Goal: Task Accomplishment & Management: Manage account settings

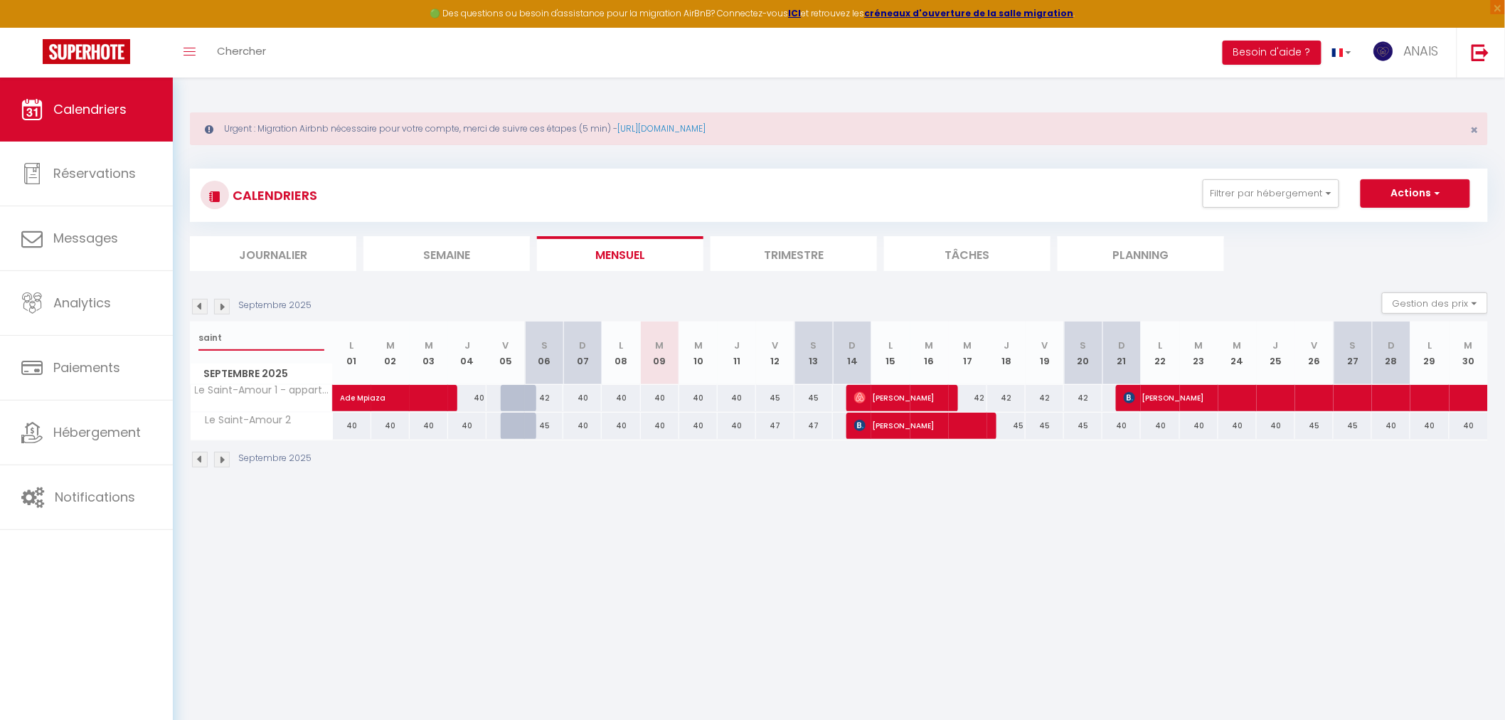
drag, startPoint x: 244, startPoint y: 337, endPoint x: 198, endPoint y: 344, distance: 46.8
click at [198, 344] on input "saint" at bounding box center [261, 338] width 126 height 26
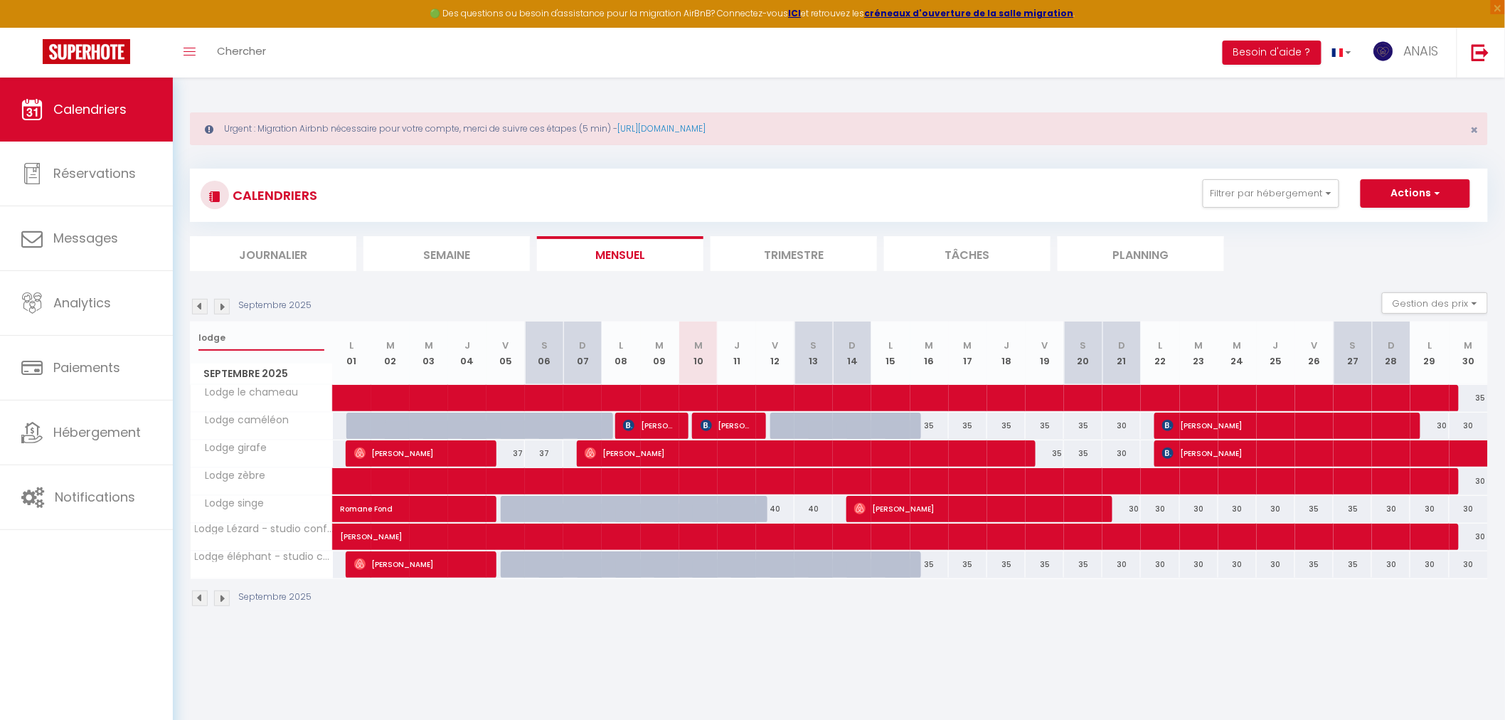
type input "lodge"
drag, startPoint x: 245, startPoint y: 340, endPoint x: 191, endPoint y: 338, distance: 54.8
click at [191, 338] on div "lodge" at bounding box center [262, 338] width 142 height 33
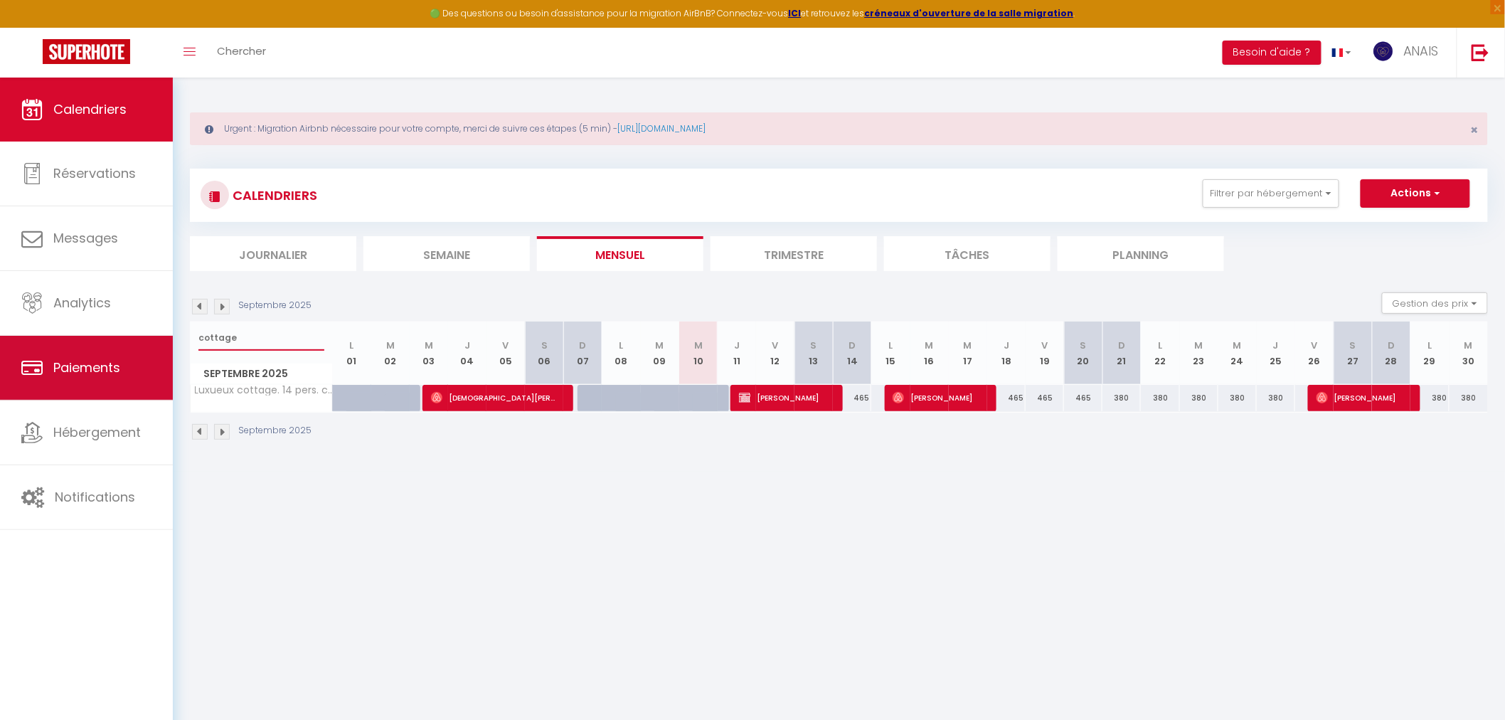
type input "cottage"
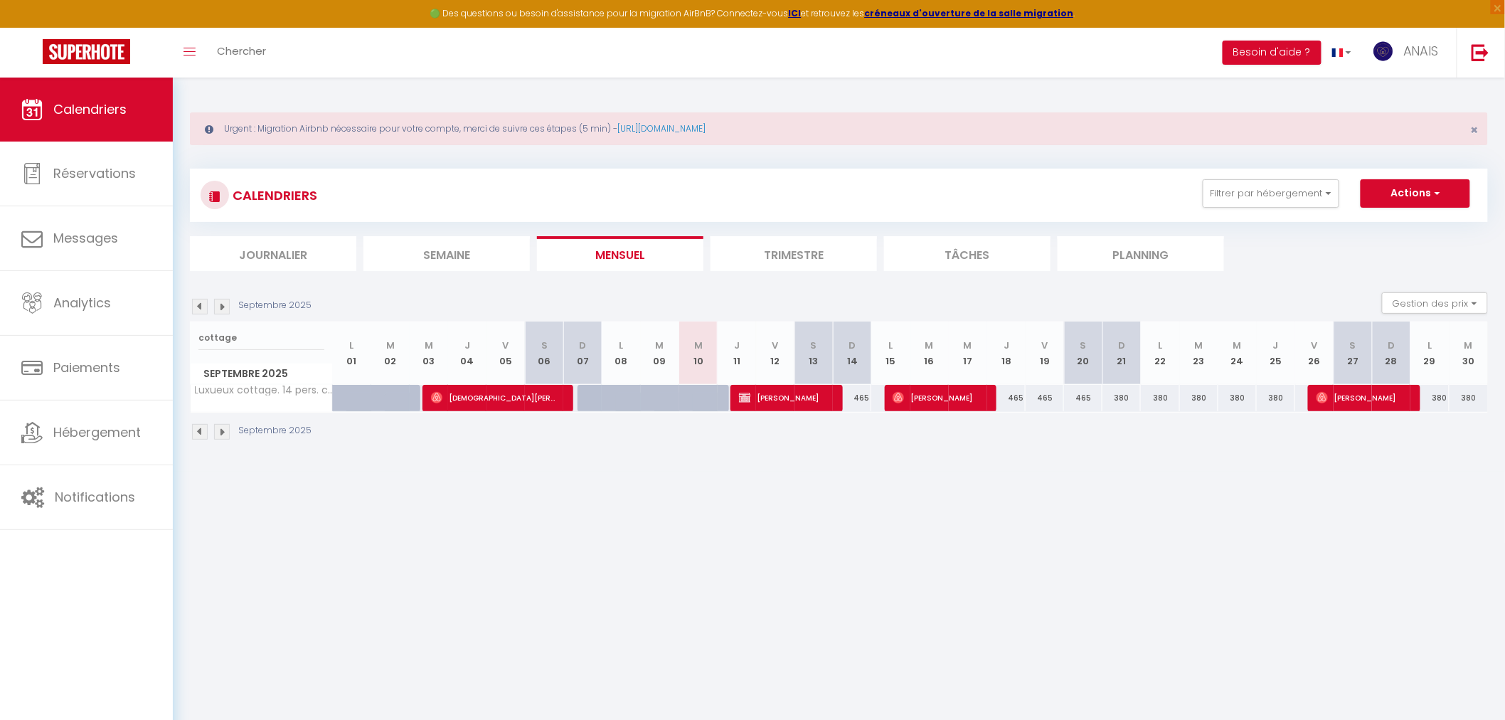
click at [201, 304] on img at bounding box center [200, 307] width 16 height 16
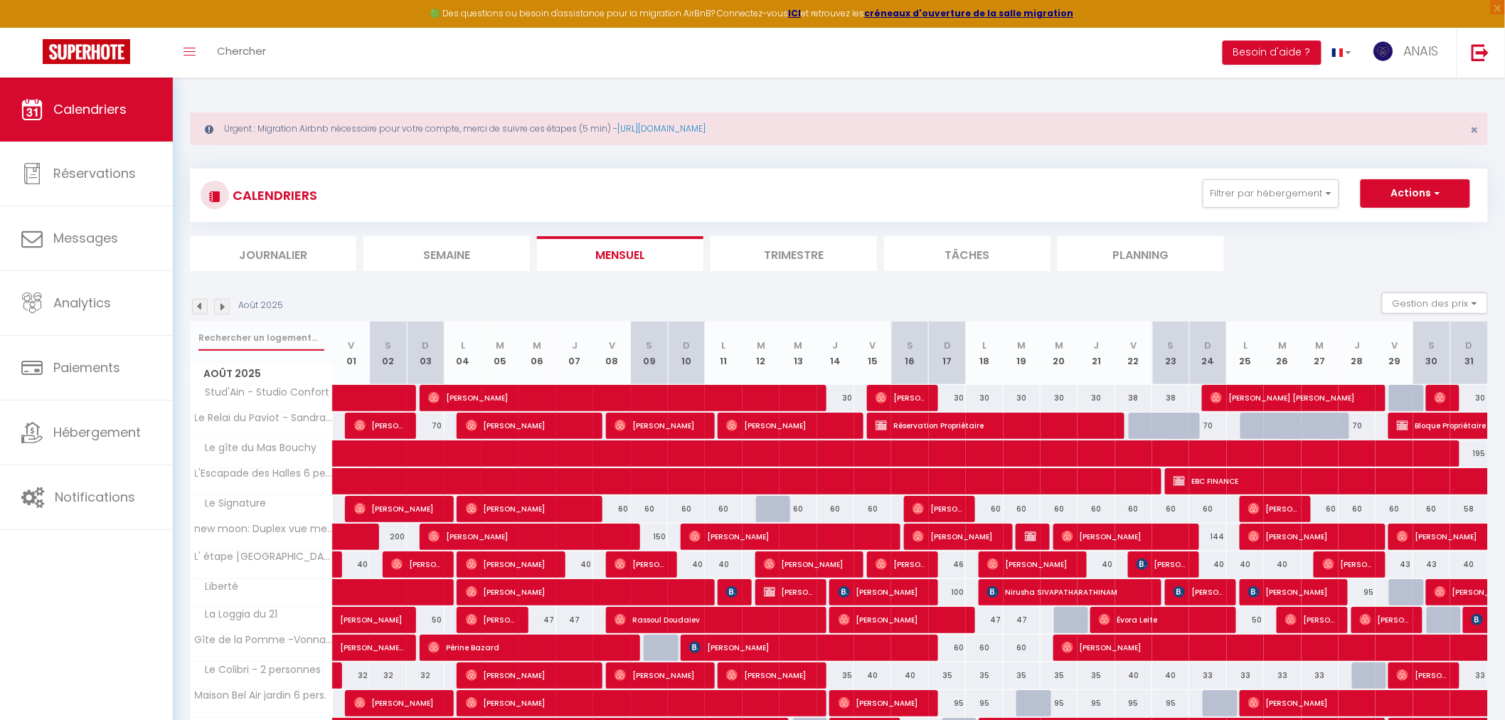
click at [238, 335] on input "text" at bounding box center [261, 338] width 126 height 26
type input "c"
select select
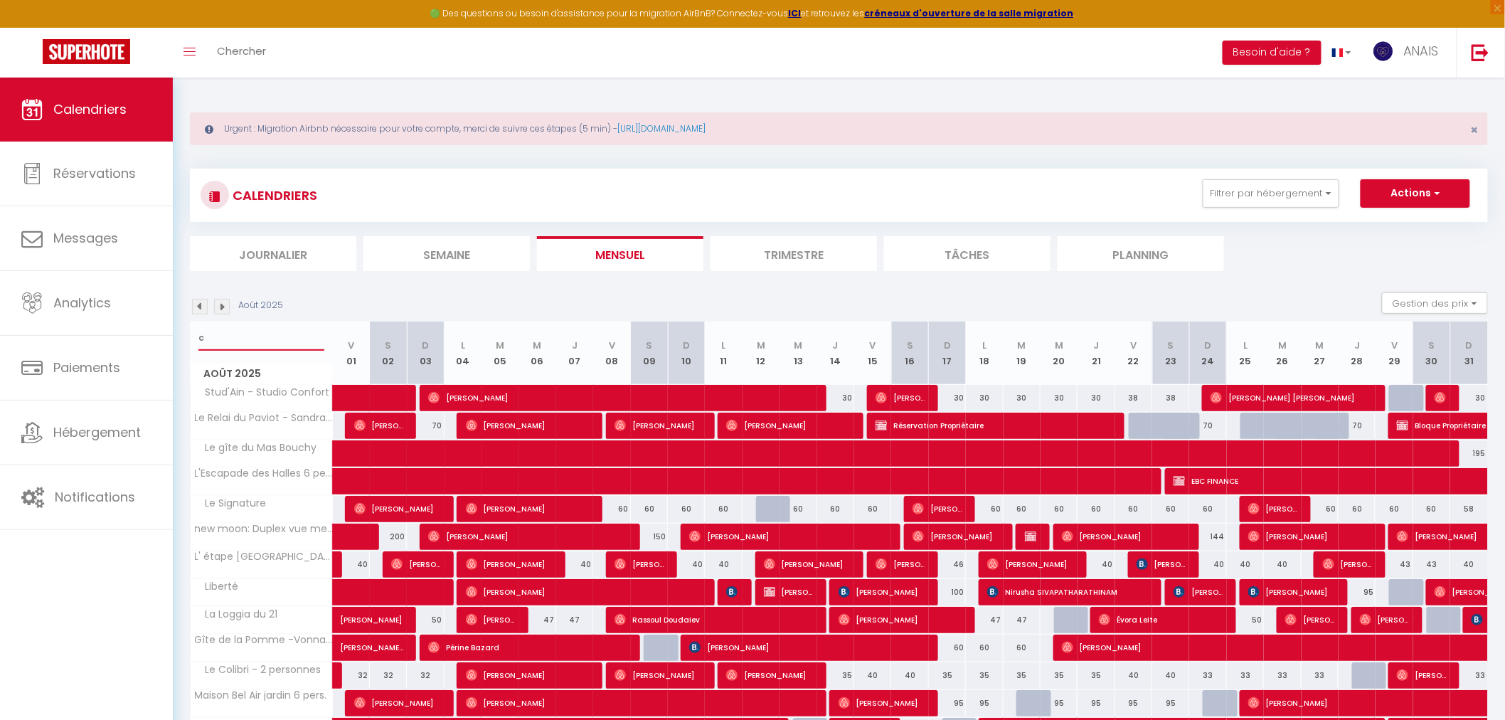
select select
type input "co"
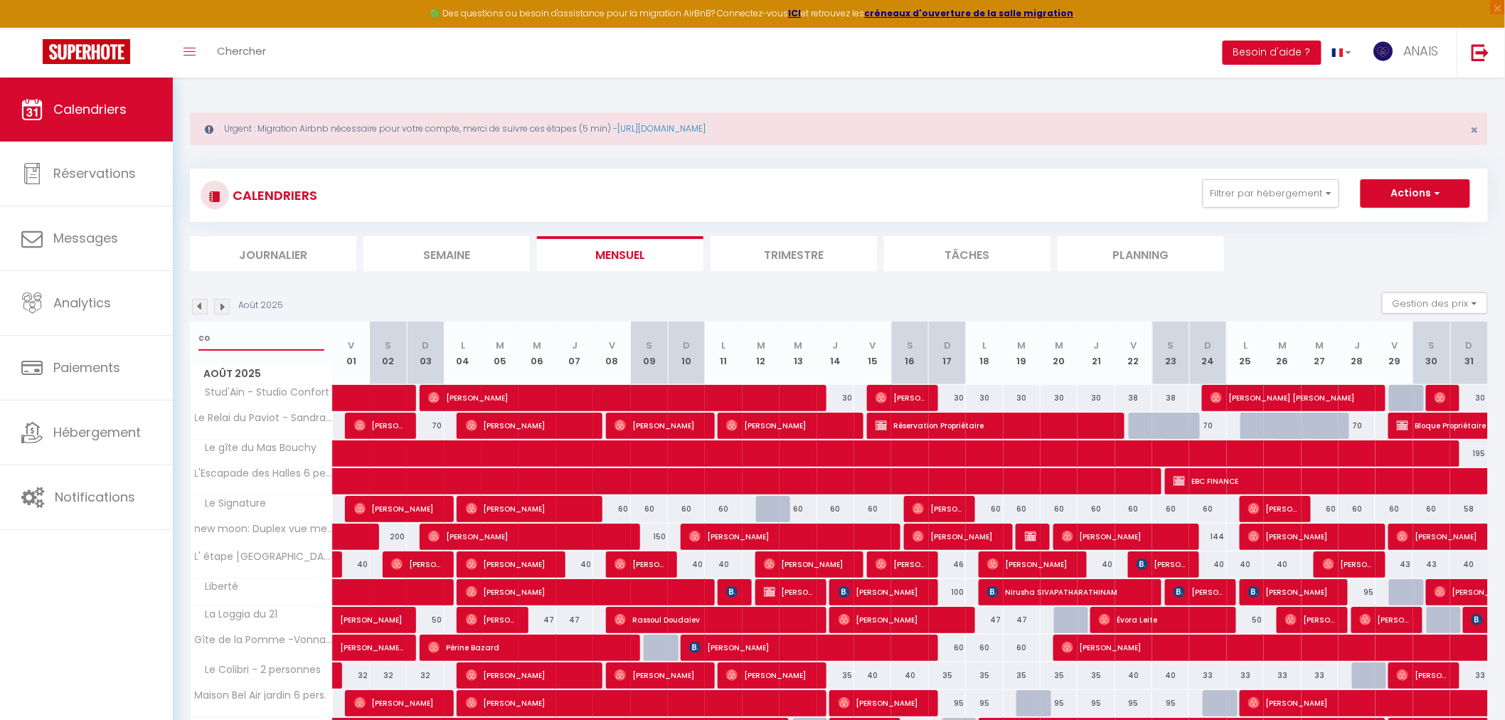
select select
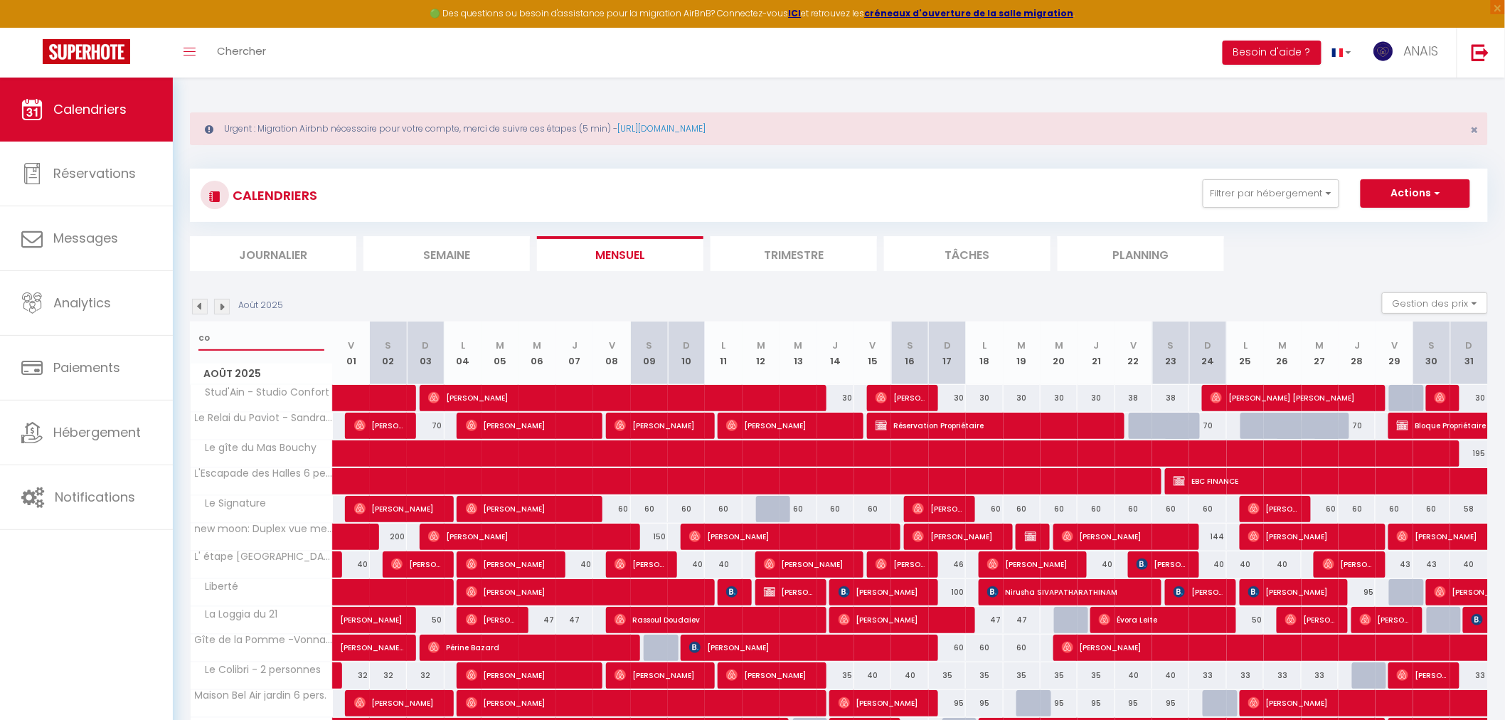
select select
type input "cott"
select select
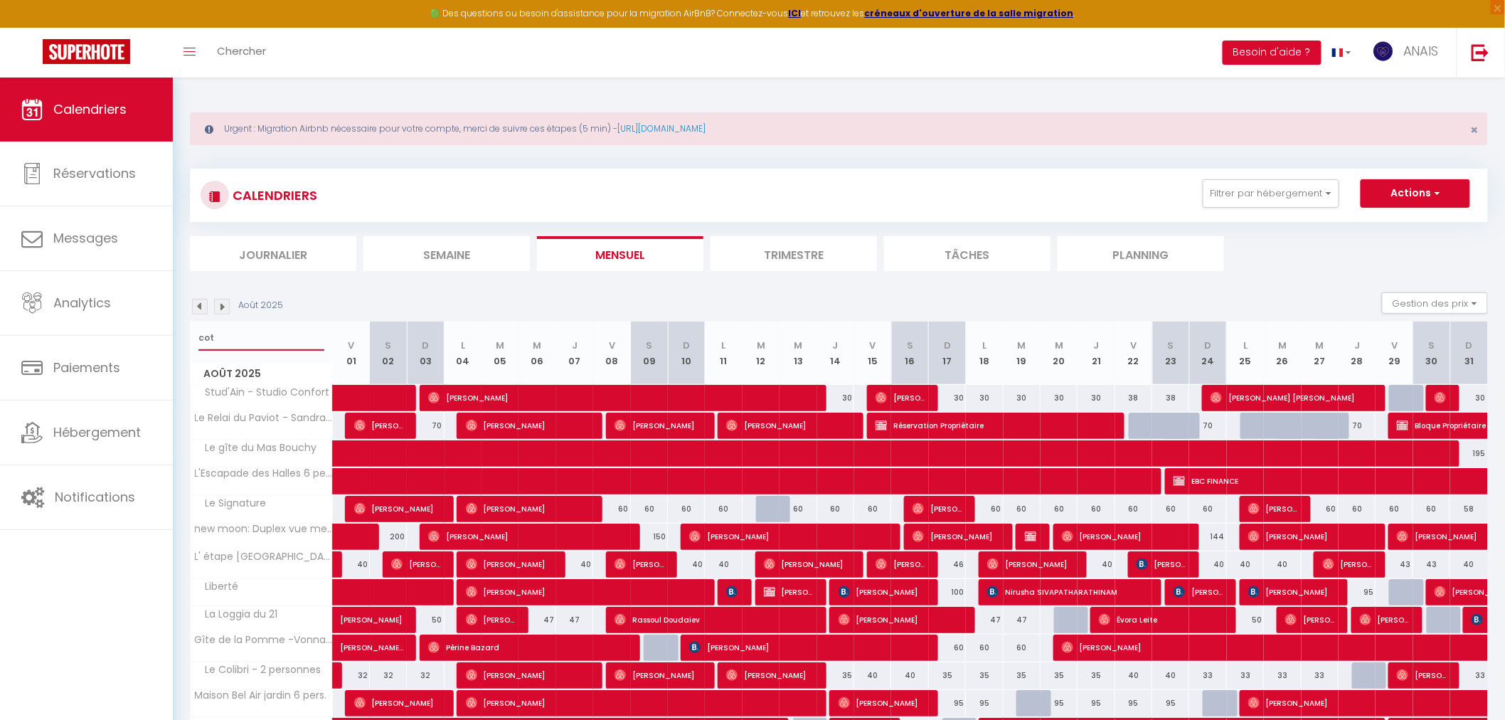
select select
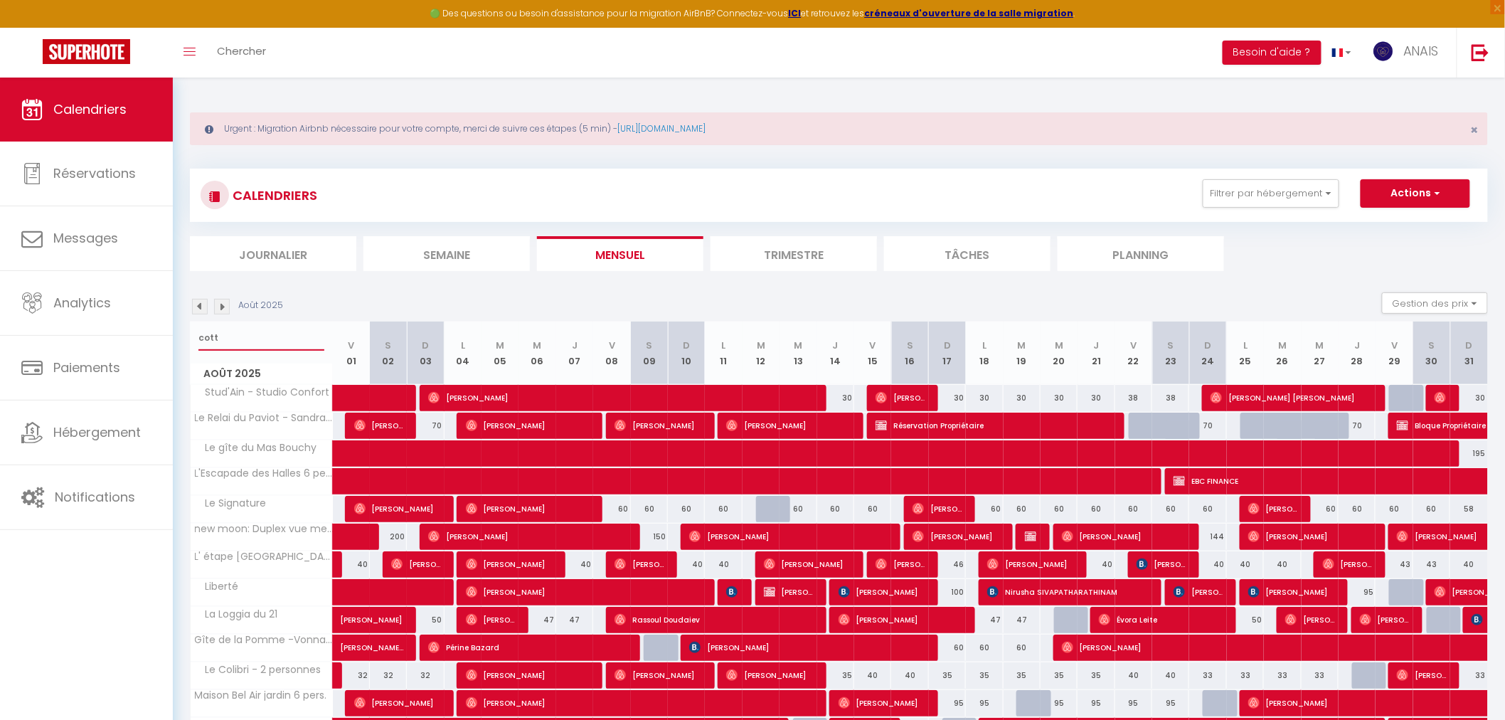
select select
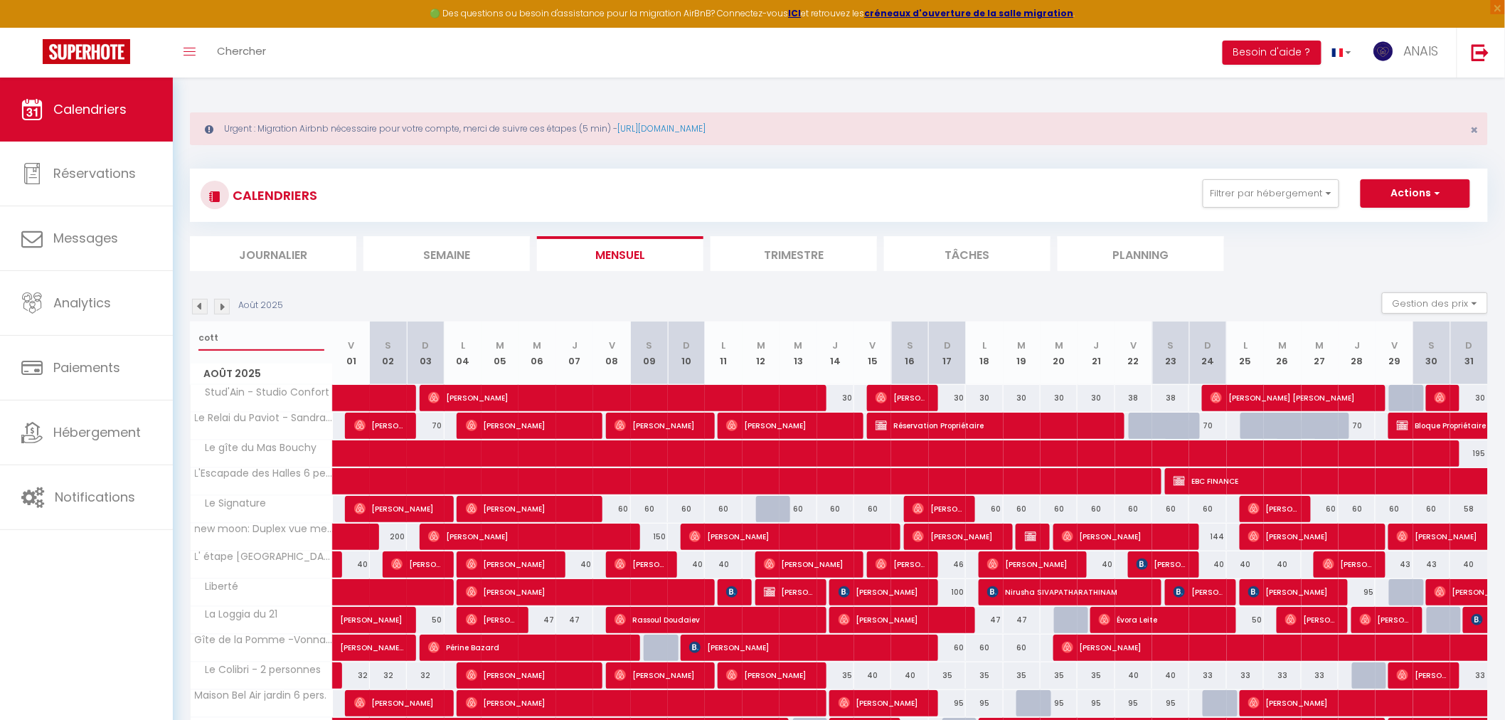
select select
type input "cottag"
select select
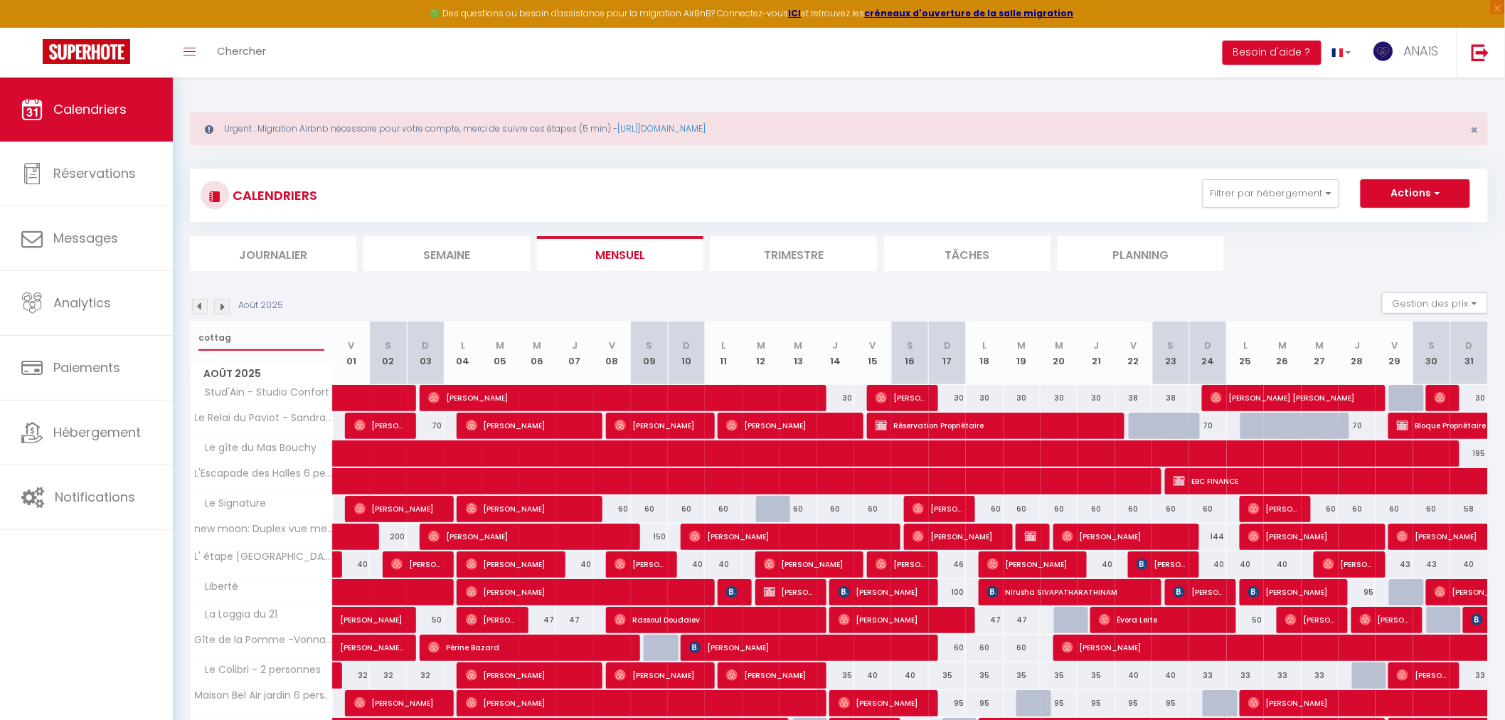
select select
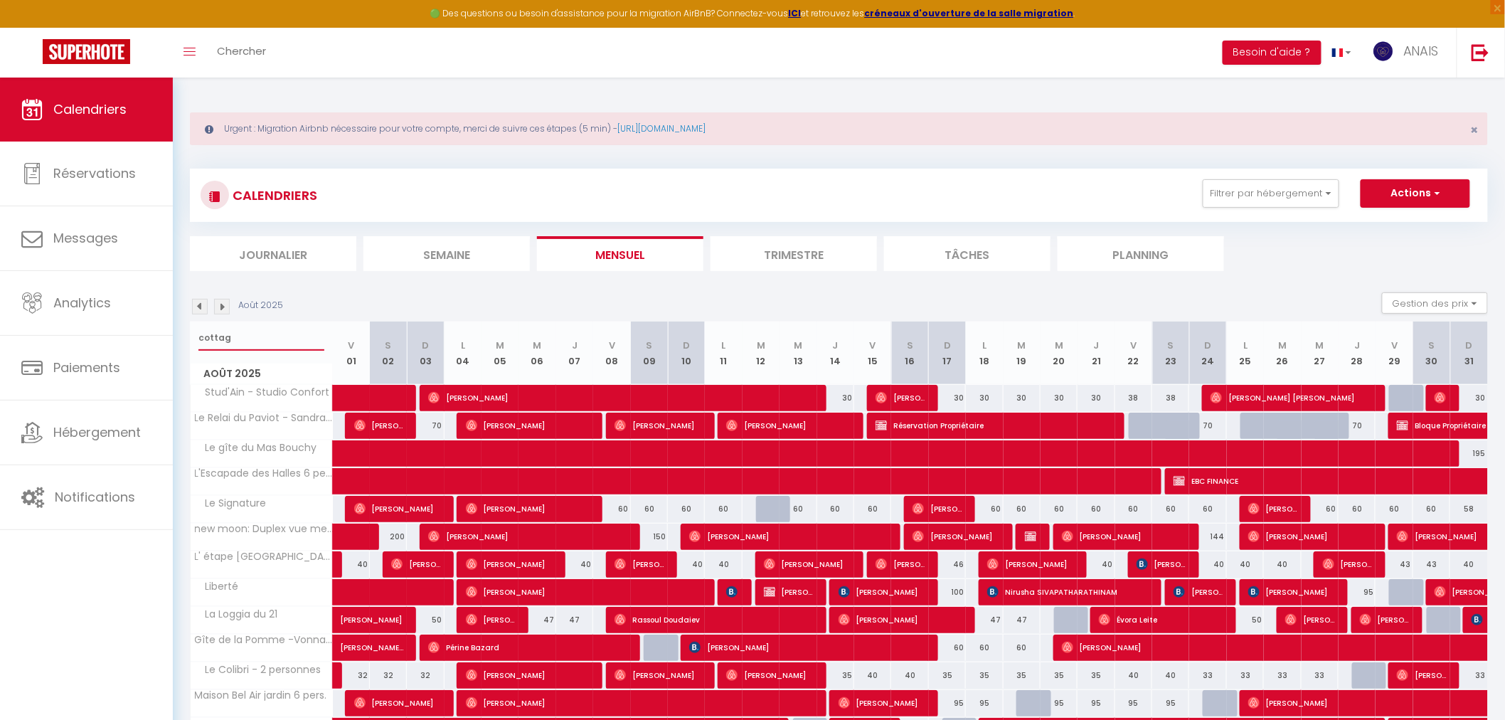
type input "cottage"
select select
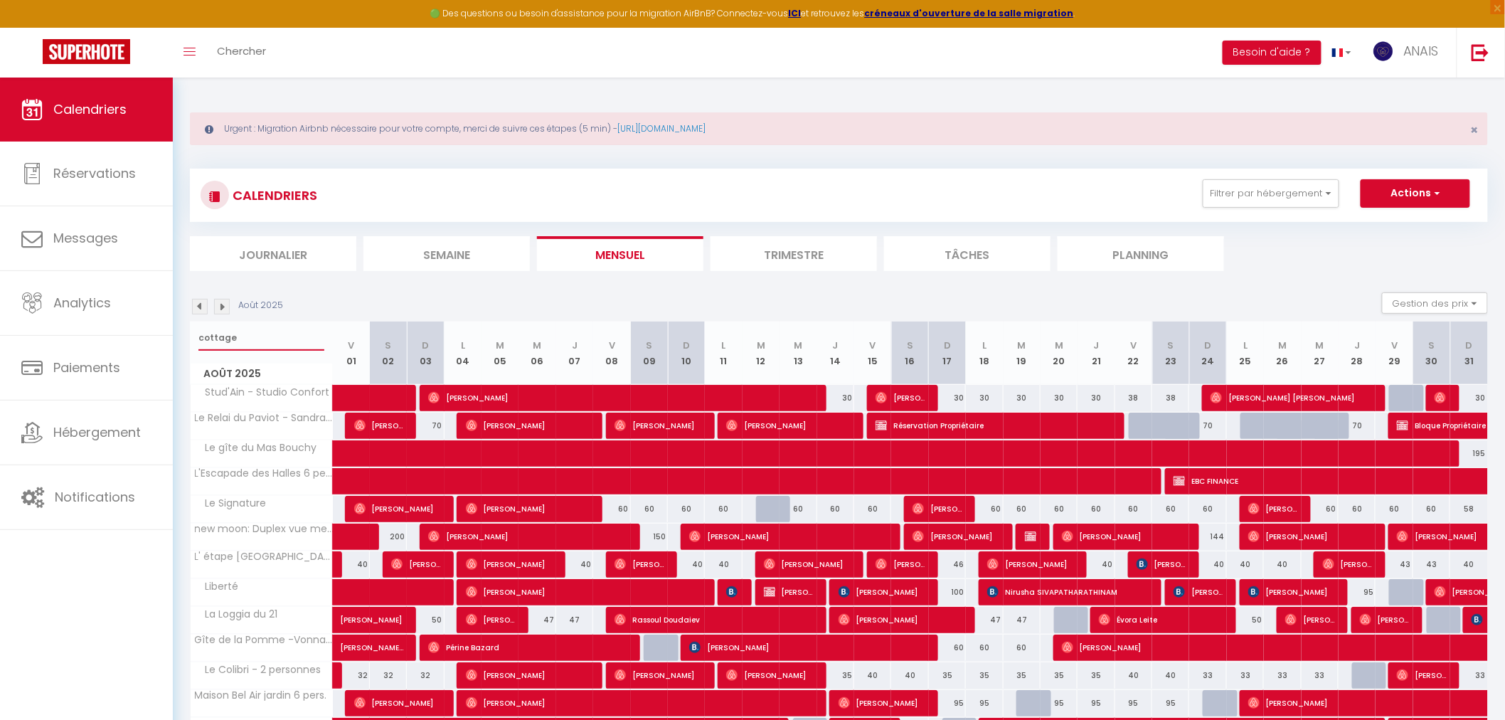
select select
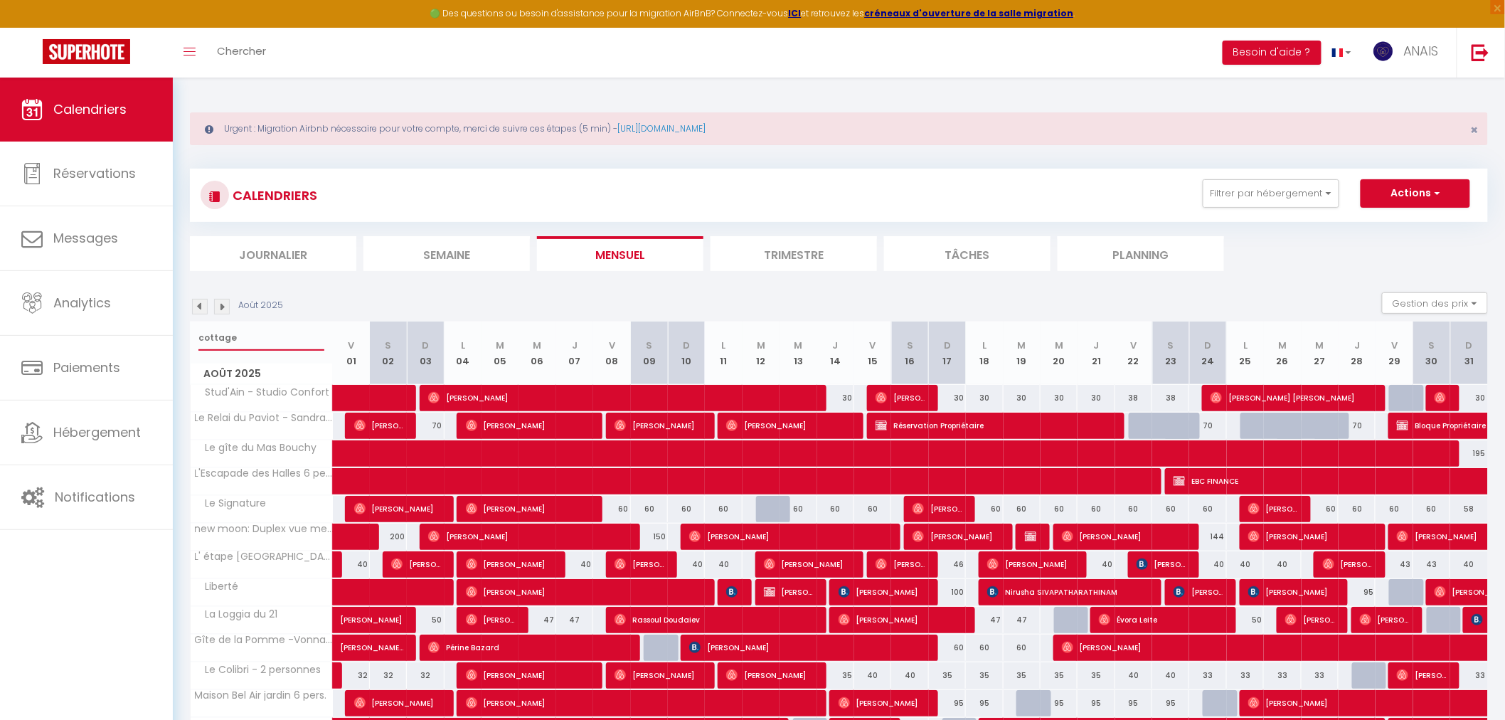
select select
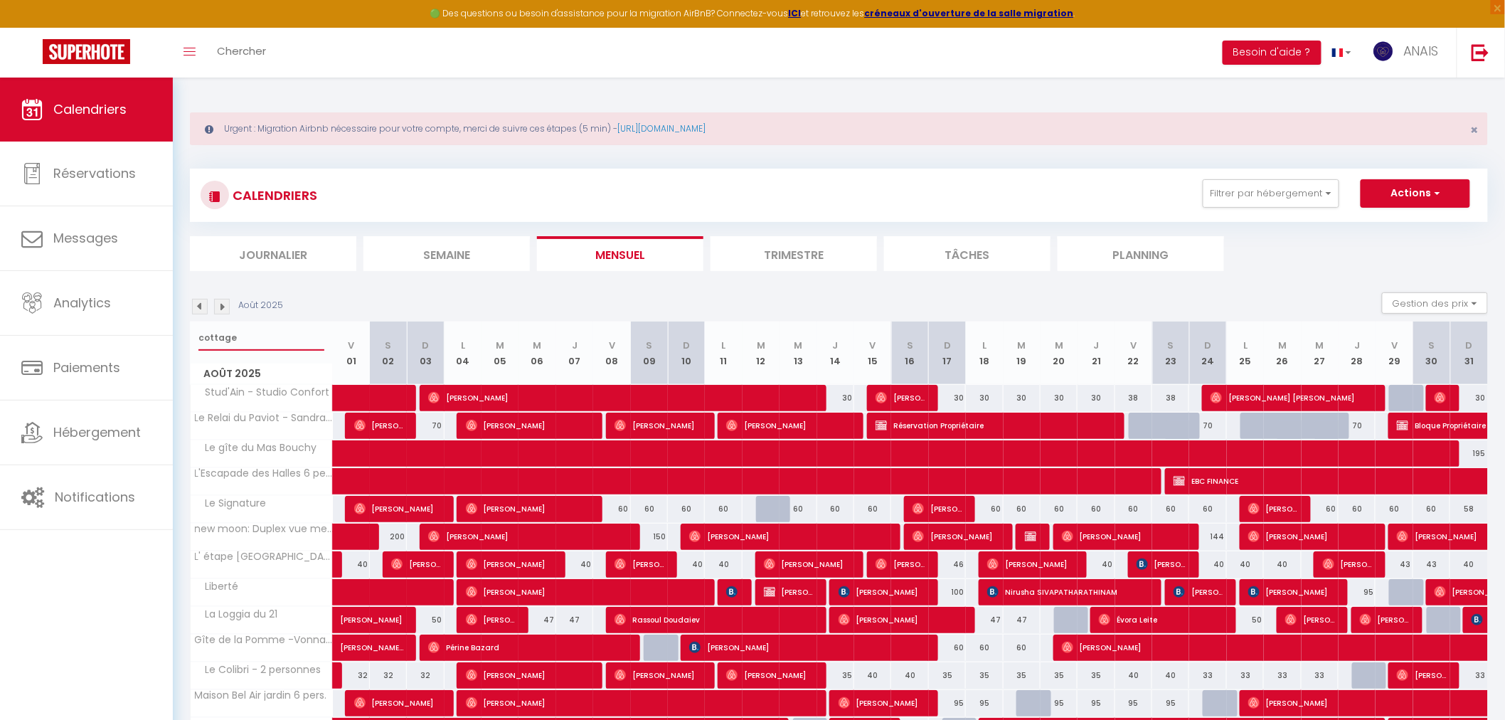
select select
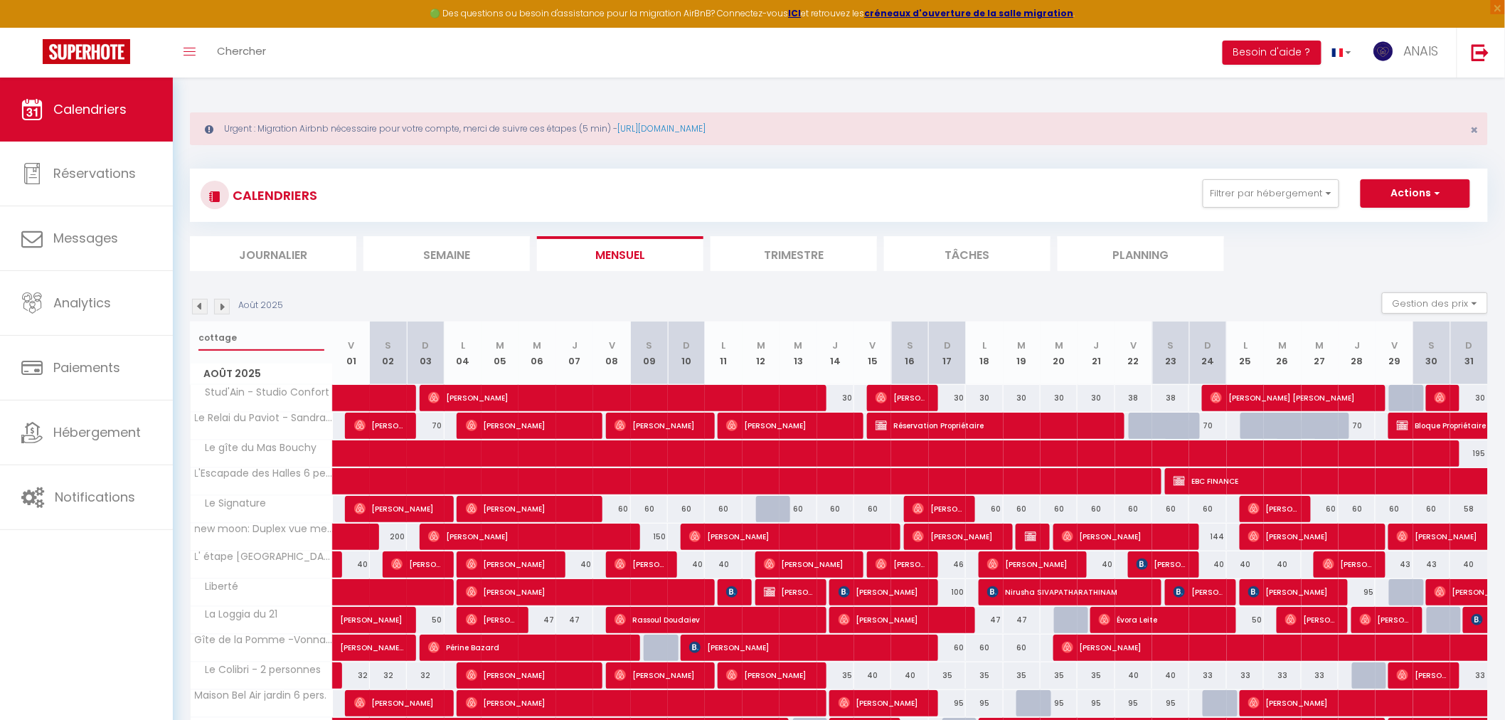
select select
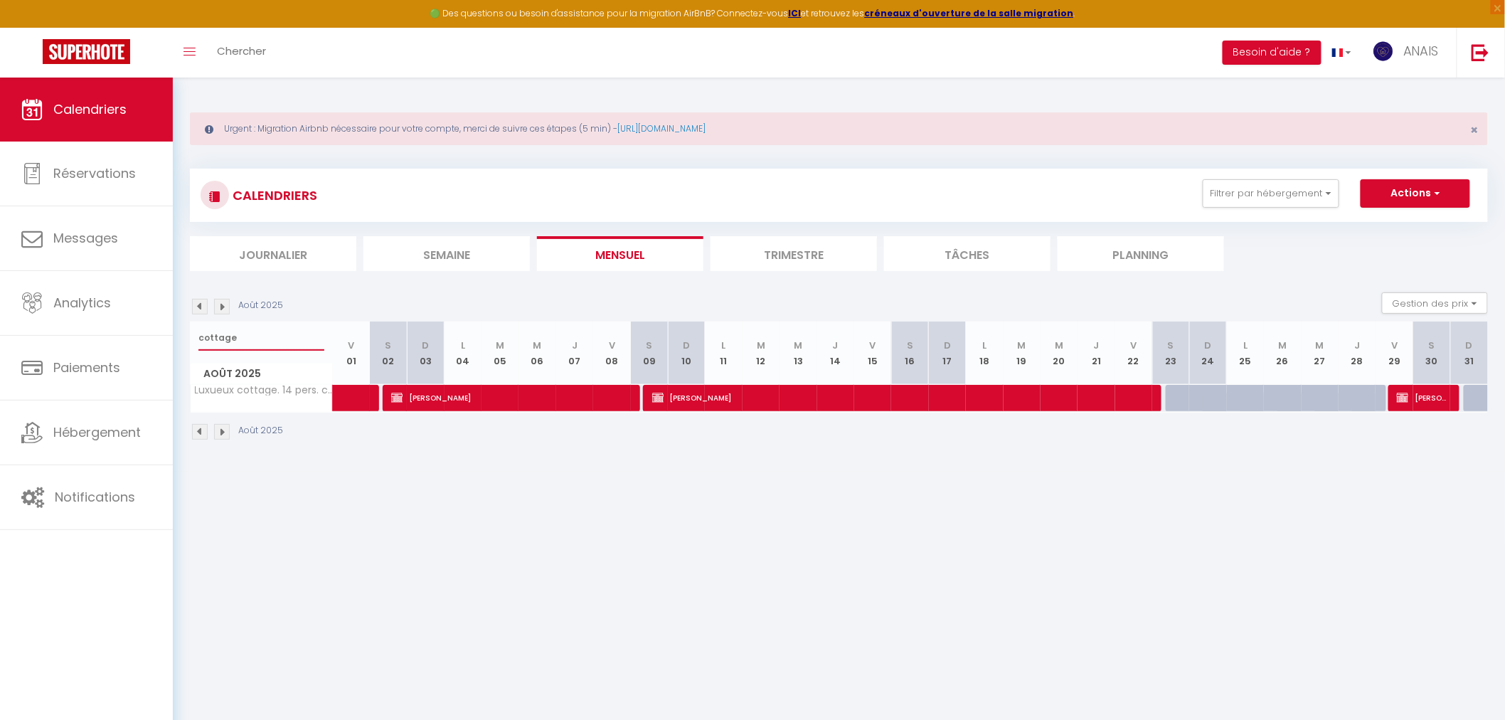
type input "cottage"
click at [1440, 403] on span "Nadine JACQUIN" at bounding box center [1421, 397] width 49 height 27
select select "OK"
select select "KO"
select select "0"
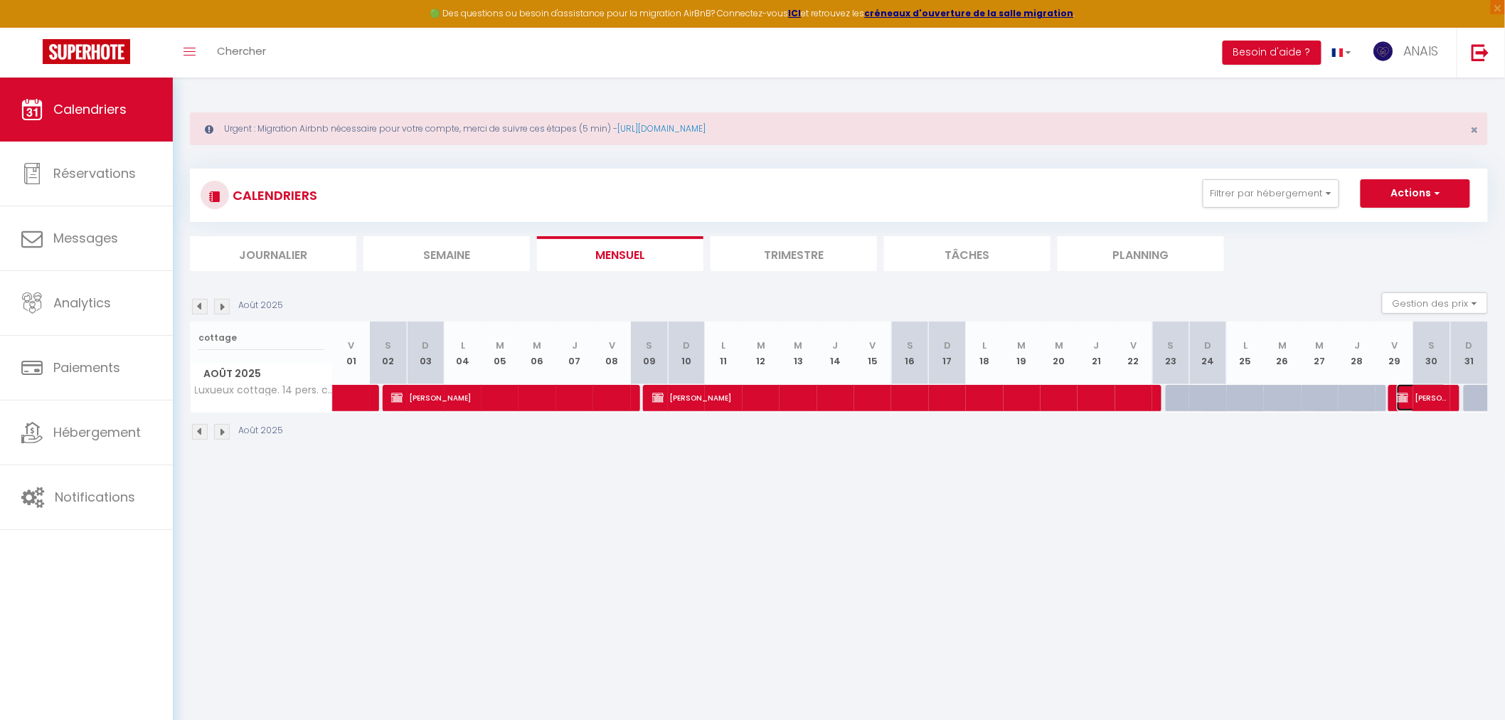
select select "0"
select select "1"
select select
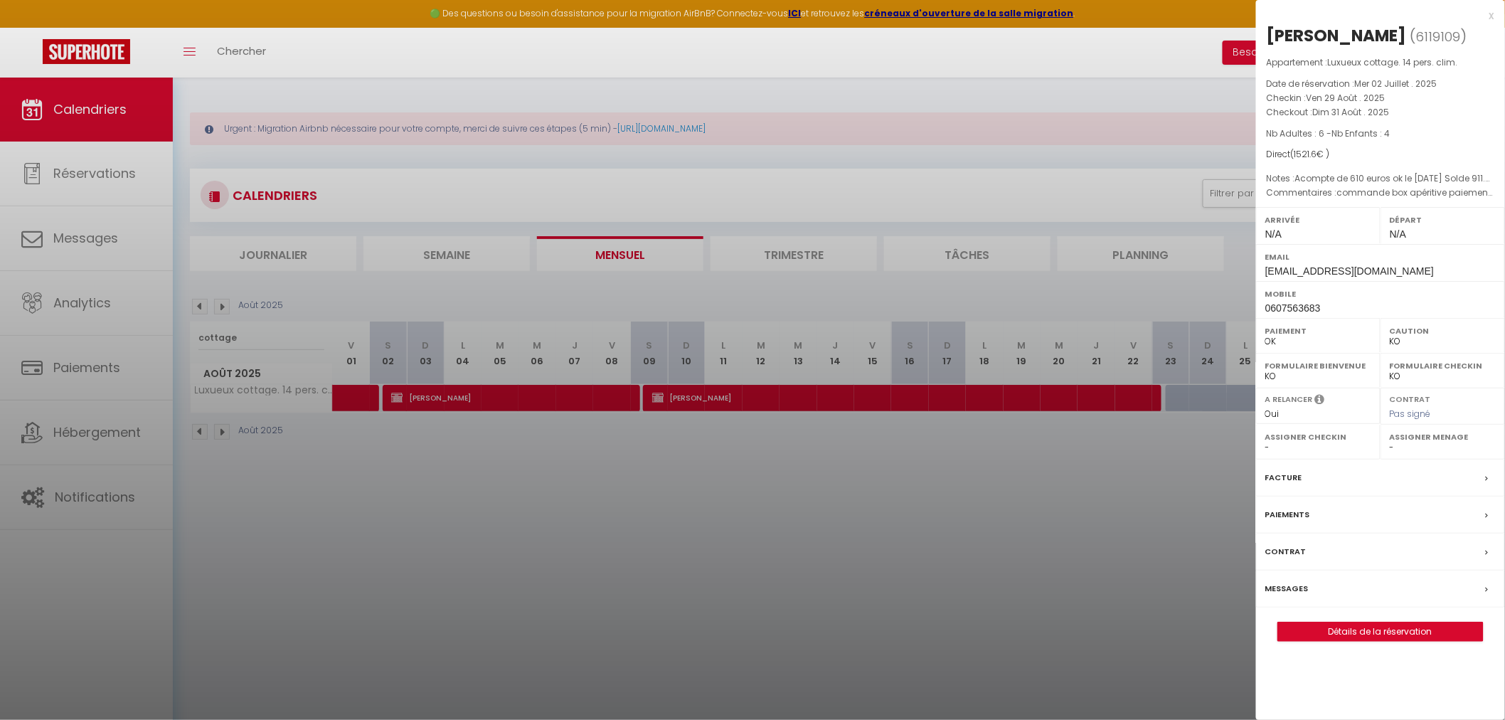
click at [360, 398] on div at bounding box center [752, 360] width 1505 height 720
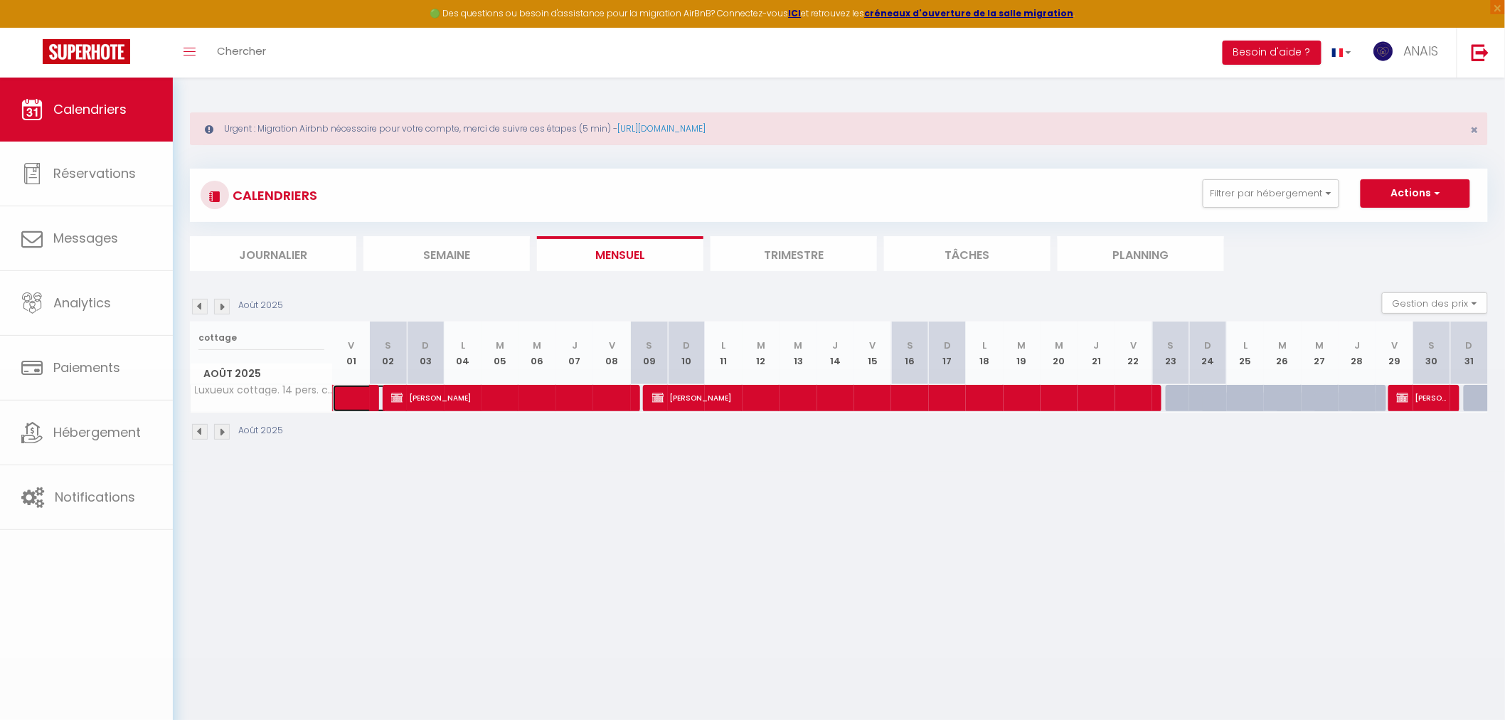
click at [360, 398] on span at bounding box center [370, 398] width 33 height 27
select select "OK"
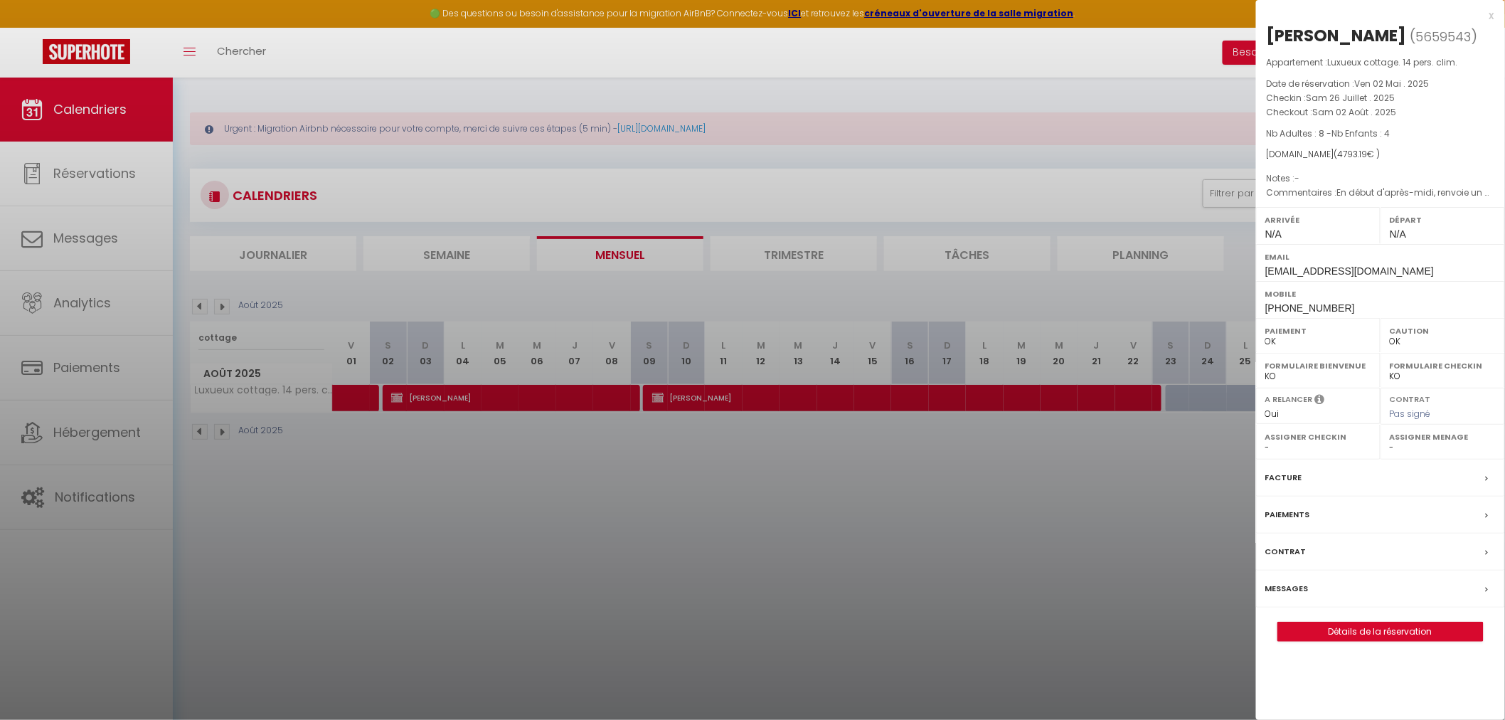
click at [221, 295] on div at bounding box center [752, 360] width 1505 height 720
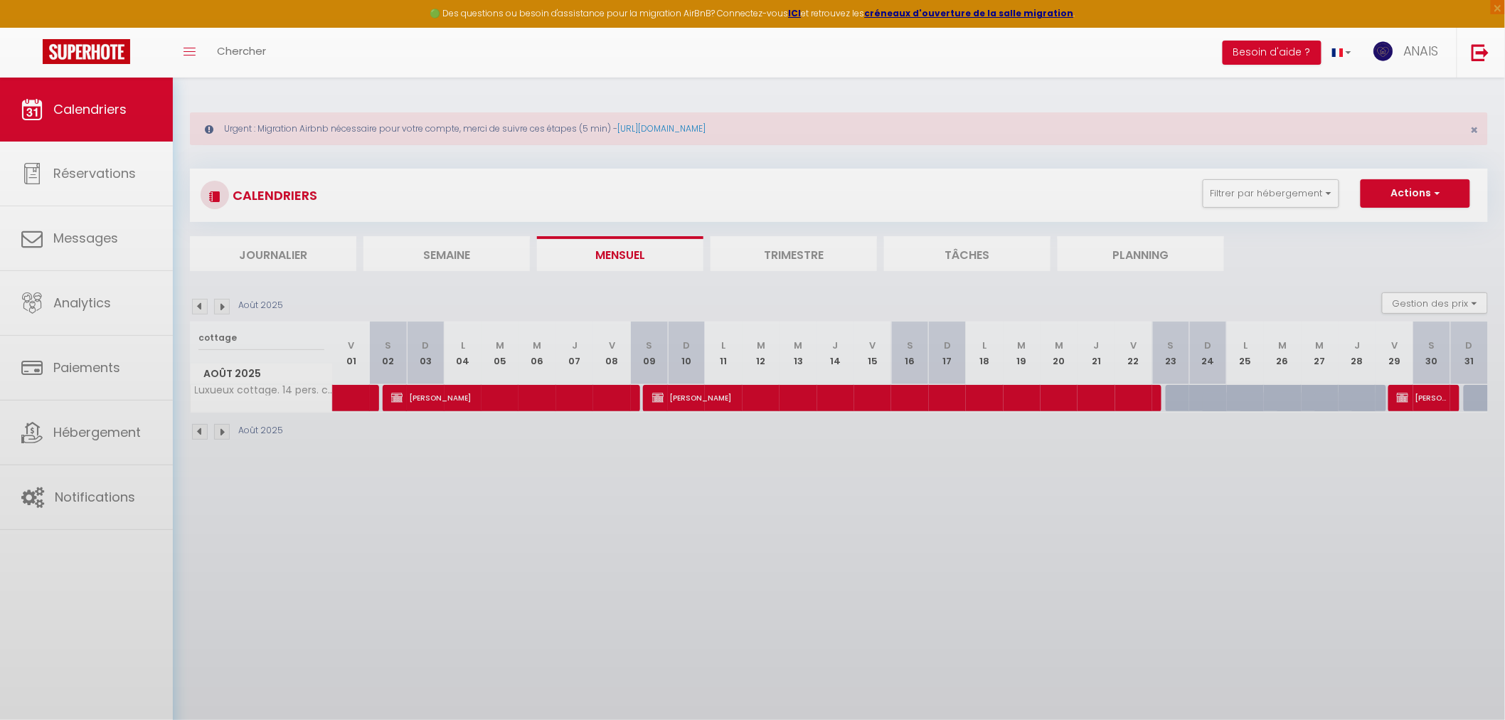
click at [219, 302] on body "🟢 Des questions ou besoin d'assistance pour la migration AirBnB? Connectez-vous…" at bounding box center [752, 438] width 1505 height 720
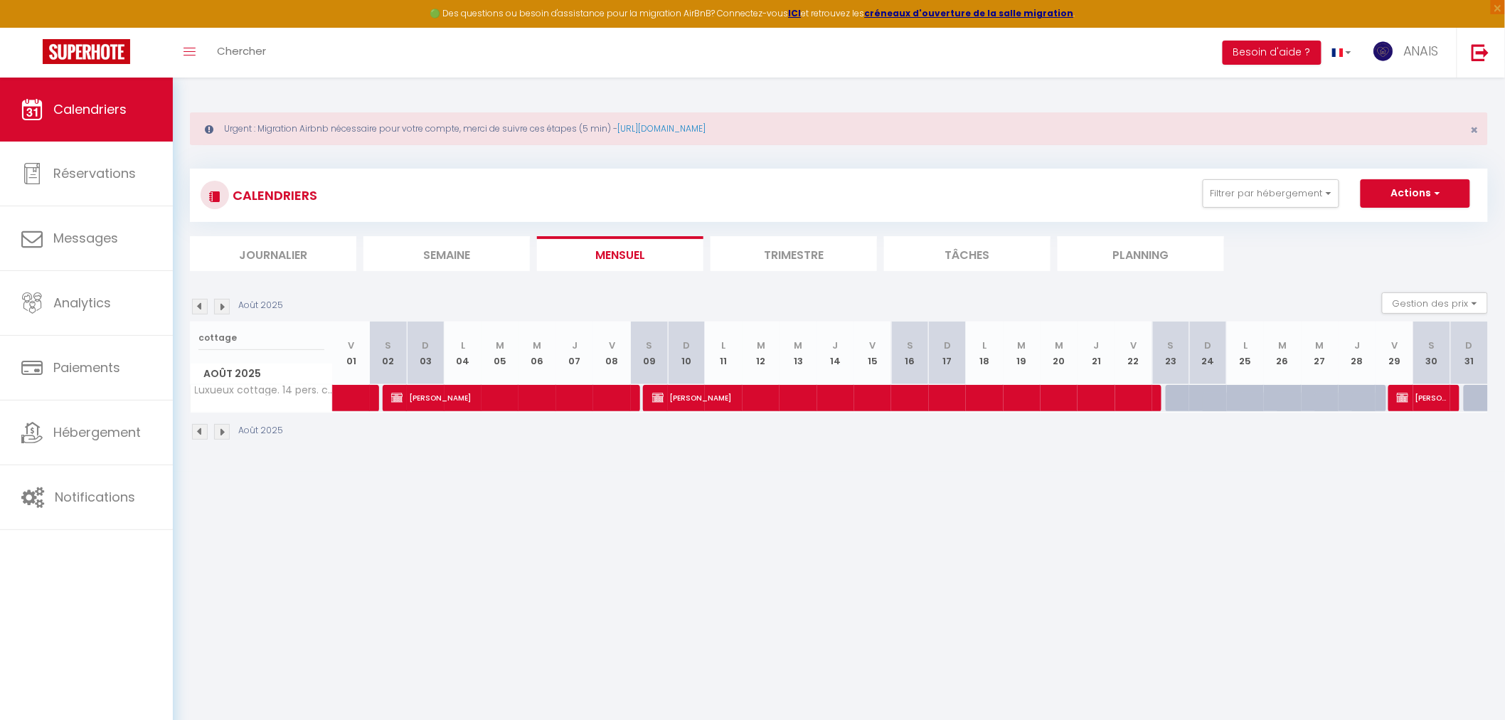
click at [223, 306] on img at bounding box center [222, 307] width 16 height 16
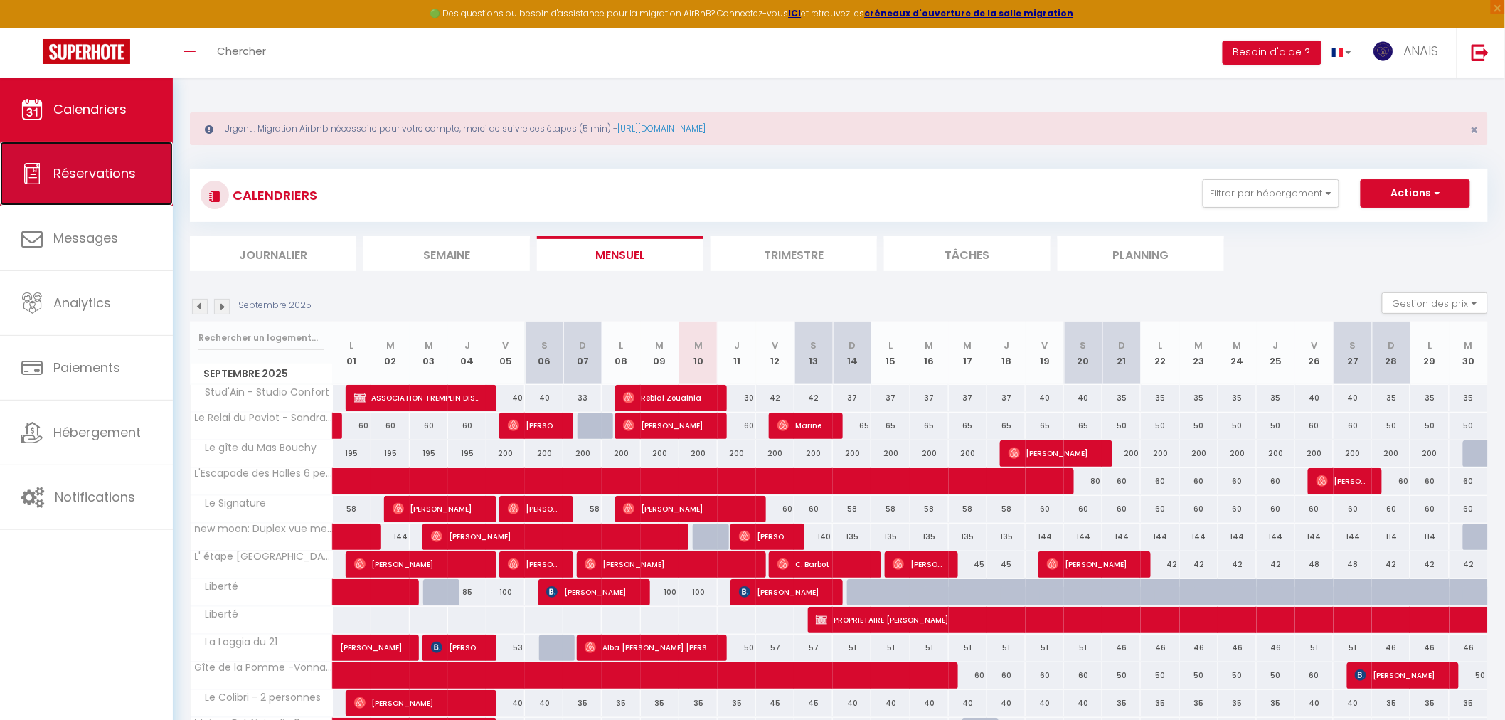
click at [102, 193] on link "Réservations" at bounding box center [86, 174] width 173 height 64
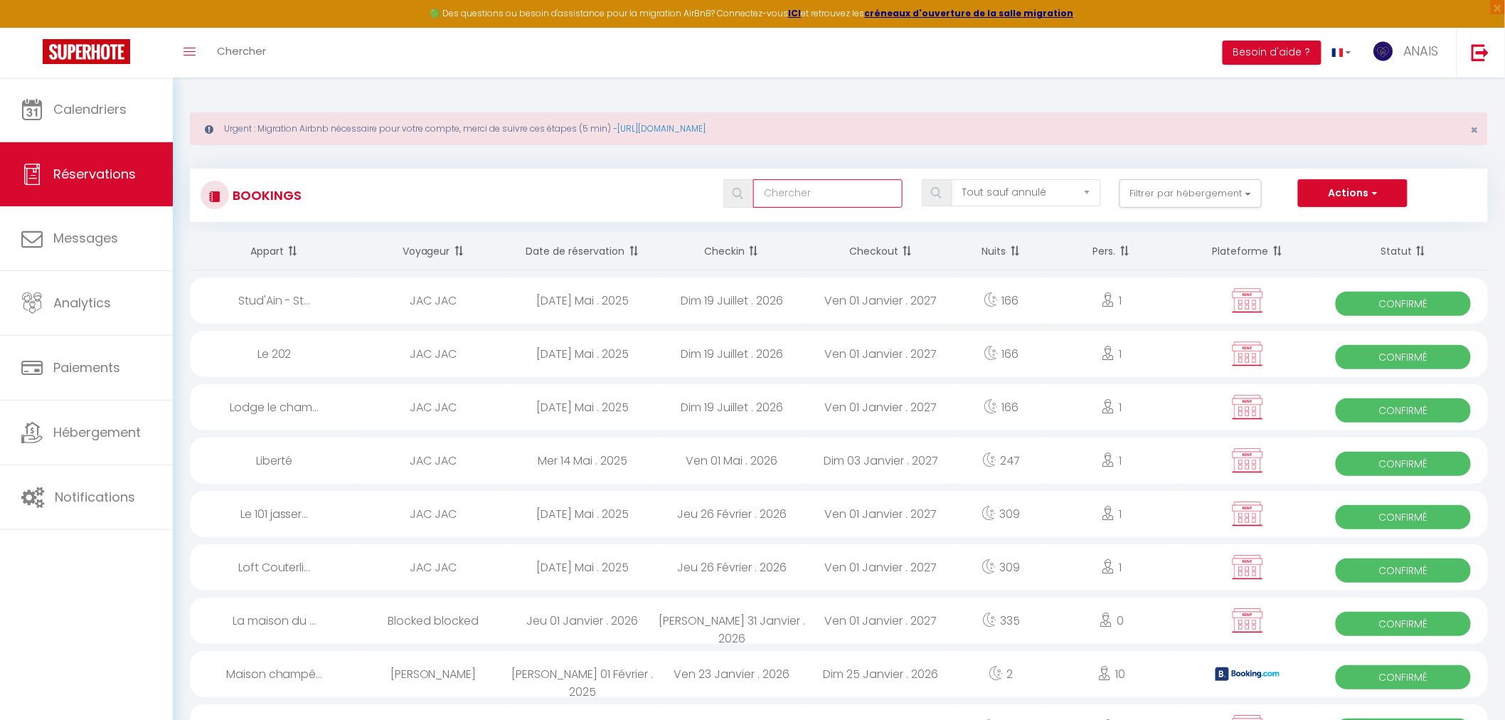
click at [780, 183] on input "text" at bounding box center [827, 193] width 149 height 28
type input "scozzaro"
select select
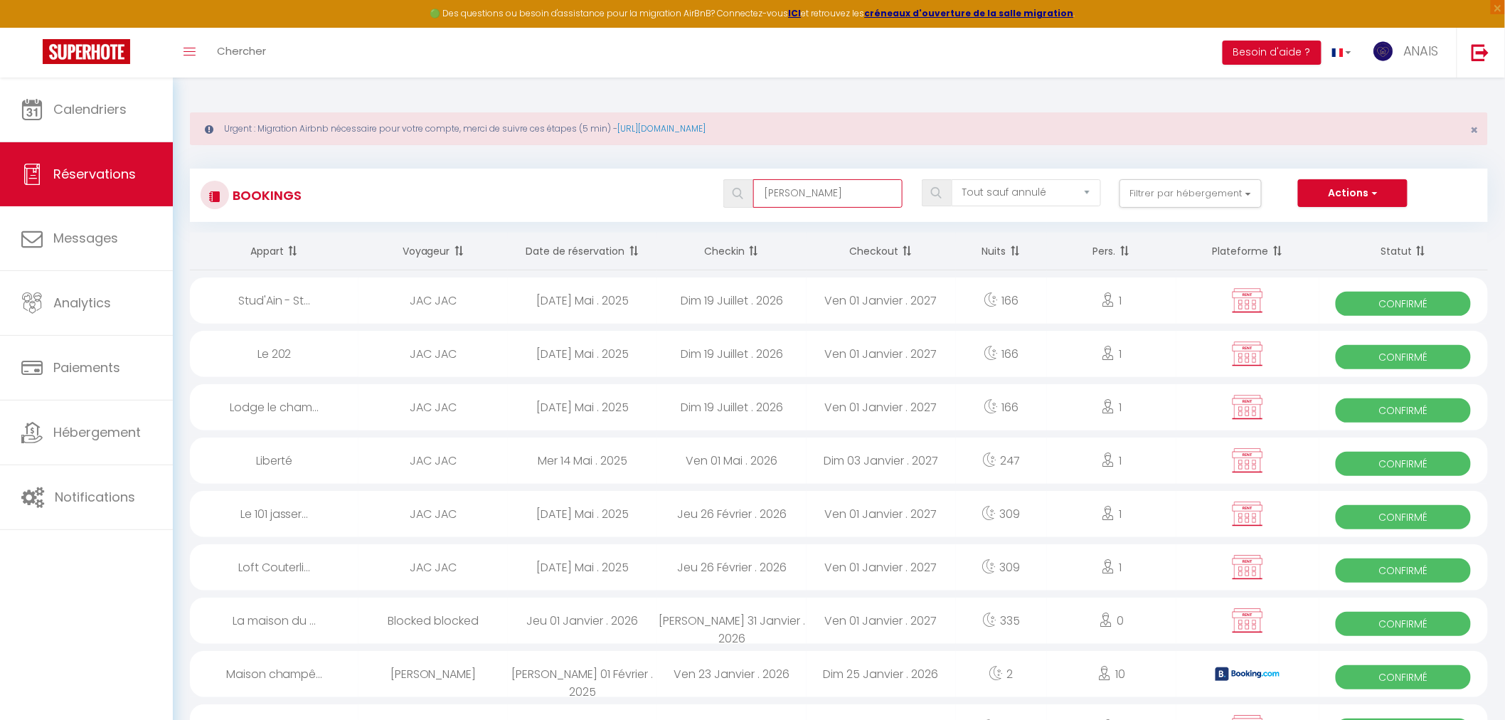
select select
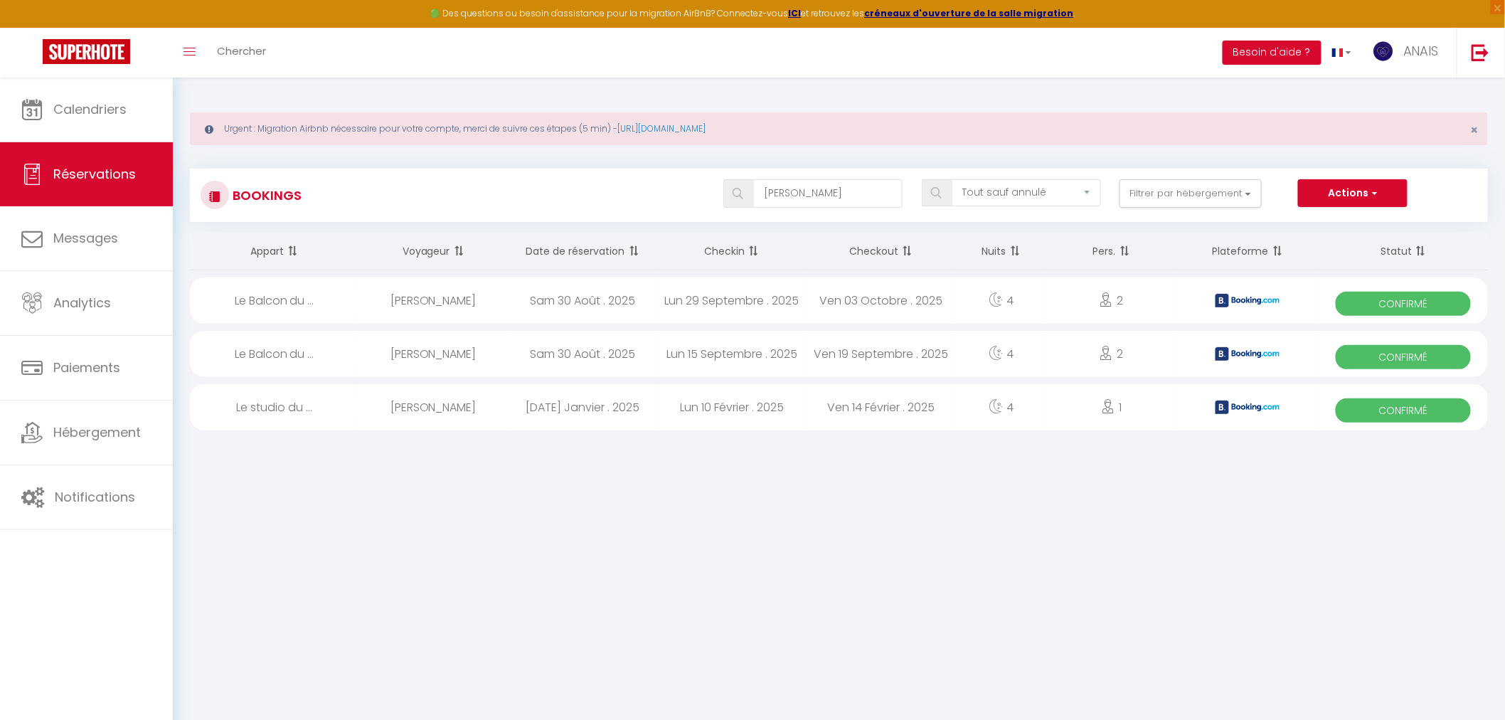
click at [809, 295] on div "Ven 03 Octobre . 2025" at bounding box center [881, 300] width 149 height 46
select select "OK"
select select "0"
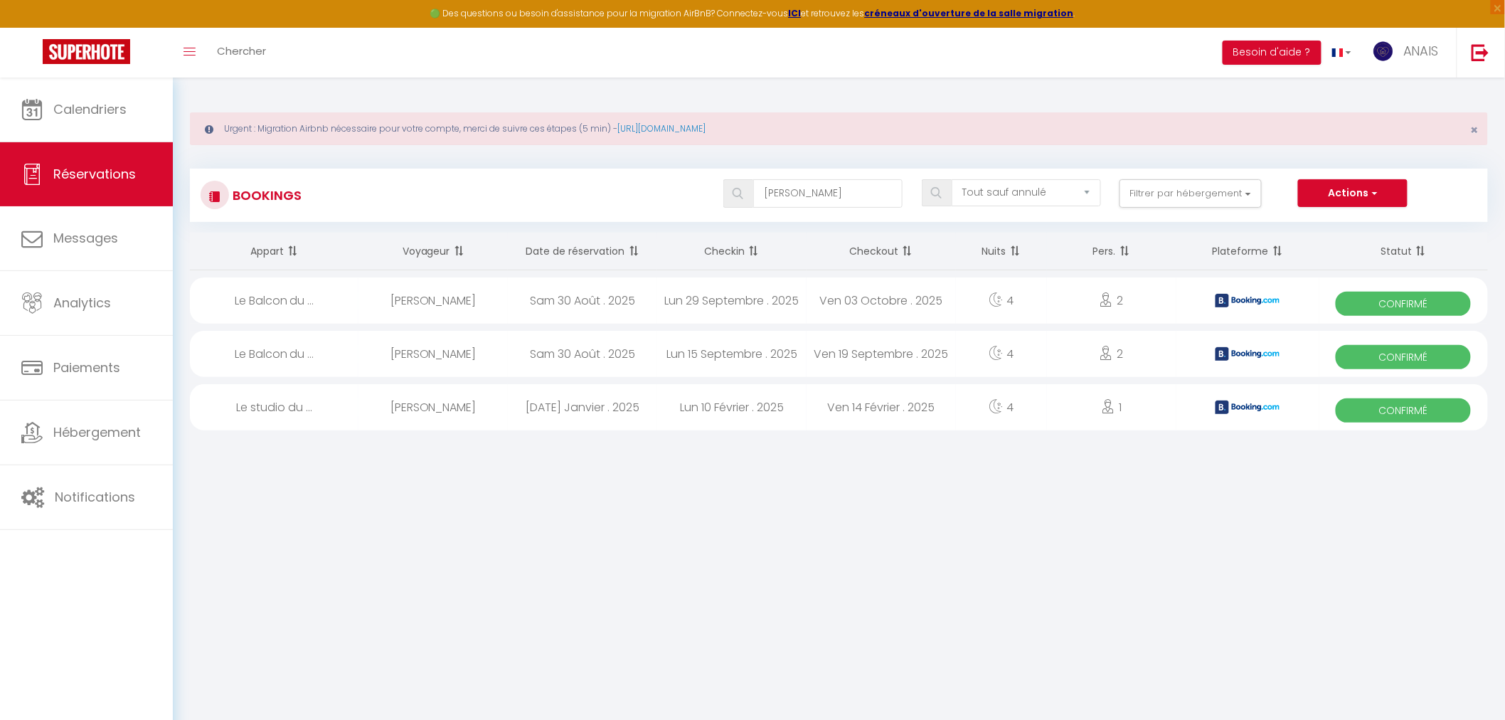
select select "1"
select select
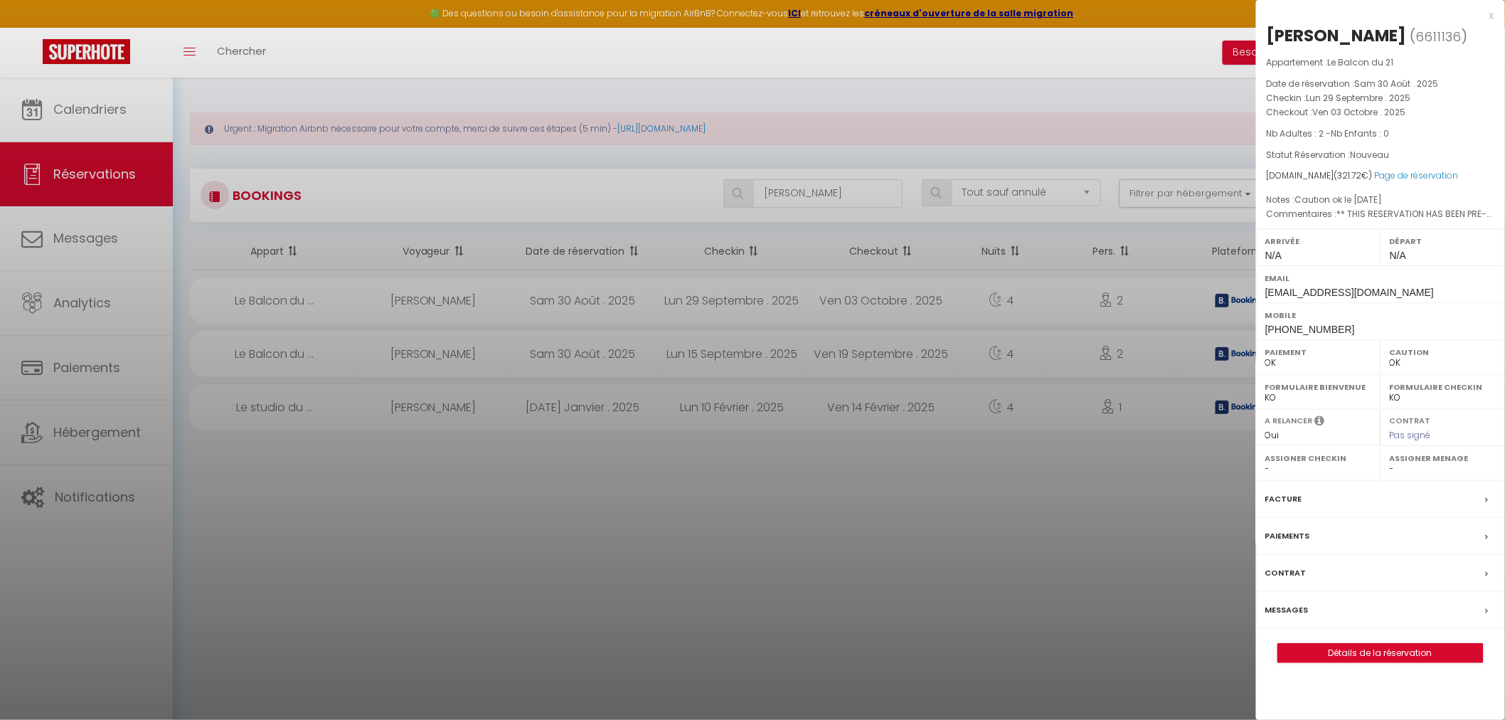
select select "29463"
click at [809, 295] on div at bounding box center [752, 360] width 1505 height 720
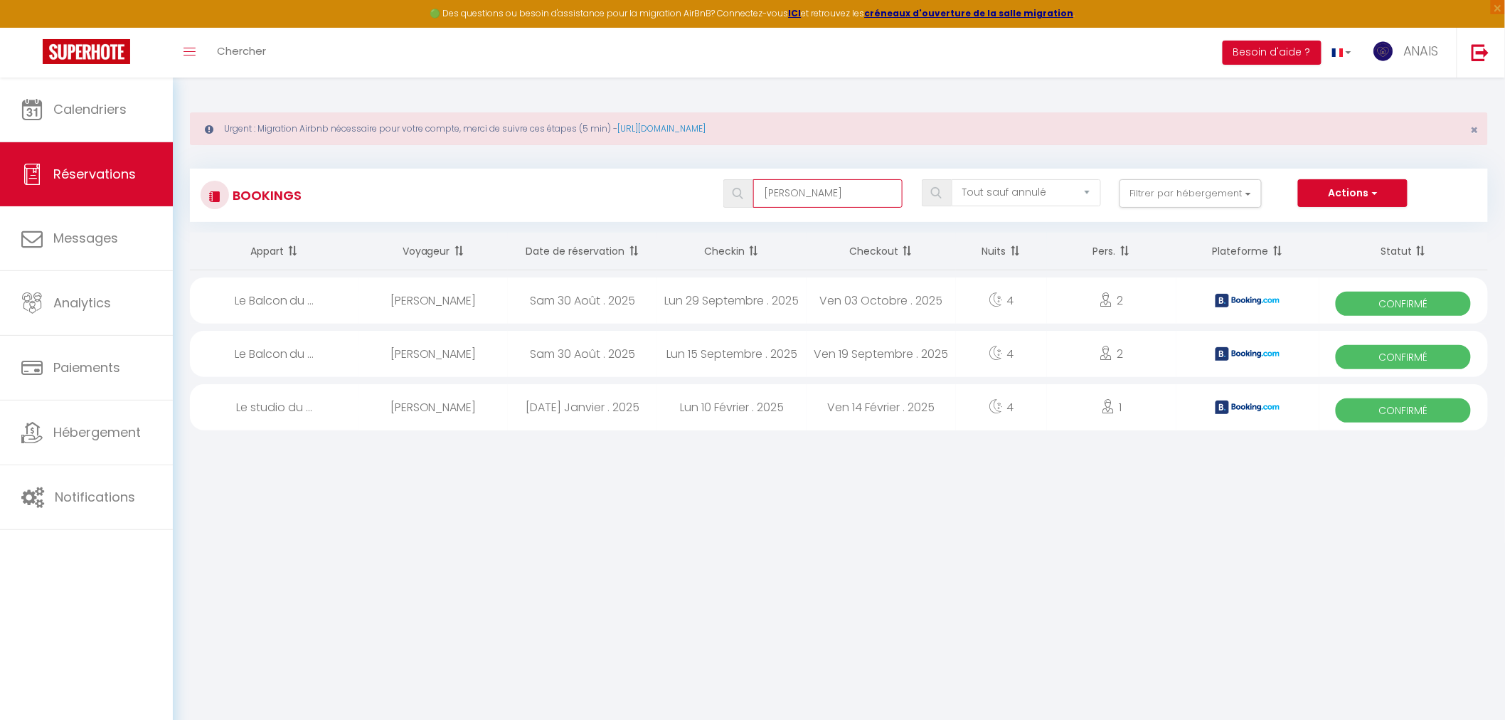
drag, startPoint x: 818, startPoint y: 181, endPoint x: 733, endPoint y: 195, distance: 85.7
click at [733, 194] on div "scozzaro" at bounding box center [813, 193] width 179 height 28
type input "hamza"
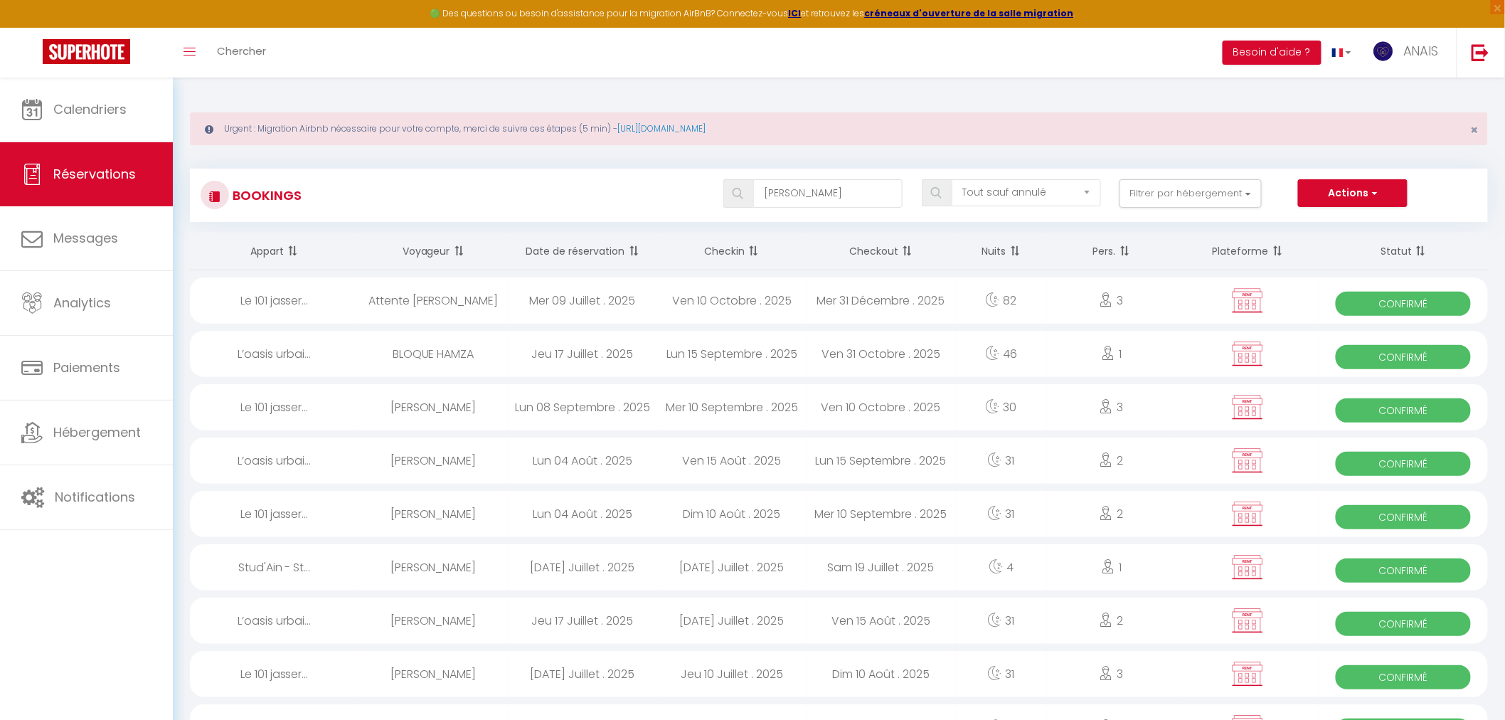
click at [413, 309] on div "Attente résa Hamza" at bounding box center [433, 300] width 149 height 46
select select "KO"
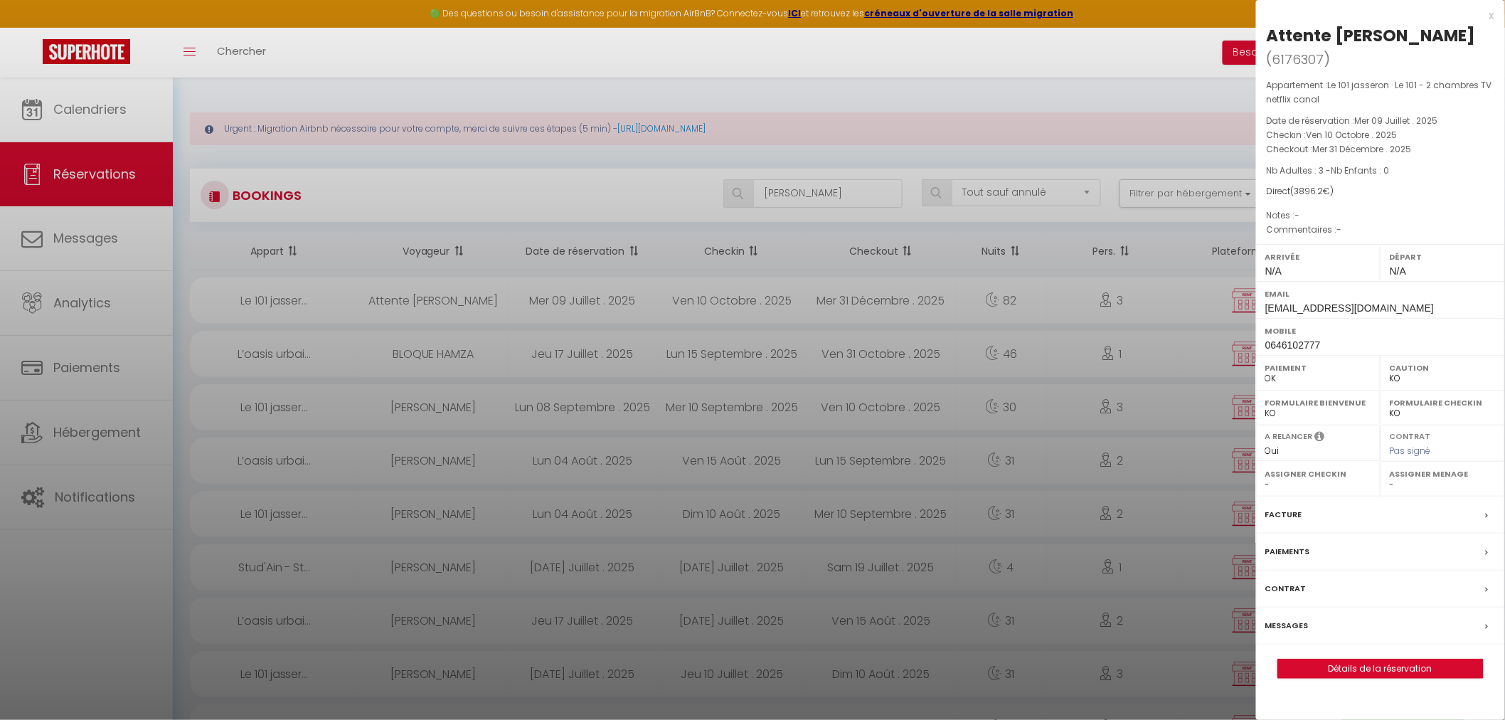
click at [425, 358] on div at bounding box center [752, 360] width 1505 height 720
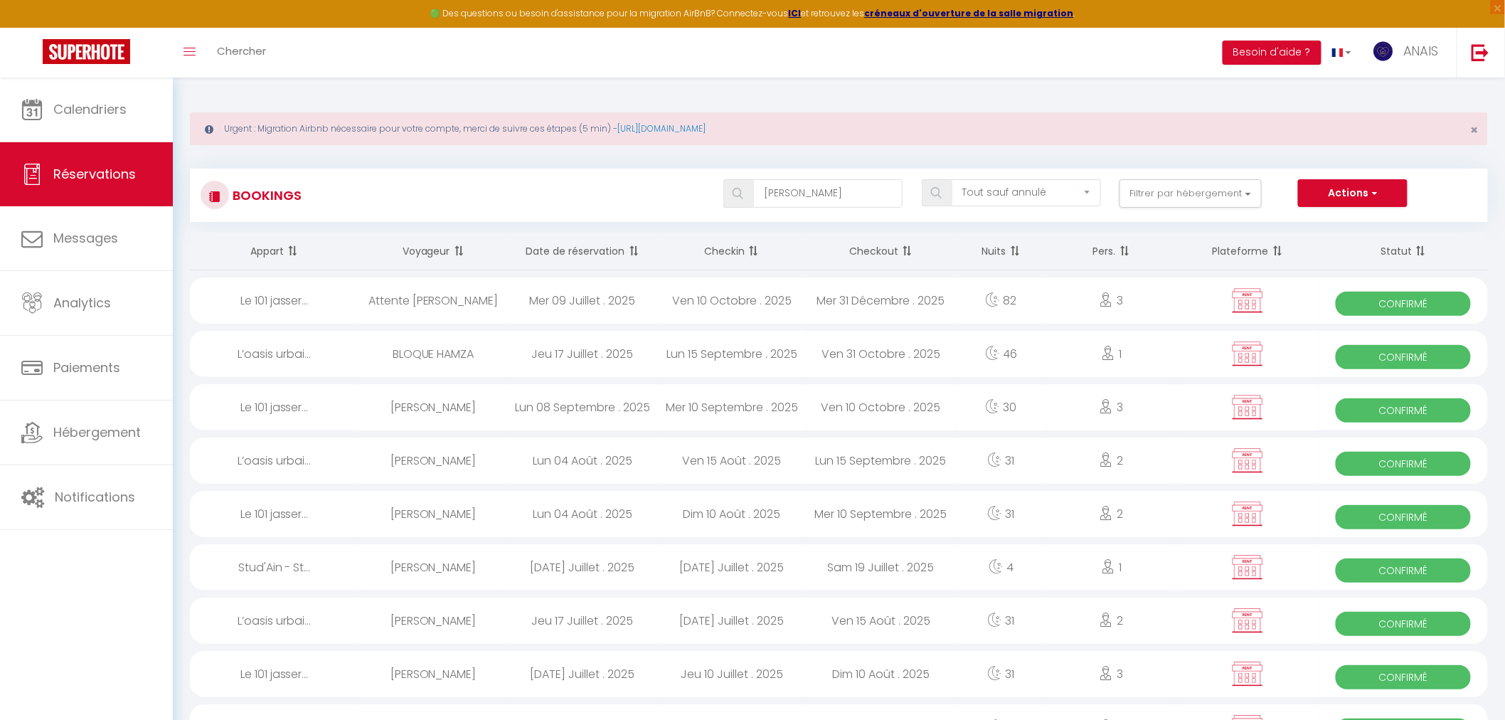
click at [425, 415] on div "Hamza DAOUDI" at bounding box center [433, 407] width 149 height 46
select select "52227"
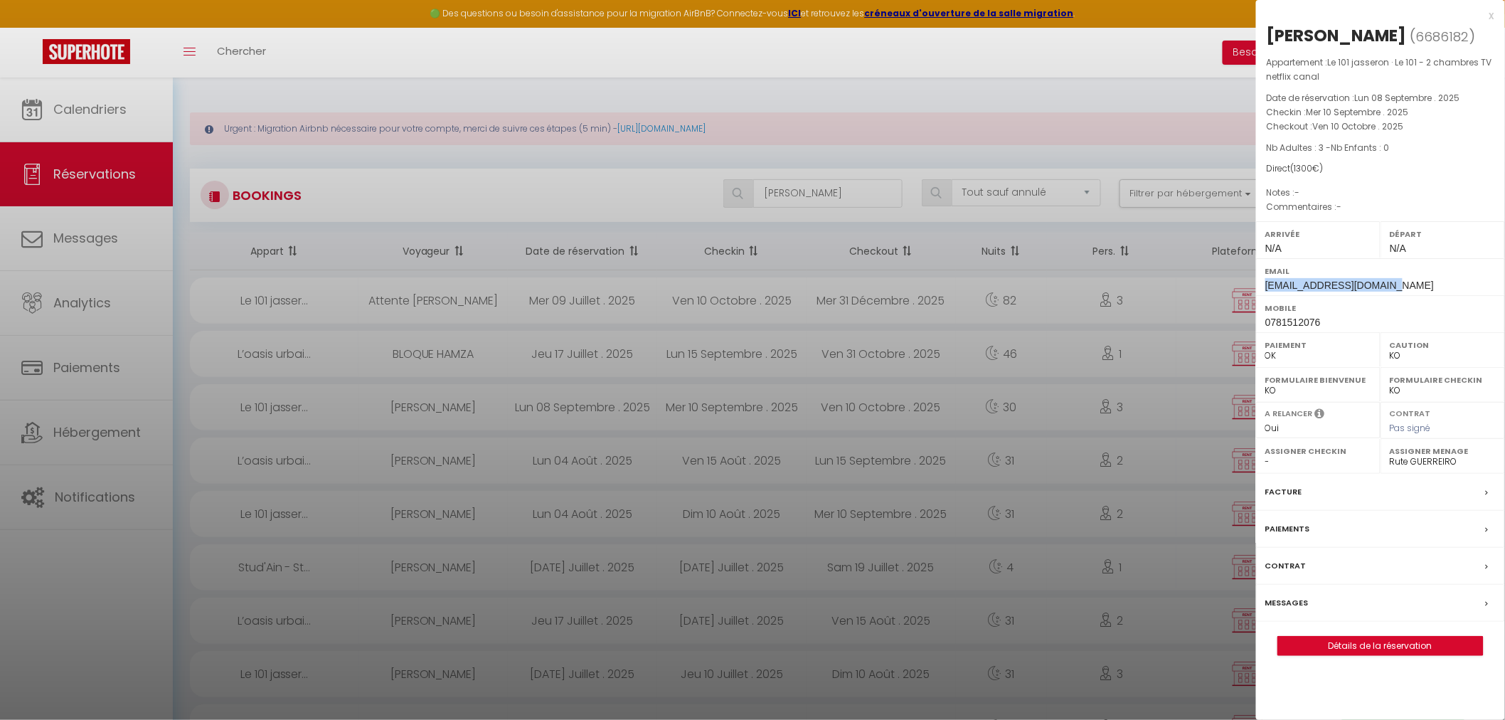
drag, startPoint x: 1404, startPoint y: 285, endPoint x: 1263, endPoint y: 286, distance: 141.6
click at [1263, 286] on div "Email daoudihamza04@gmail.com" at bounding box center [1380, 276] width 249 height 37
copy span "daoudihamza04@gmail.com"
drag, startPoint x: 1324, startPoint y: 315, endPoint x: 1335, endPoint y: 318, distance: 11.7
click at [1335, 318] on div "Mobile 0781512076" at bounding box center [1380, 313] width 249 height 37
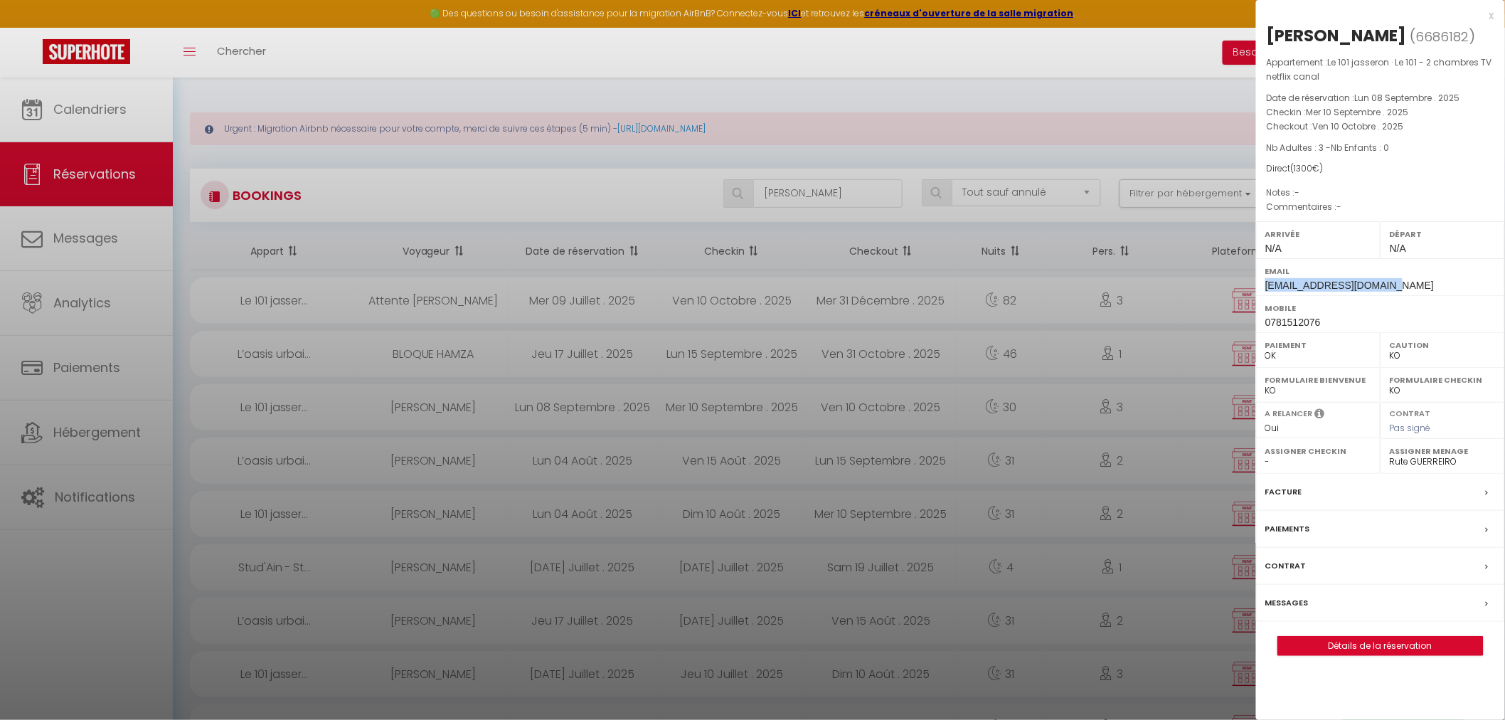
copy div "0781512076"
click at [857, 195] on div at bounding box center [752, 360] width 1505 height 720
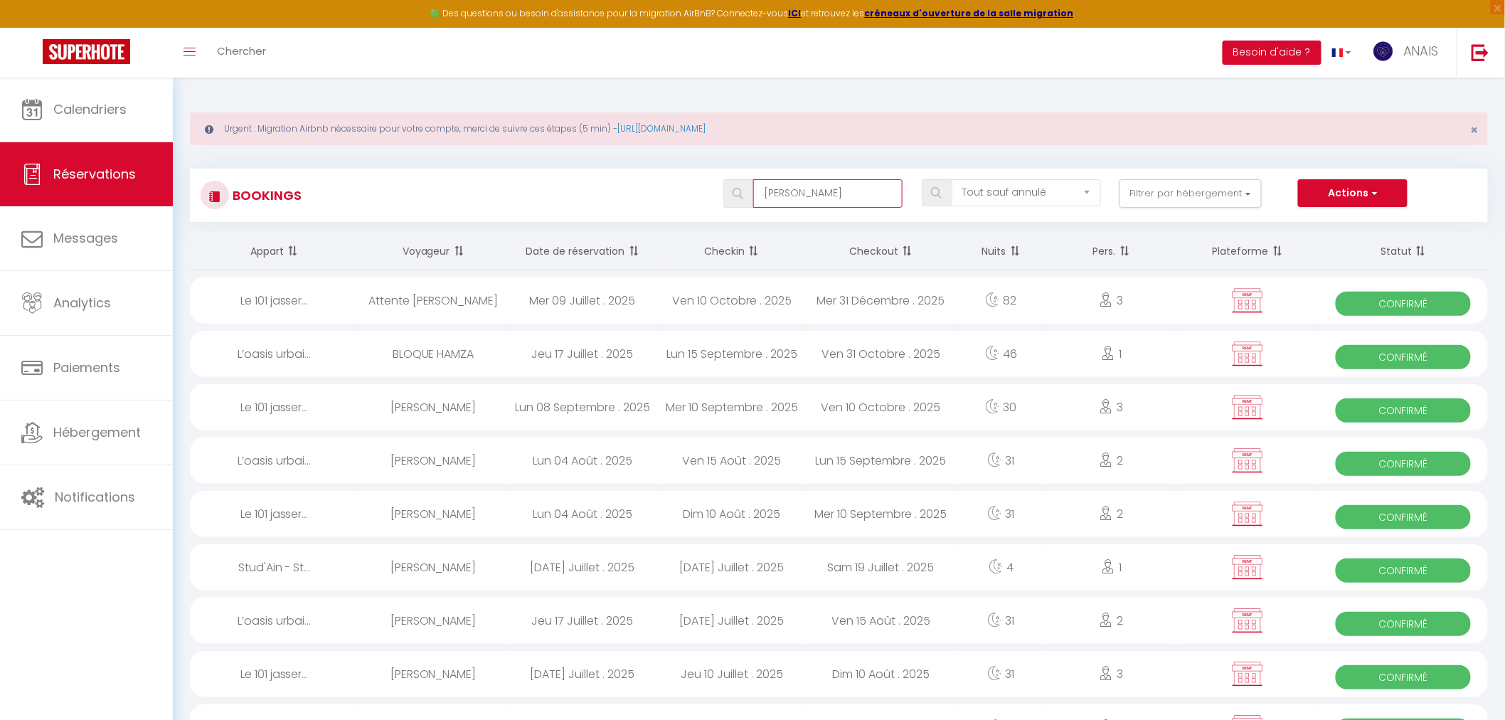
drag, startPoint x: 807, startPoint y: 201, endPoint x: 699, endPoint y: 179, distance: 110.2
click at [706, 179] on div "hamza Tous les statuts Annulé Confirmé Non Confirmé Tout sauf annulé No Show Re…" at bounding box center [893, 193] width 1187 height 28
type input "hamza"
click at [625, 364] on div "Jeu 17 Juillet . 2025" at bounding box center [582, 354] width 149 height 46
select select "21336"
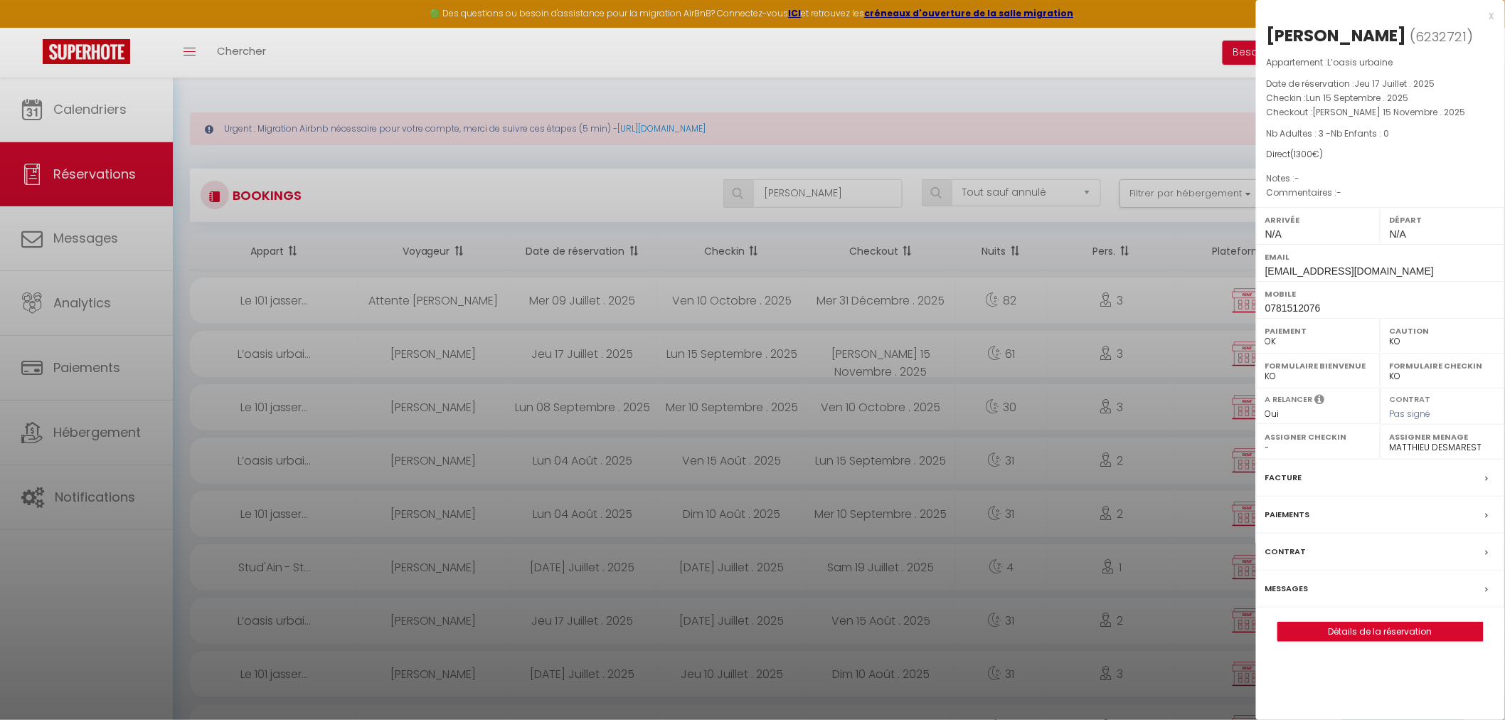
click at [1279, 472] on label "Facture" at bounding box center [1284, 477] width 37 height 15
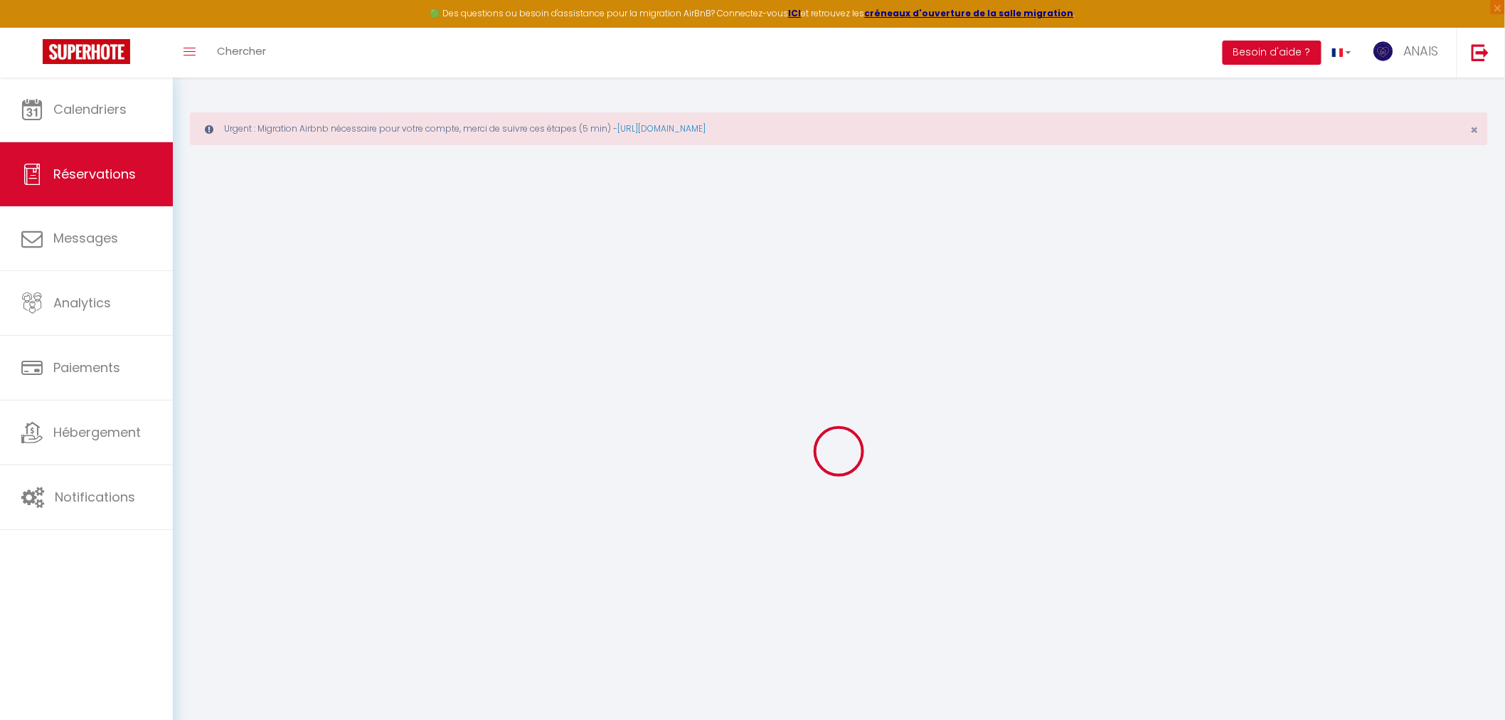
type input "Hamza"
type input "DAOUDI"
type input "daoudihamza04@gmail.com"
type input "0781512076"
select select "FR"
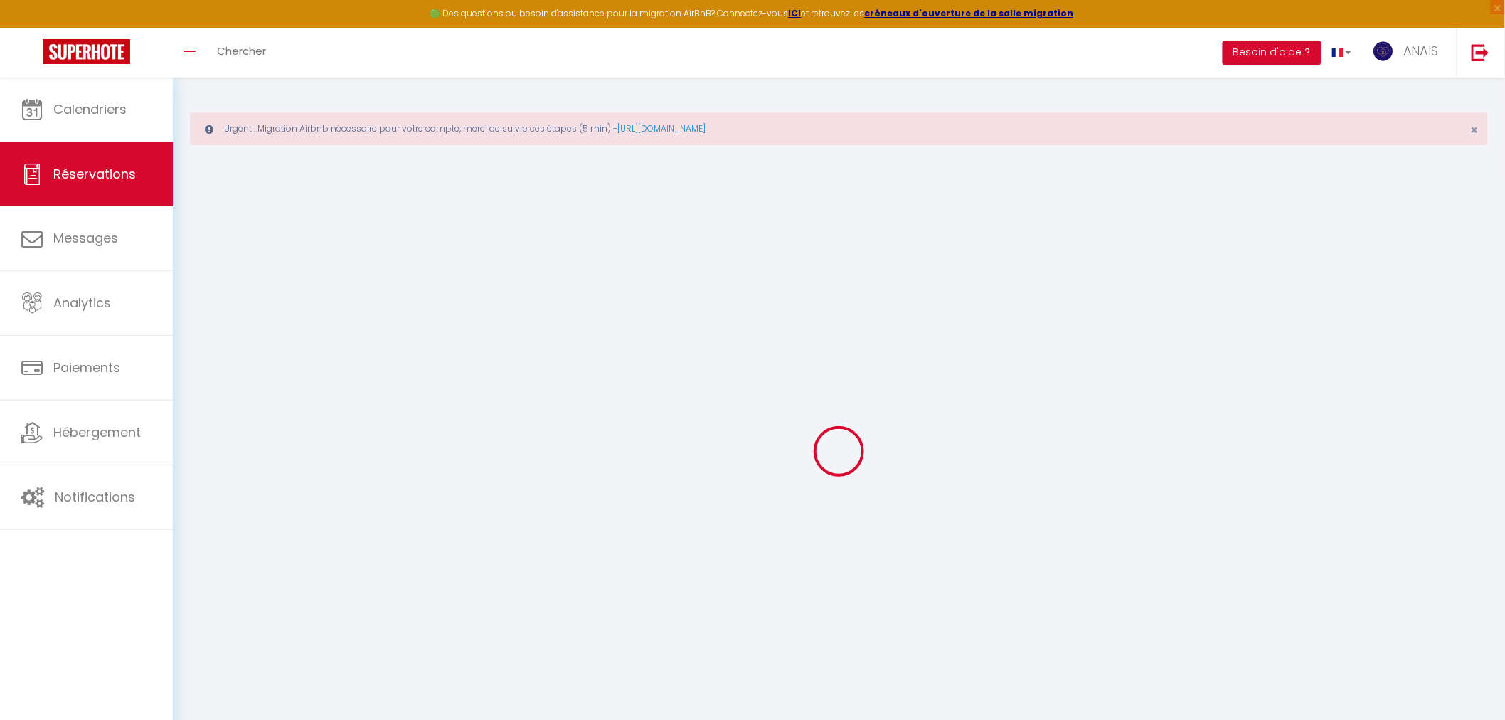
select select "23381"
select select "1"
type input "Lun 15 Septembre 2025"
select select
type input "Sam 15 Novembre 2025"
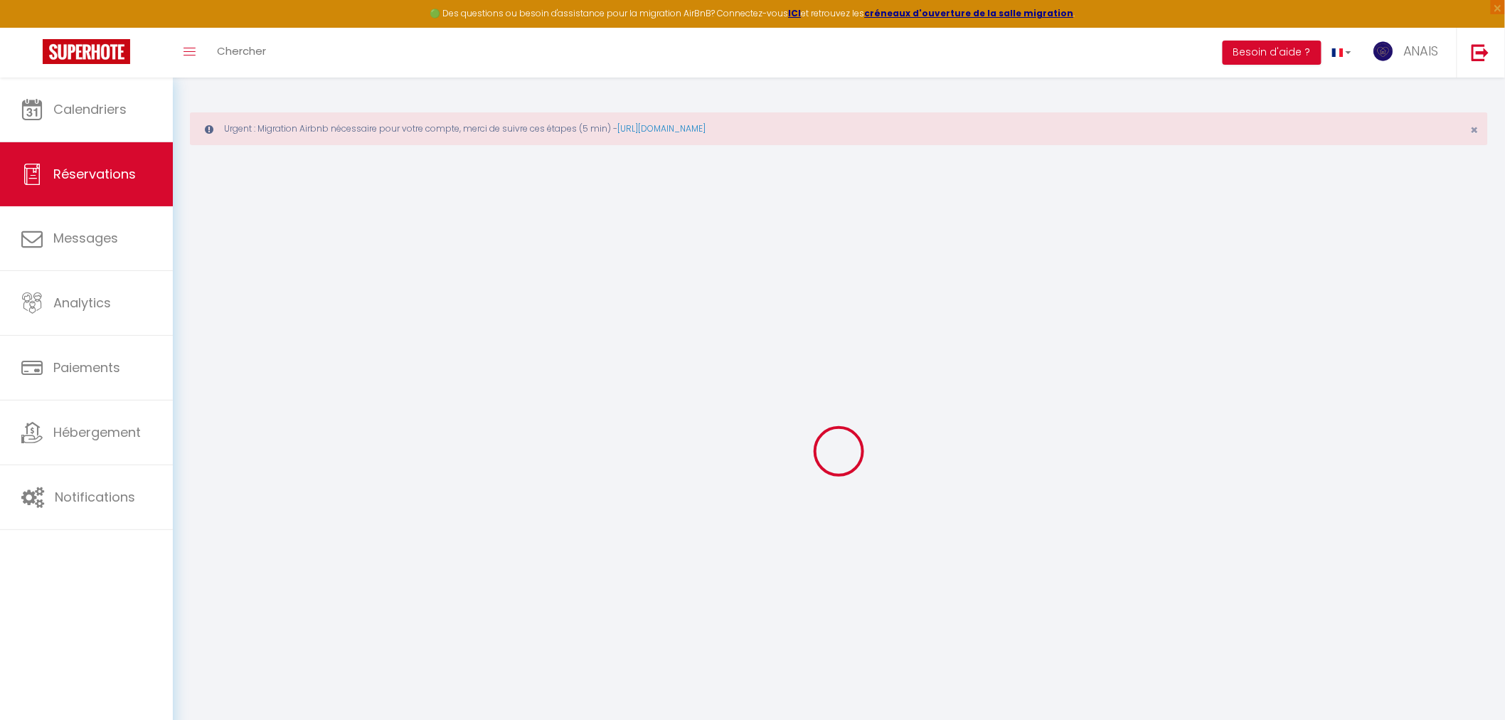
select select
type input "3"
select select "12"
select select
type input "79"
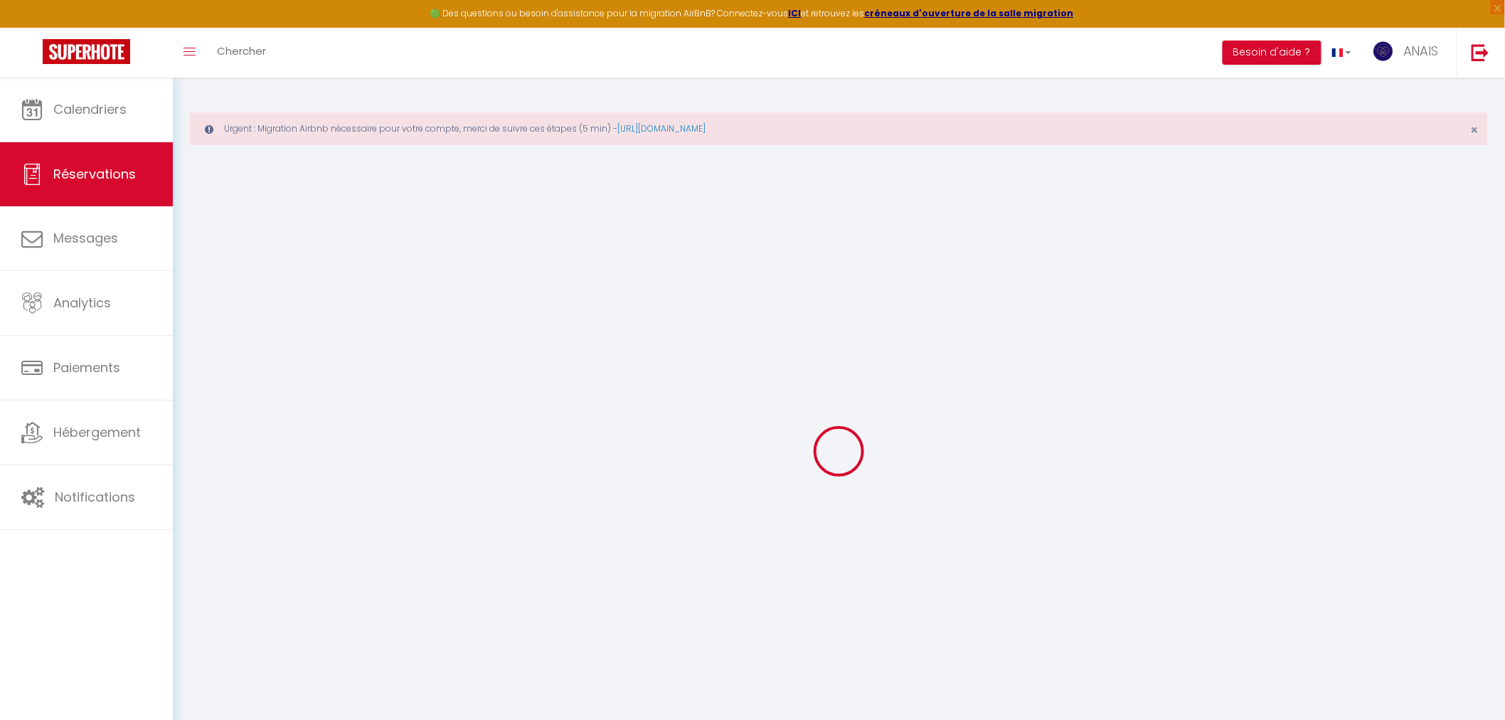
type input "0"
select select
select select "14"
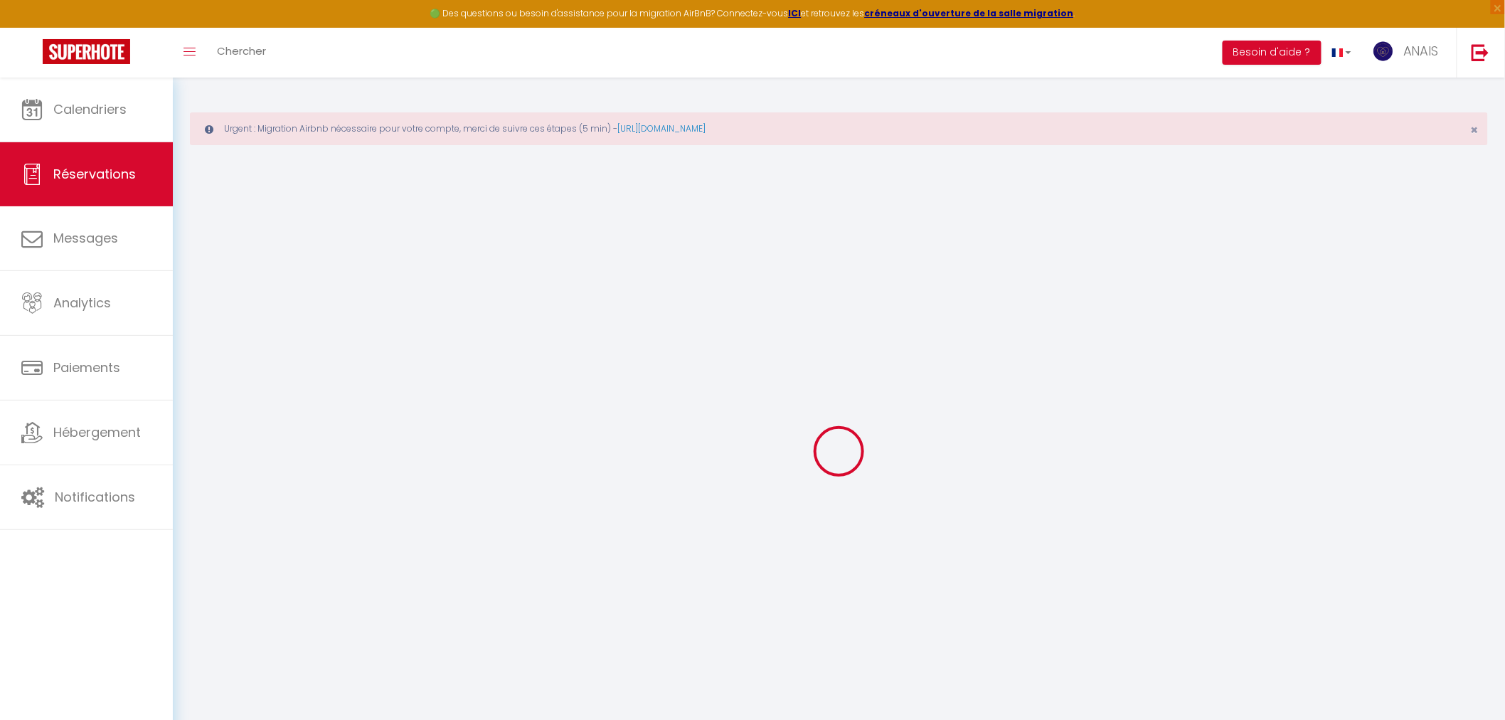
select select
checkbox input "false"
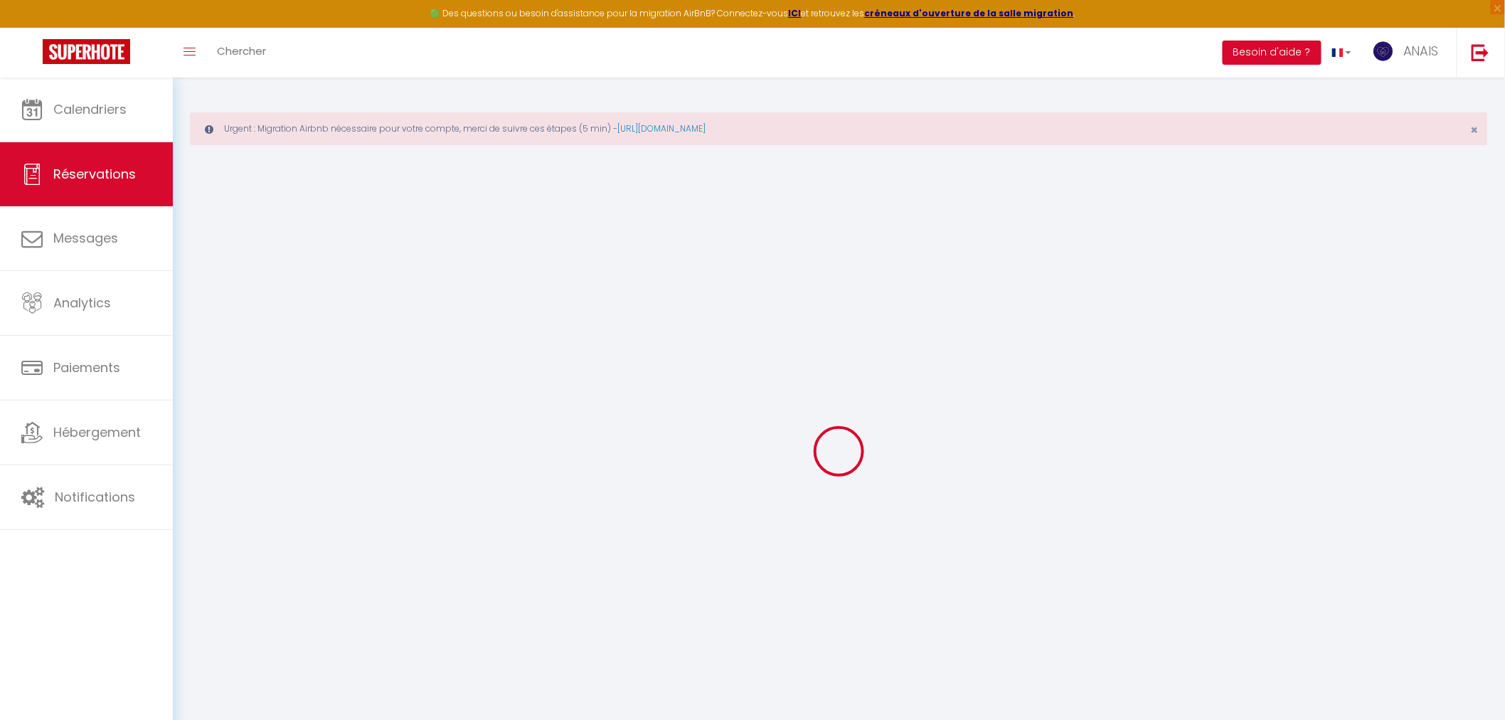
select select
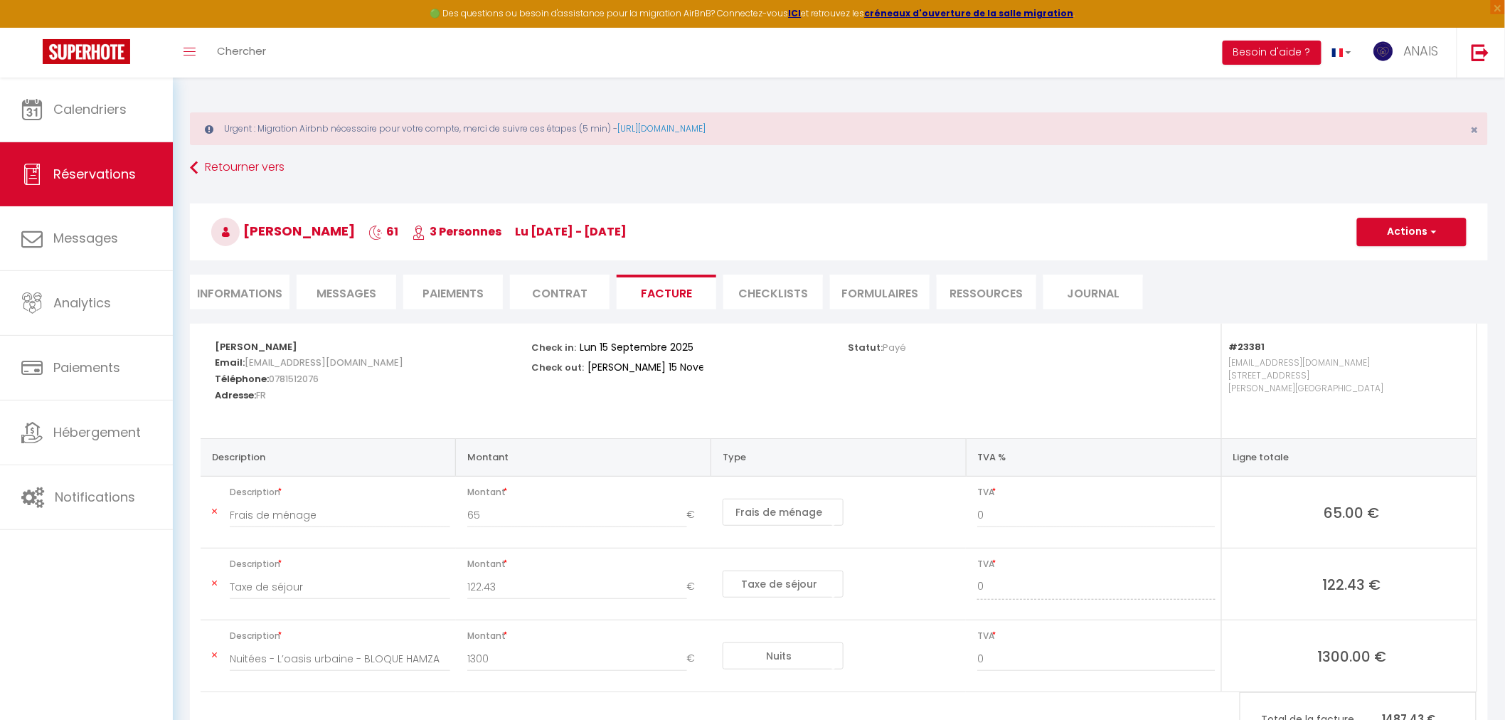
click at [232, 288] on li "Informations" at bounding box center [240, 292] width 100 height 35
select select
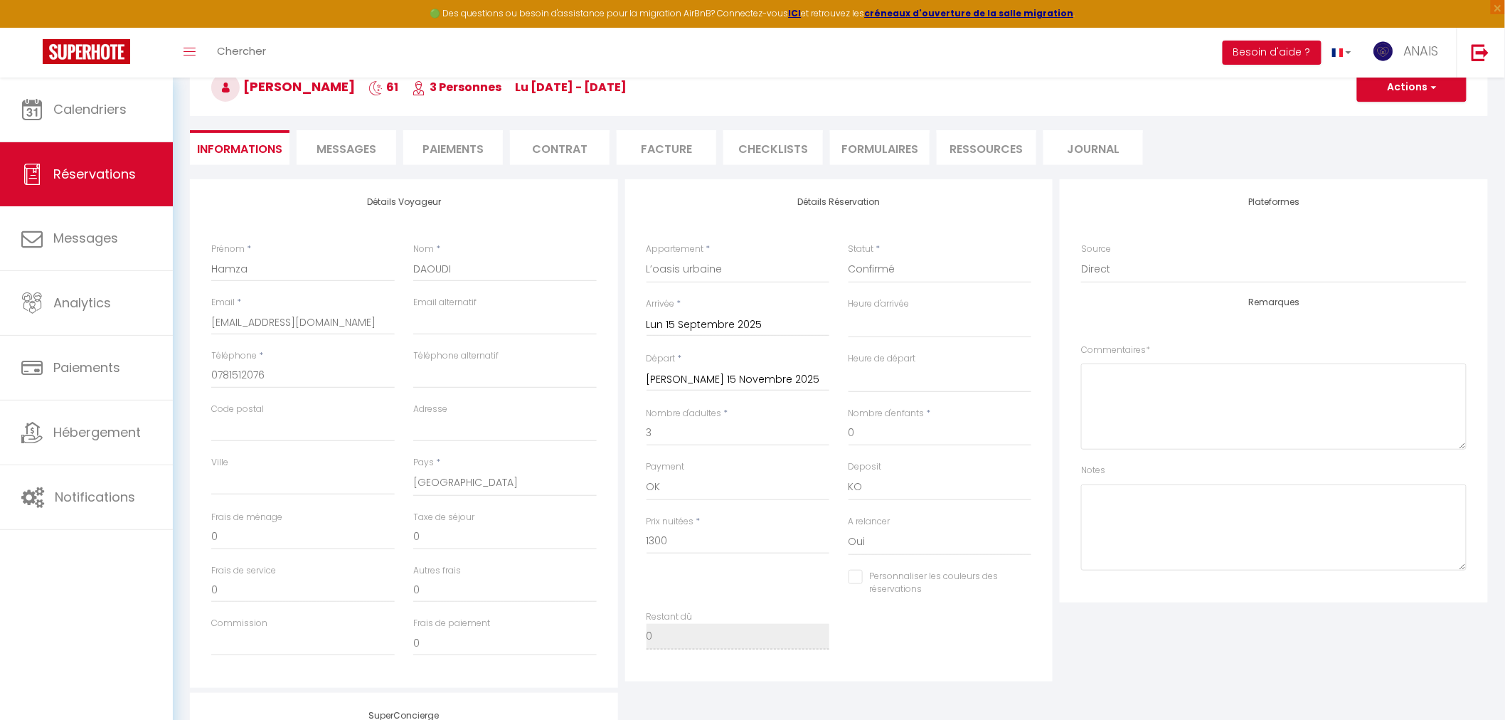
scroll to position [158, 0]
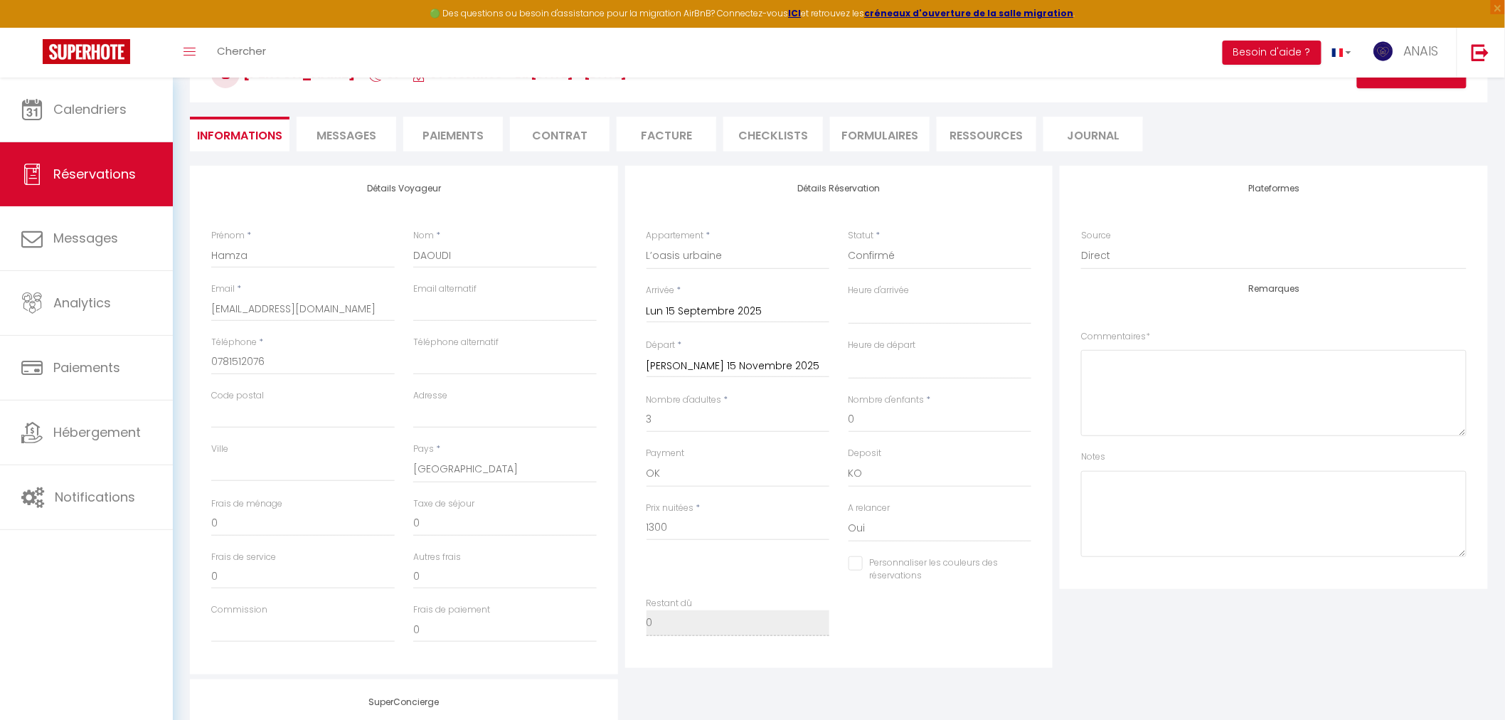
click at [691, 376] on div "Sam 15 Novembre 2025 < Nov 2025 > Dim Lun Mar Mer Jeu Ven Sam 1 2 3 4 5 6 7 8 9…" at bounding box center [739, 365] width 184 height 26
click at [692, 354] on div "Sam 15 Novembre 2025 < Nov 2025 > Dim Lun Mar Mer Jeu Ven Sam 1 2 3 4 5 6 7 8 9…" at bounding box center [739, 365] width 184 height 26
click at [696, 360] on input "Sam 15 Novembre 2025" at bounding box center [739, 366] width 184 height 18
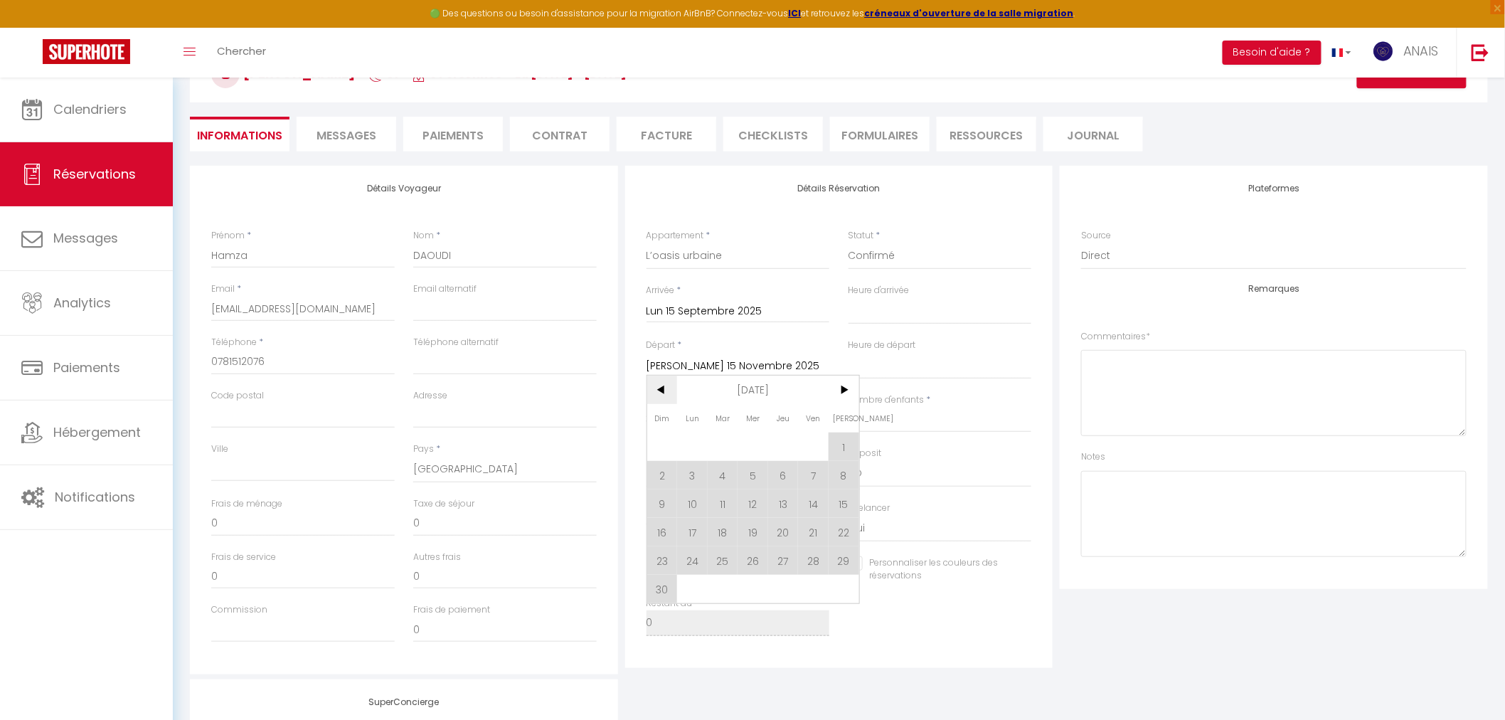
click at [674, 392] on span "<" at bounding box center [662, 390] width 31 height 28
click at [755, 504] on span "15" at bounding box center [753, 503] width 31 height 28
select select
type input "Mer 15 Octobre 2025"
select select
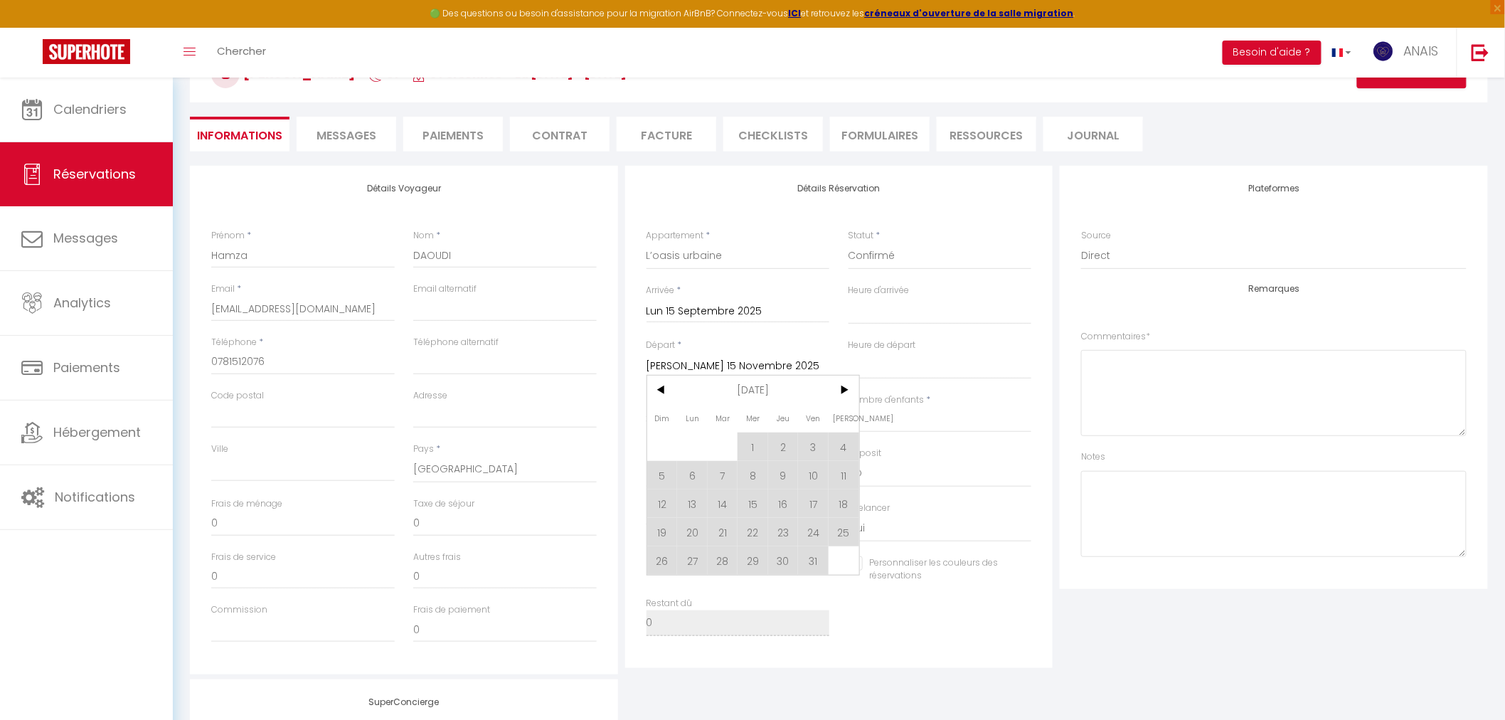
checkbox input "false"
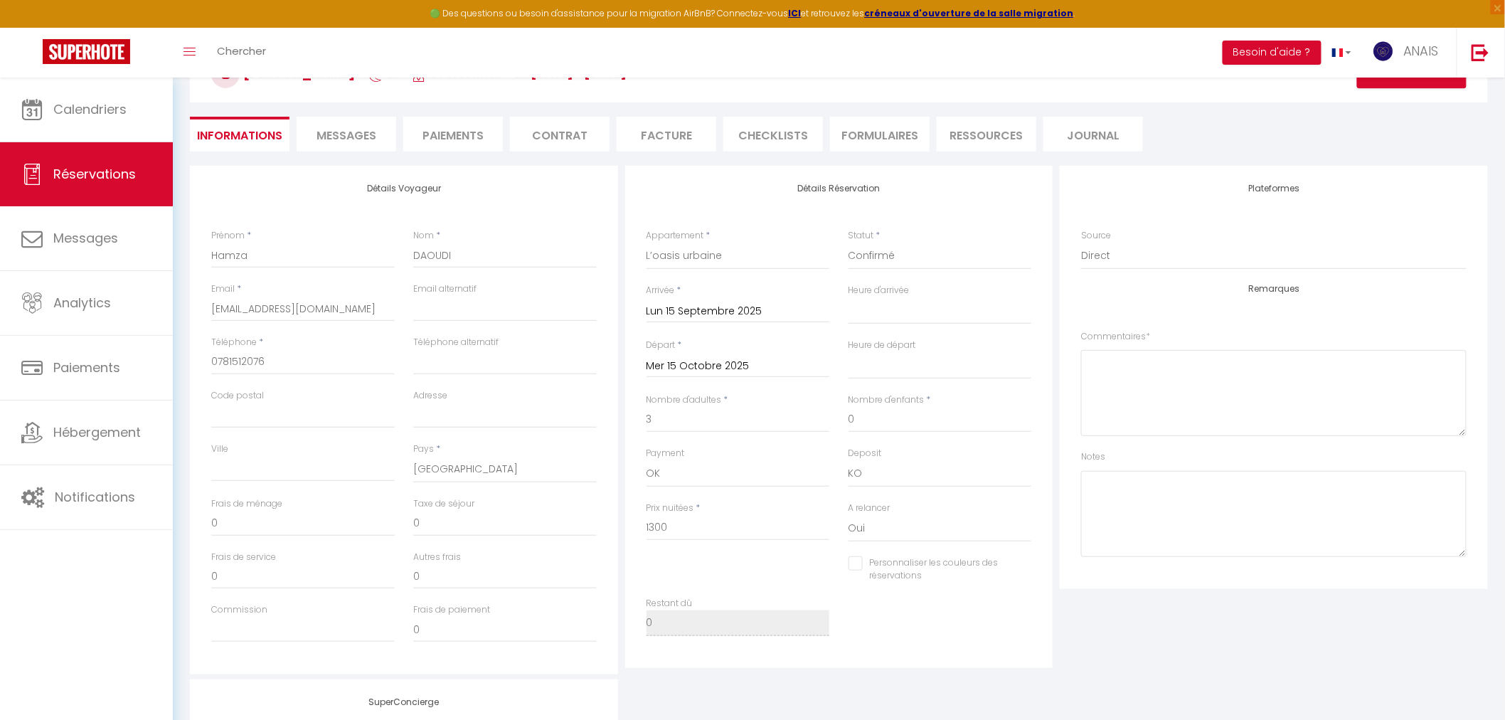
type input "82"
type input "45"
select select
type input "1377"
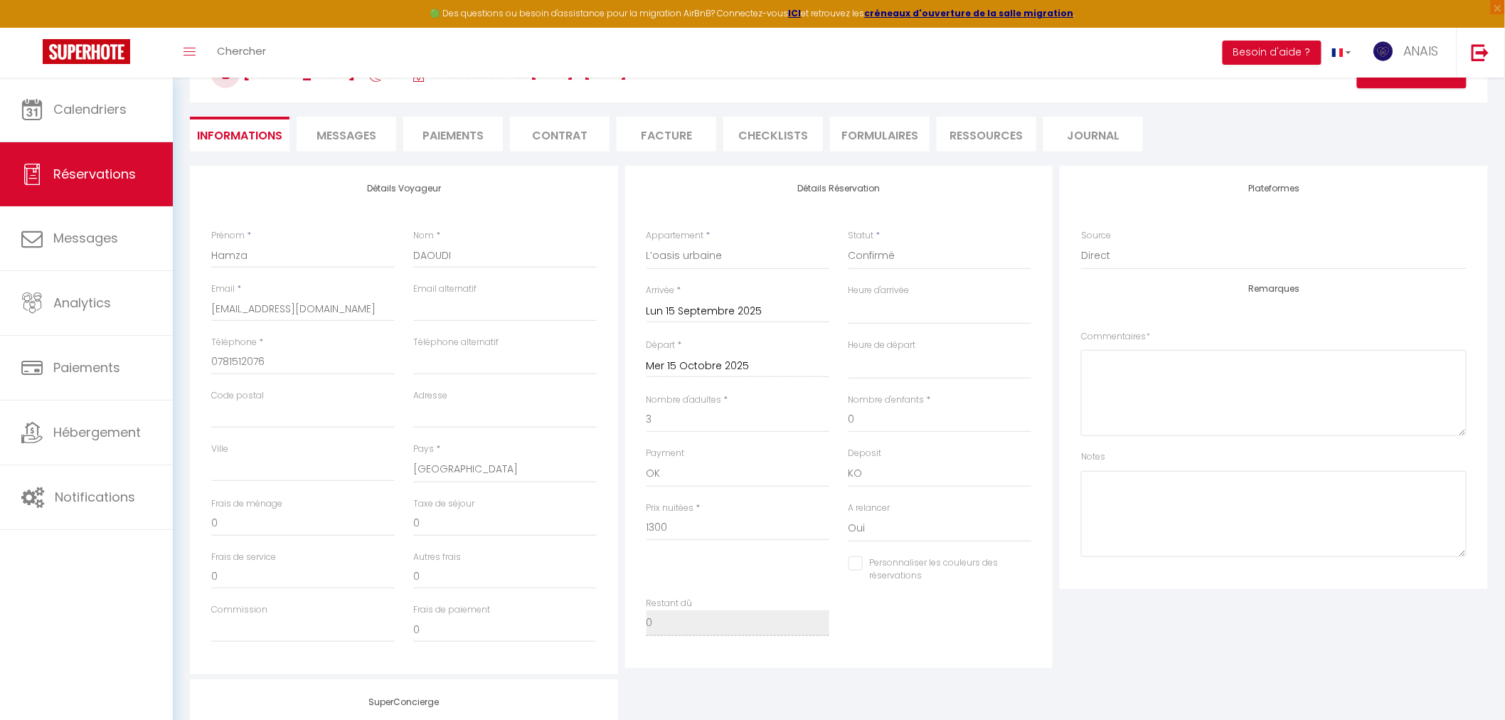
checkbox input "false"
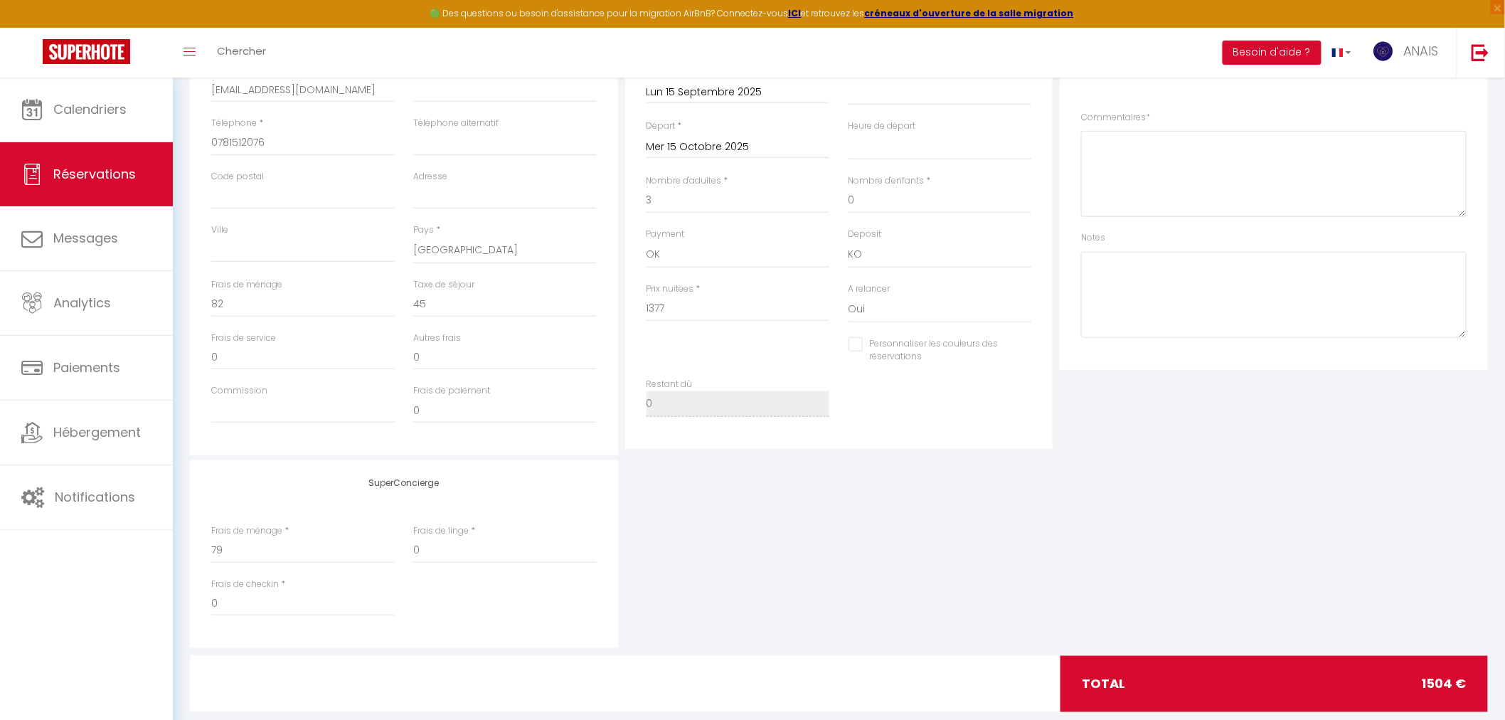
scroll to position [403, 0]
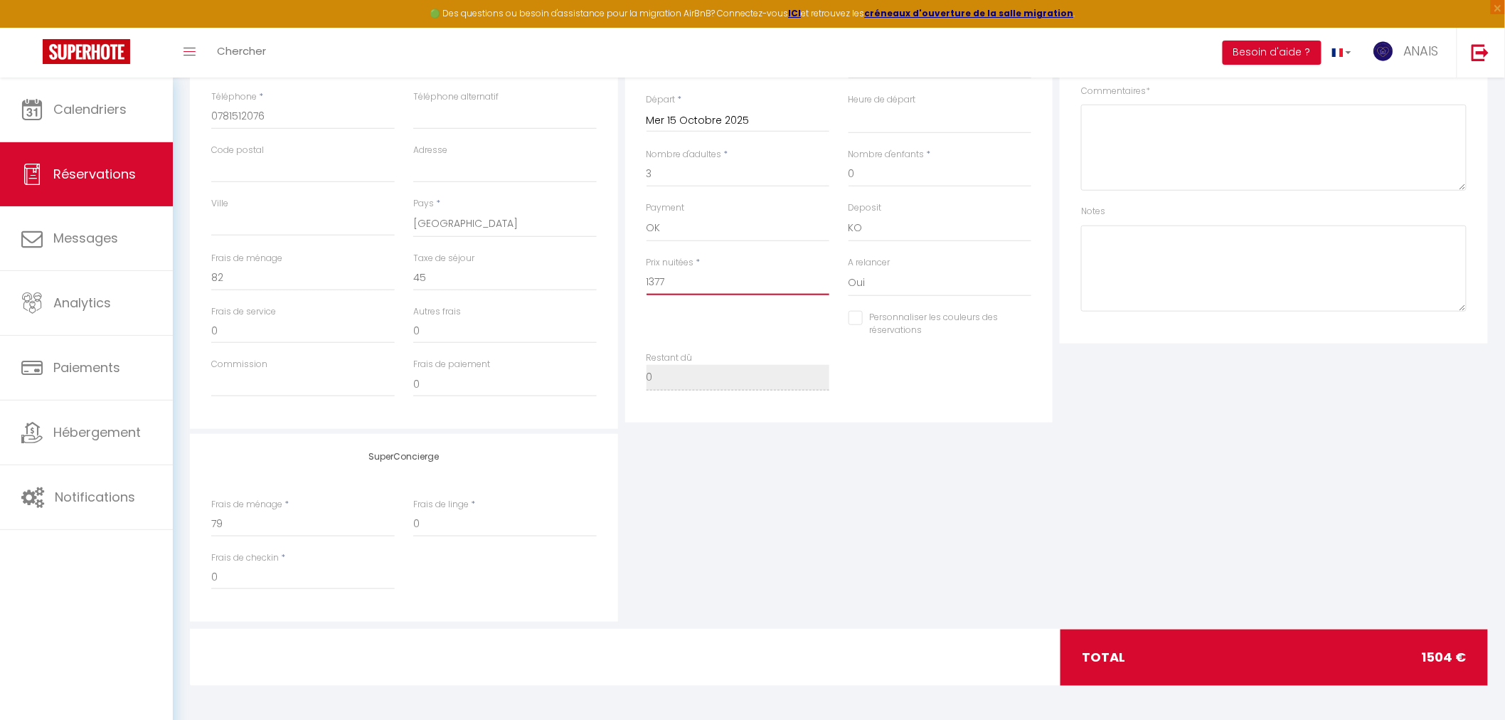
drag, startPoint x: 703, startPoint y: 283, endPoint x: 622, endPoint y: 285, distance: 80.4
click at [622, 285] on div "Détails Réservation Appartement * Stud'Ain - Studio Confort Appart Jean Jaurès …" at bounding box center [839, 174] width 435 height 509
select select
checkbox input "false"
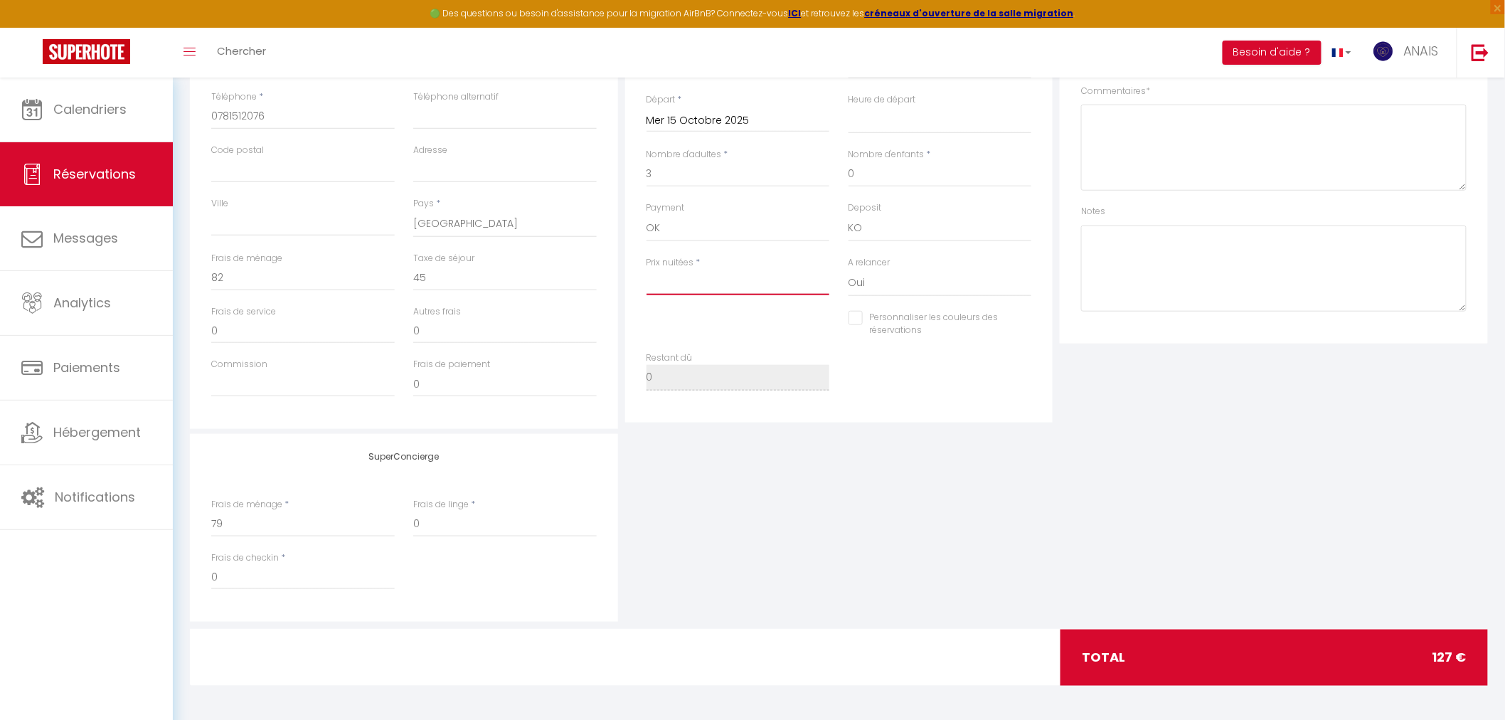
type input "1"
select select
checkbox input "false"
type input "13"
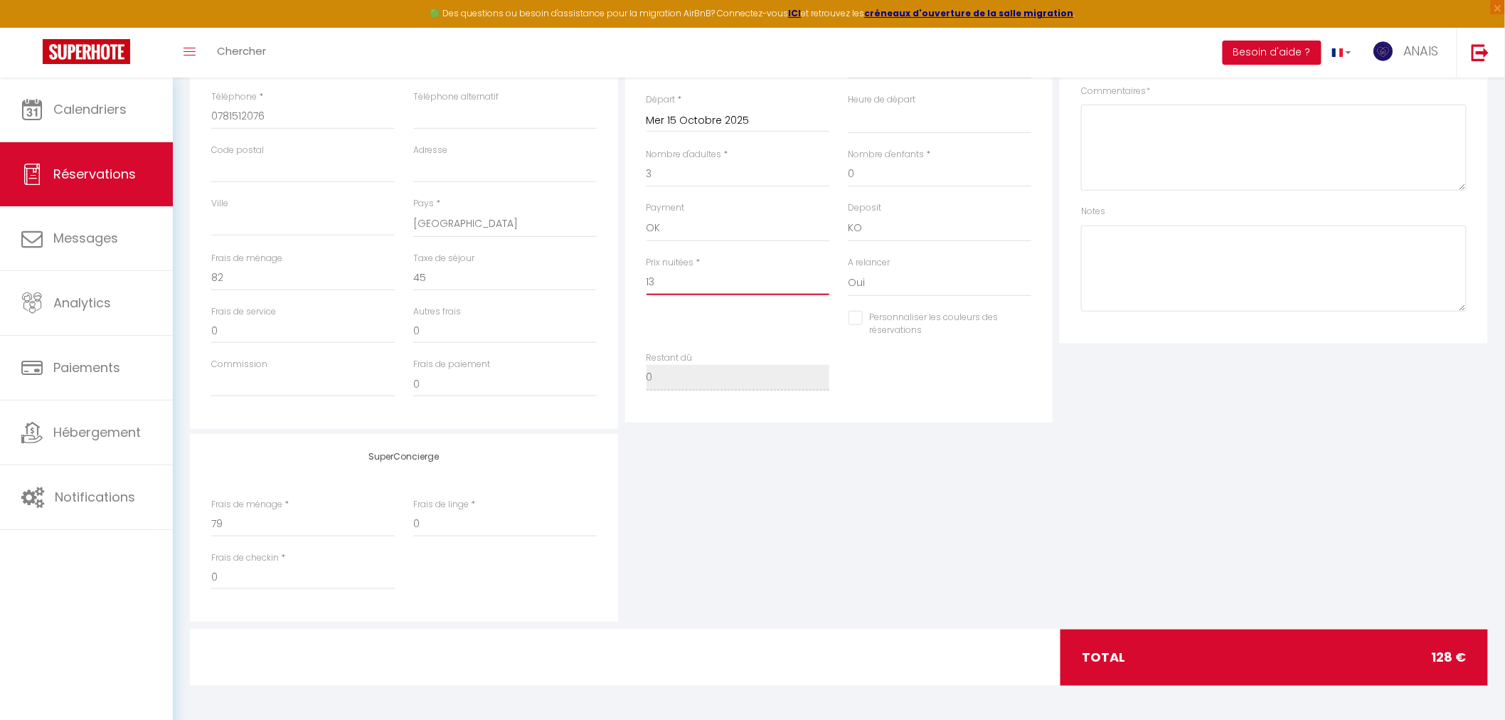
select select
checkbox input "false"
type input "130"
select select
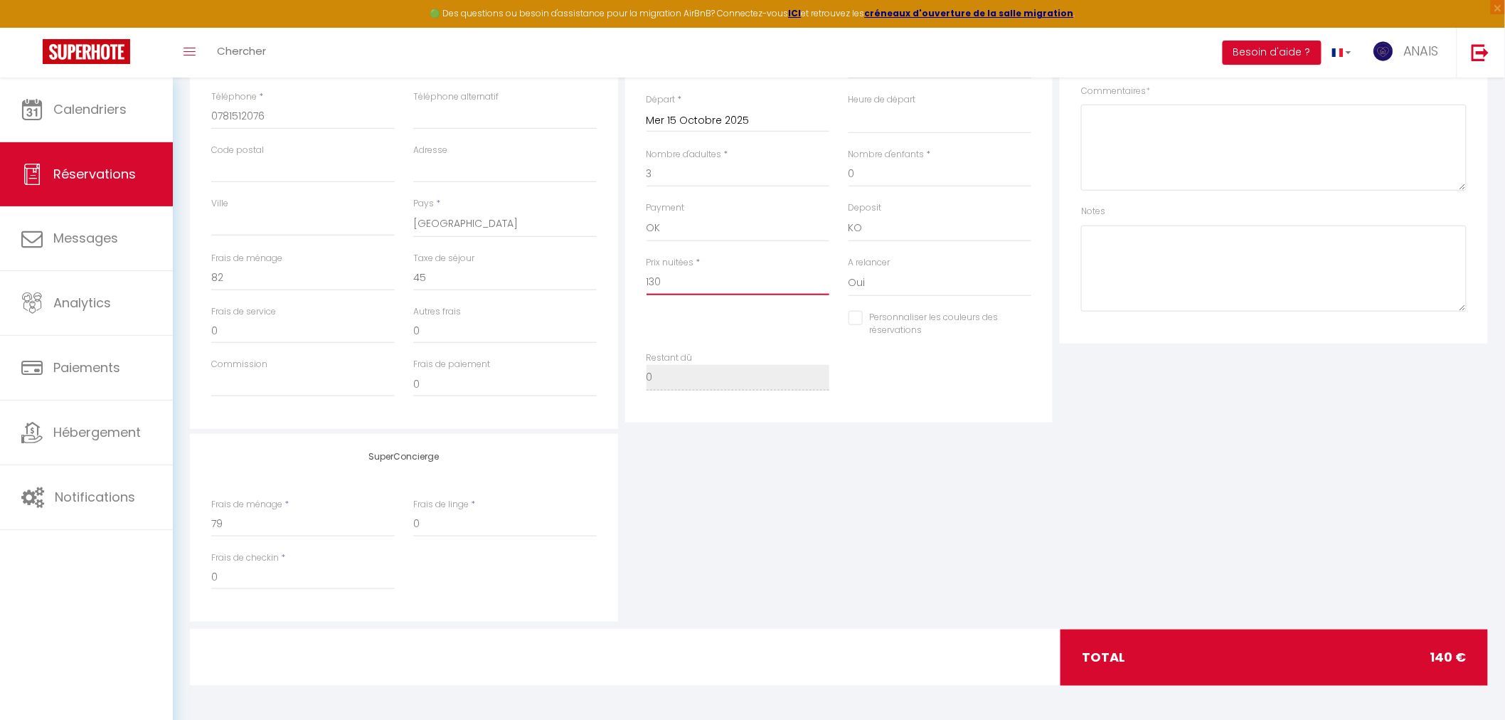
select select
checkbox input "false"
type input "1300"
select select
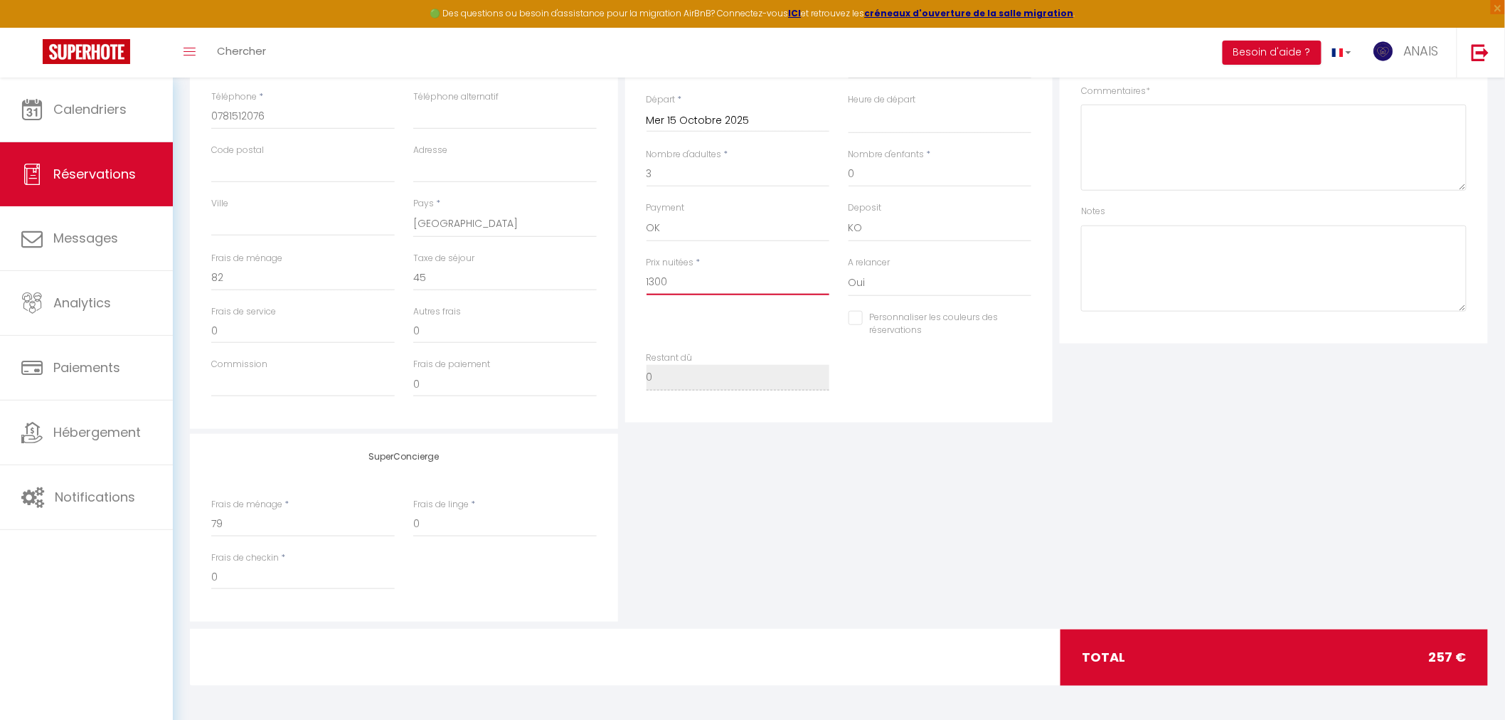
checkbox input "false"
type input "1300"
type input "0"
select select
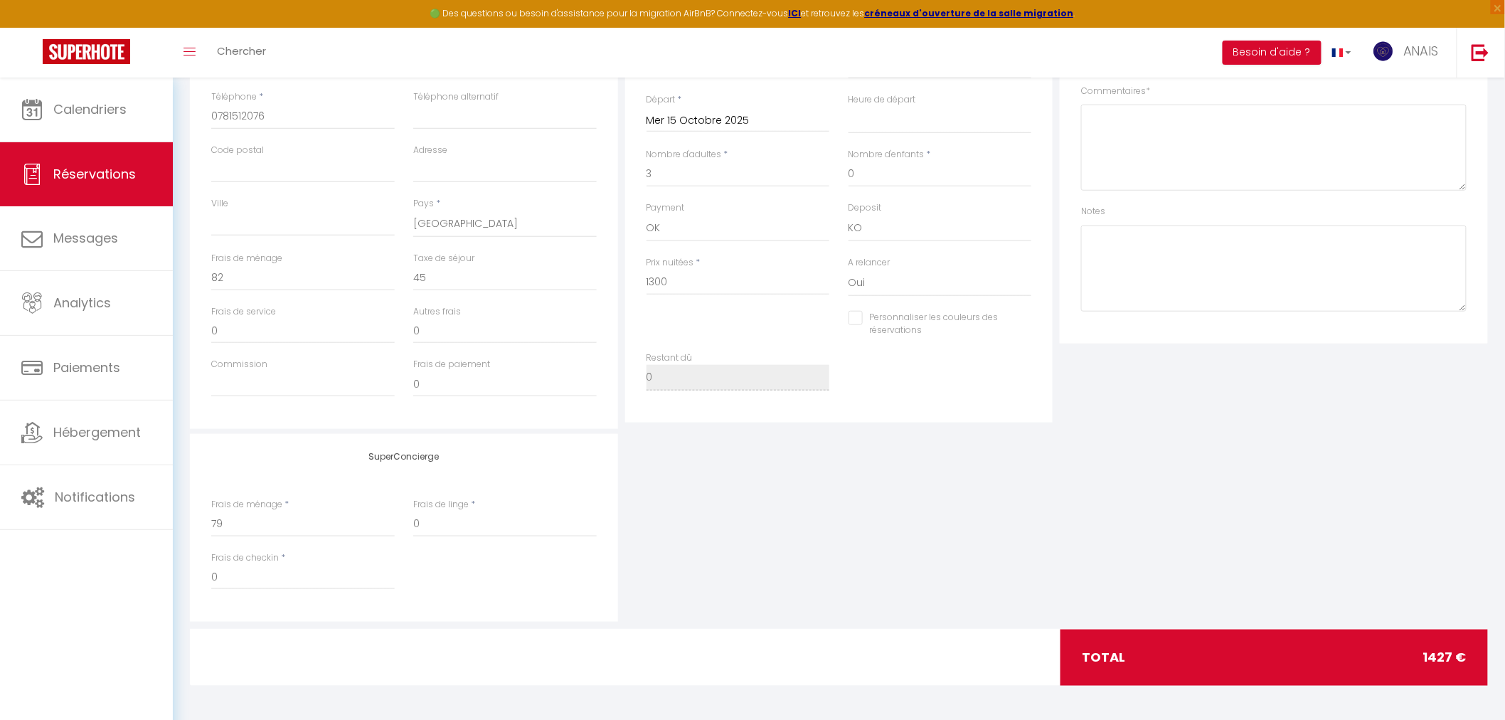
select select
checkbox input "false"
click at [1207, 465] on div "SuperConcierge Frais de ménage * 79 Frais de linge * 0 Frais de checkin * 0" at bounding box center [838, 528] width 1305 height 188
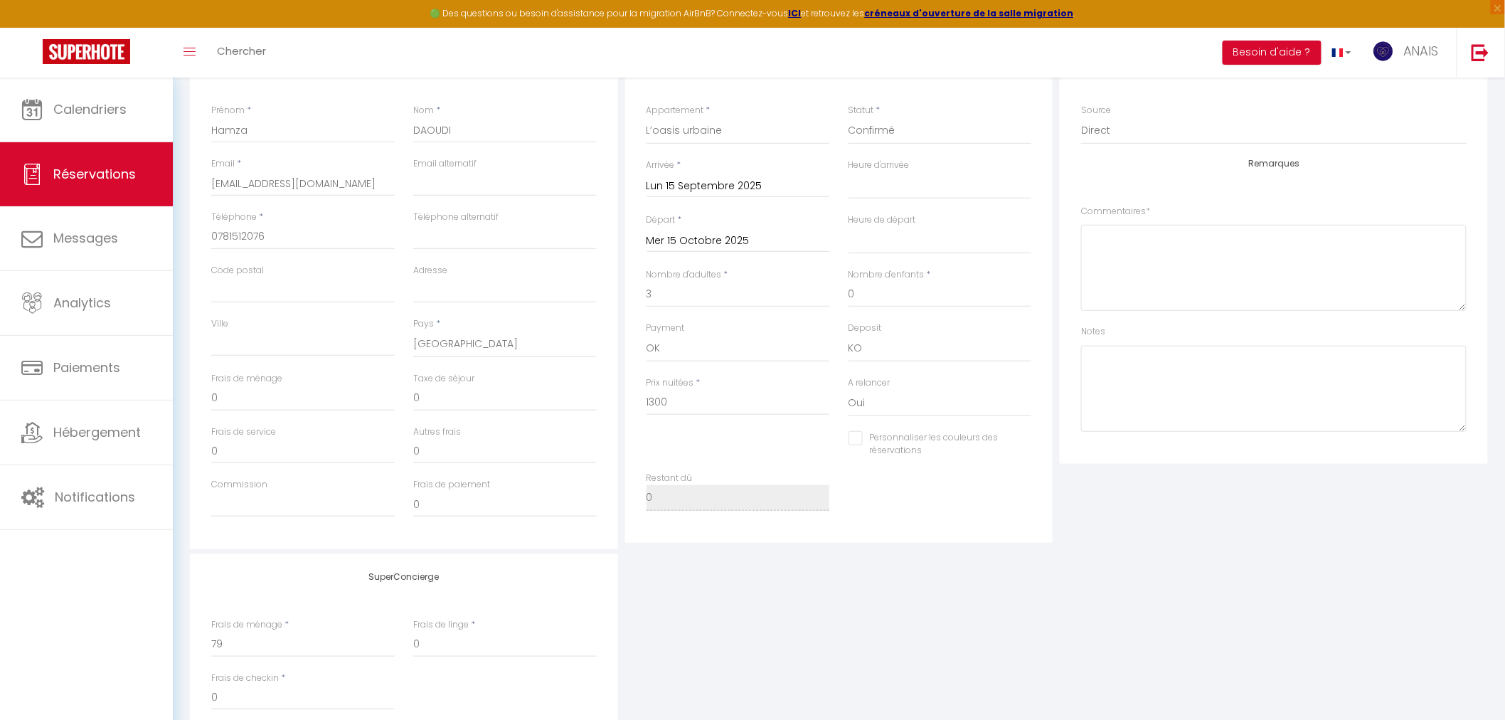
scroll to position [9, 0]
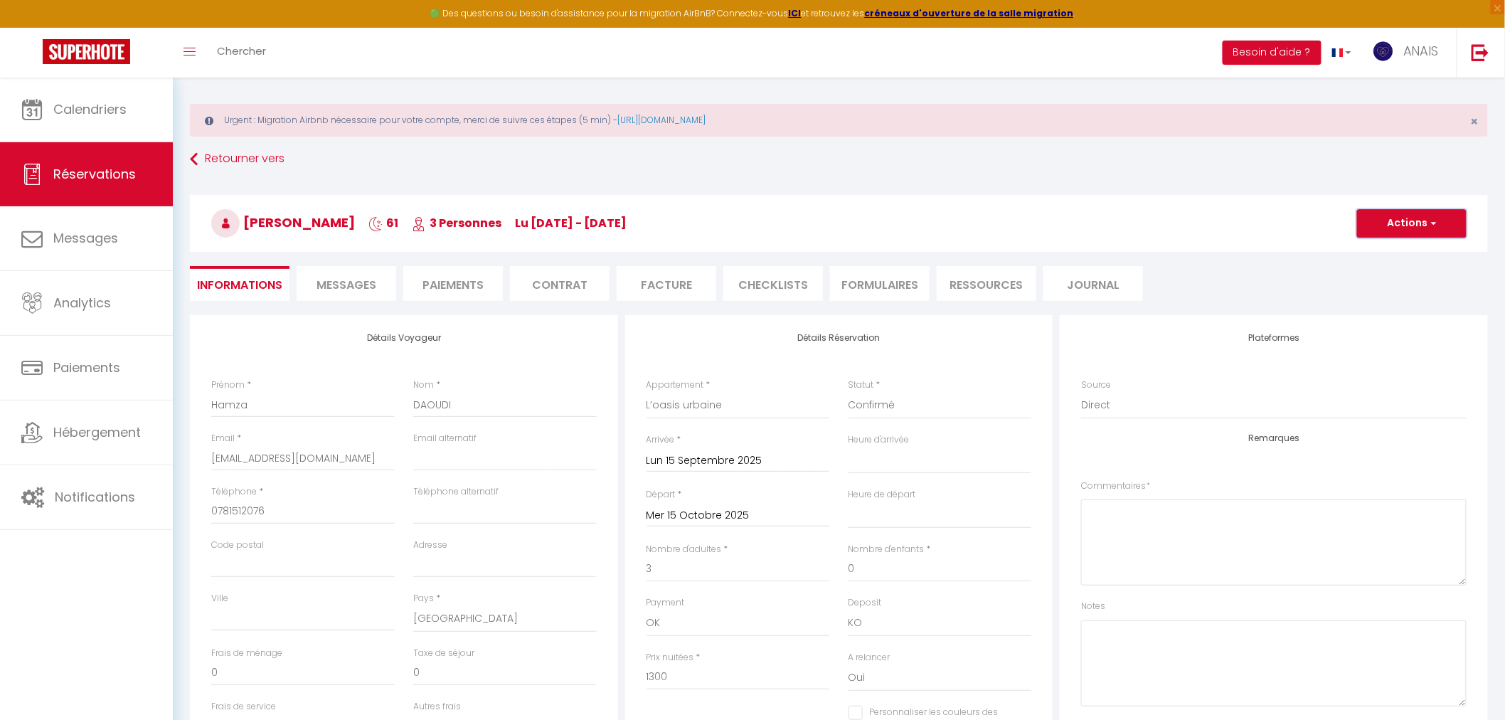
click at [1401, 230] on button "Actions" at bounding box center [1412, 223] width 110 height 28
click at [1393, 254] on link "Enregistrer" at bounding box center [1398, 254] width 112 height 18
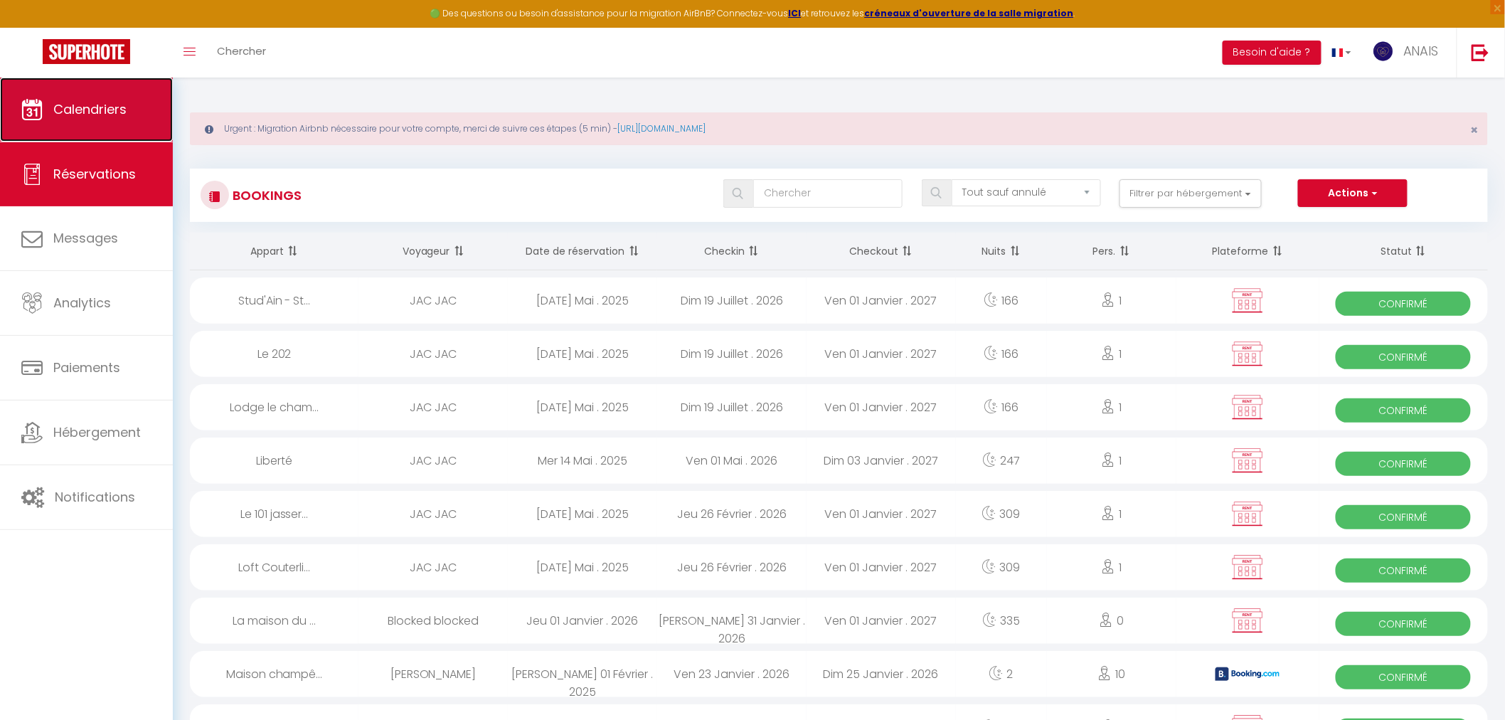
click at [107, 107] on span "Calendriers" at bounding box center [89, 109] width 73 height 18
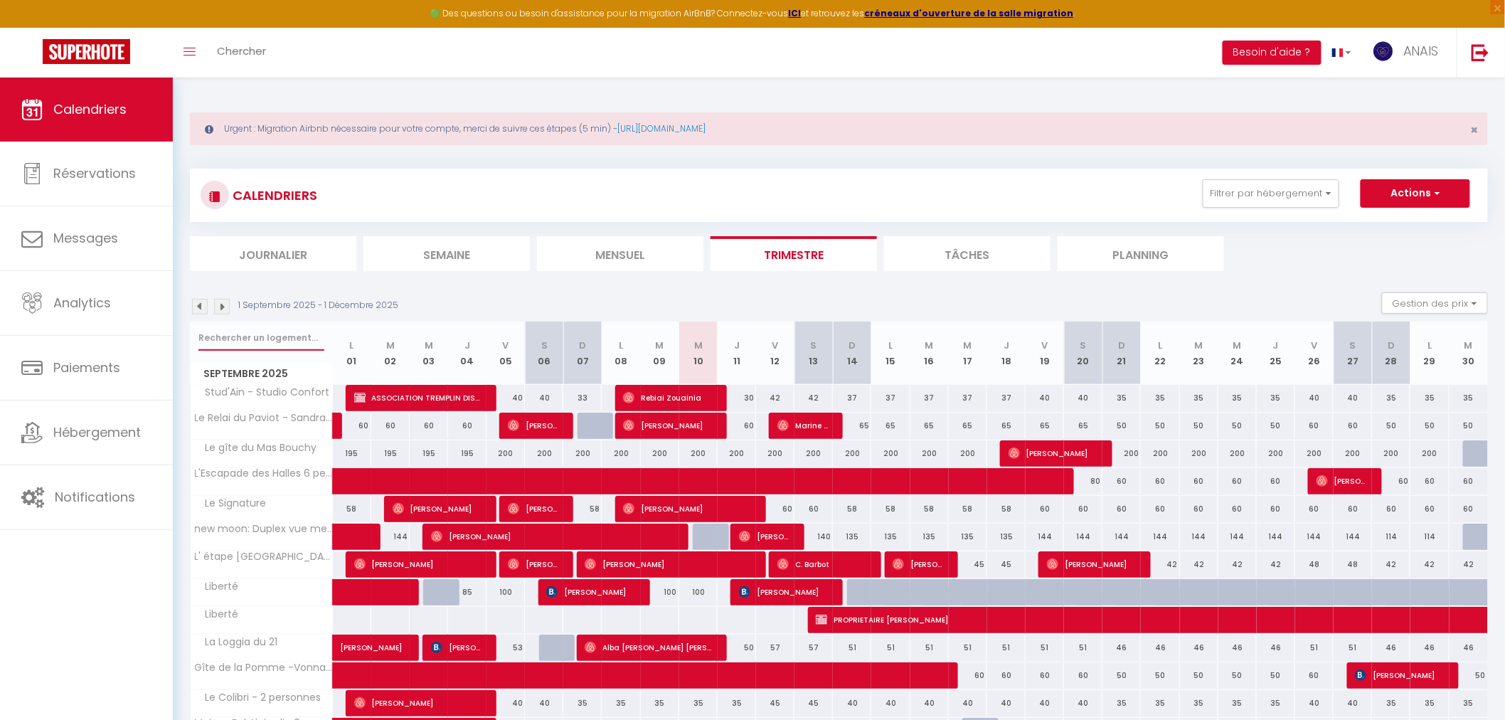
click at [277, 329] on input "text" at bounding box center [261, 338] width 126 height 26
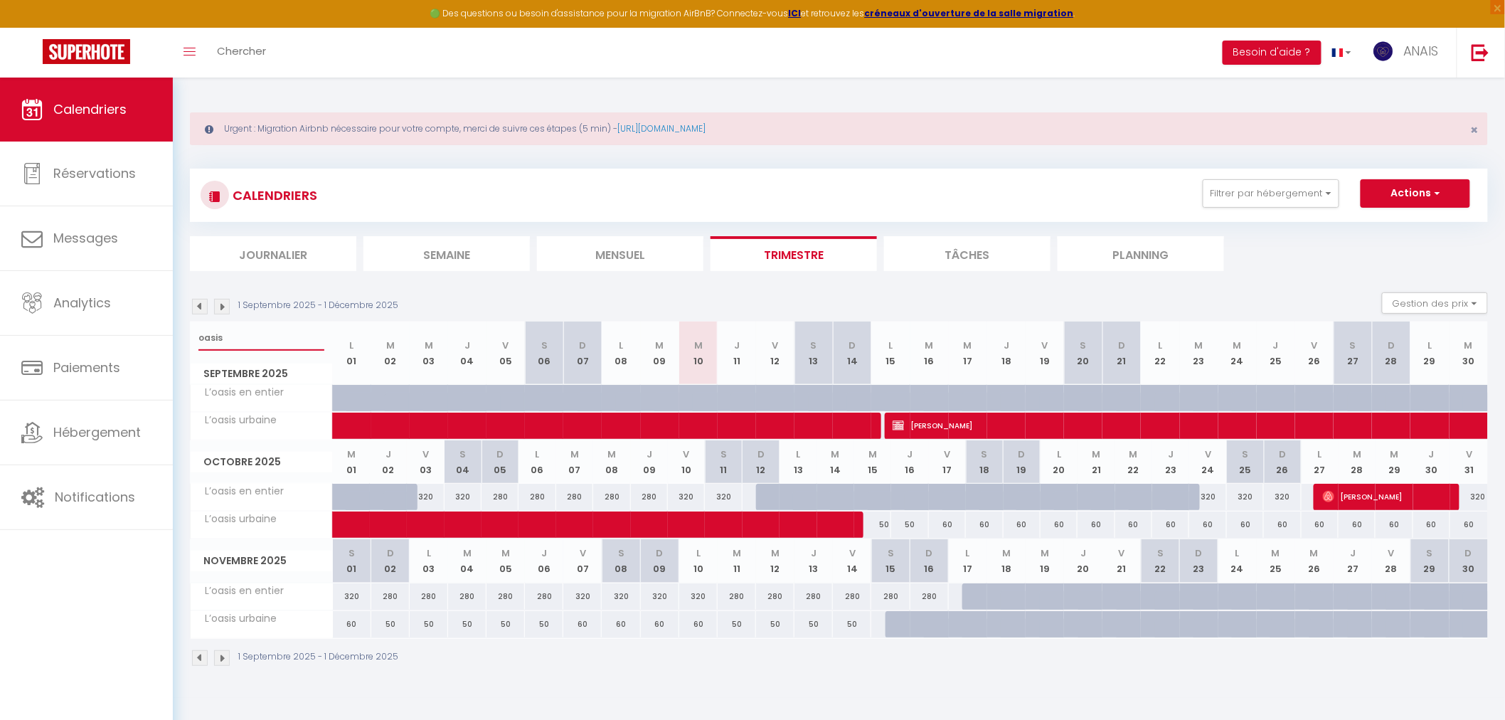
type input "oasis"
click at [850, 429] on div at bounding box center [852, 426] width 38 height 27
type input "60"
type input "Dim 14 Septembre 2025"
type input "Lun 15 Septembre 2025"
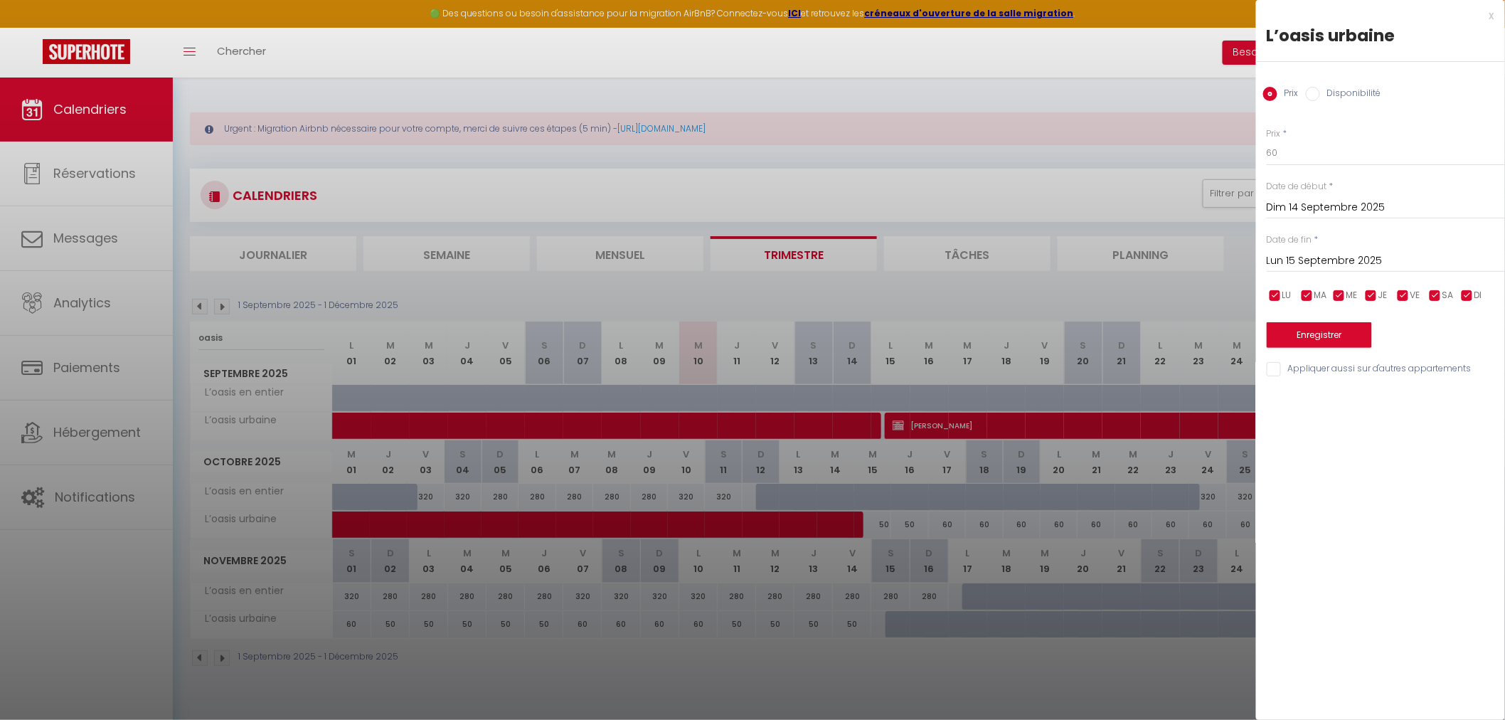
click at [1328, 100] on label "Disponibilité" at bounding box center [1350, 95] width 61 height 16
click at [1320, 100] on input "Disponibilité" at bounding box center [1313, 94] width 14 height 14
radio input "true"
radio input "false"
click at [1328, 100] on label "Disponibilité" at bounding box center [1350, 95] width 61 height 16
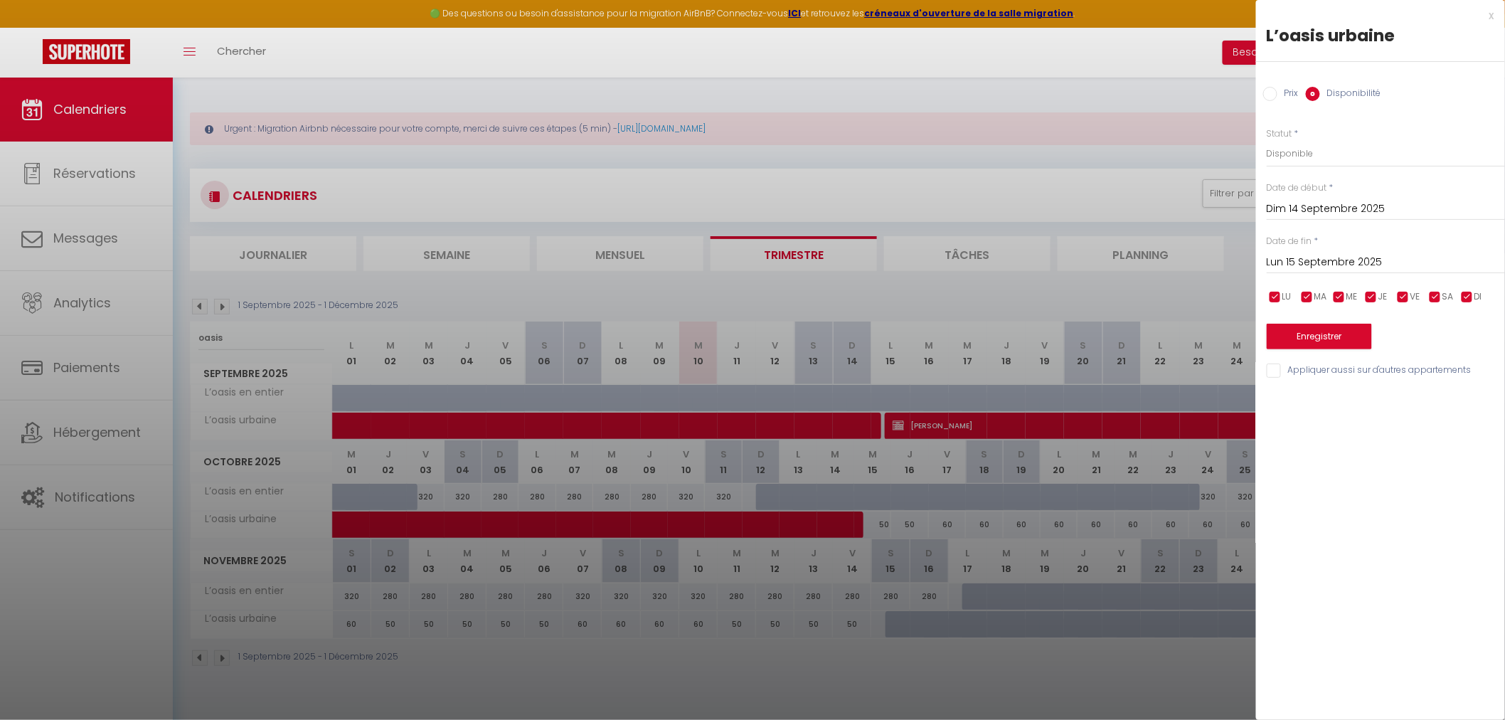
click at [1320, 100] on input "Disponibilité" at bounding box center [1313, 94] width 14 height 14
click at [808, 428] on div at bounding box center [752, 360] width 1505 height 720
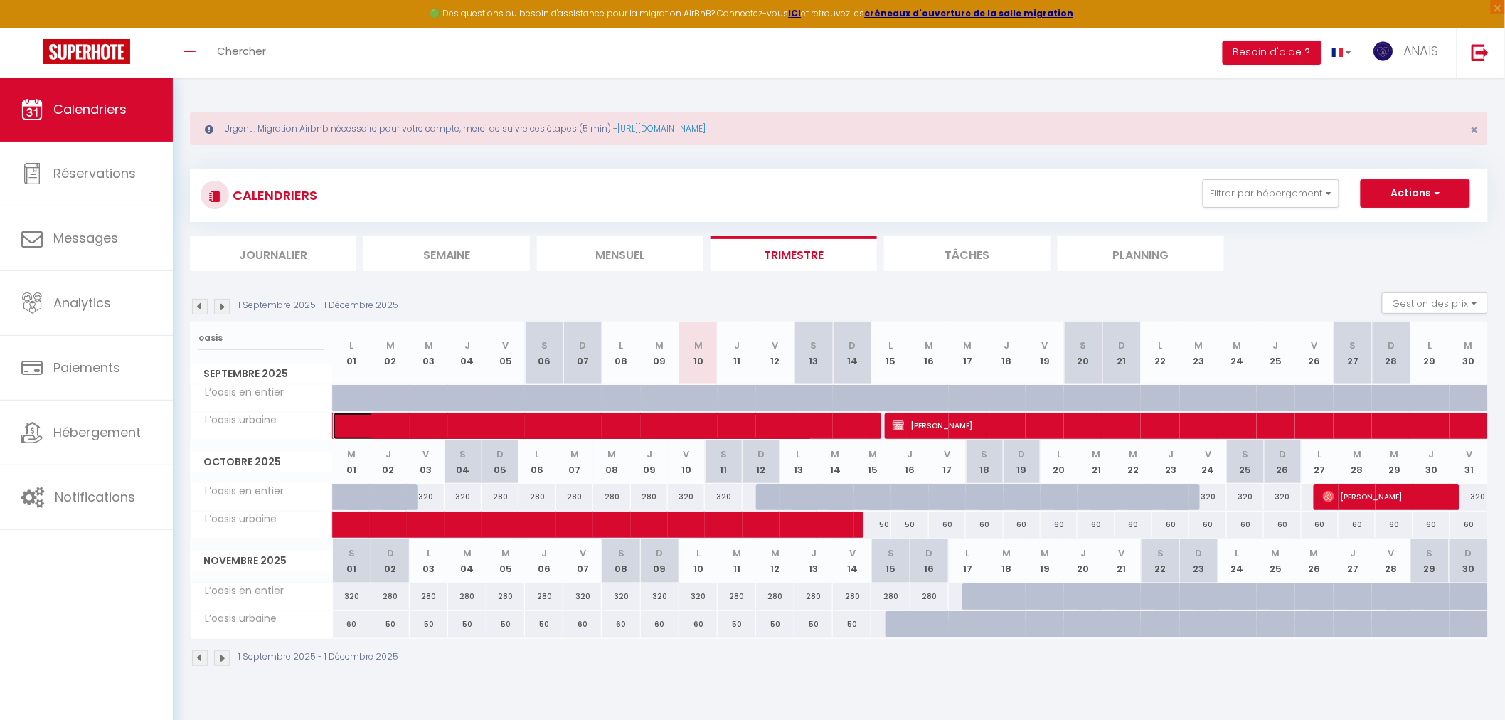
click at [588, 427] on span at bounding box center [583, 426] width 458 height 27
select select "OK"
select select "KO"
select select "0"
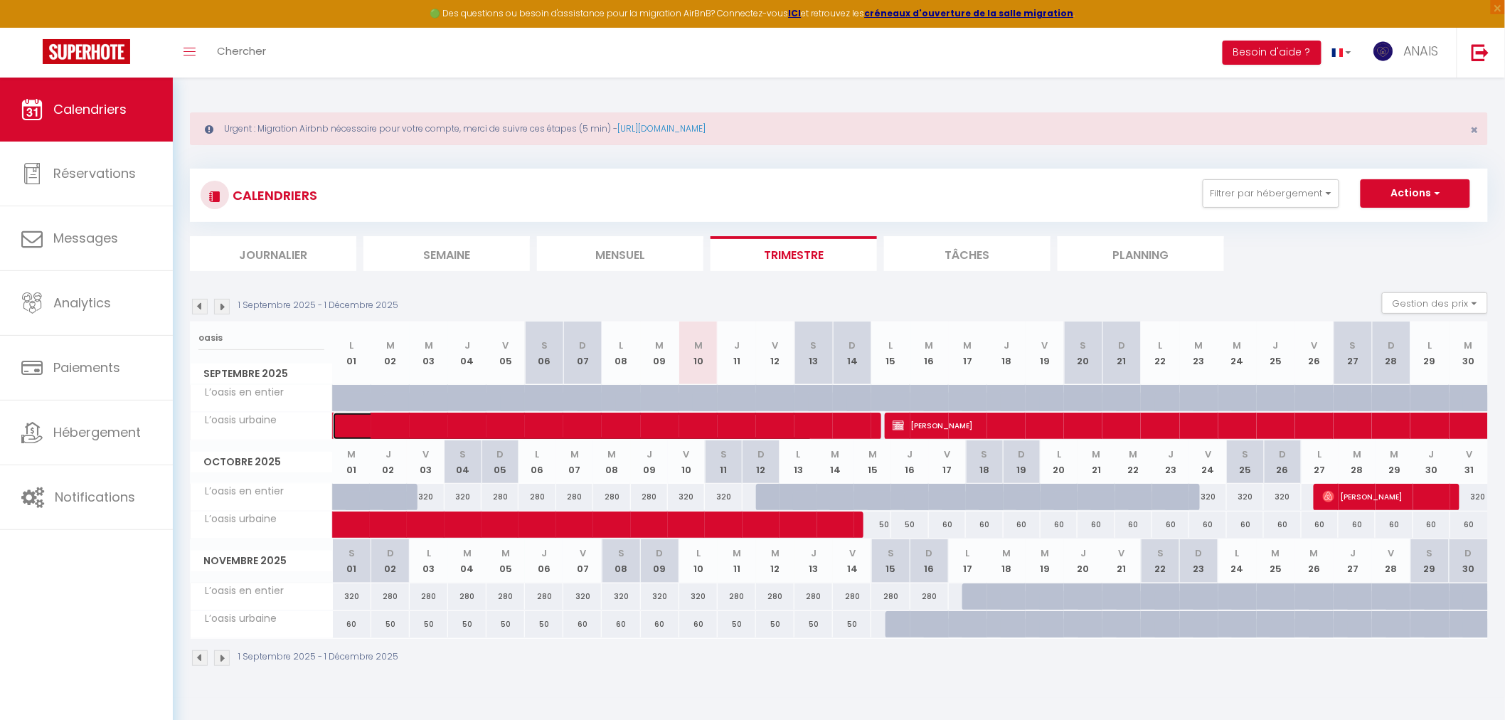
select select "1"
select select
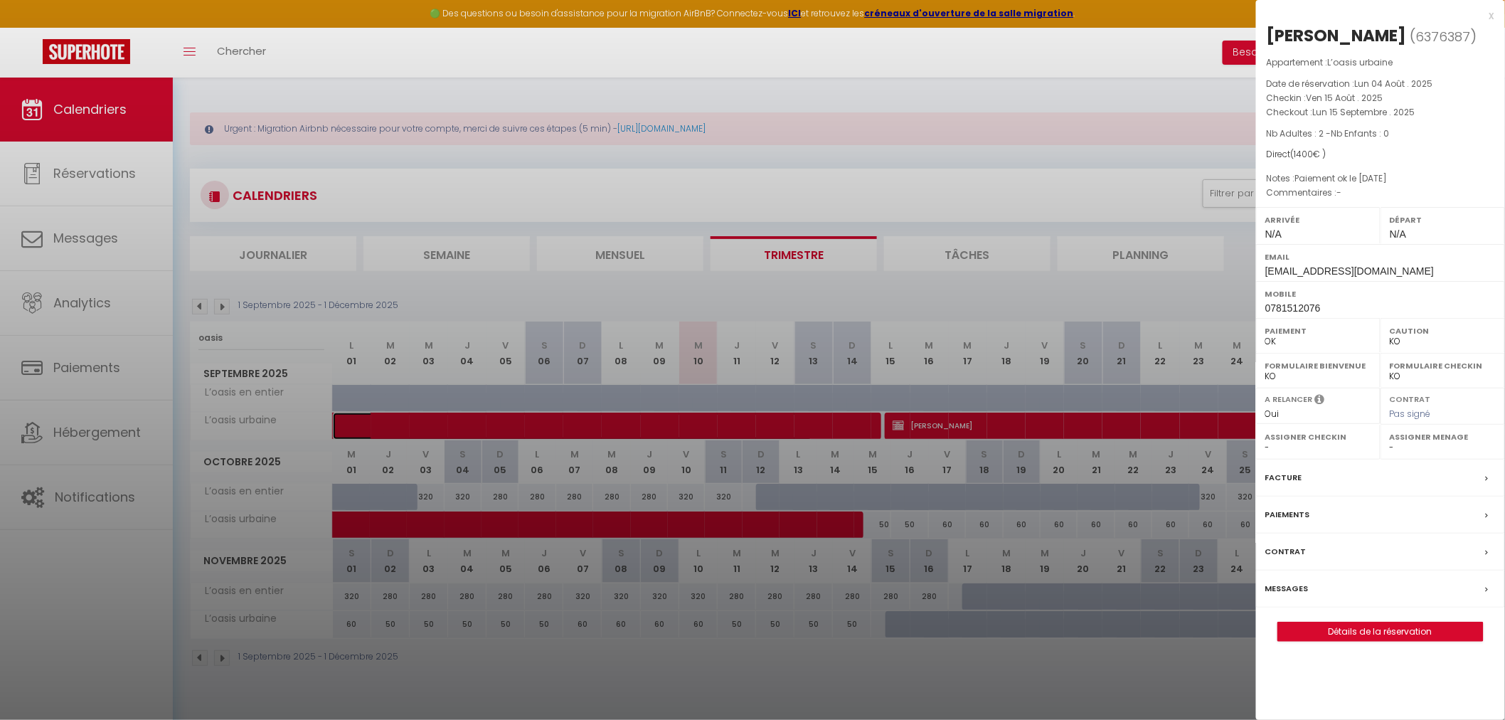
select select "21336"
click at [1446, 444] on label "Assigner Menage" at bounding box center [1443, 437] width 106 height 14
click at [1442, 444] on label "Assigner Menage" at bounding box center [1443, 437] width 106 height 14
click at [1432, 450] on select "- Cassandra Lechelle Géraldine Goubert Yoann Levrat Damien Deleglise Franck Cha…" at bounding box center [1443, 447] width 106 height 13
select select
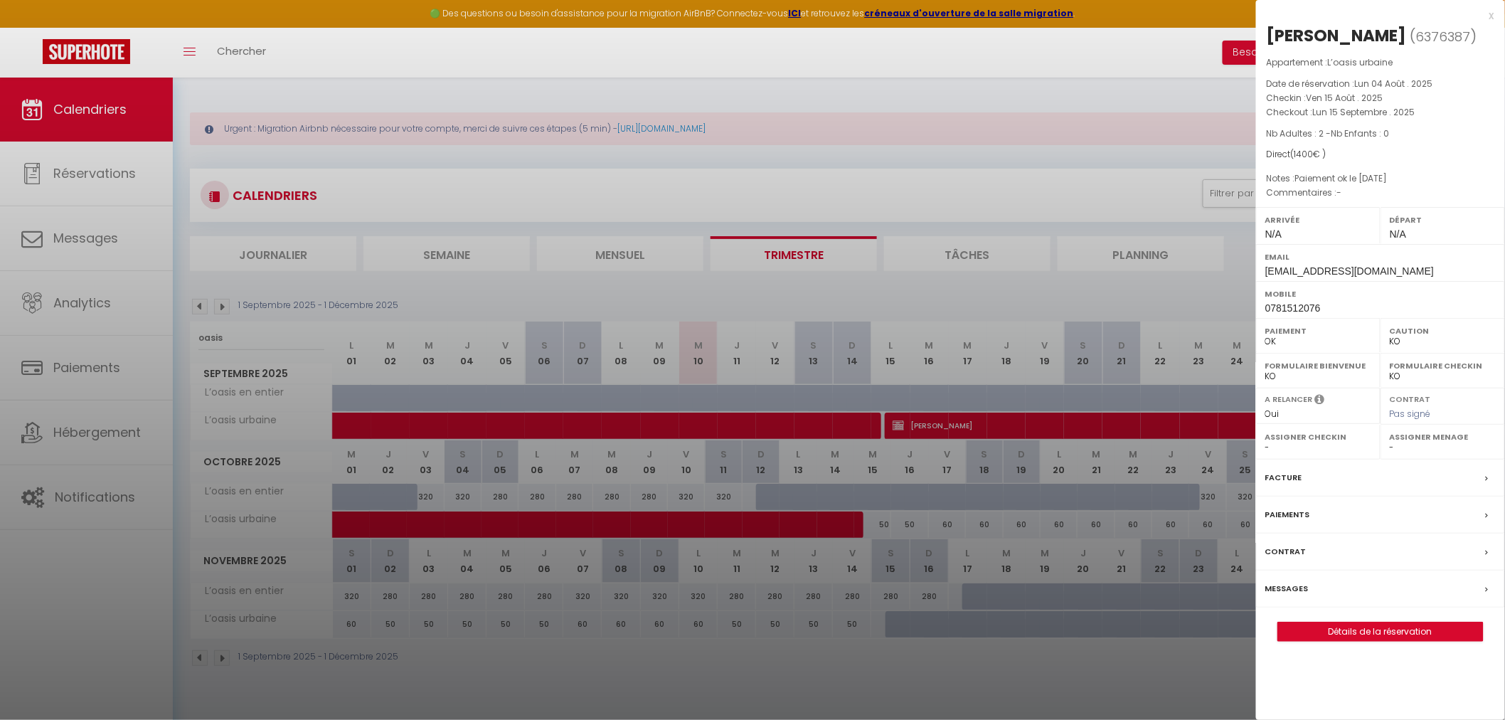
click at [1390, 441] on select "- Cassandra Lechelle Géraldine Goubert Yoann Levrat Damien Deleglise Franck Cha…" at bounding box center [1443, 447] width 106 height 13
click at [1064, 528] on div at bounding box center [752, 360] width 1505 height 720
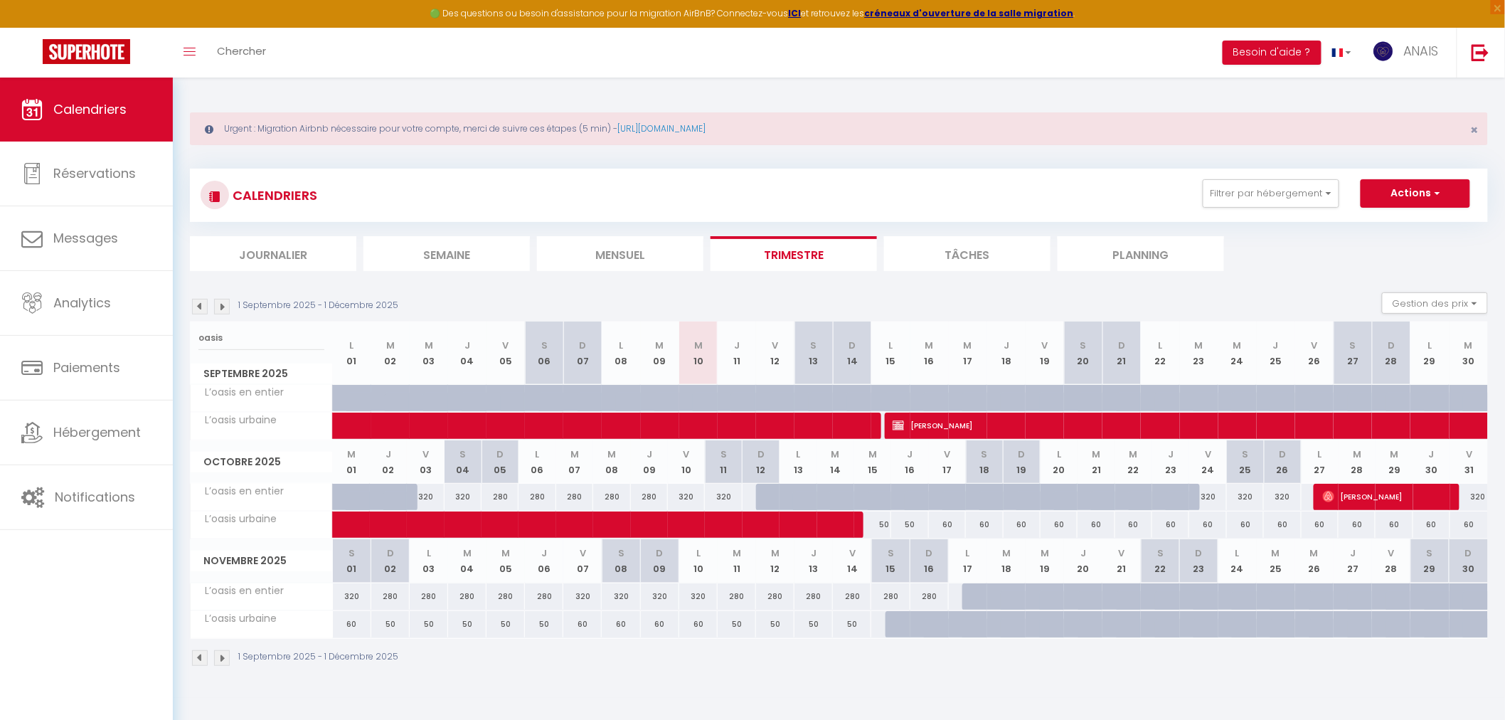
click at [882, 525] on div "50" at bounding box center [872, 525] width 37 height 26
select select "1"
type input "Mer 15 Octobre 2025"
type input "Jeu 16 Octobre 2025"
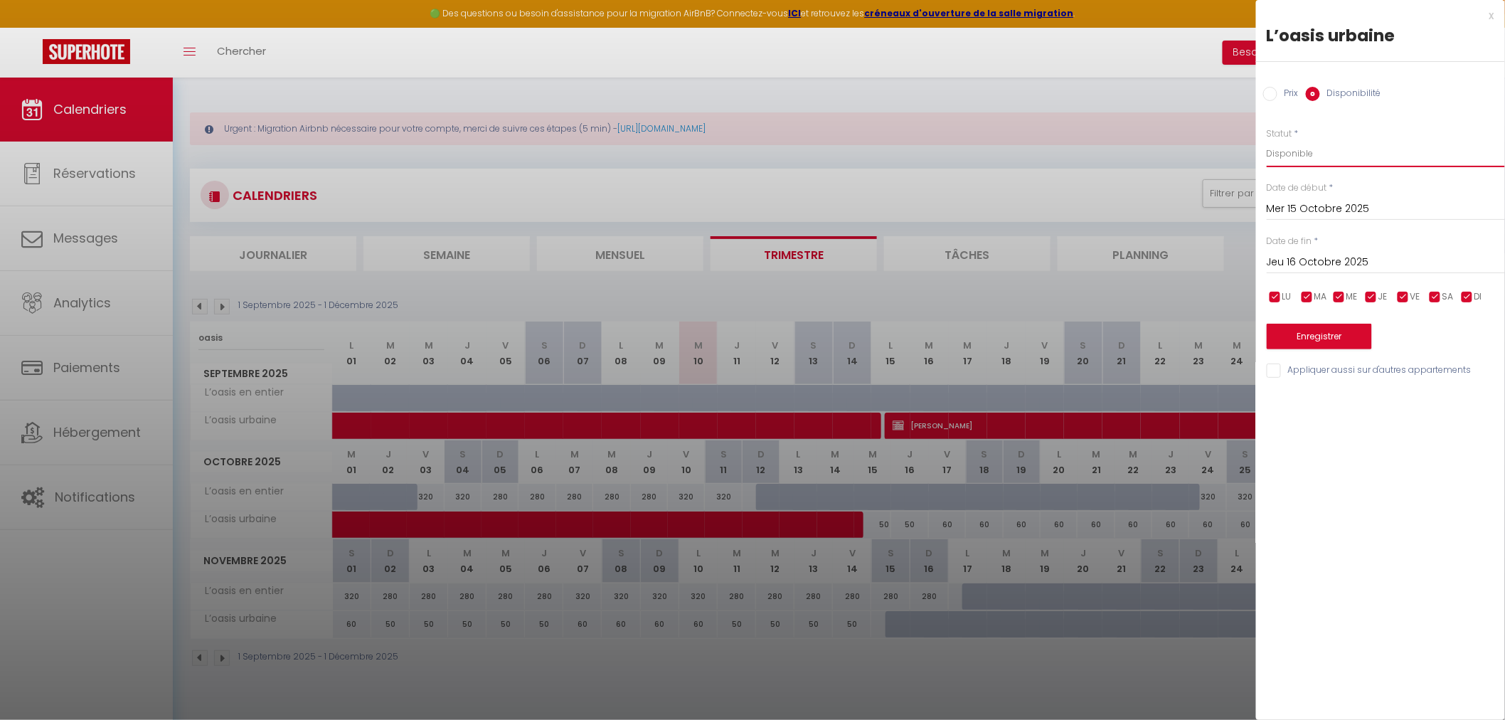
click at [1295, 157] on select "Disponible Indisponible" at bounding box center [1386, 153] width 238 height 27
select select "0"
click at [1267, 140] on select "Disponible Indisponible" at bounding box center [1386, 153] width 238 height 27
click at [1298, 260] on input "Jeu 16 Octobre 2025" at bounding box center [1386, 262] width 238 height 18
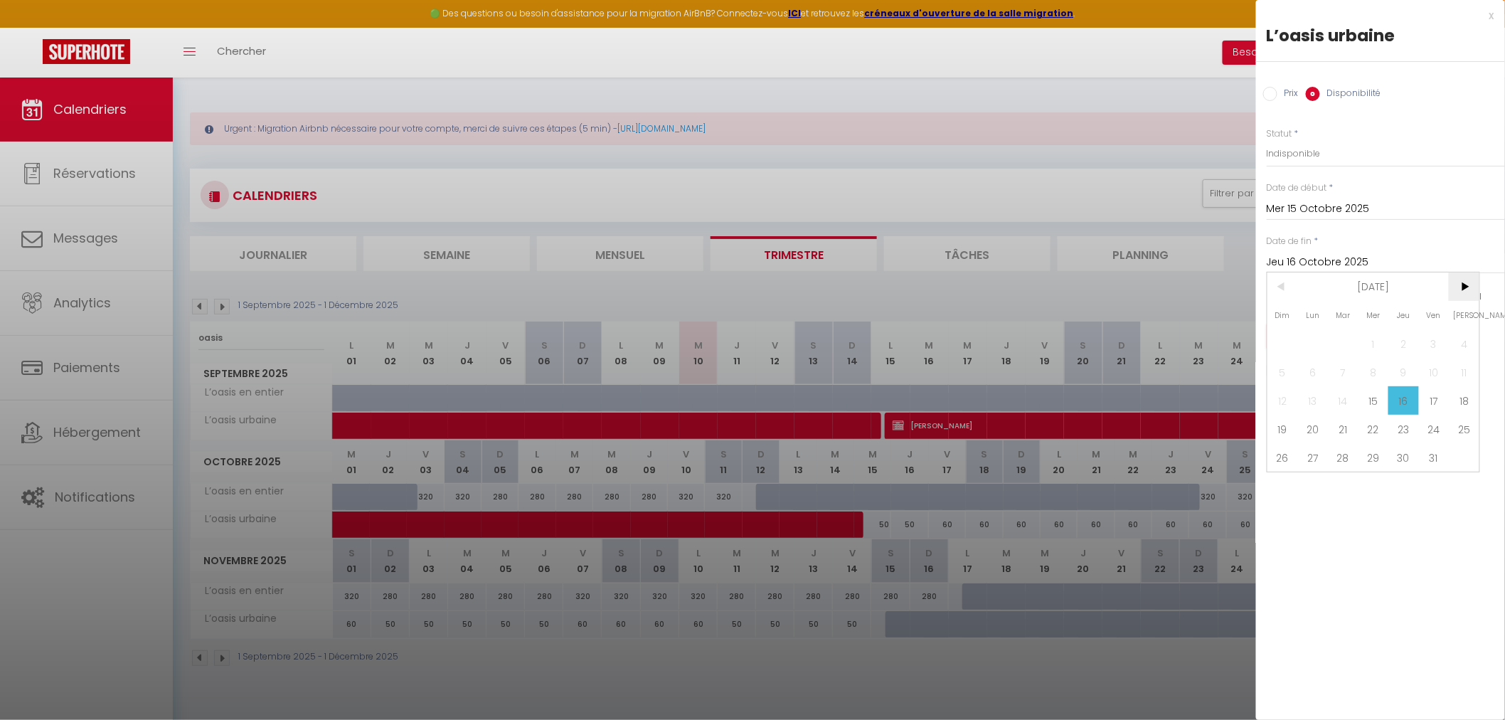
click at [1463, 287] on span ">" at bounding box center [1464, 286] width 31 height 28
click at [1454, 396] on span "15" at bounding box center [1464, 400] width 31 height 28
type input "Sam 15 Novembre 2025"
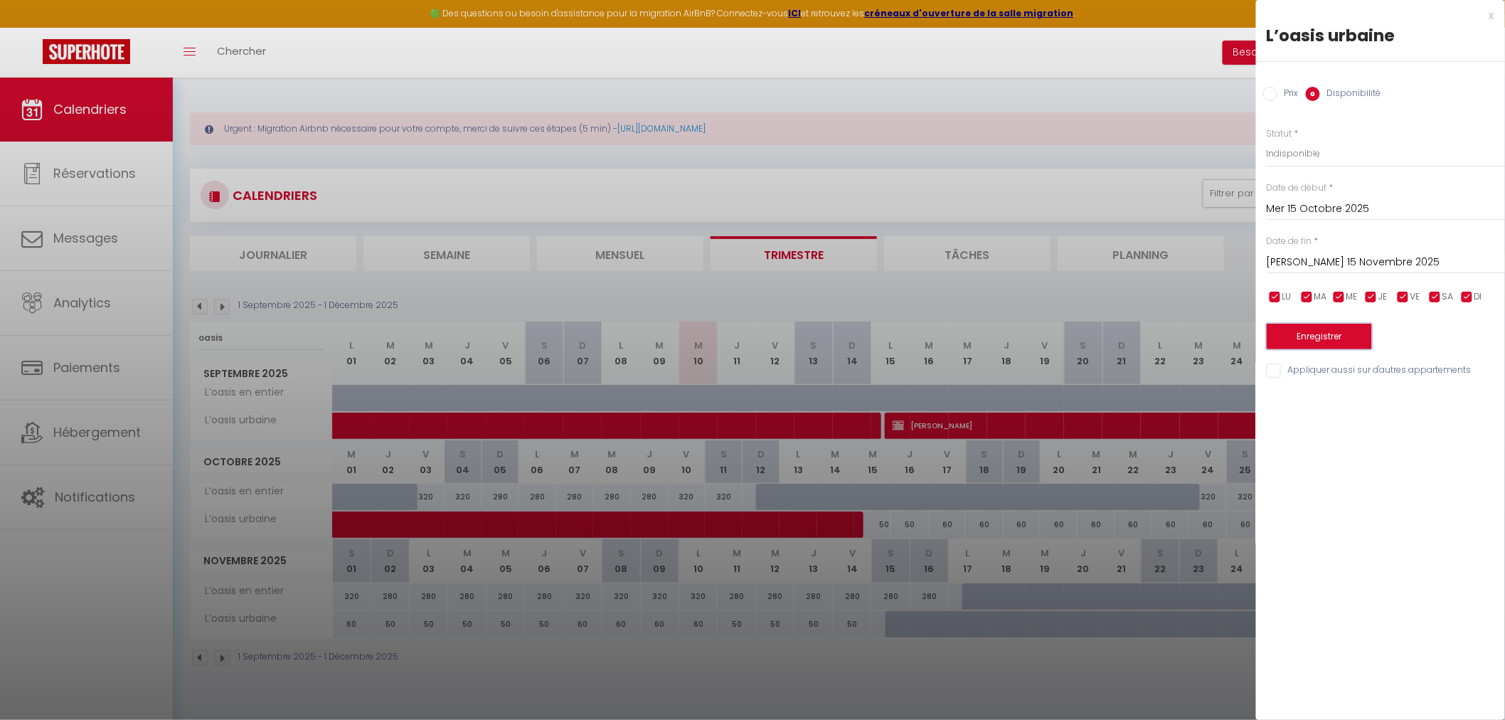
click at [1339, 336] on button "Enregistrer" at bounding box center [1319, 337] width 105 height 26
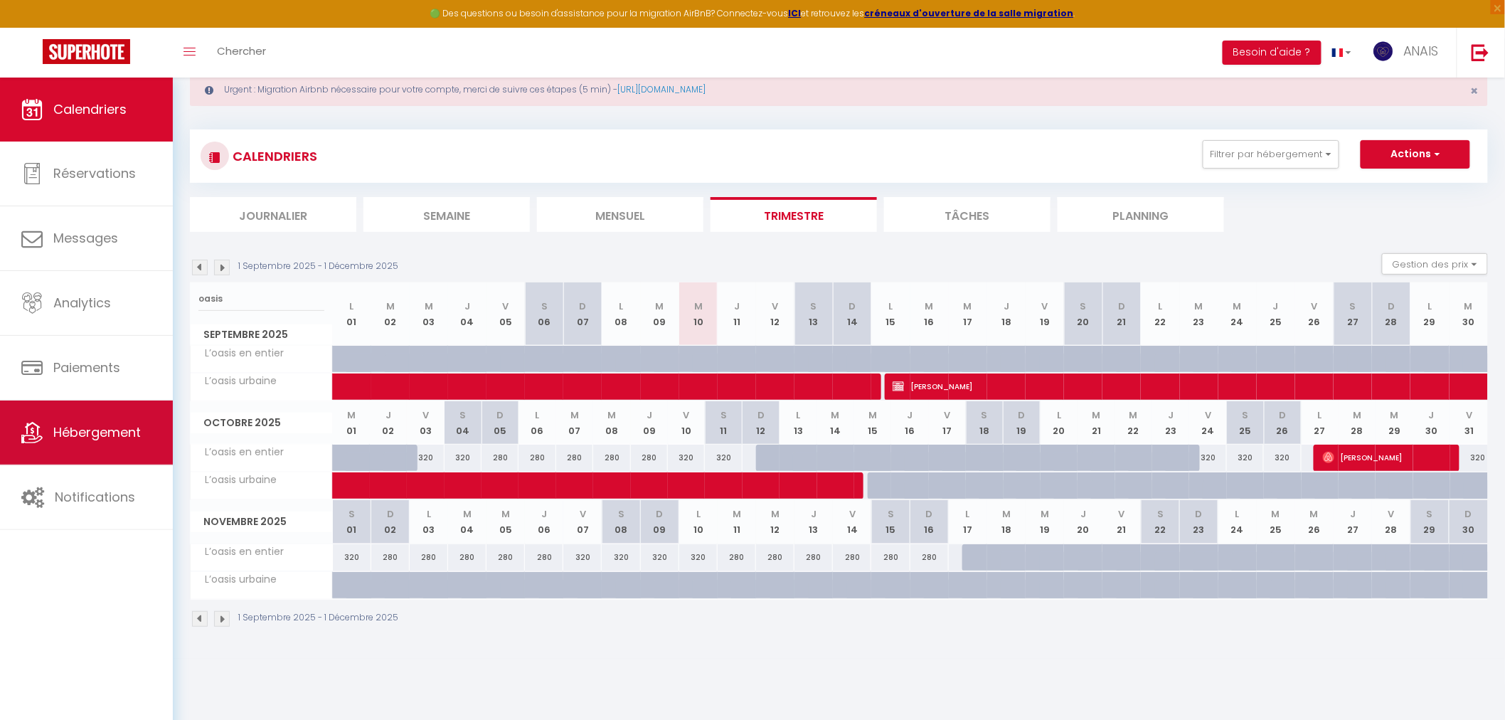
scroll to position [77, 0]
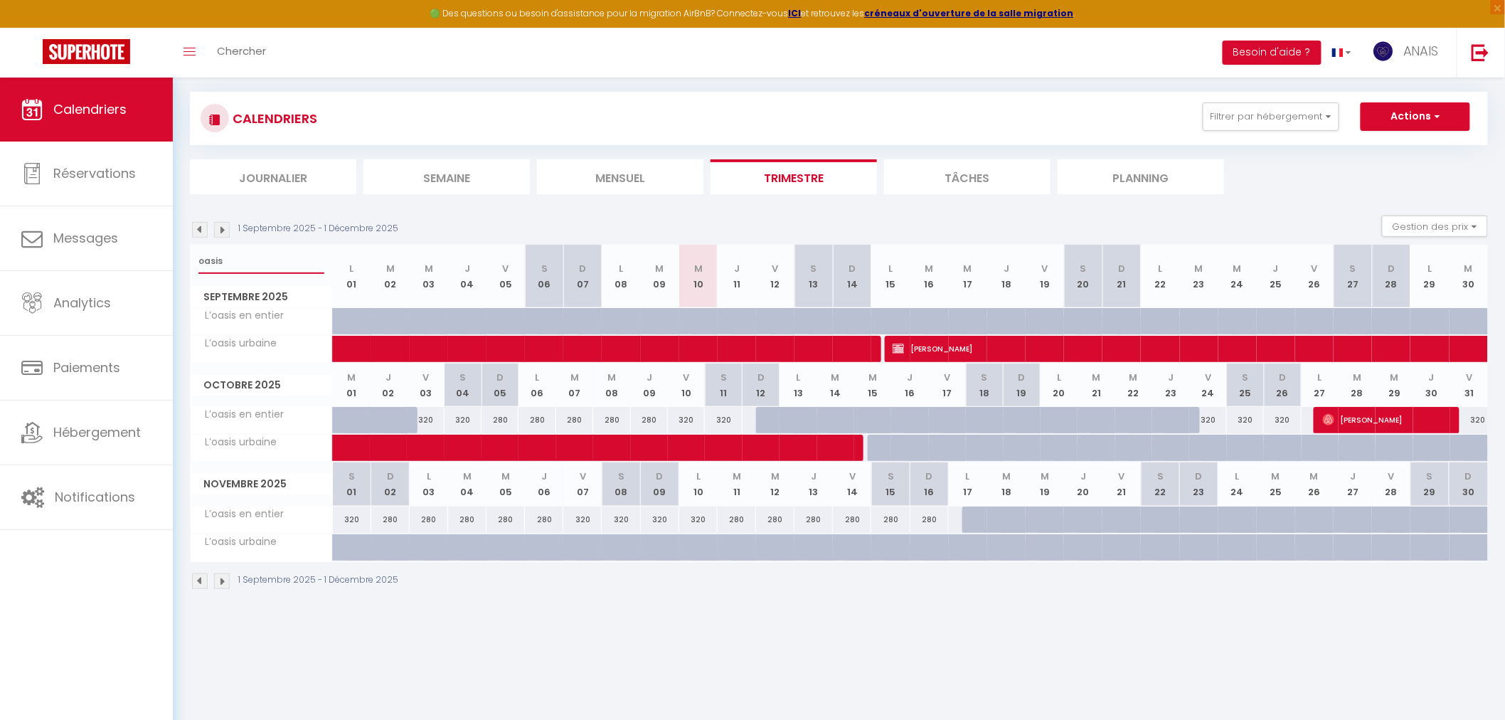
drag, startPoint x: 260, startPoint y: 255, endPoint x: 197, endPoint y: 253, distance: 62.6
click at [197, 253] on div "oasis" at bounding box center [262, 261] width 142 height 33
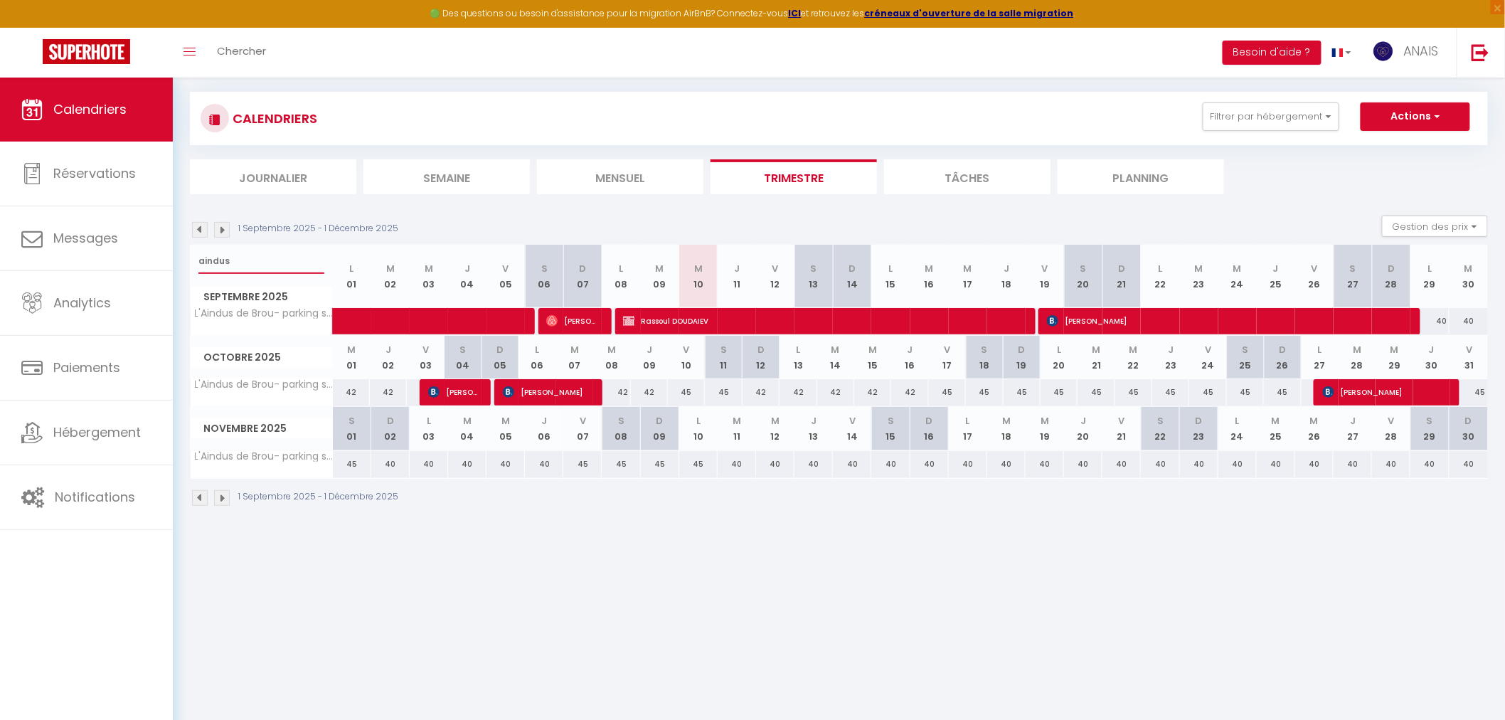
type input "aindus"
click at [997, 322] on span "Rassoul DOUDAIEV" at bounding box center [821, 320] width 397 height 27
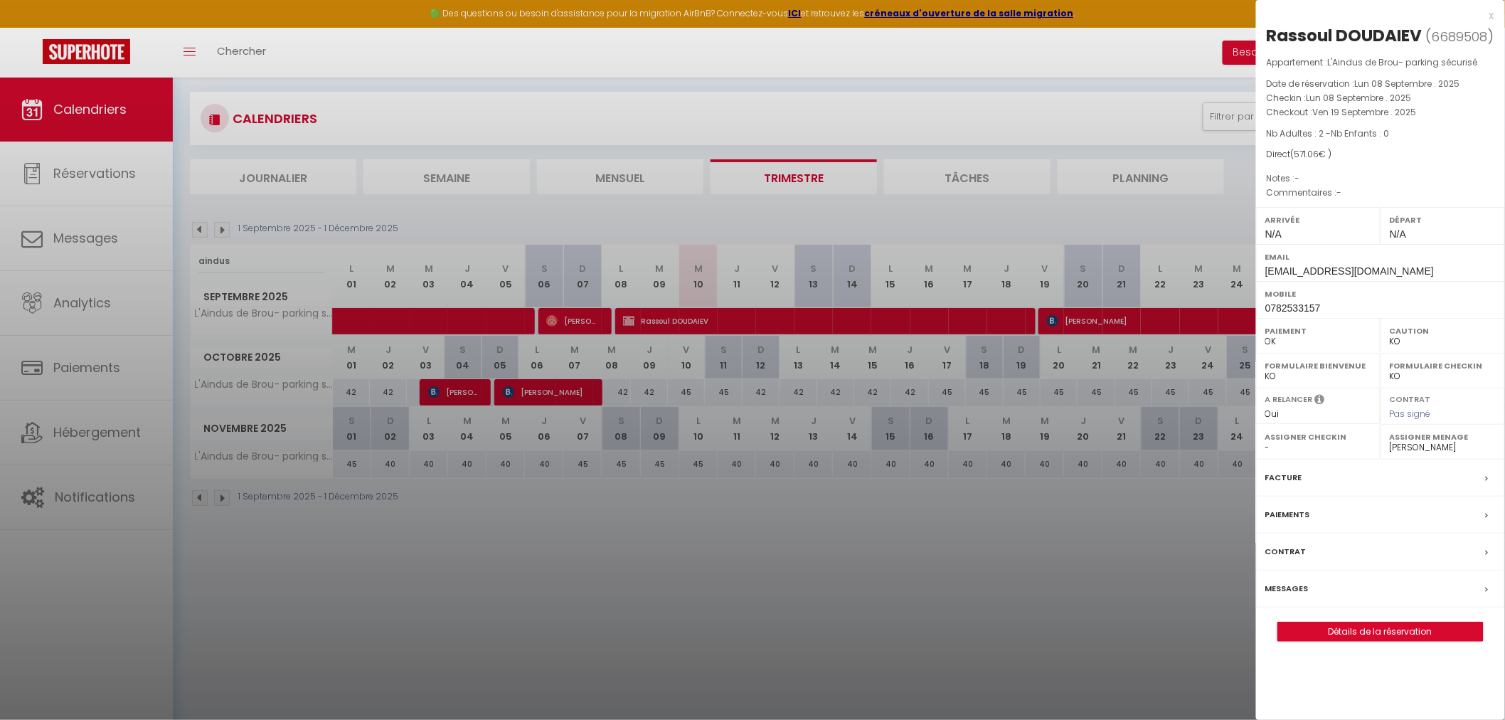
click at [1414, 454] on select "- Cassandra Lechelle Géraldine Goubert Yoann Levrat Damien Deleglise Franck Cha…" at bounding box center [1443, 447] width 106 height 13
select select "52227"
click at [1390, 454] on select "- Cassandra Lechelle Géraldine Goubert Yoann Levrat Damien Deleglise Franck Cha…" at bounding box center [1443, 447] width 106 height 13
click at [1086, 566] on div at bounding box center [752, 360] width 1505 height 720
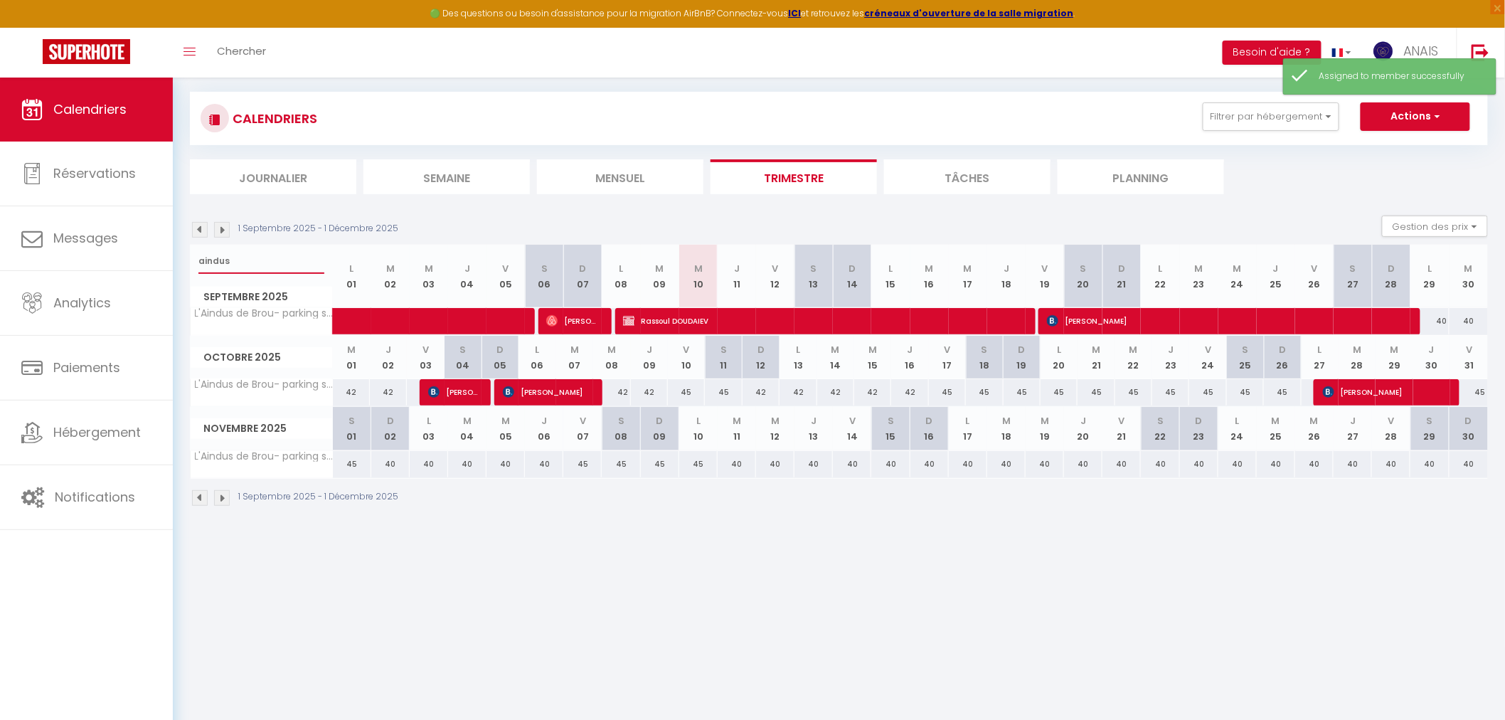
drag, startPoint x: 226, startPoint y: 254, endPoint x: 192, endPoint y: 254, distance: 33.4
click at [192, 254] on div "aindus" at bounding box center [262, 261] width 142 height 33
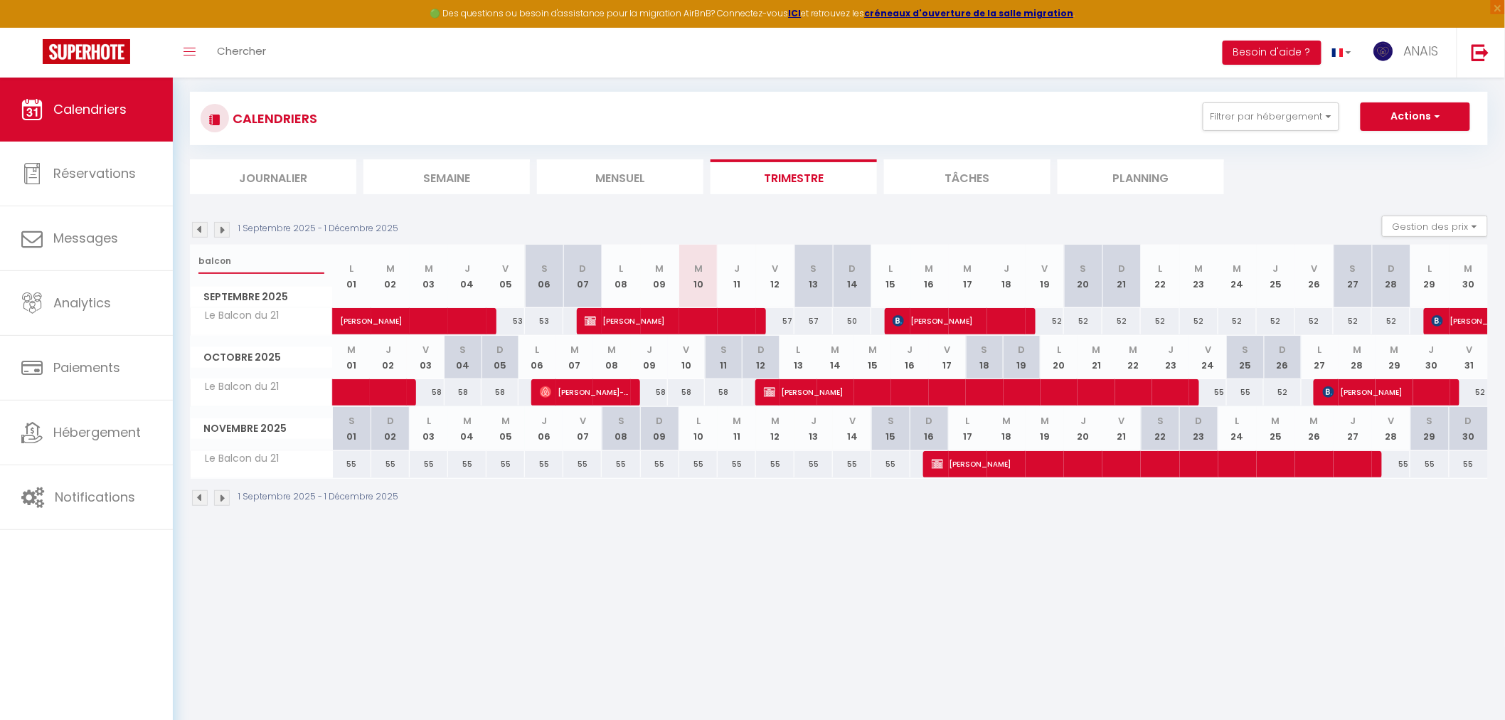
type input "balcon"
click at [948, 322] on span "bruno scozzaro" at bounding box center [957, 320] width 128 height 27
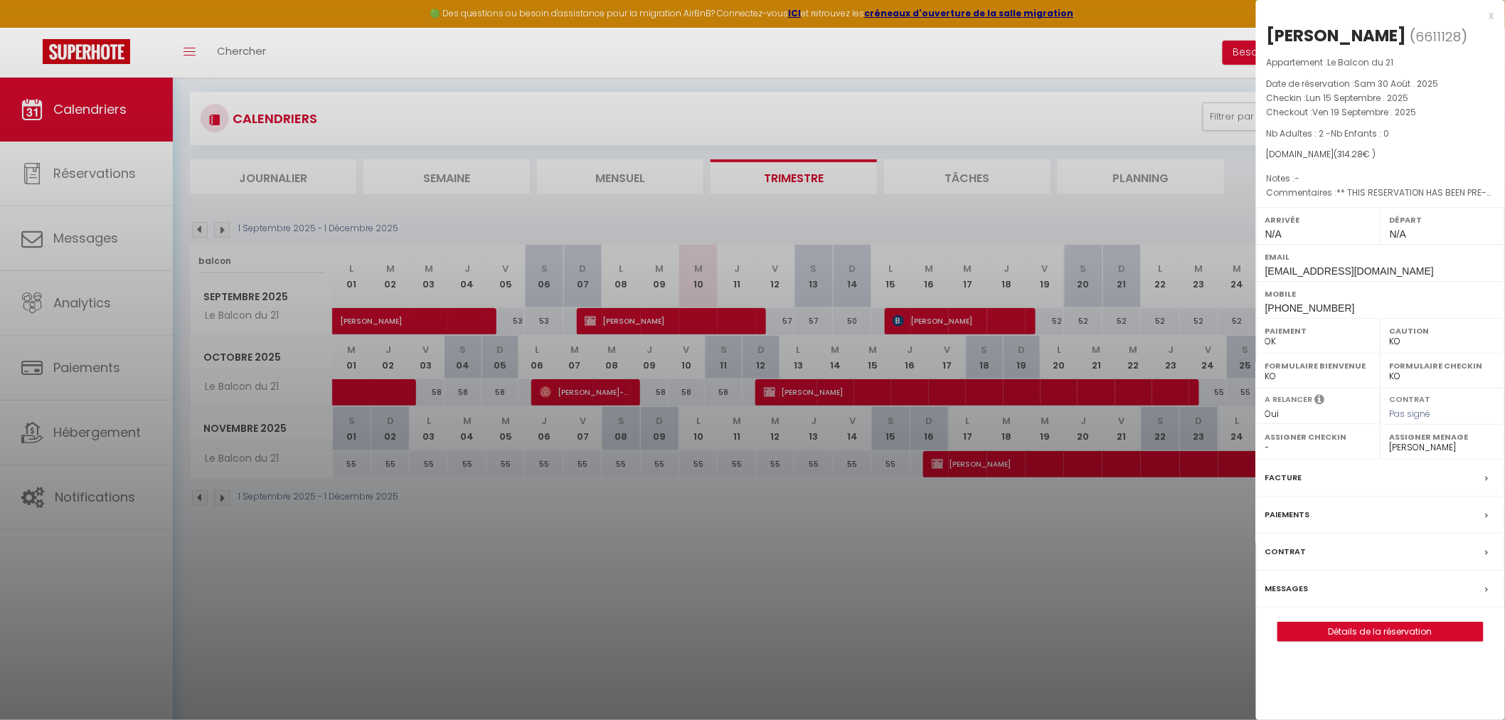
click at [1428, 448] on select "- Cassandra Lechelle Géraldine Goubert Yoann Levrat Damien Deleglise Franck Cha…" at bounding box center [1443, 447] width 106 height 13
select select "52227"
click at [1390, 441] on select "- Cassandra Lechelle Géraldine Goubert Yoann Levrat Damien Deleglise Franck Cha…" at bounding box center [1443, 447] width 106 height 13
click at [250, 254] on div at bounding box center [752, 360] width 1505 height 720
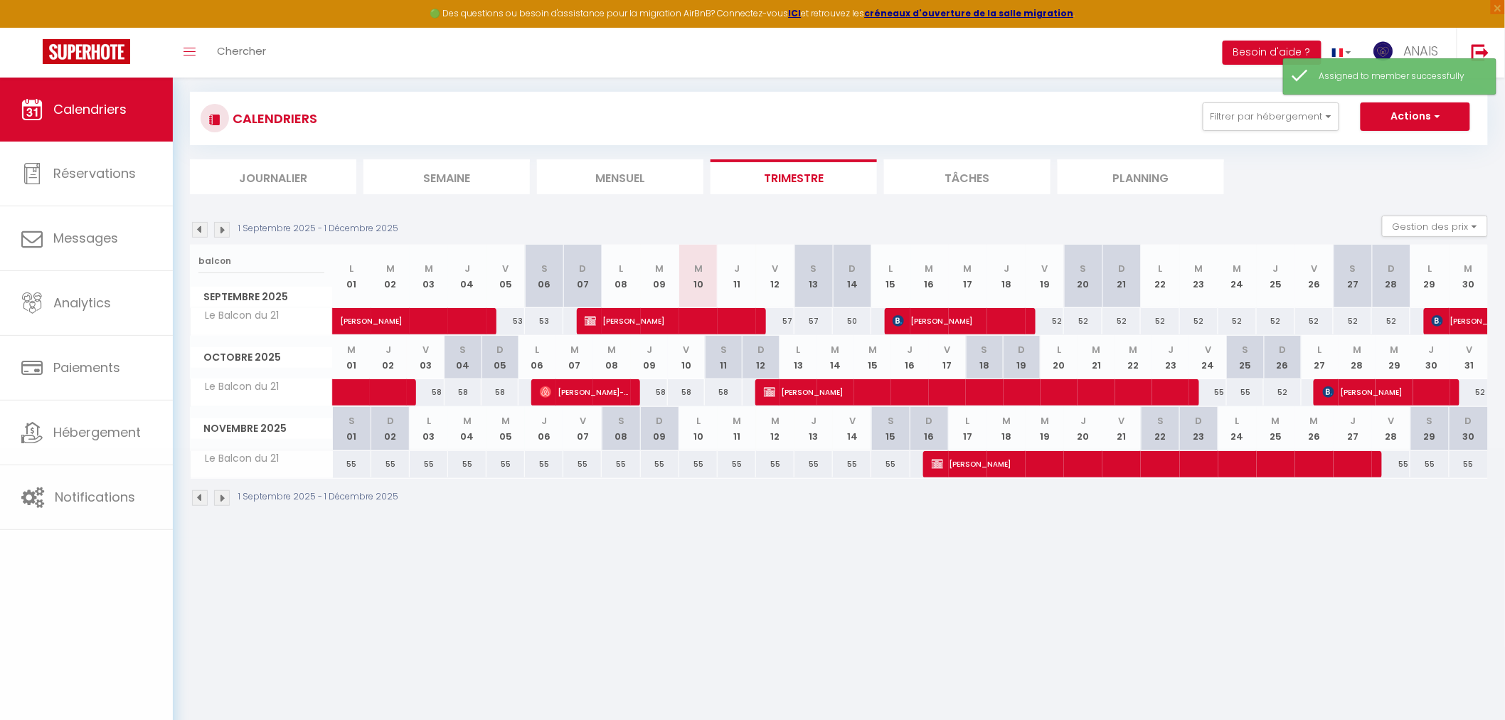
click at [246, 254] on body "🟢 Des questions ou besoin d'assistance pour la migration AirBnB? Connectez-vous…" at bounding box center [752, 361] width 1505 height 720
drag, startPoint x: 246, startPoint y: 254, endPoint x: 184, endPoint y: 254, distance: 62.6
click at [184, 254] on div "Urgent : Migration Airbnb nécessaire pour votre compte, merci de suivre ces éta…" at bounding box center [839, 269] width 1332 height 537
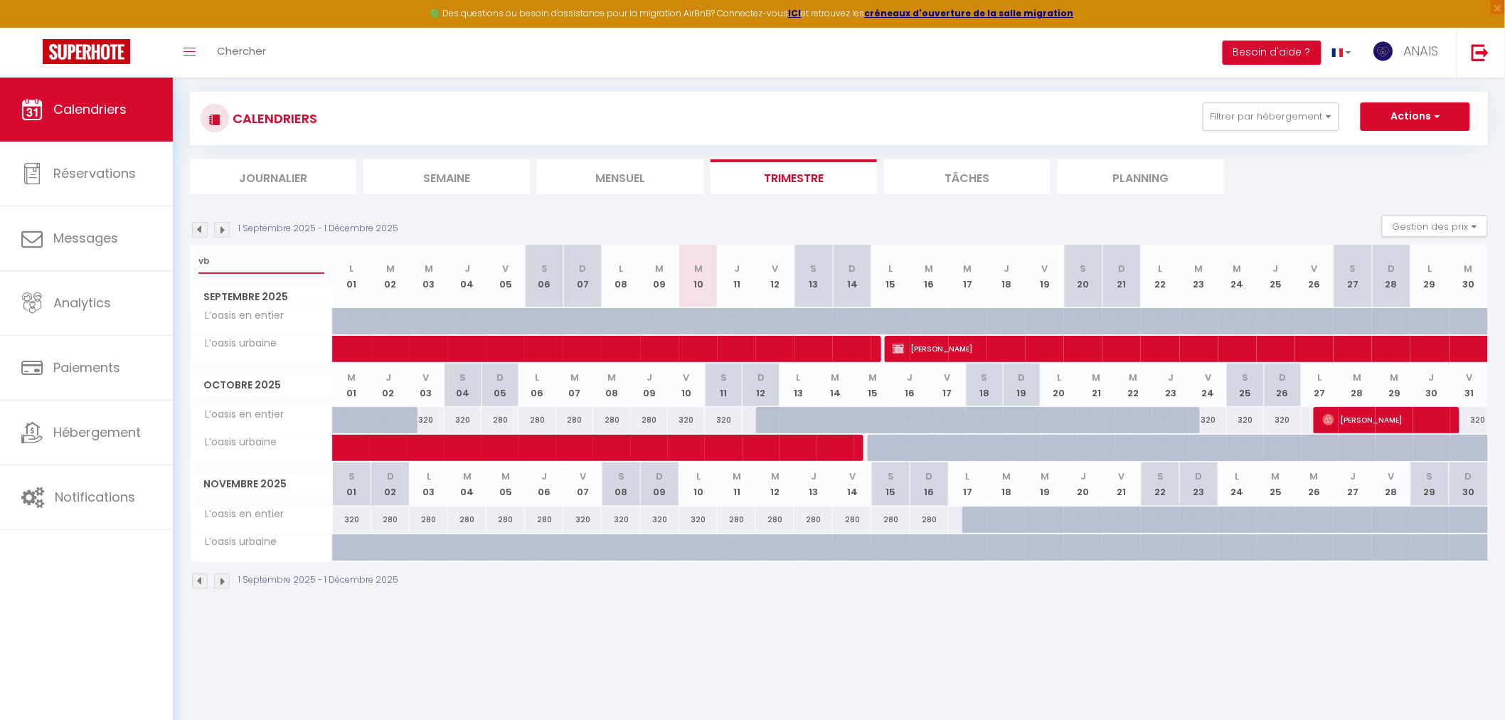
type input "v"
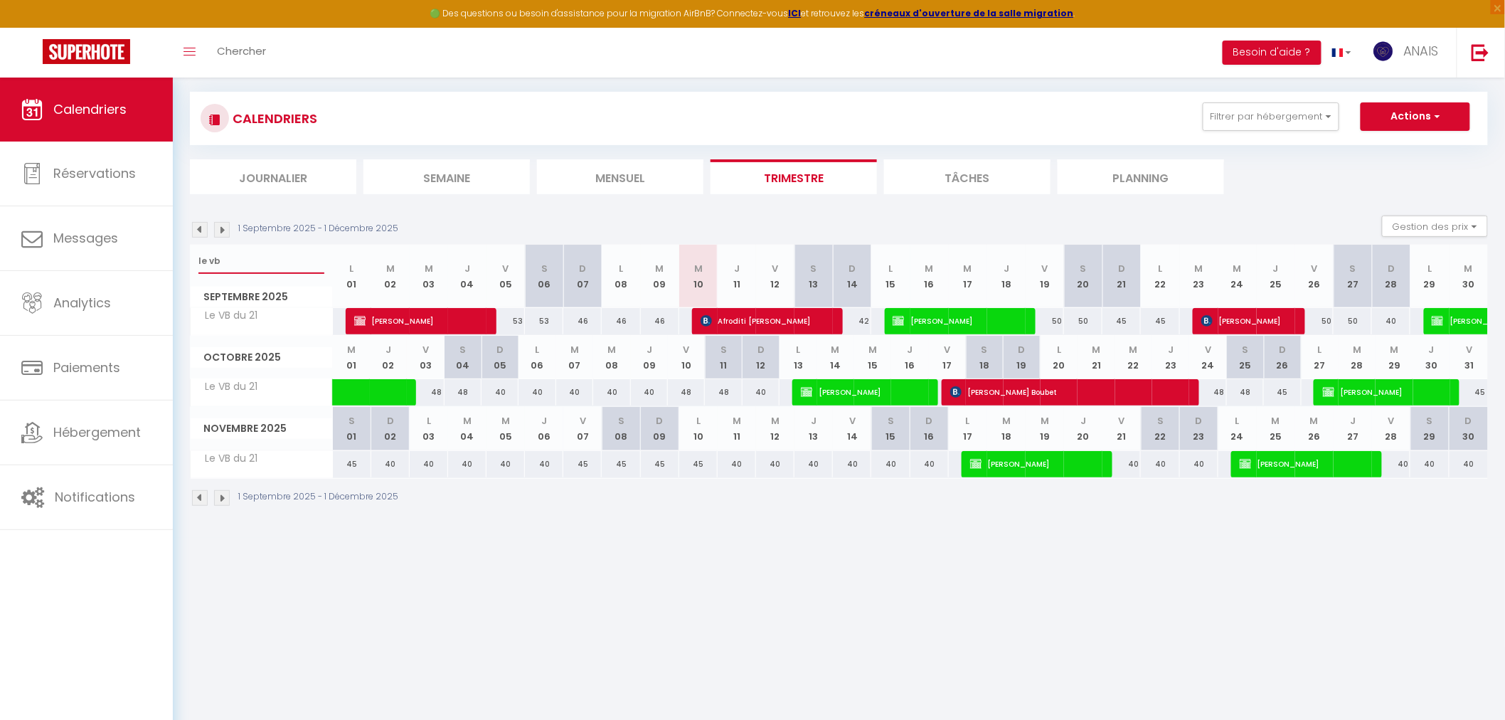
type input "le vb"
click at [1012, 317] on span "Christine SESANNE" at bounding box center [957, 320] width 128 height 27
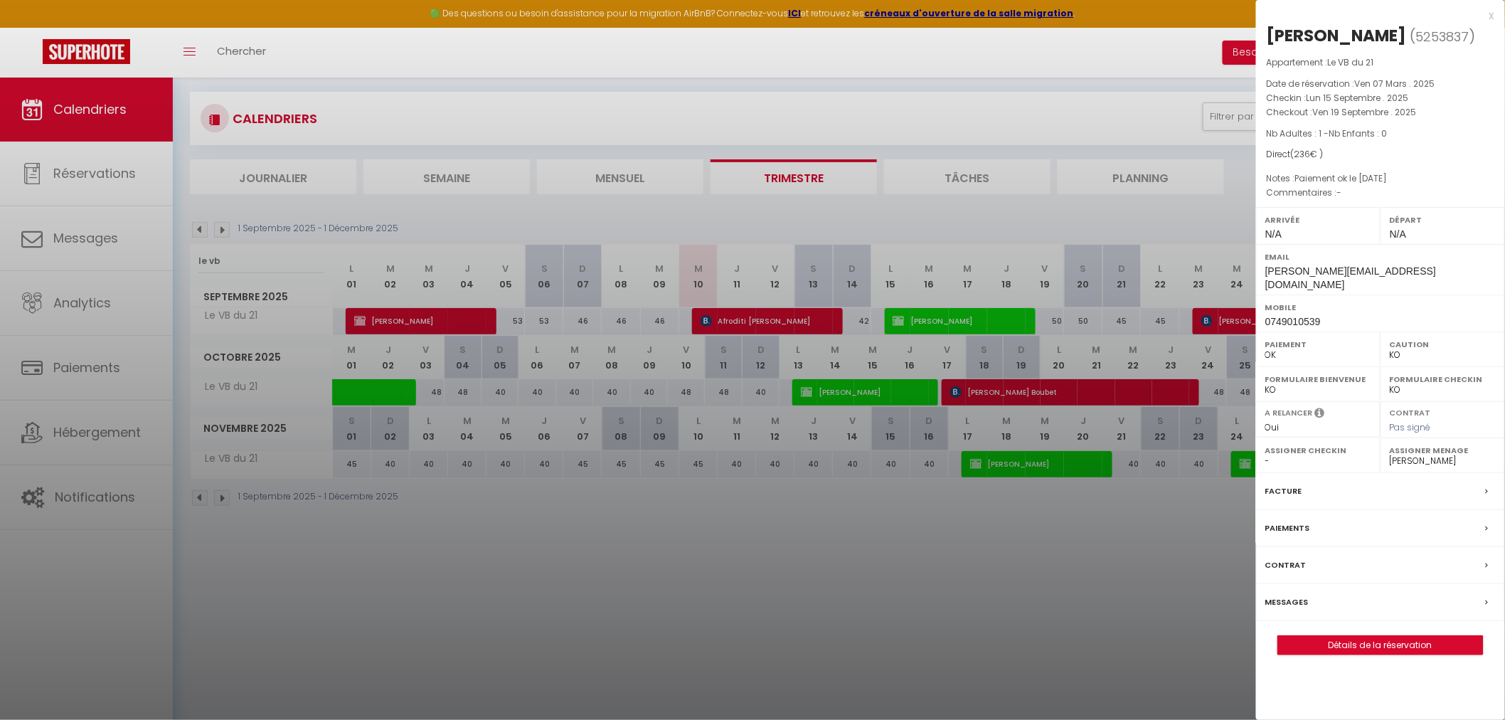
click at [1421, 455] on select "- Cassandra Lechelle Géraldine Goubert Yoann Levrat Damien Deleglise Franck Cha…" at bounding box center [1443, 461] width 106 height 13
select select "52227"
click at [1390, 455] on select "- Cassandra Lechelle Géraldine Goubert Yoann Levrat Damien Deleglise Franck Cha…" at bounding box center [1443, 461] width 106 height 13
click at [261, 255] on div at bounding box center [752, 360] width 1505 height 720
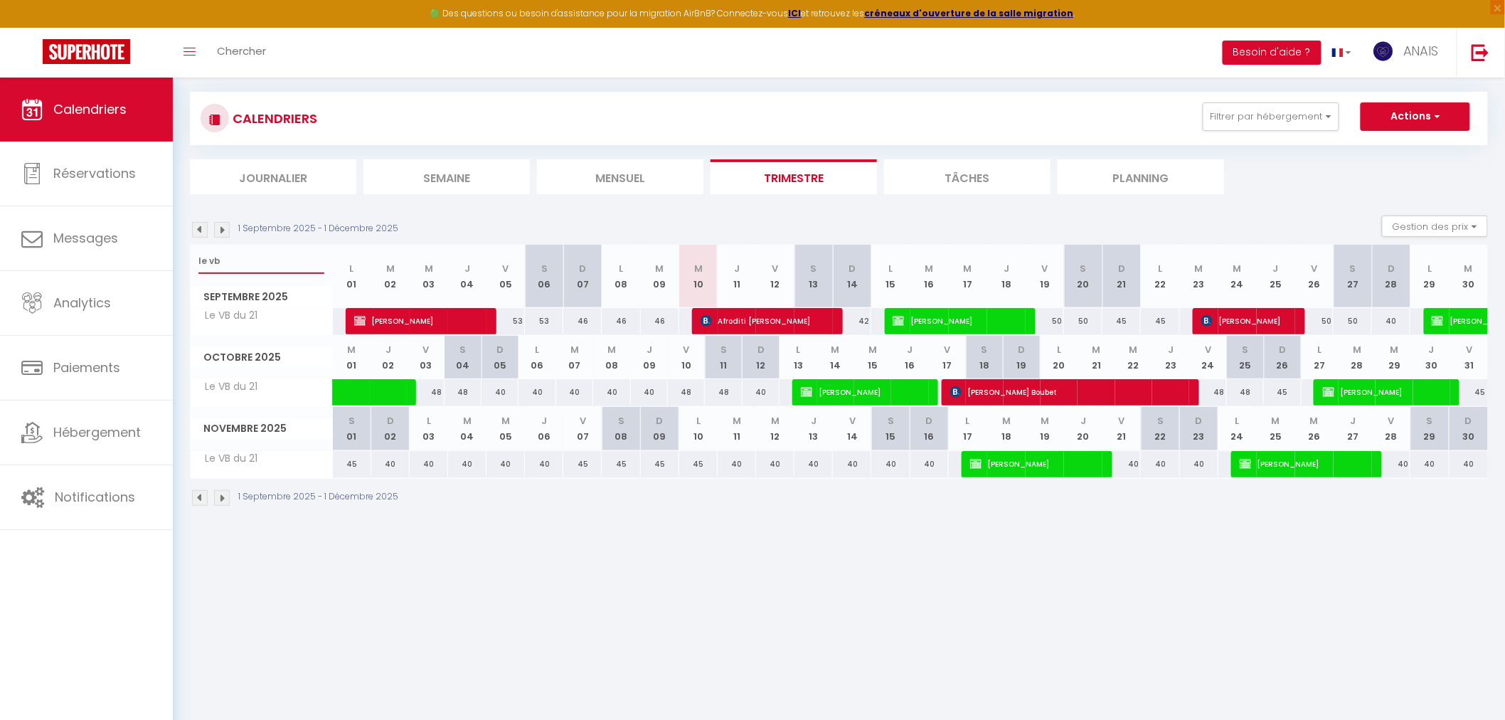
drag, startPoint x: 247, startPoint y: 253, endPoint x: 193, endPoint y: 254, distance: 54.1
click at [193, 254] on div "le vb" at bounding box center [262, 261] width 142 height 33
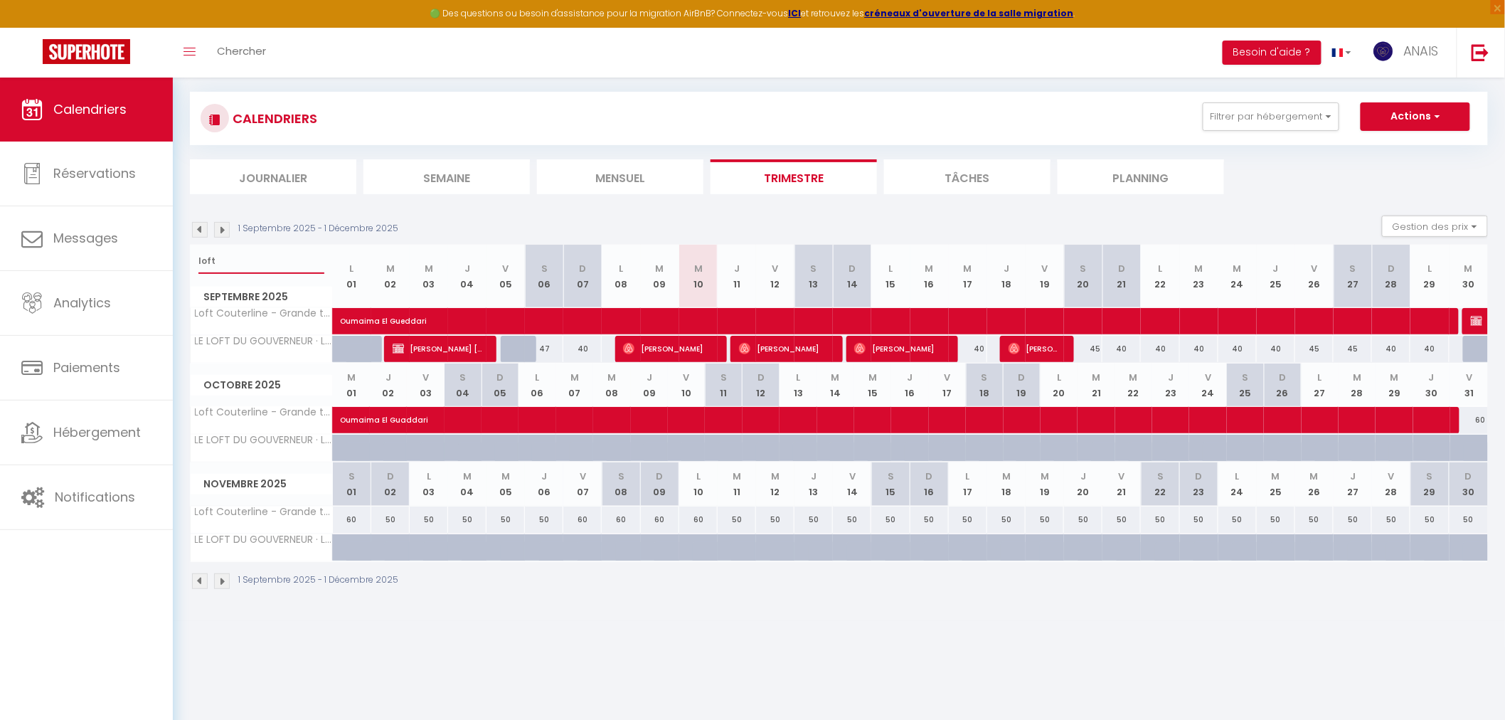
type input "loft"
click at [1058, 352] on span "Chaima Ballout" at bounding box center [1034, 348] width 51 height 27
select select "OK"
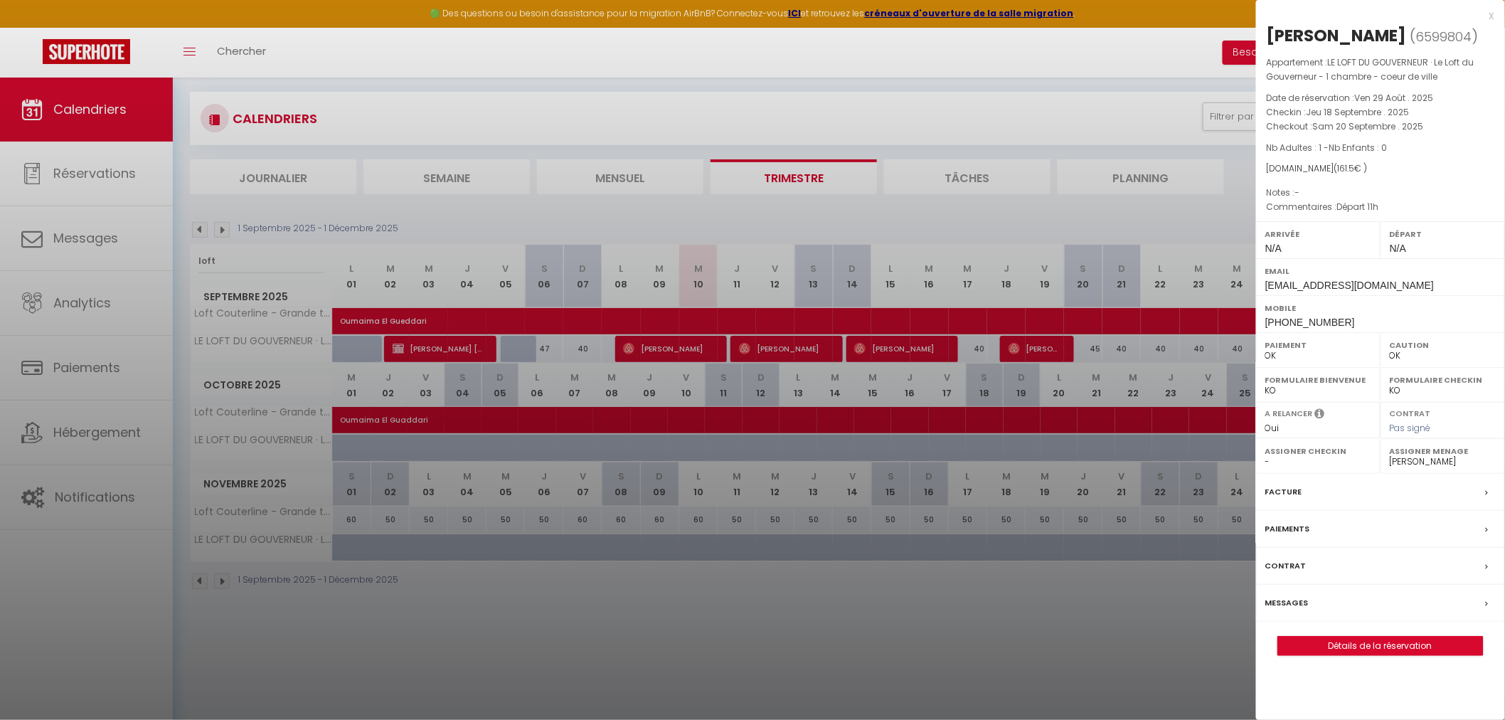
click at [1426, 460] on select "- Cassandra Lechelle Géraldine Goubert Yoann Levrat Damien Deleglise Franck Cha…" at bounding box center [1443, 461] width 106 height 13
select select "52227"
click at [1390, 455] on select "- Cassandra Lechelle Géraldine Goubert Yoann Levrat Damien Deleglise Franck Cha…" at bounding box center [1443, 461] width 106 height 13
click at [1121, 627] on div at bounding box center [752, 360] width 1505 height 720
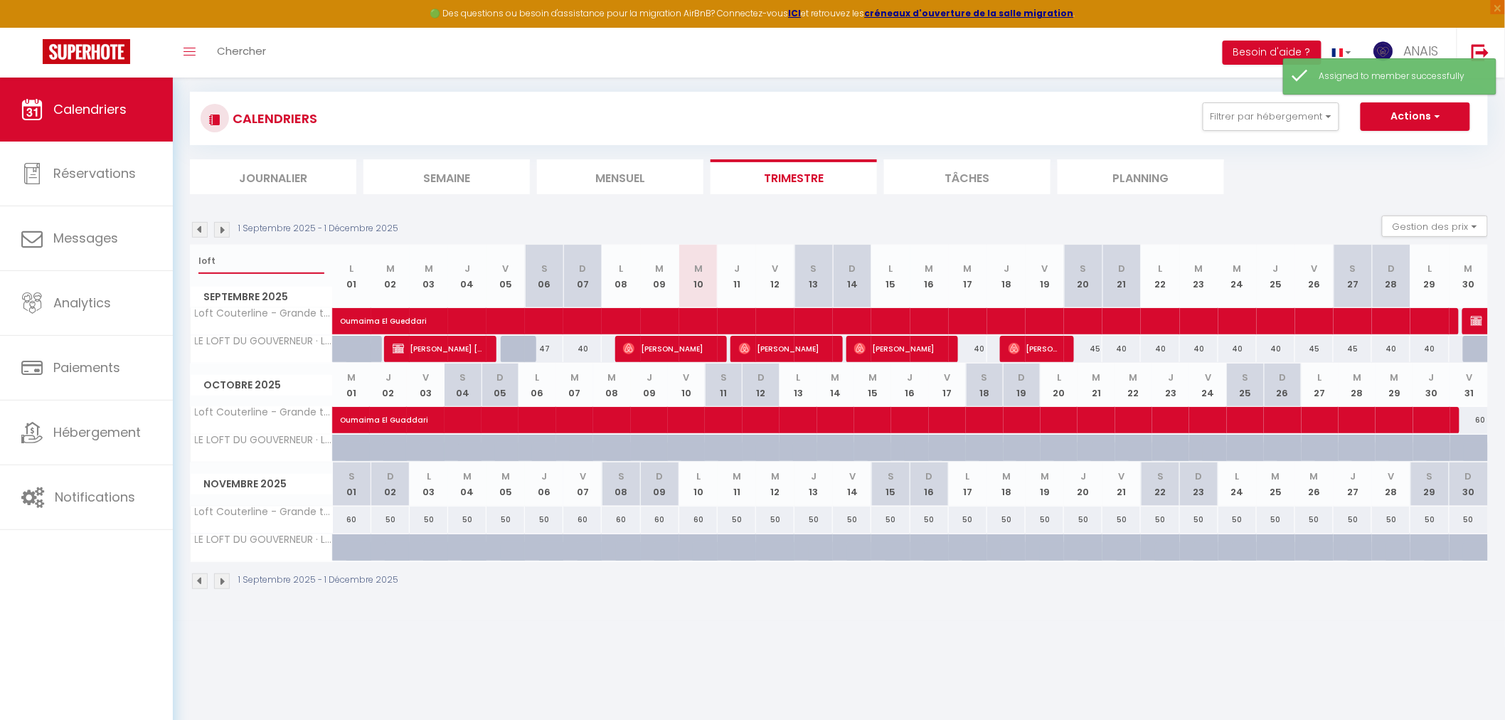
drag, startPoint x: 221, startPoint y: 260, endPoint x: 195, endPoint y: 261, distance: 25.7
click at [195, 261] on div "loft" at bounding box center [262, 261] width 142 height 33
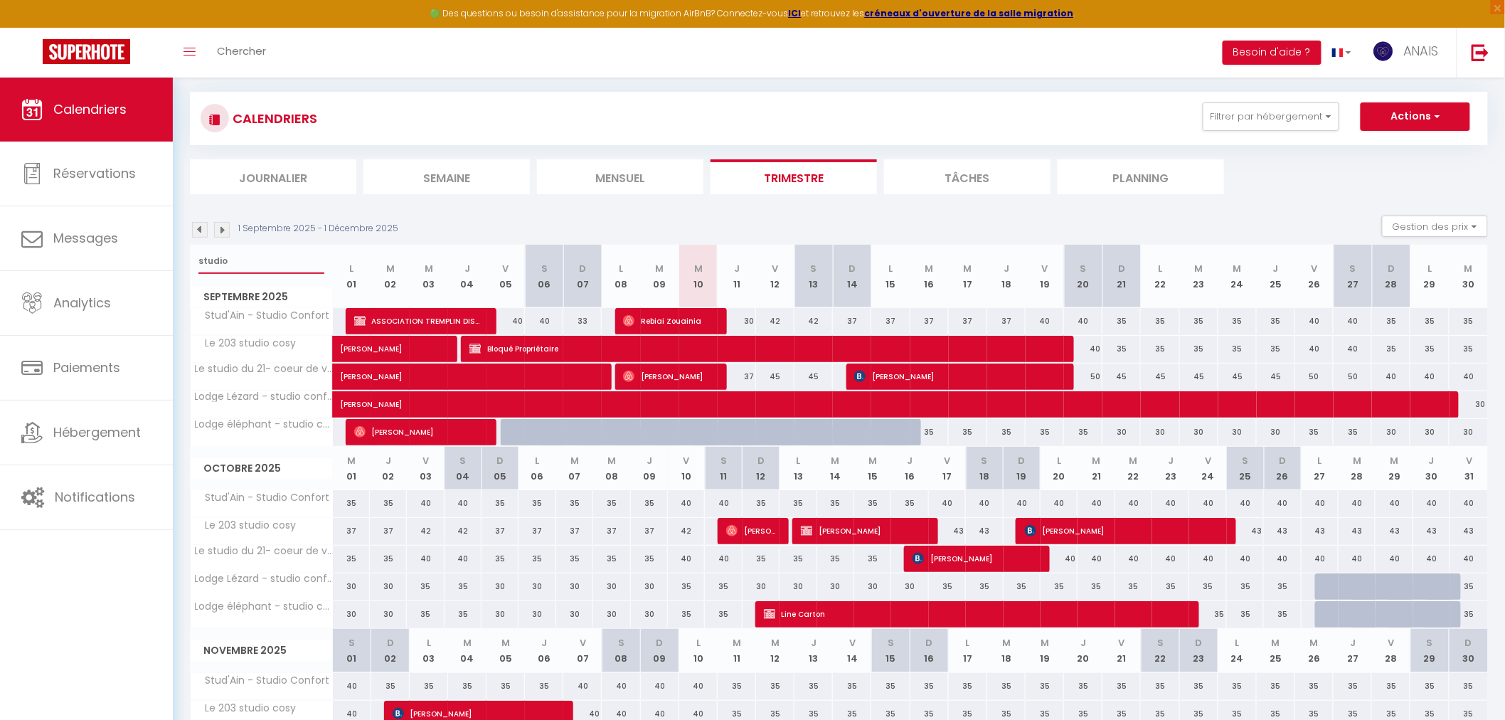
type input "studio"
click at [948, 378] on span "Erica Berghan" at bounding box center [956, 376] width 205 height 27
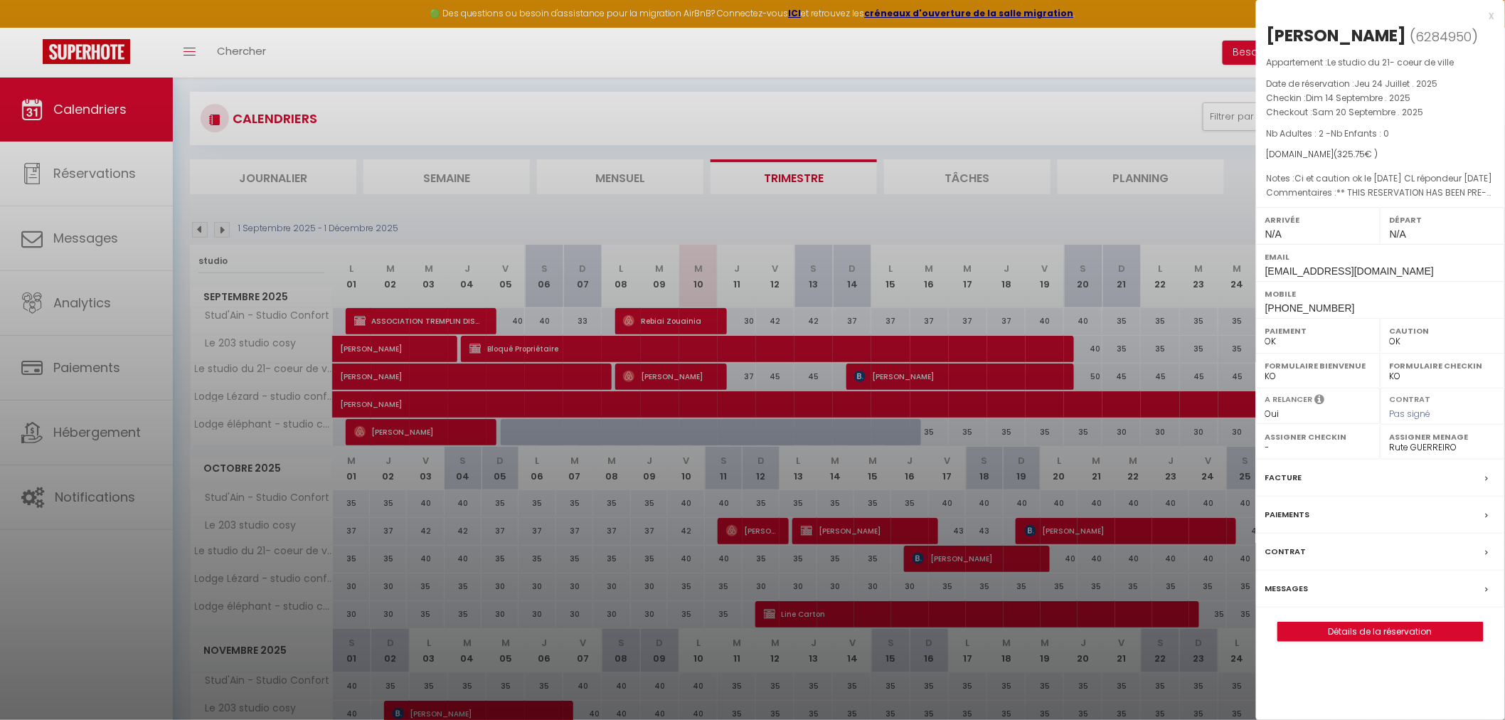
click at [1442, 451] on select "- Cassandra Lechelle Géraldine Goubert Yoann Levrat Damien Deleglise Franck Cha…" at bounding box center [1443, 447] width 106 height 13
click at [1390, 441] on select "- Cassandra Lechelle Géraldine Goubert Yoann Levrat Damien Deleglise Franck Cha…" at bounding box center [1443, 447] width 106 height 13
click at [1029, 456] on div at bounding box center [752, 360] width 1505 height 720
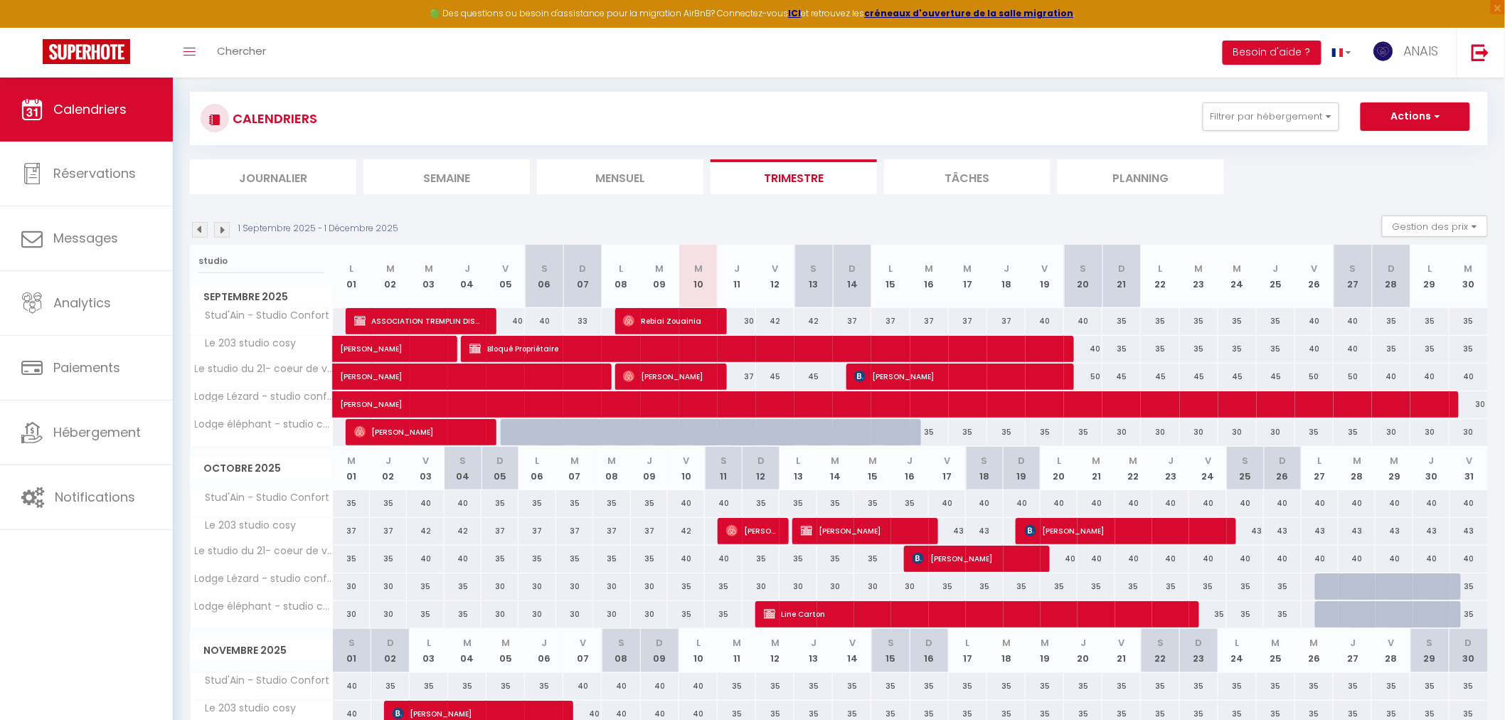
click at [1350, 400] on div at bounding box center [1353, 404] width 38 height 27
select select "1"
type input "Sam 27 Septembre 2025"
type input "Dim 28 Septembre 2025"
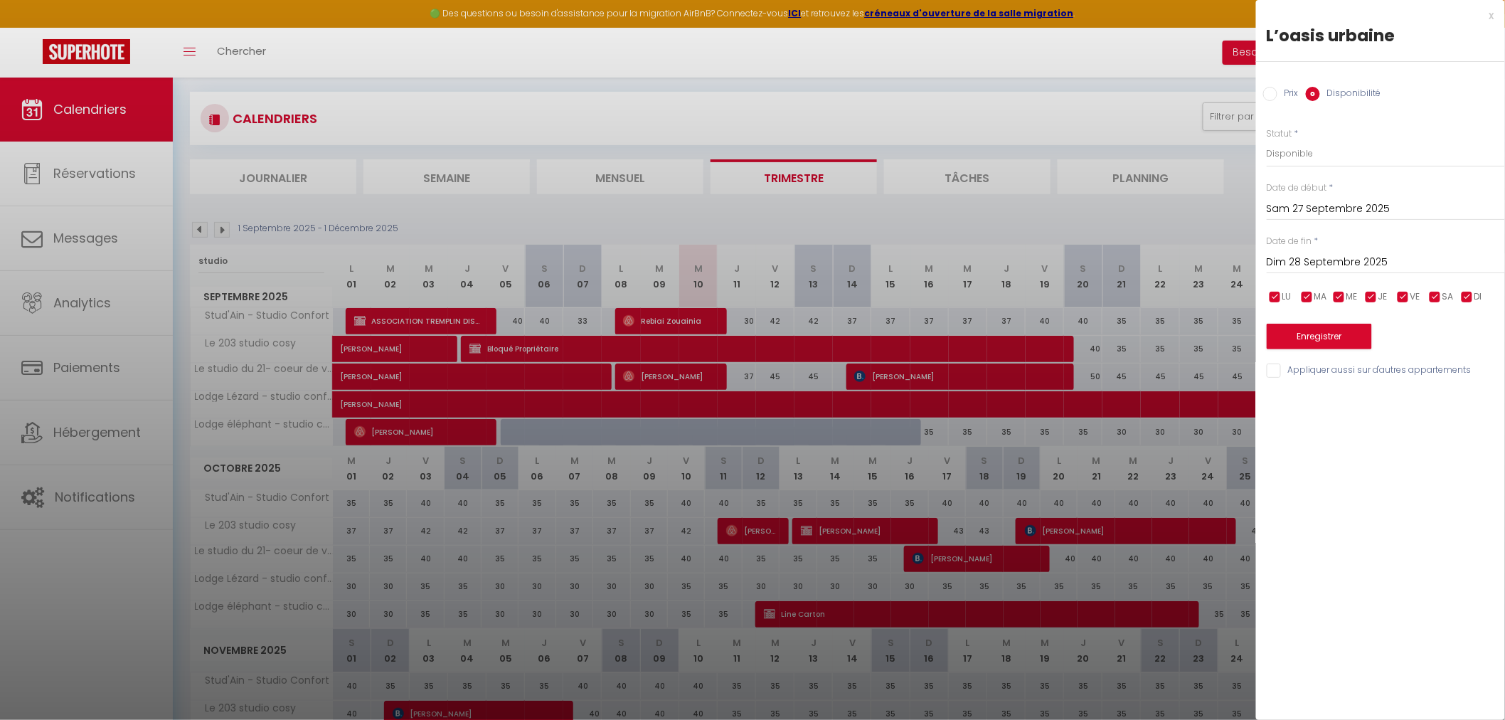
click at [1053, 399] on div at bounding box center [752, 360] width 1505 height 720
select select
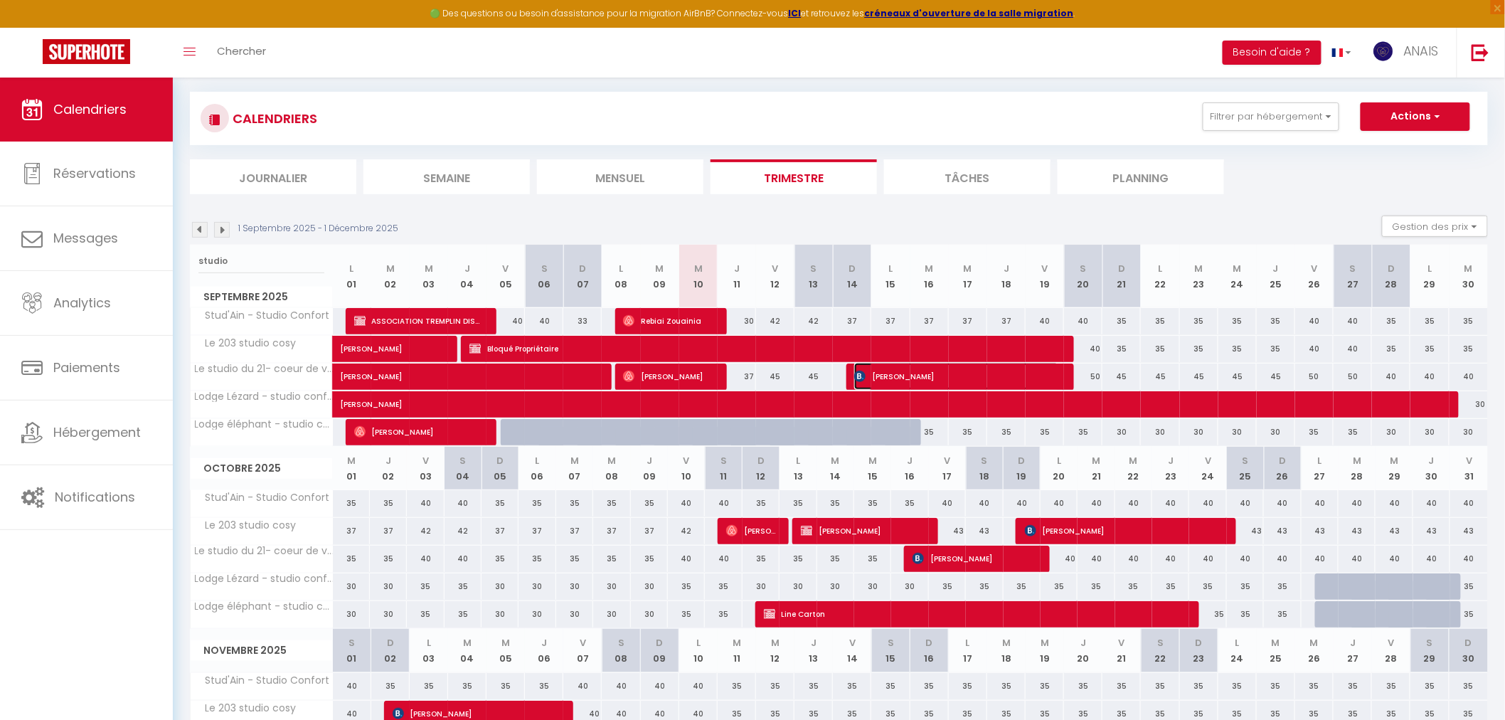
click at [972, 380] on span "Erica Berghan" at bounding box center [956, 376] width 205 height 27
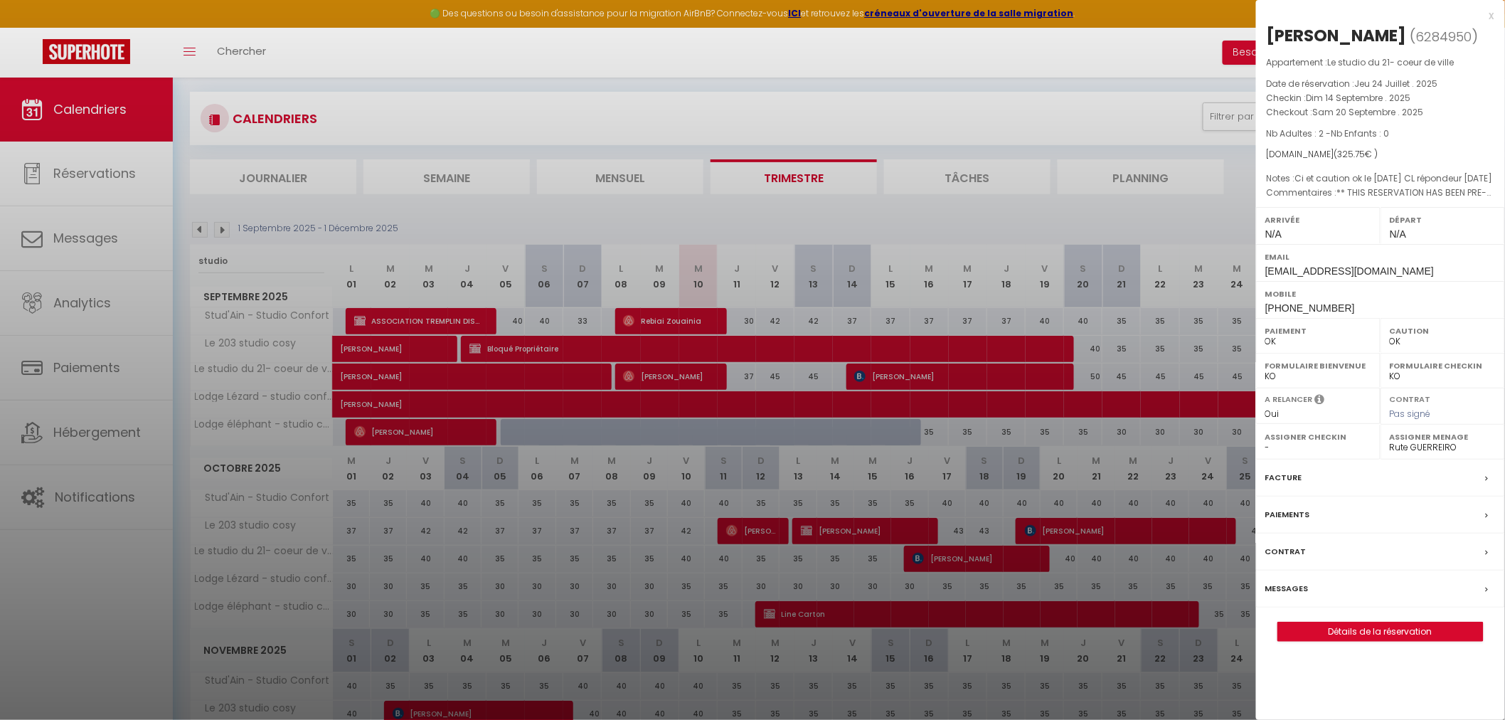
click at [972, 380] on div at bounding box center [752, 360] width 1505 height 720
select select
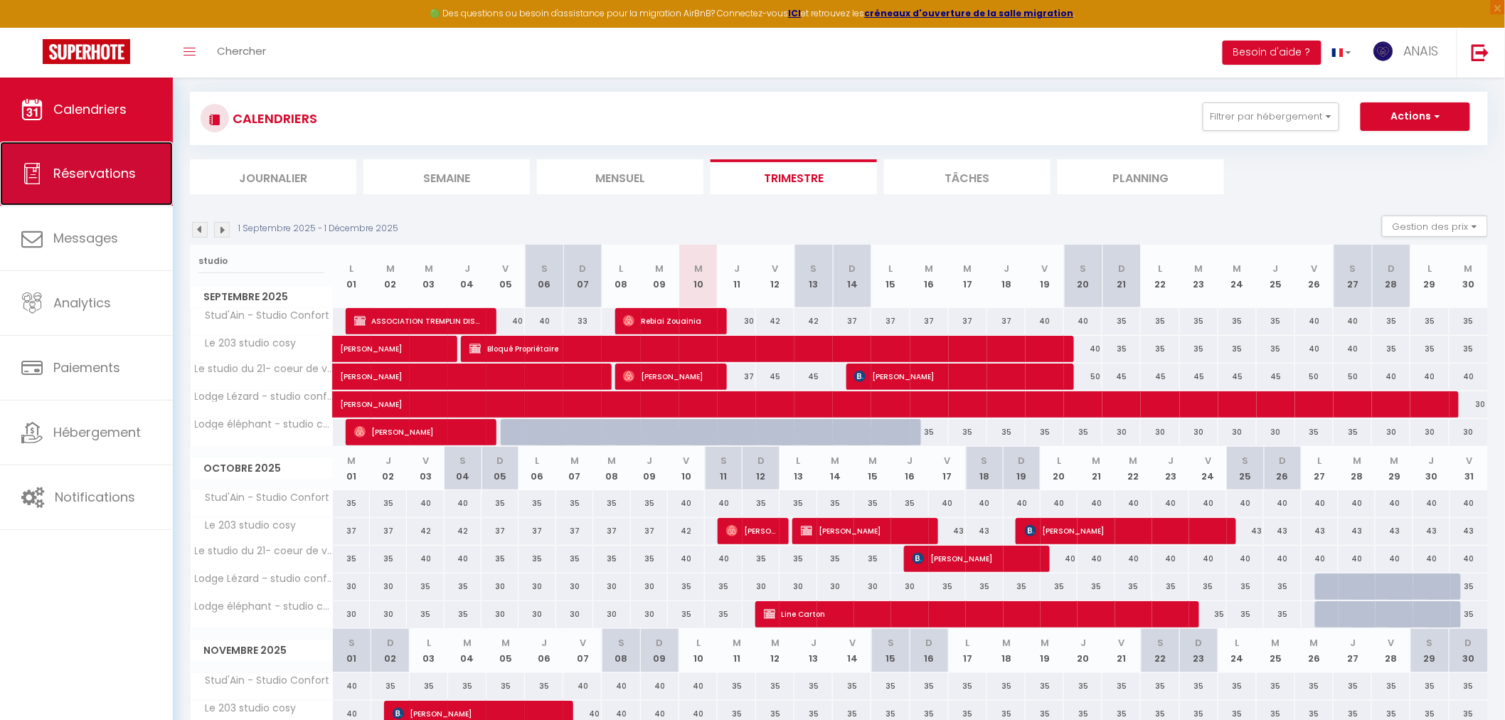
click at [79, 161] on link "Réservations" at bounding box center [86, 174] width 173 height 64
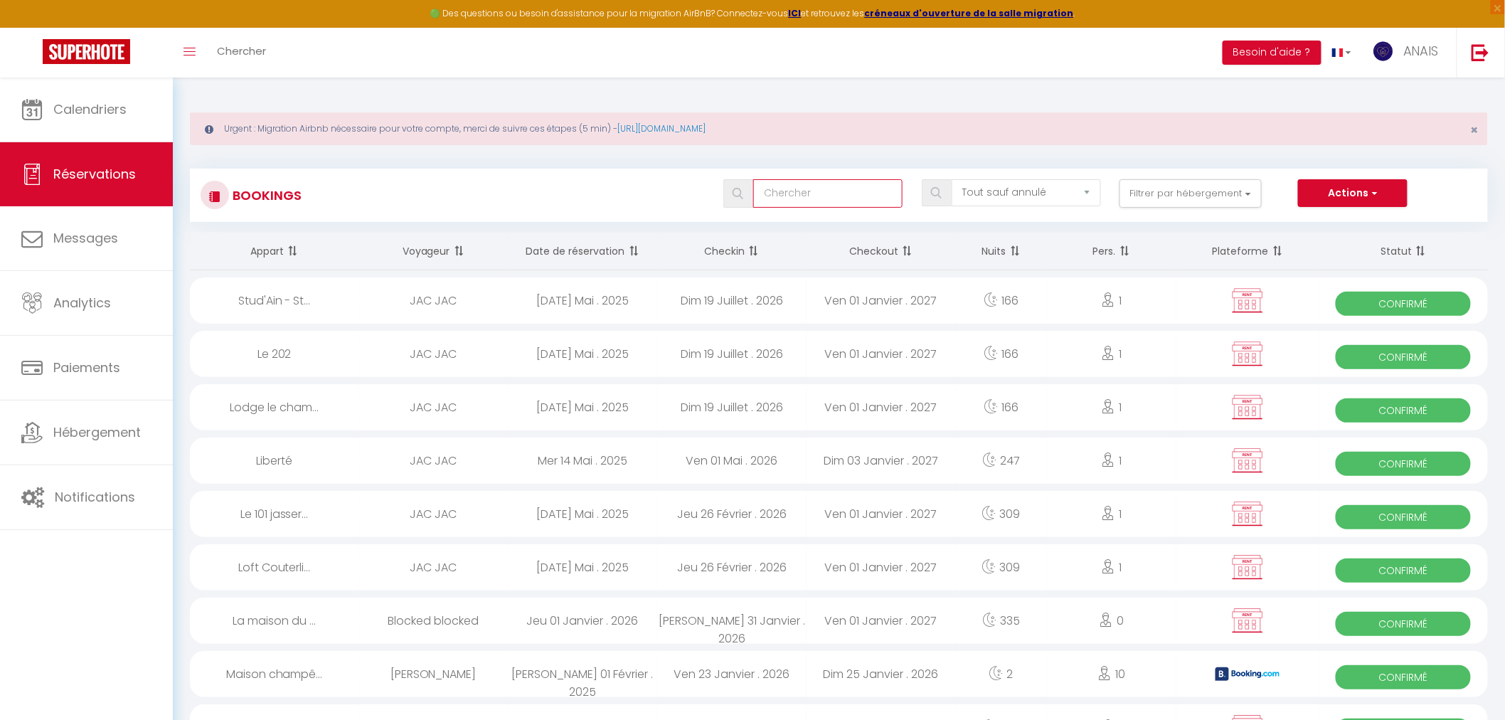
click at [798, 189] on input "text" at bounding box center [827, 193] width 149 height 28
type input "paré"
click at [532, 361] on div "Mar 09 Septembre . 2025" at bounding box center [582, 354] width 149 height 46
select select "OK"
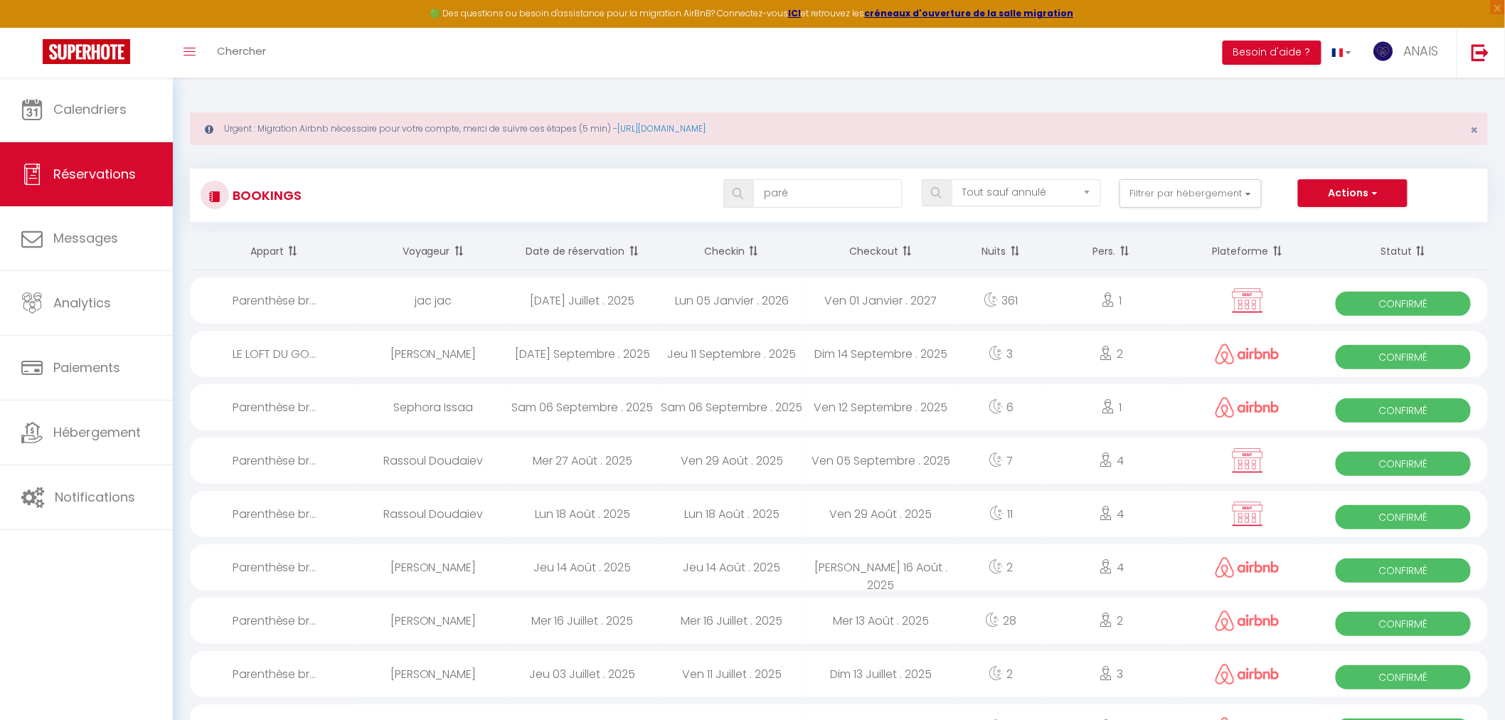
select select "0"
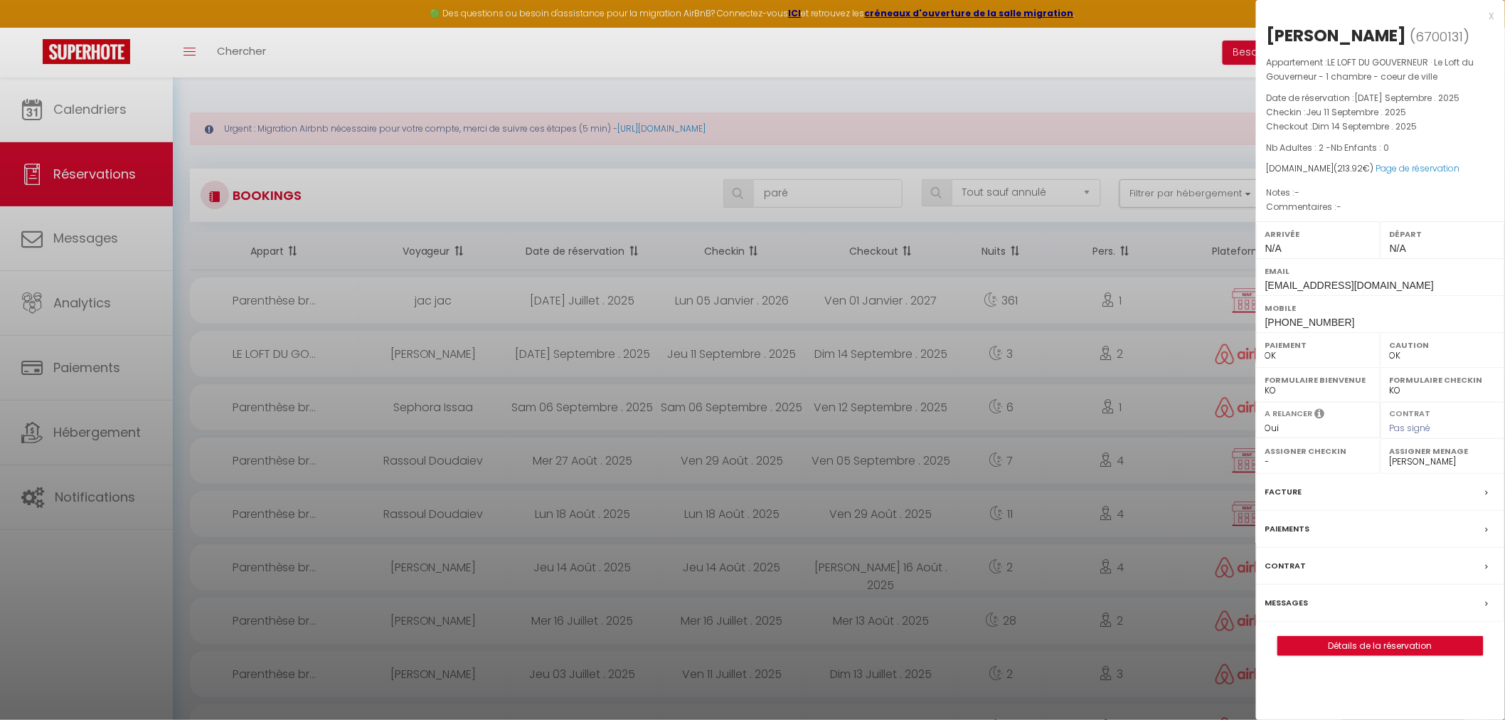
click at [1314, 487] on div "Facture" at bounding box center [1380, 492] width 249 height 37
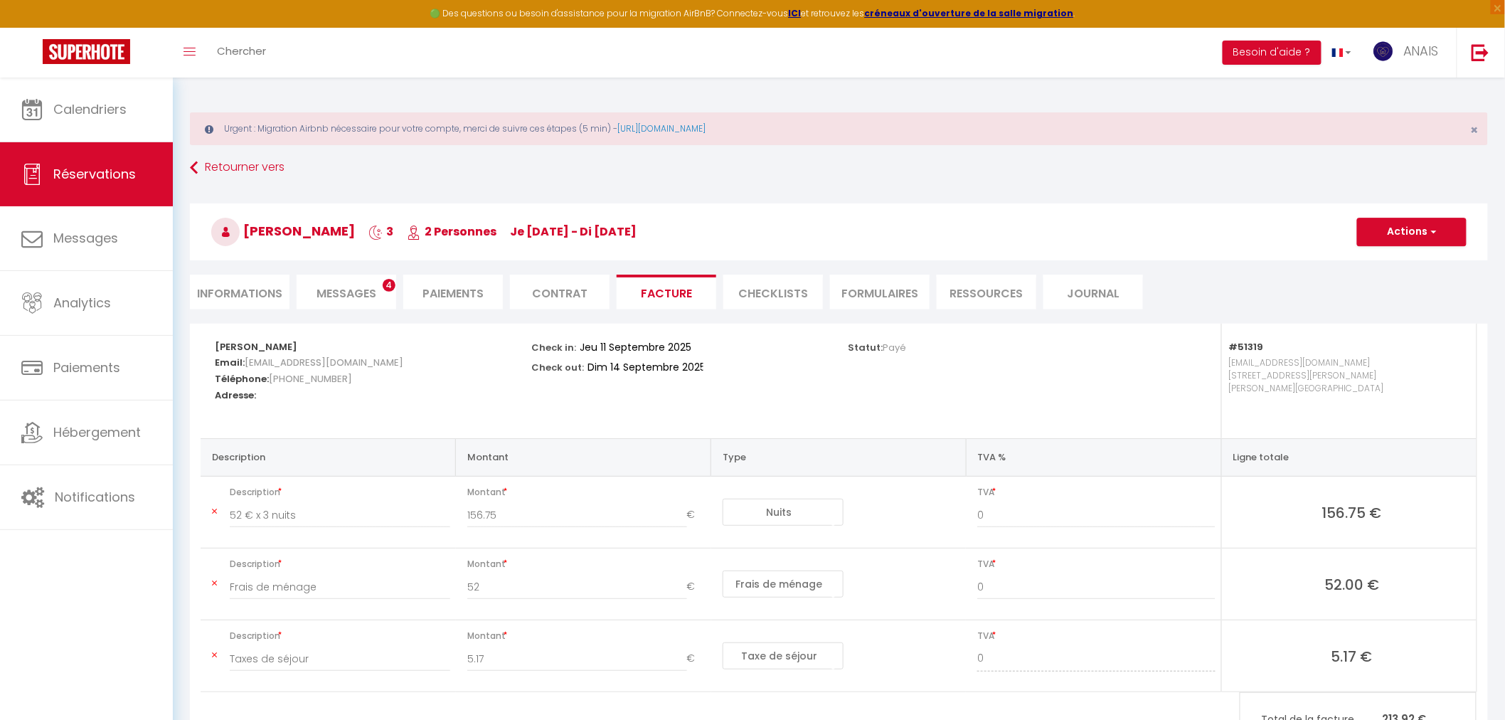
click at [176, 286] on div "Urgent : Migration Airbnb nécessaire pour votre compte, merci de suivre ces éta…" at bounding box center [839, 433] width 1332 height 711
click at [303, 295] on li "Messages 4" at bounding box center [347, 292] width 100 height 35
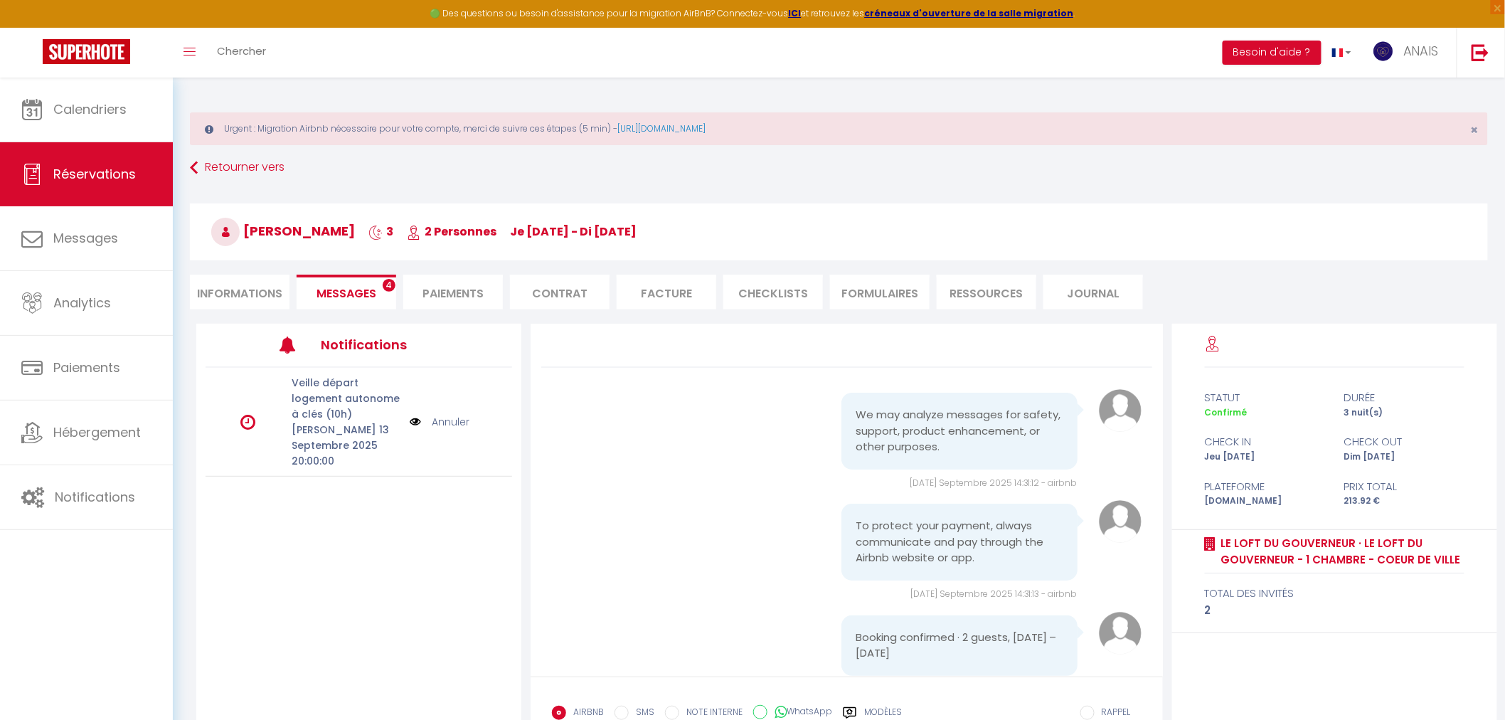
click at [216, 295] on li "Informations" at bounding box center [240, 292] width 100 height 35
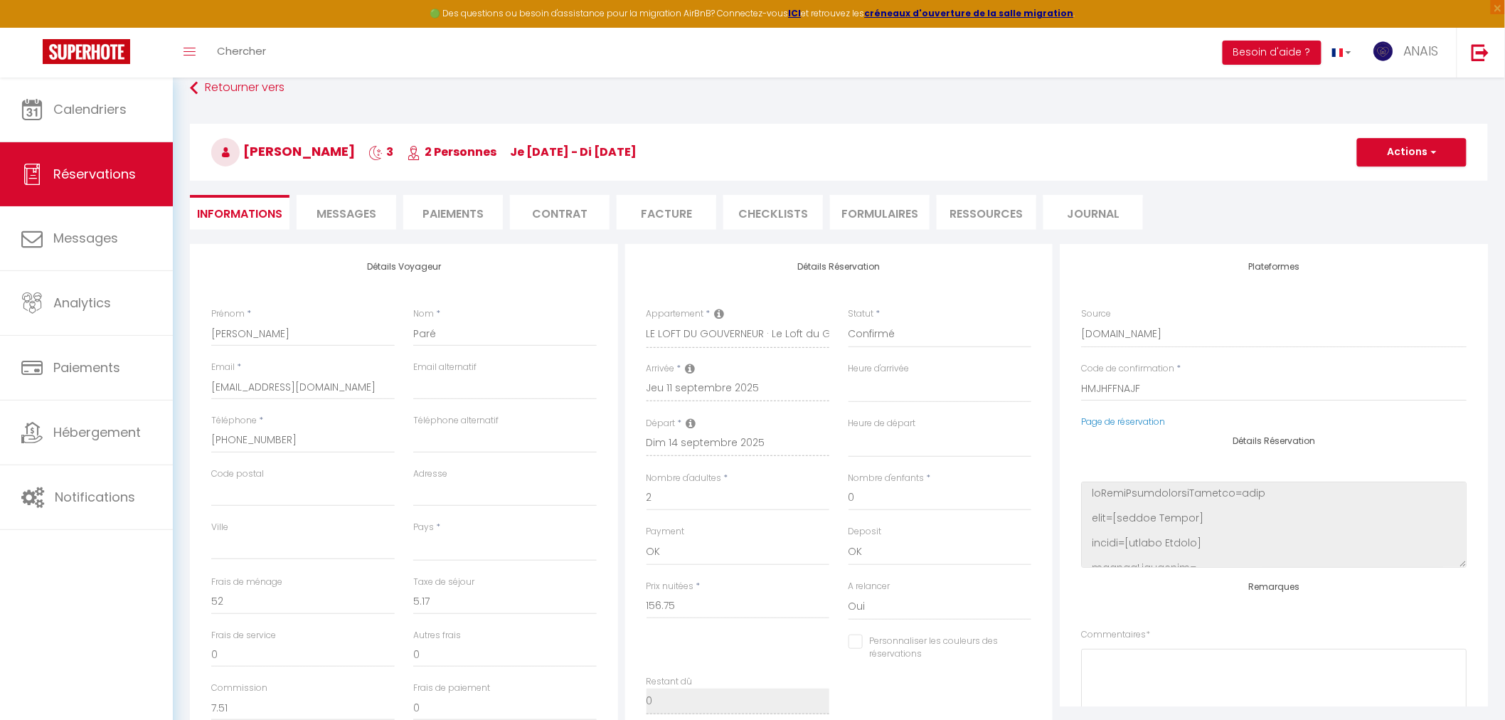
scroll to position [79, 0]
click at [328, 217] on span "Messages" at bounding box center [347, 214] width 60 height 16
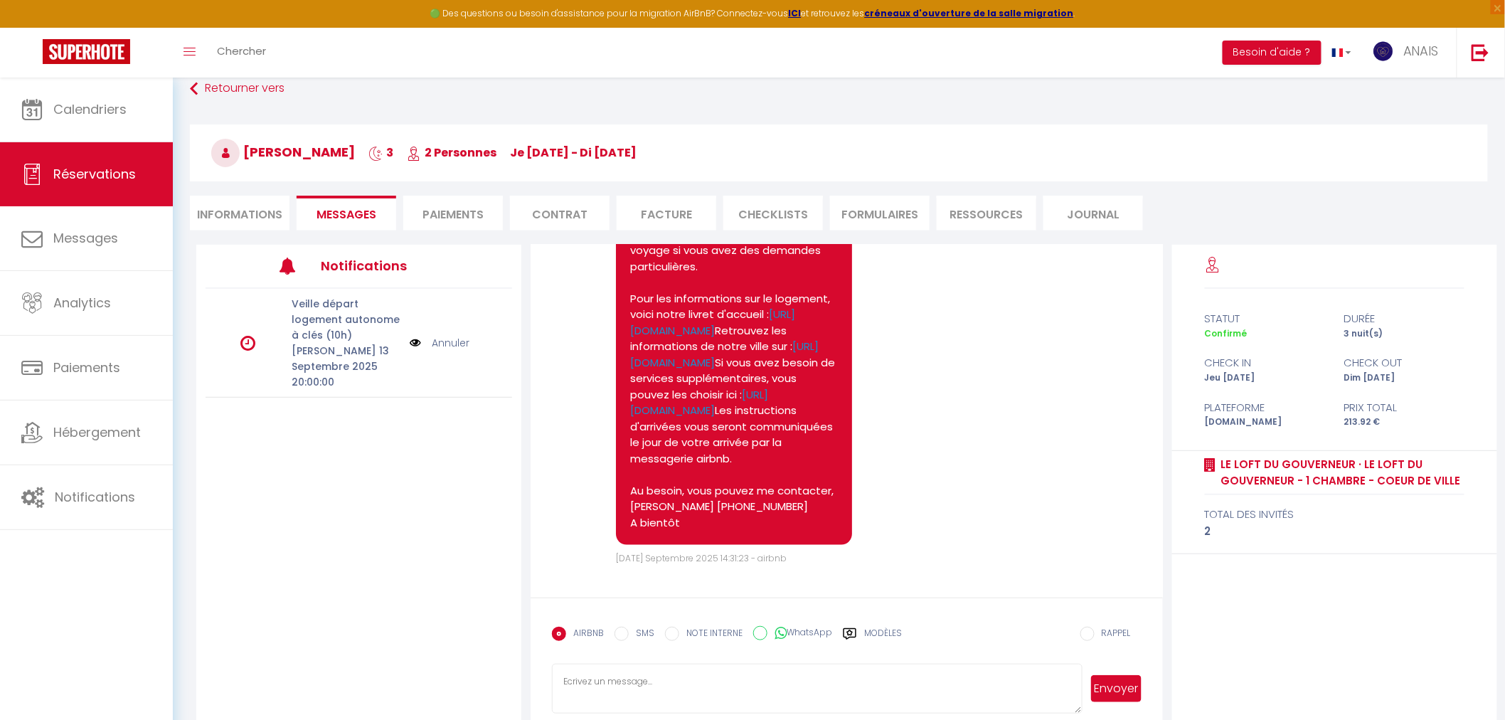
scroll to position [835, 0]
click at [280, 221] on li "Informations" at bounding box center [240, 213] width 100 height 35
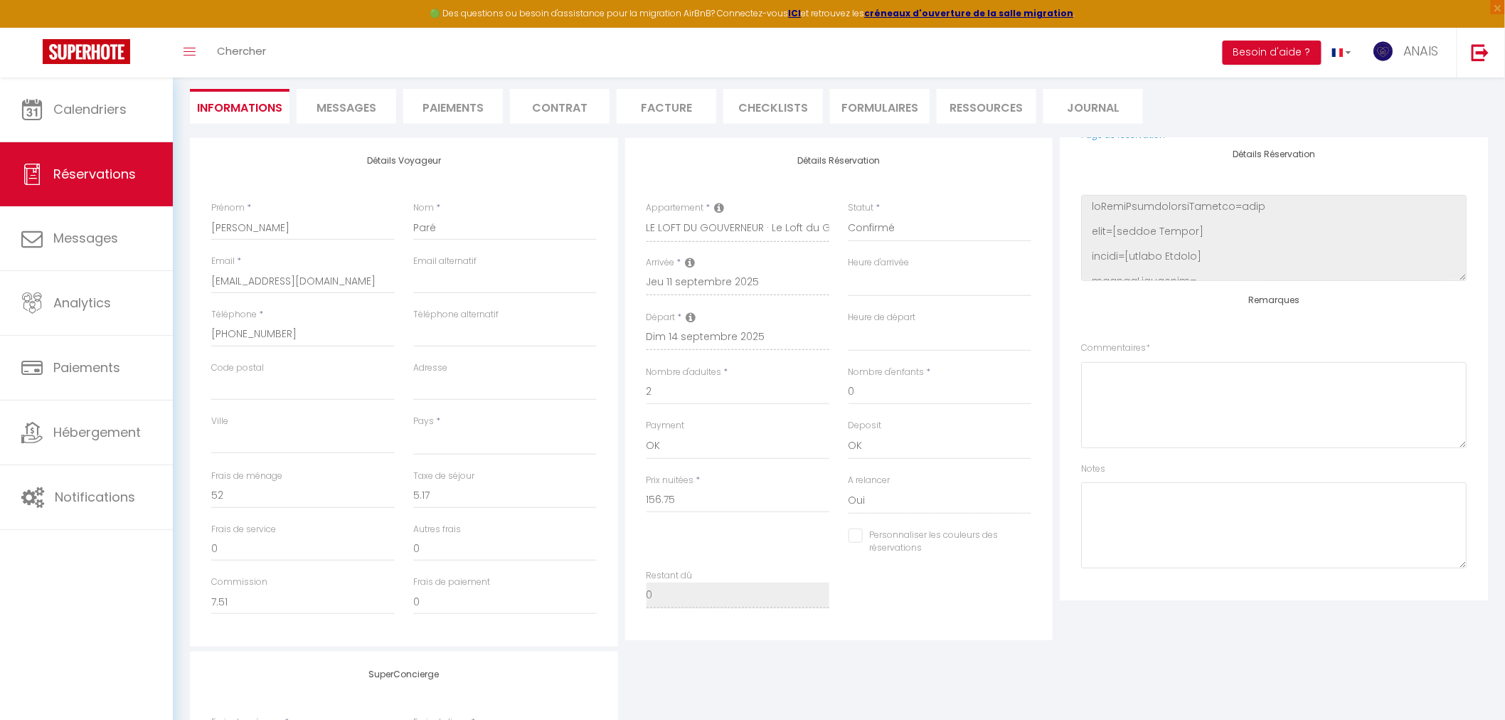
scroll to position [316, 0]
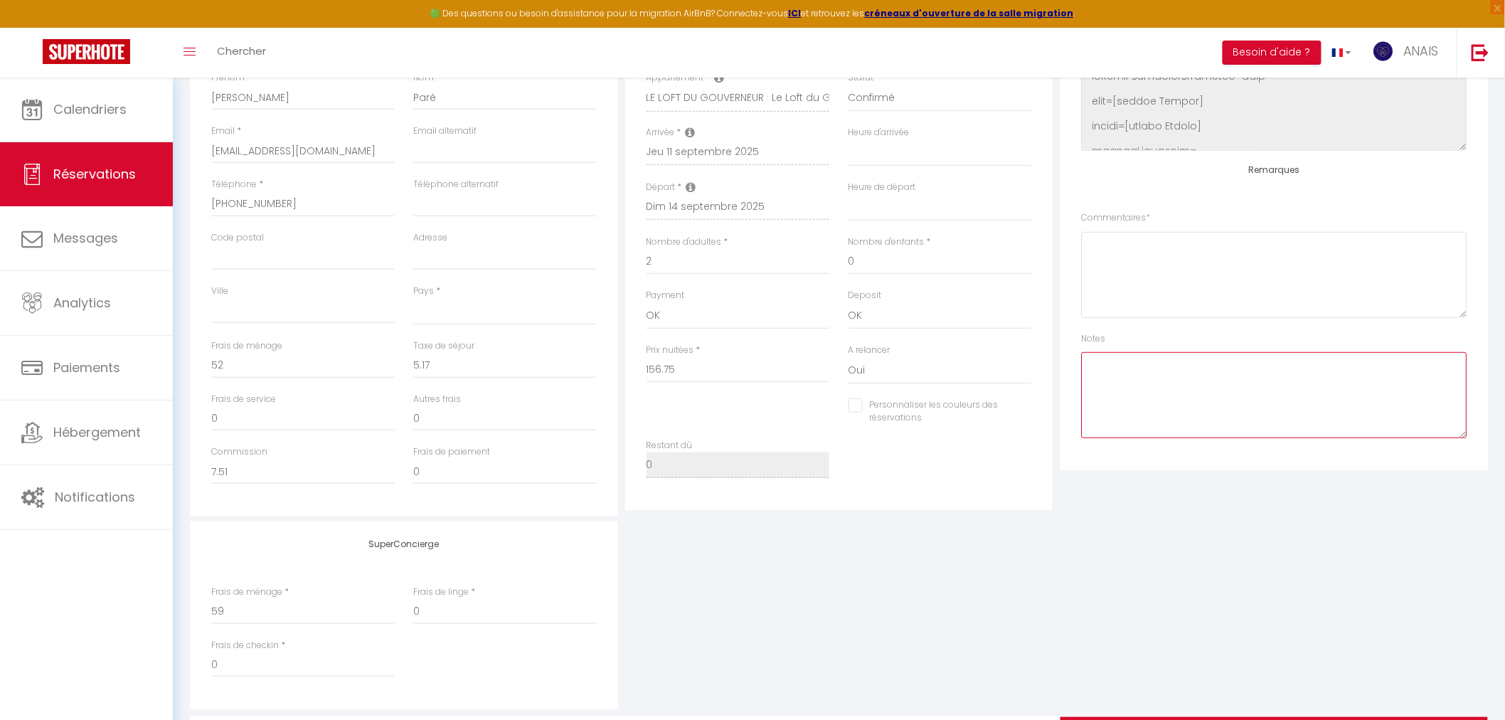
click at [1148, 388] on textarea at bounding box center [1274, 395] width 386 height 86
click at [1284, 368] on textarea "CL répondeur 10/09/25" at bounding box center [1274, 395] width 386 height 86
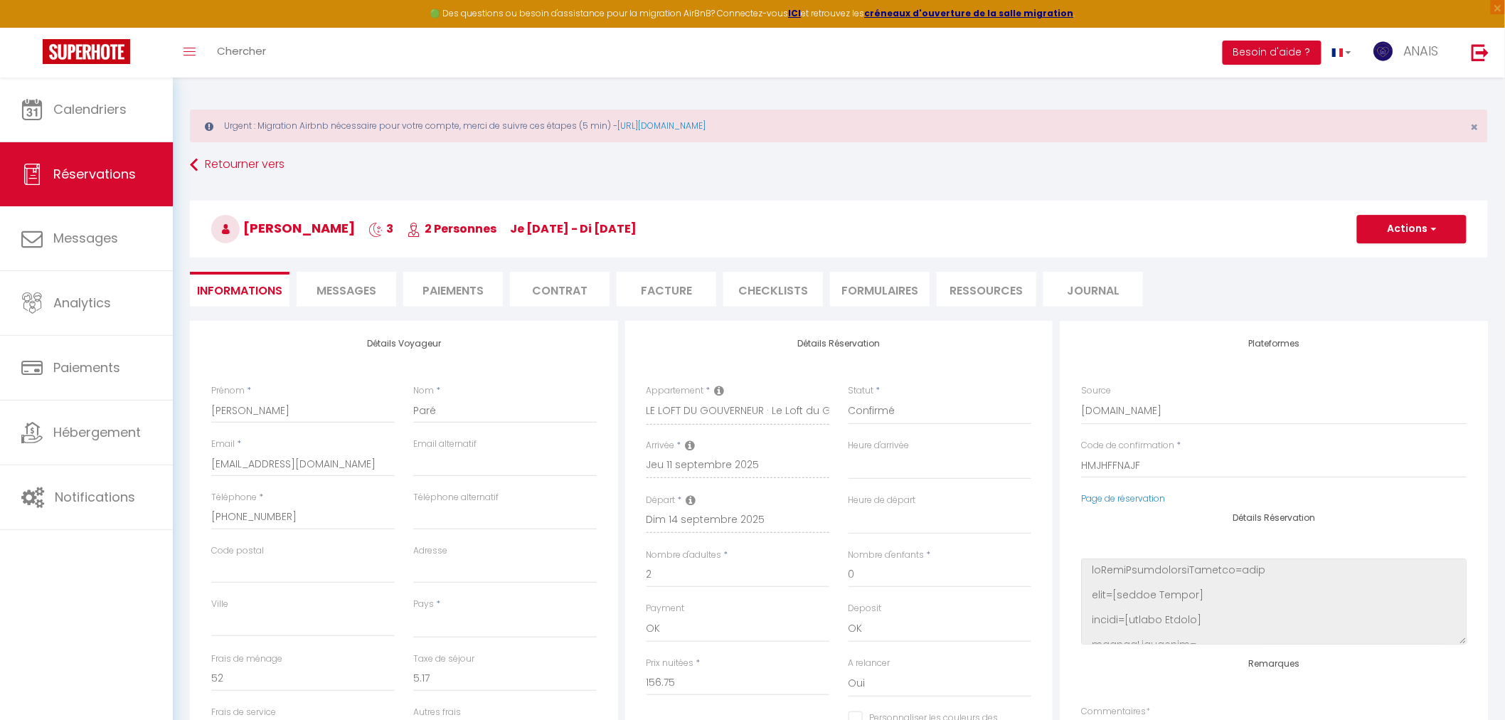
scroll to position [0, 0]
click at [1411, 228] on button "Actions" at bounding box center [1412, 232] width 110 height 28
click at [1389, 263] on link "Enregistrer" at bounding box center [1398, 263] width 112 height 18
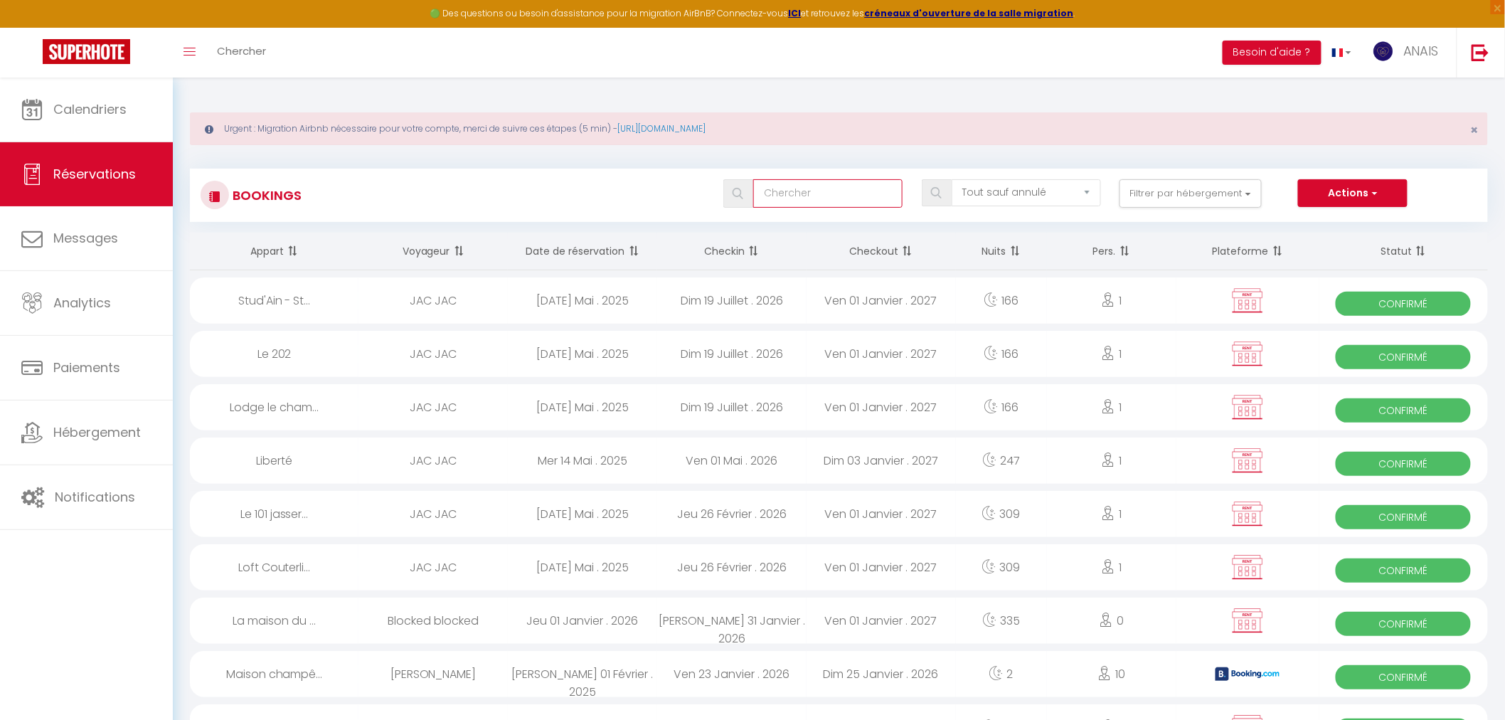
click at [868, 181] on input "text" at bounding box center [827, 193] width 149 height 28
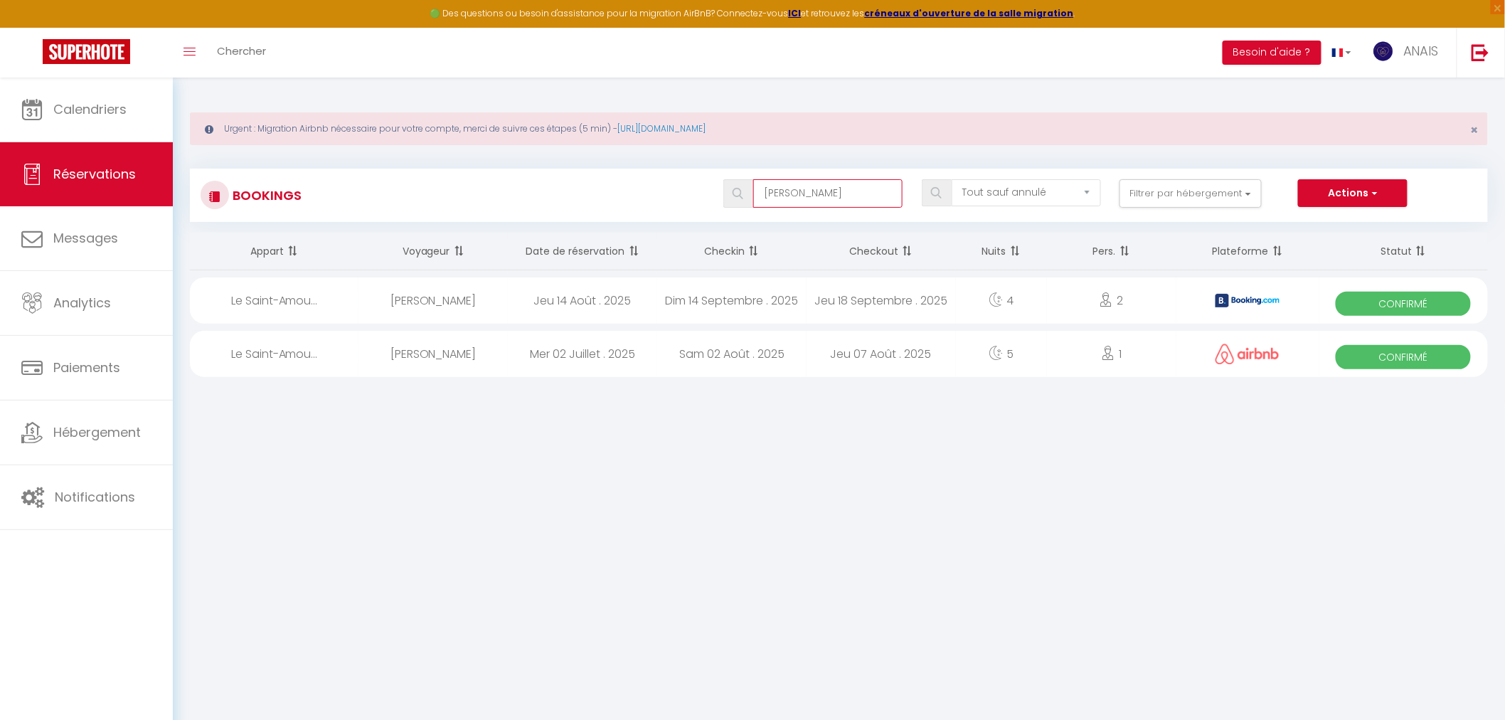
drag, startPoint x: 810, startPoint y: 191, endPoint x: 747, endPoint y: 191, distance: 62.6
click at [747, 191] on div "giglio" at bounding box center [813, 193] width 179 height 28
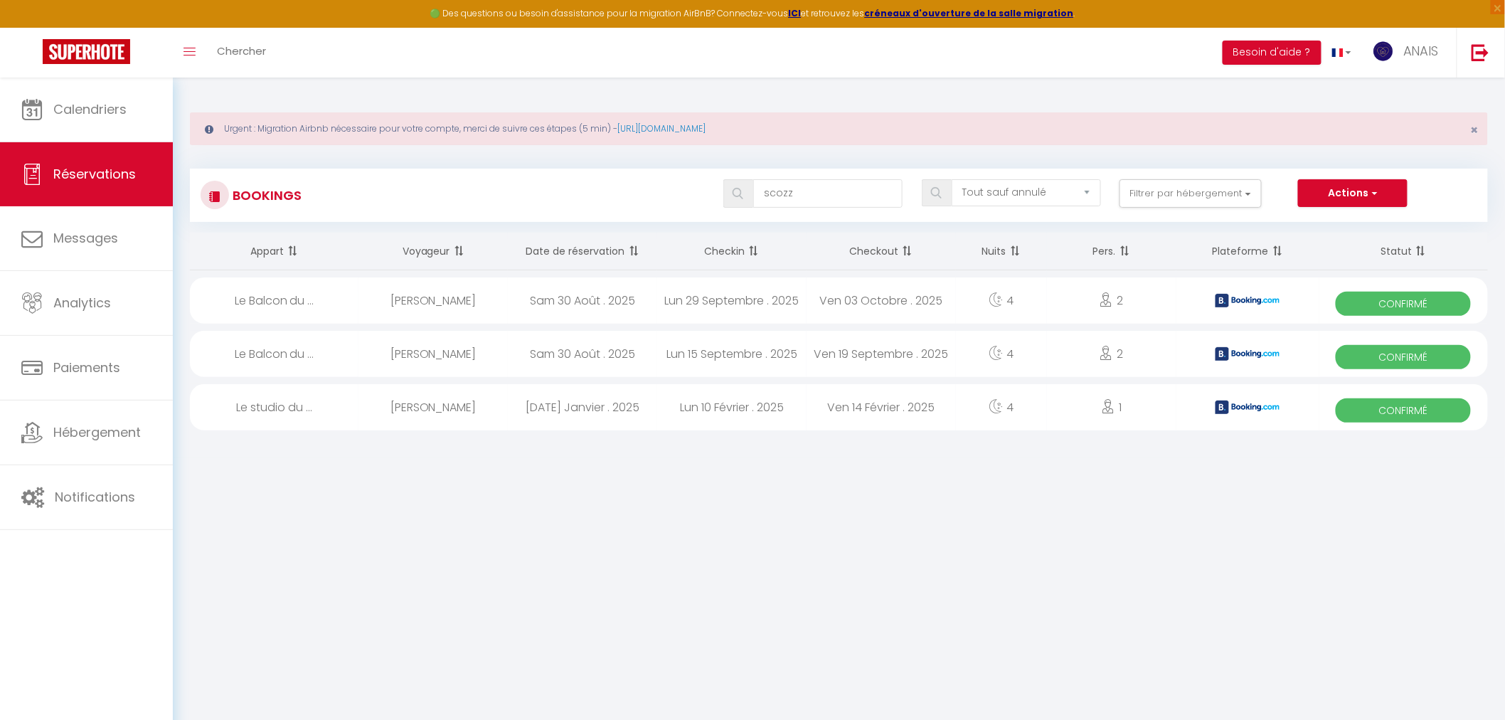
click at [541, 292] on div "Sam 30 Août . 2025" at bounding box center [582, 300] width 149 height 46
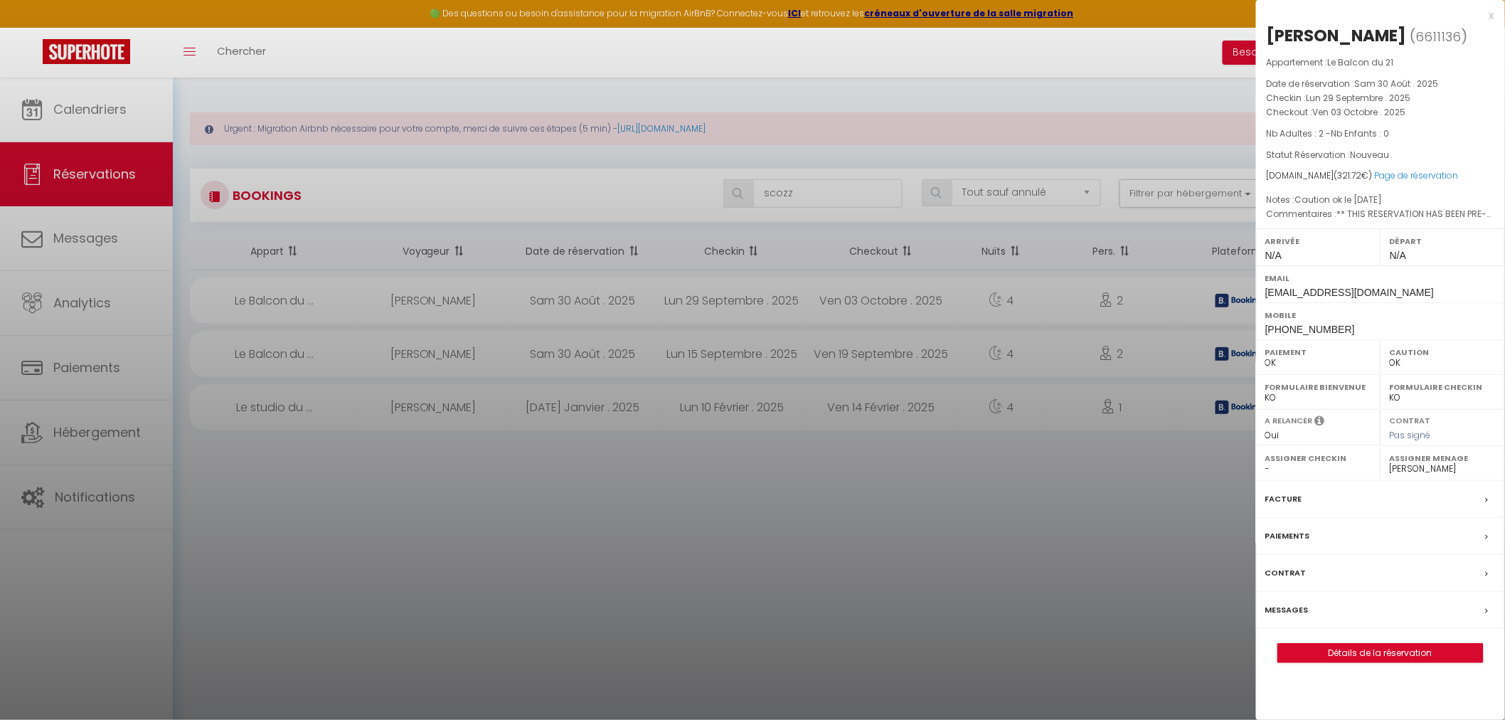
click at [763, 612] on div at bounding box center [752, 360] width 1505 height 720
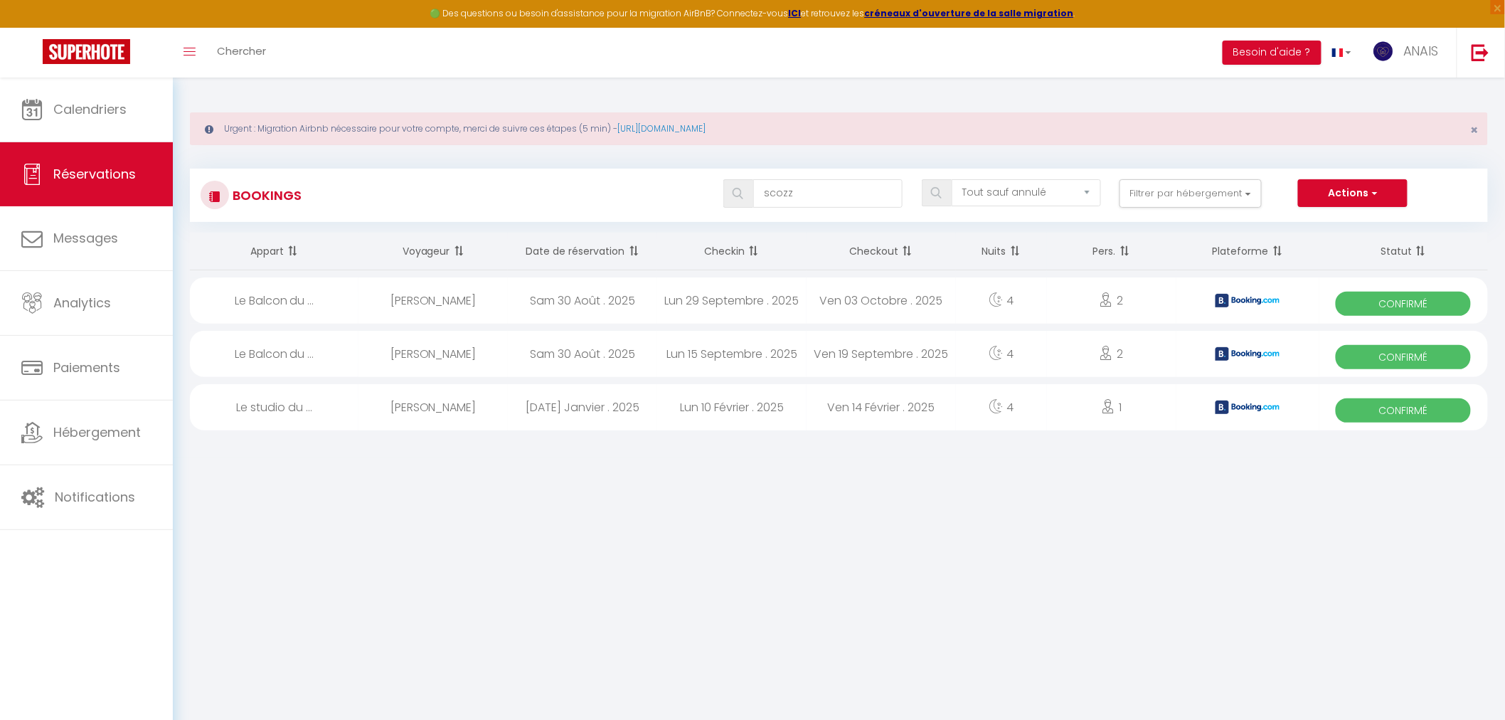
click at [857, 354] on div "Ven 19 Septembre . 2025" at bounding box center [881, 354] width 149 height 46
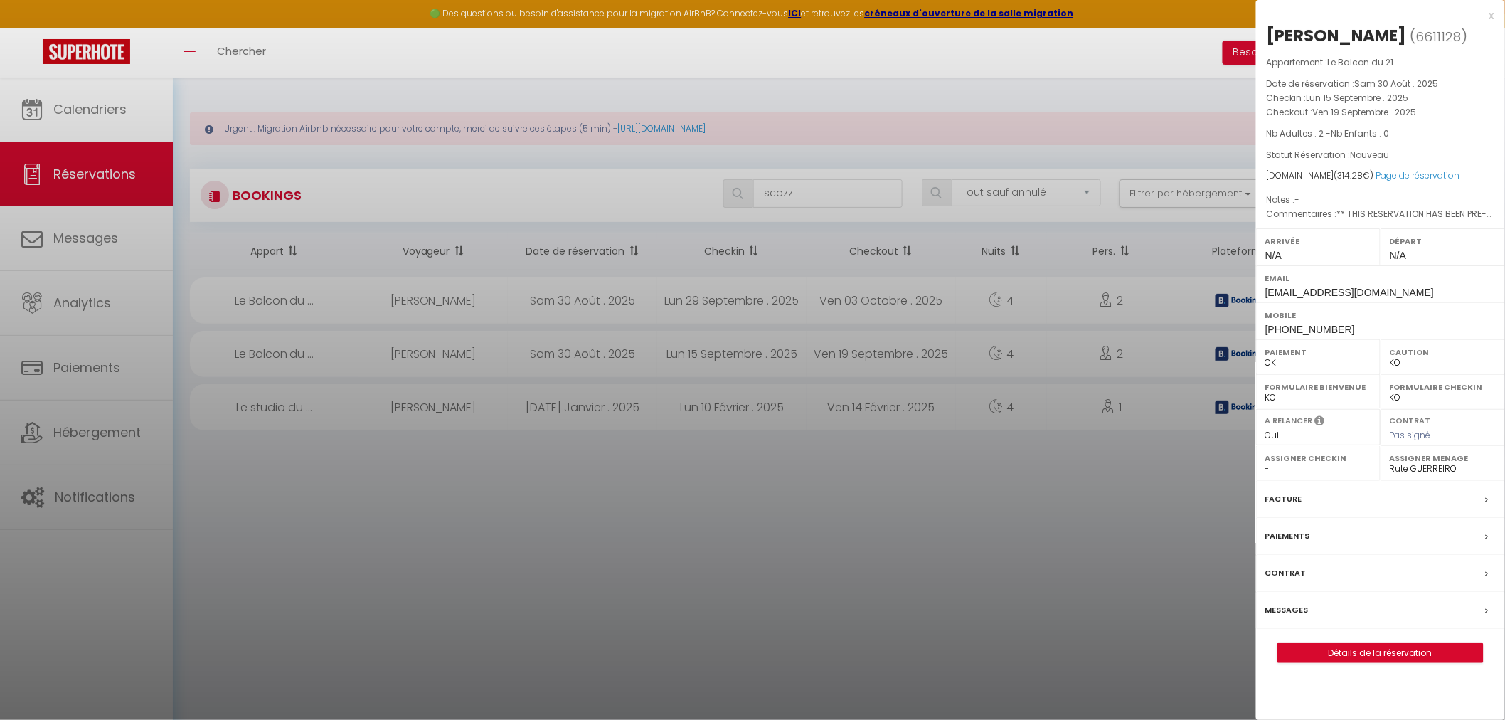
click at [820, 293] on div at bounding box center [752, 360] width 1505 height 720
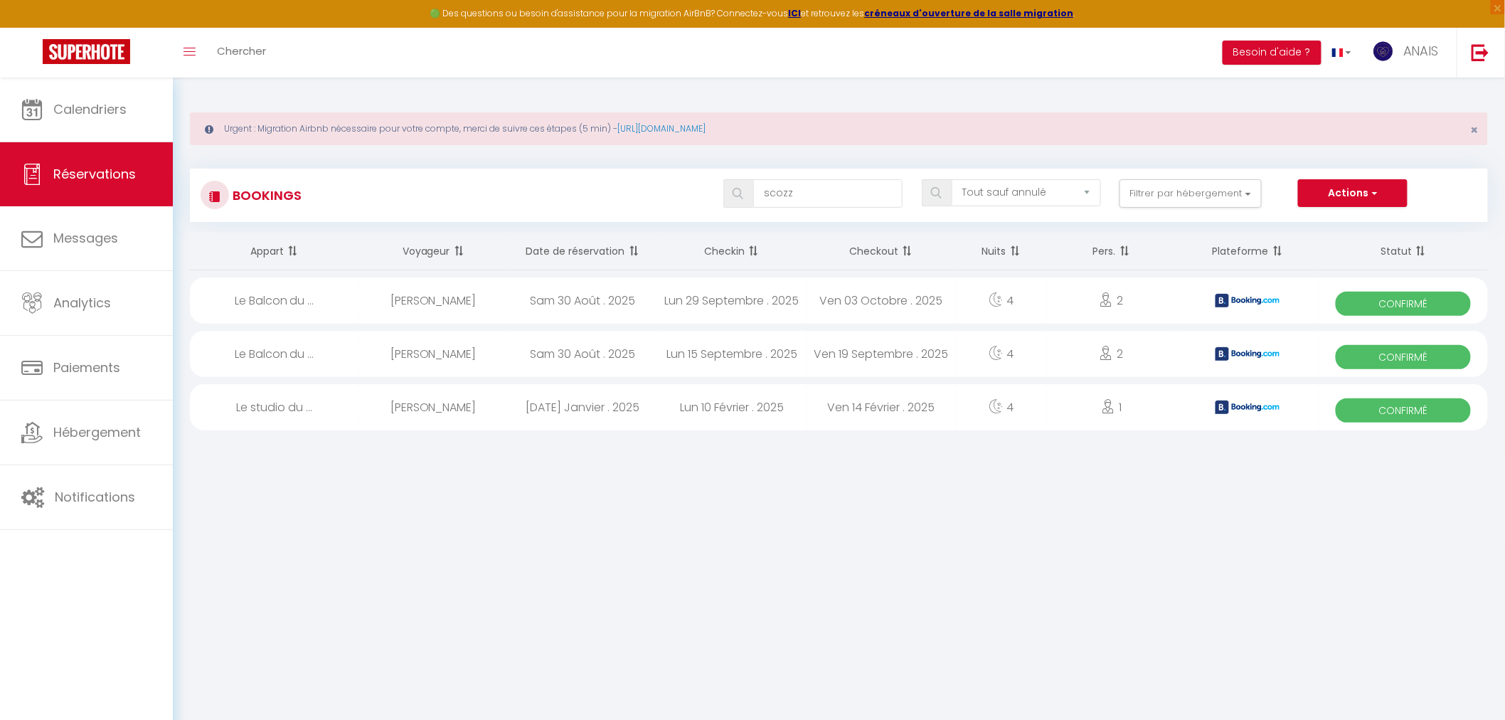
click at [820, 357] on div "Ven 19 Septembre . 2025" at bounding box center [881, 354] width 149 height 46
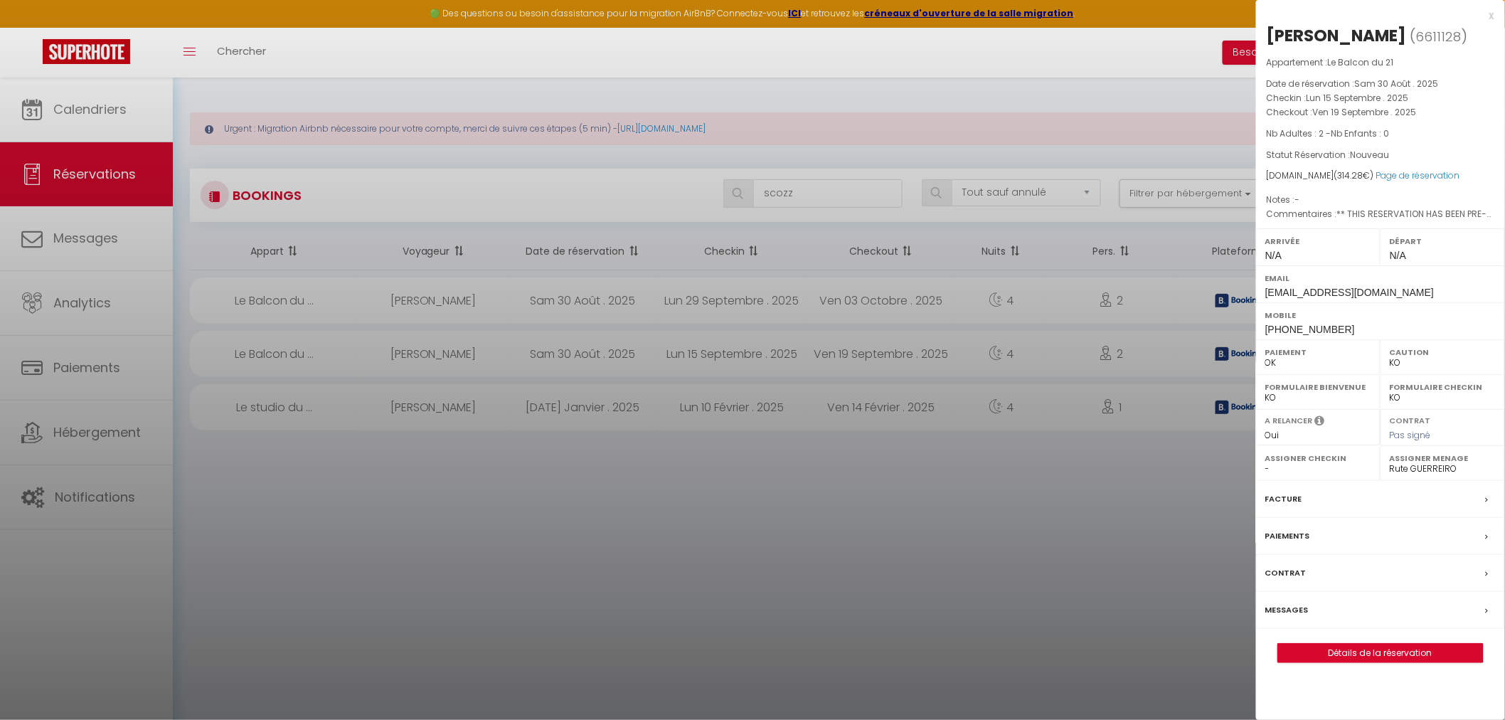
click at [1303, 521] on div "Paiements" at bounding box center [1380, 536] width 249 height 37
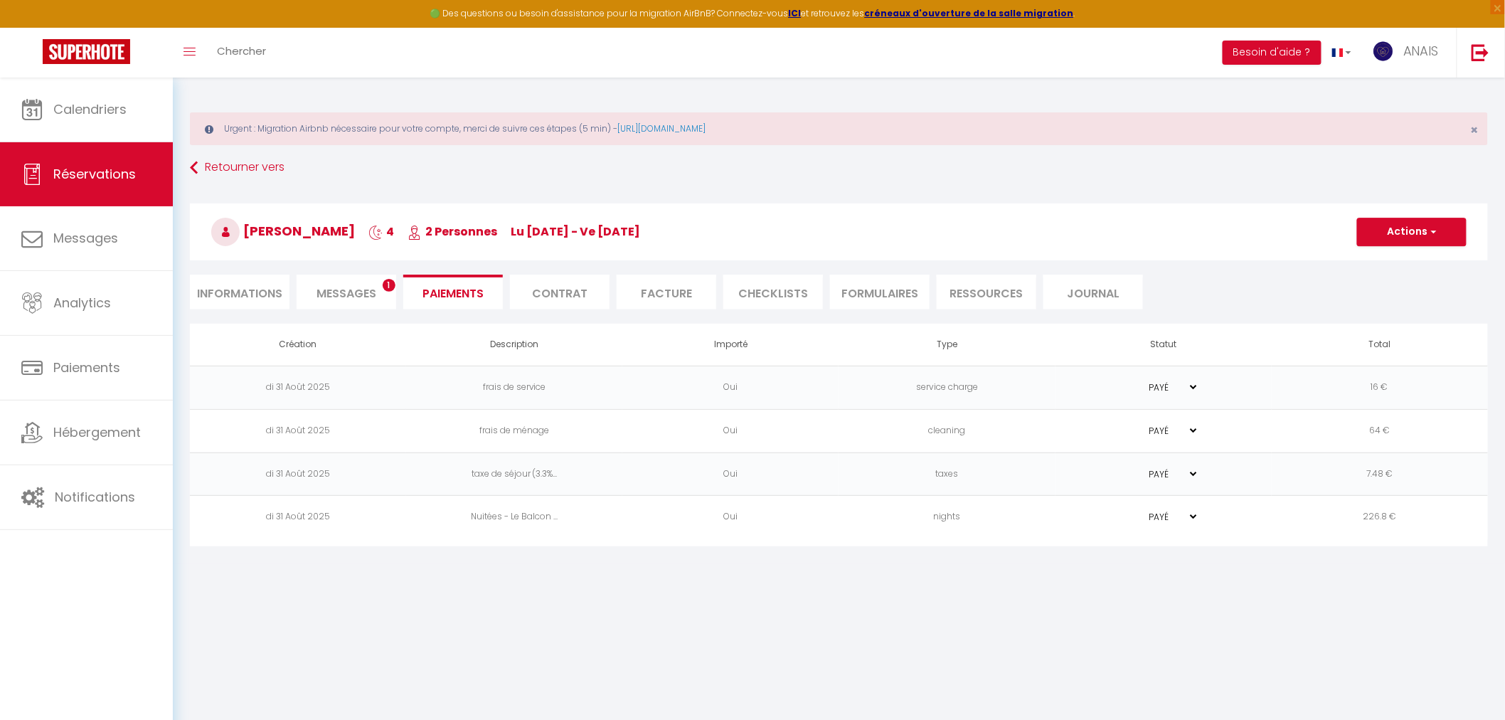
click at [257, 306] on li "Informations" at bounding box center [240, 292] width 100 height 35
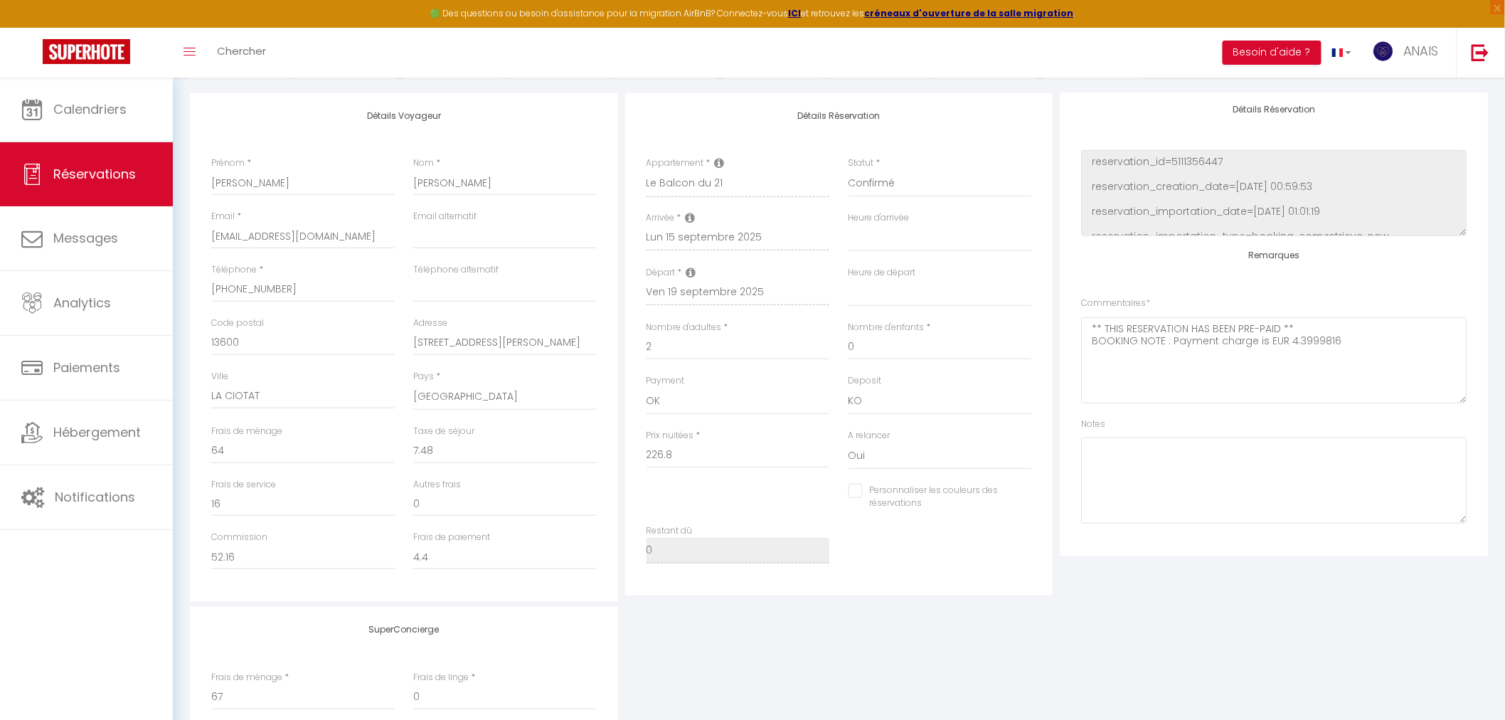
scroll to position [237, 0]
click at [1155, 447] on textarea at bounding box center [1274, 474] width 386 height 86
click at [1298, 457] on textarea "Caution ok le" at bounding box center [1274, 474] width 386 height 86
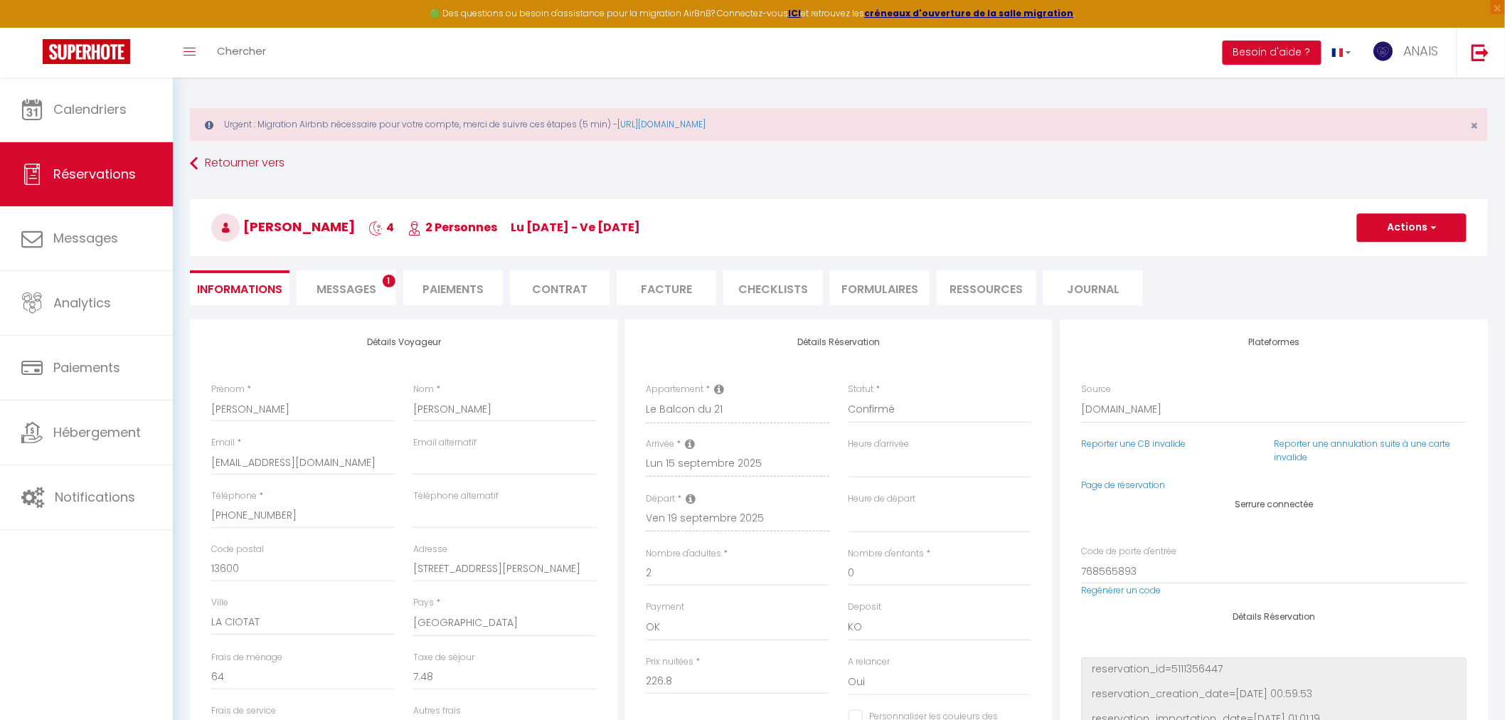
scroll to position [0, 0]
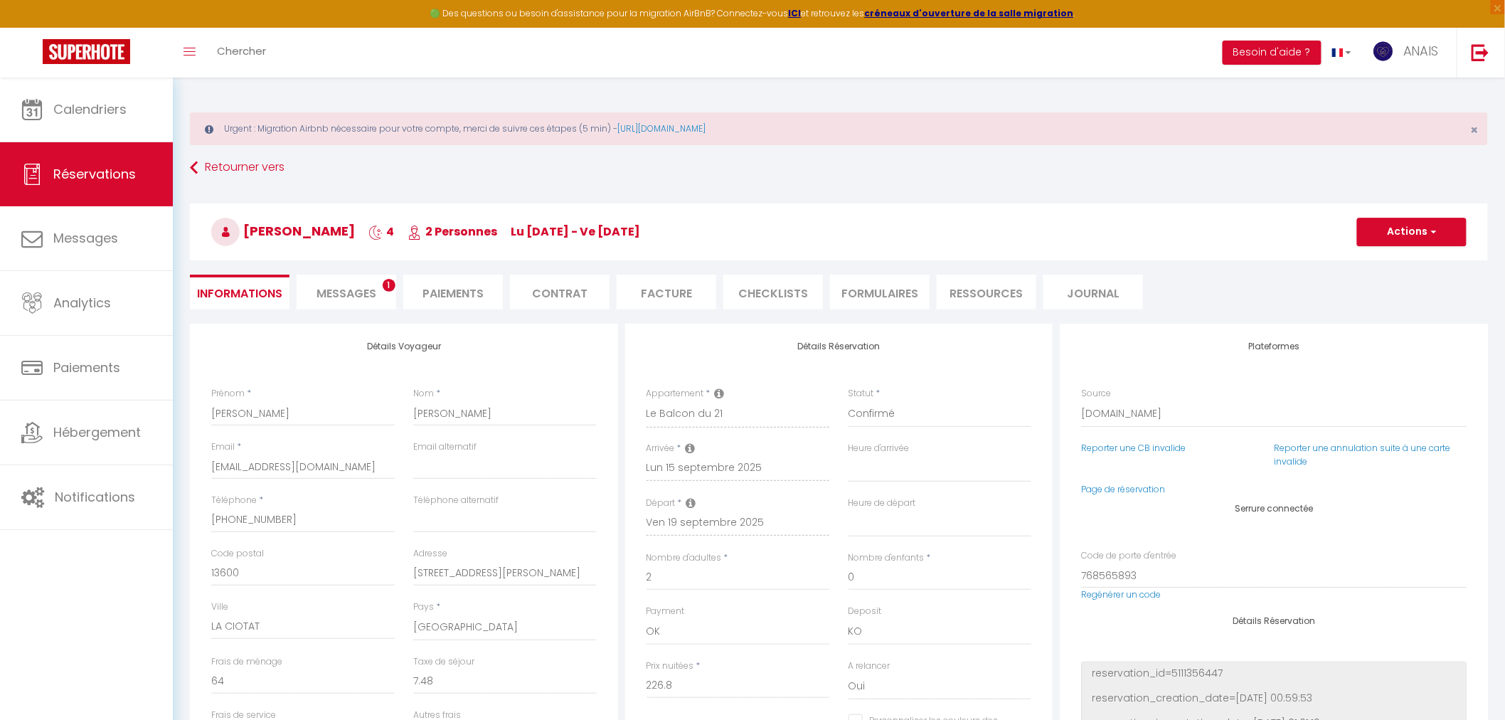
click at [1393, 254] on h3 "bruno scozzaro 4 2 Personnes lu 15 Sep - ve 19 Sep" at bounding box center [839, 231] width 1298 height 57
click at [1398, 239] on button "Actions" at bounding box center [1412, 232] width 110 height 28
click at [1385, 260] on link "Enregistrer" at bounding box center [1398, 263] width 112 height 18
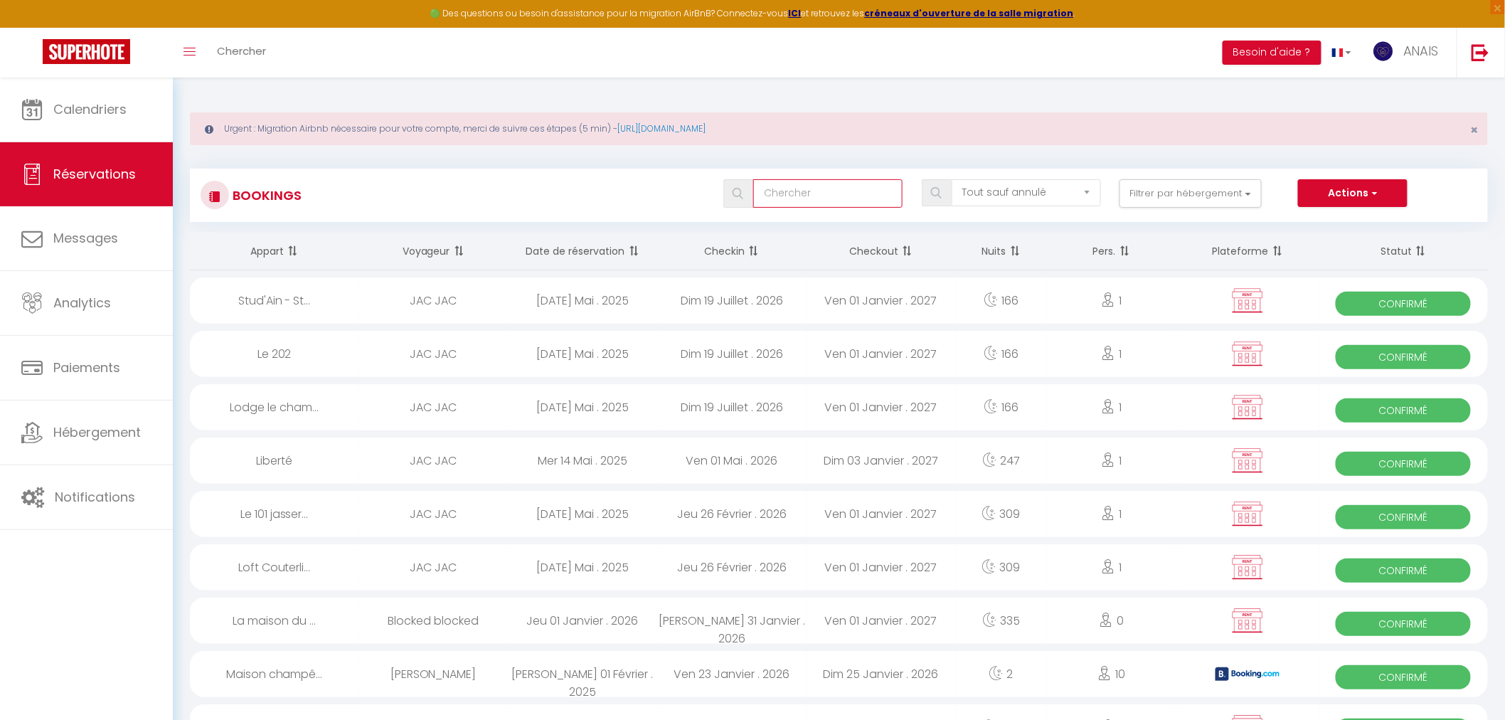
click at [788, 203] on input "text" at bounding box center [827, 193] width 149 height 28
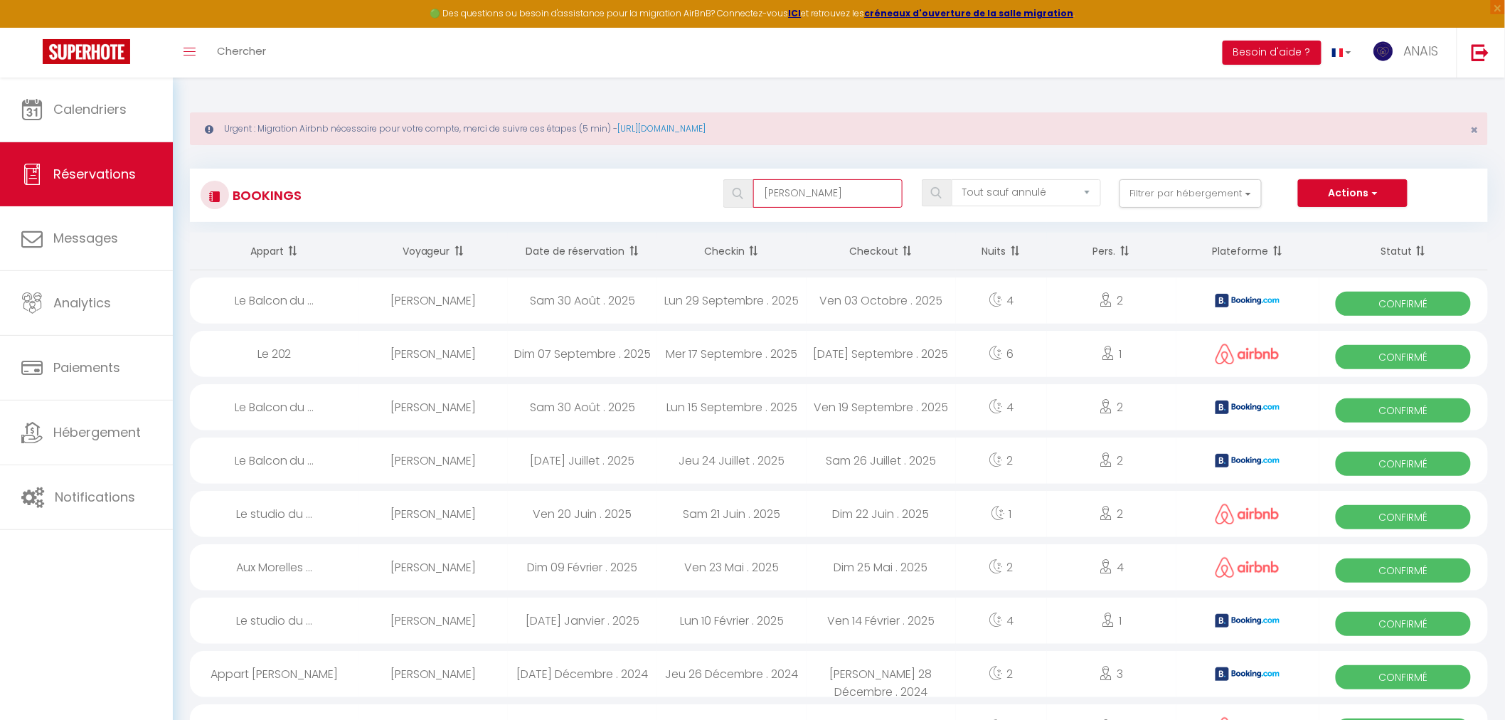
drag, startPoint x: 830, startPoint y: 194, endPoint x: 717, endPoint y: 193, distance: 112.4
click at [717, 193] on div "bruno" at bounding box center [813, 193] width 198 height 28
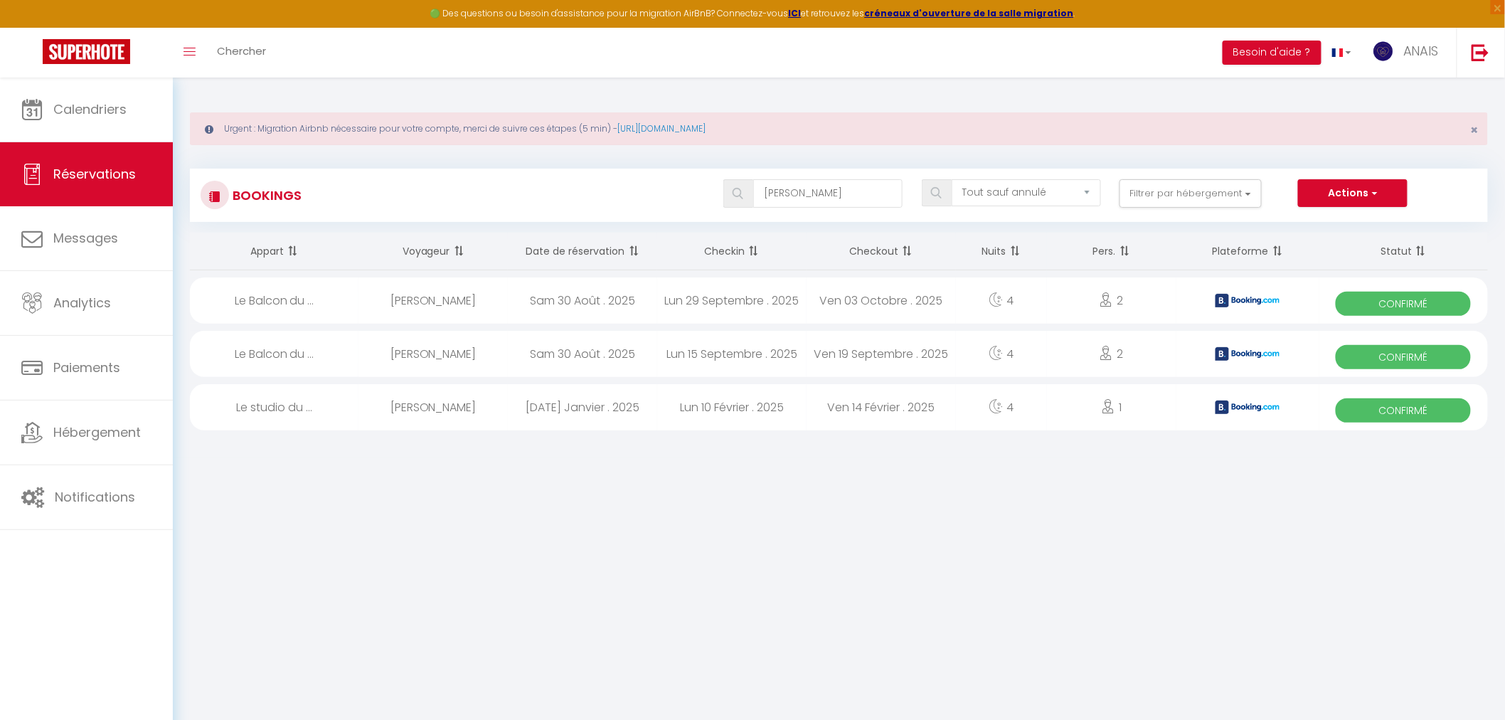
click at [817, 418] on div "Ven 14 Février . 2025" at bounding box center [881, 407] width 149 height 46
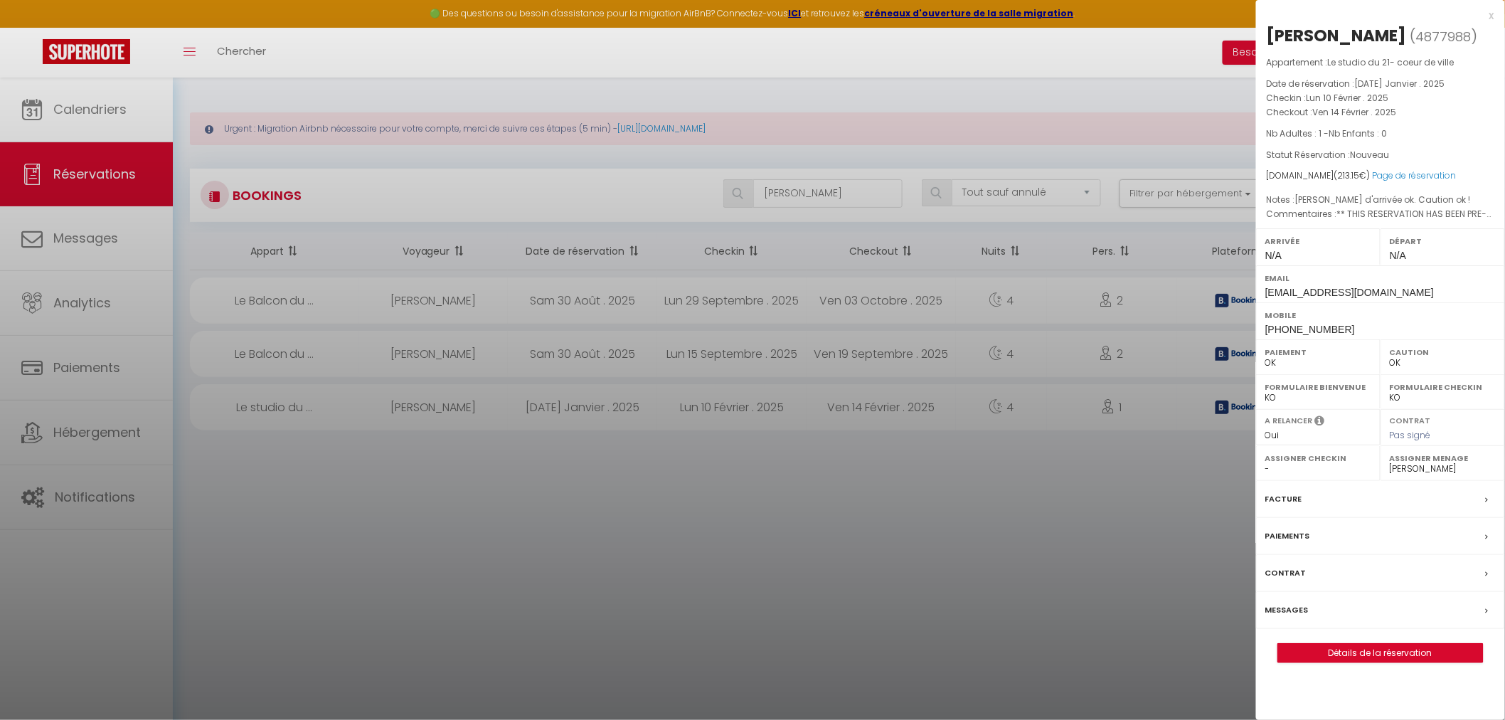
click at [817, 418] on div at bounding box center [752, 360] width 1505 height 720
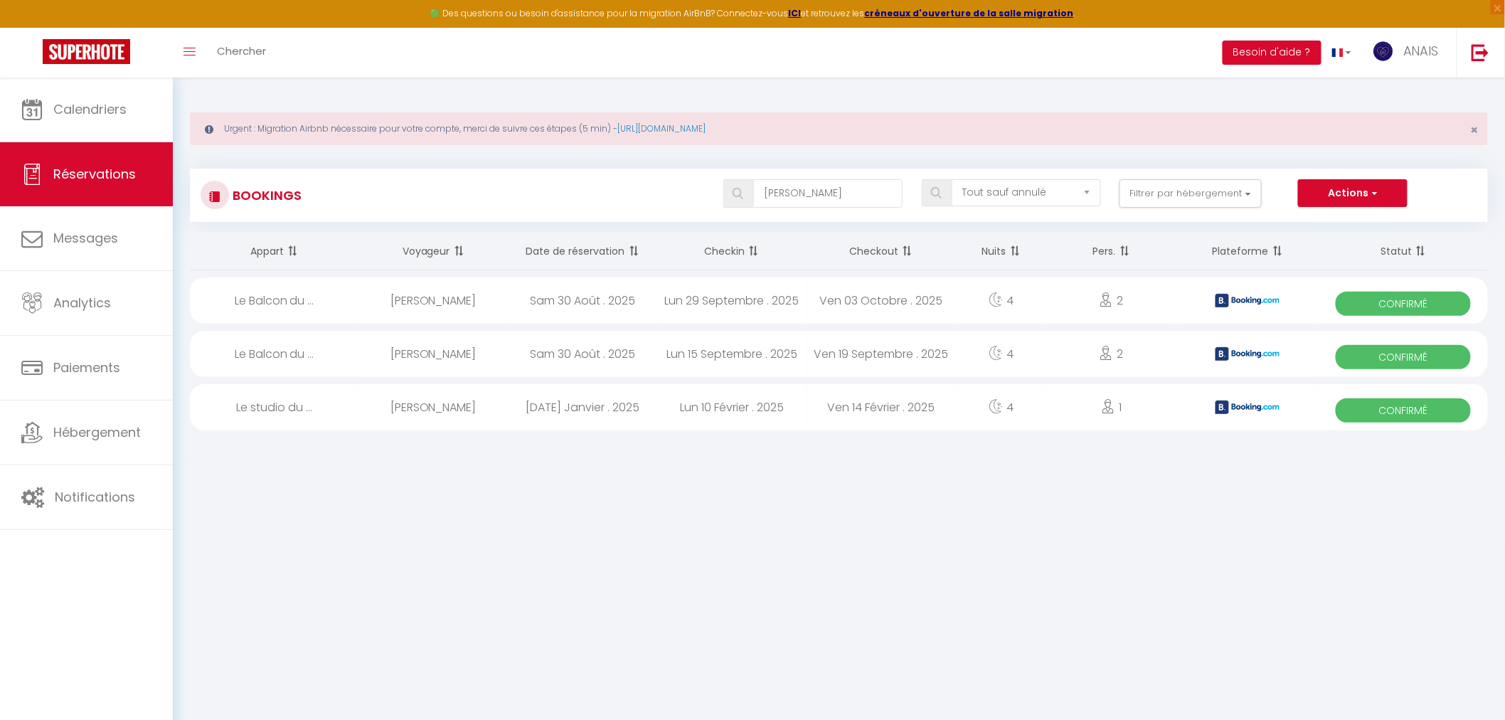
click at [973, 361] on div "4" at bounding box center [1001, 354] width 91 height 46
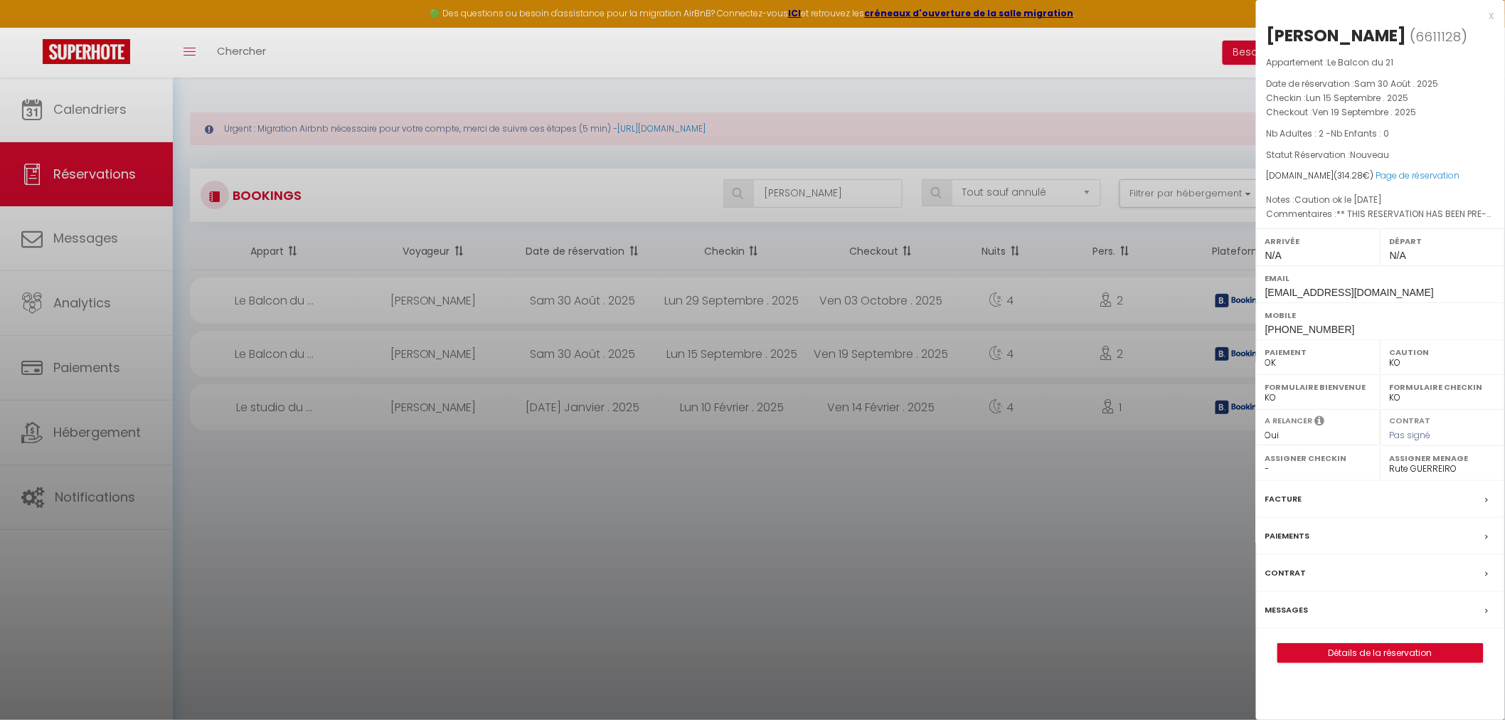
click at [1400, 364] on select "OK KO" at bounding box center [1443, 362] width 106 height 13
click at [1390, 356] on select "OK KO" at bounding box center [1443, 362] width 106 height 13
click at [1007, 489] on div at bounding box center [752, 360] width 1505 height 720
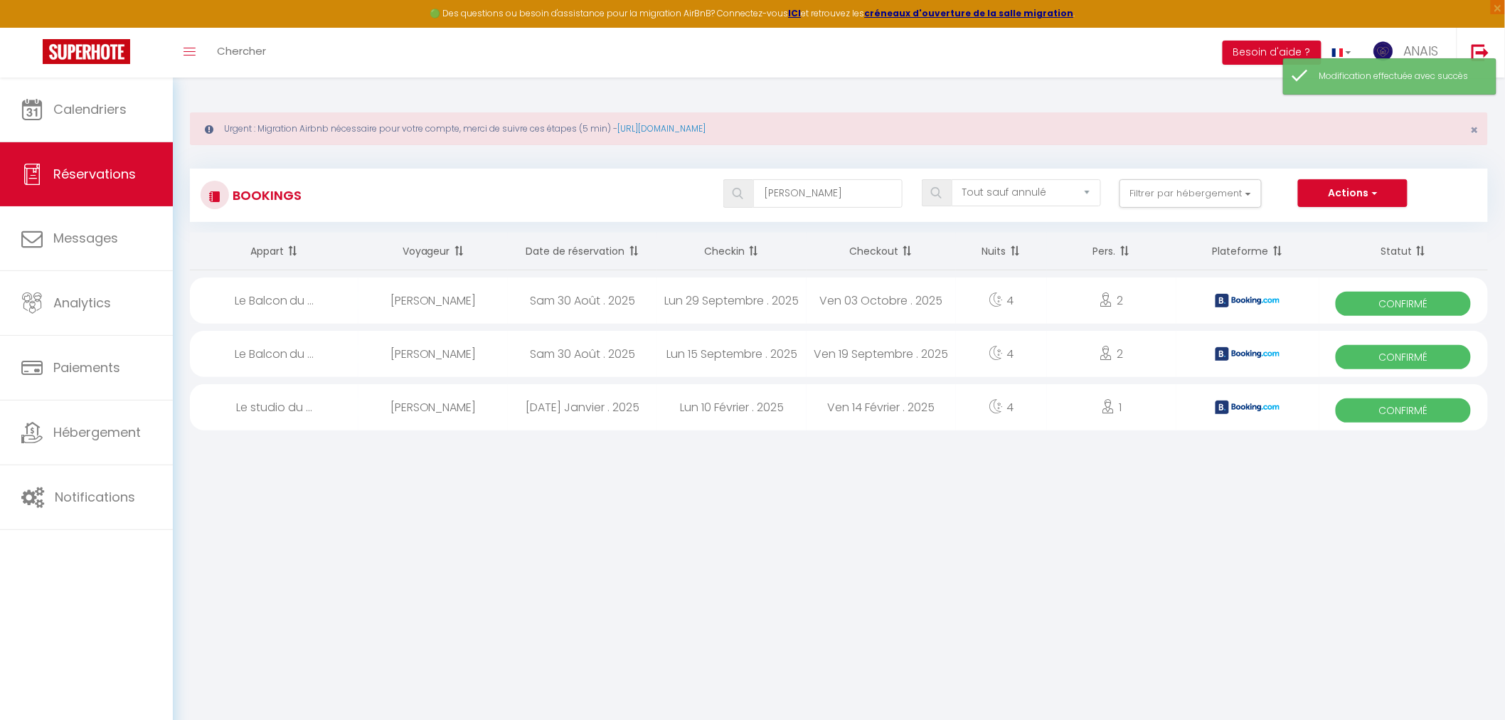
click at [927, 300] on div "Ven 03 Octobre . 2025" at bounding box center [881, 300] width 149 height 46
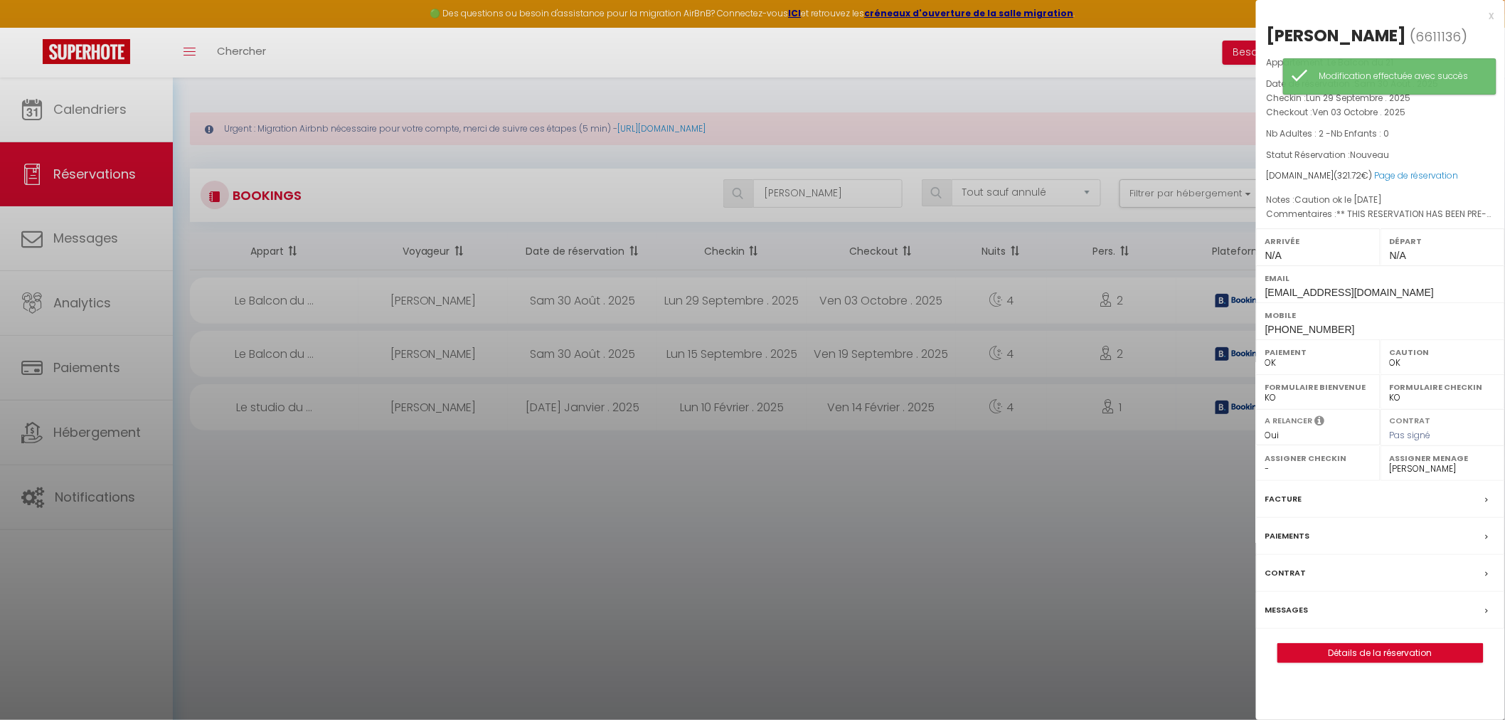
click at [927, 300] on div at bounding box center [752, 360] width 1505 height 720
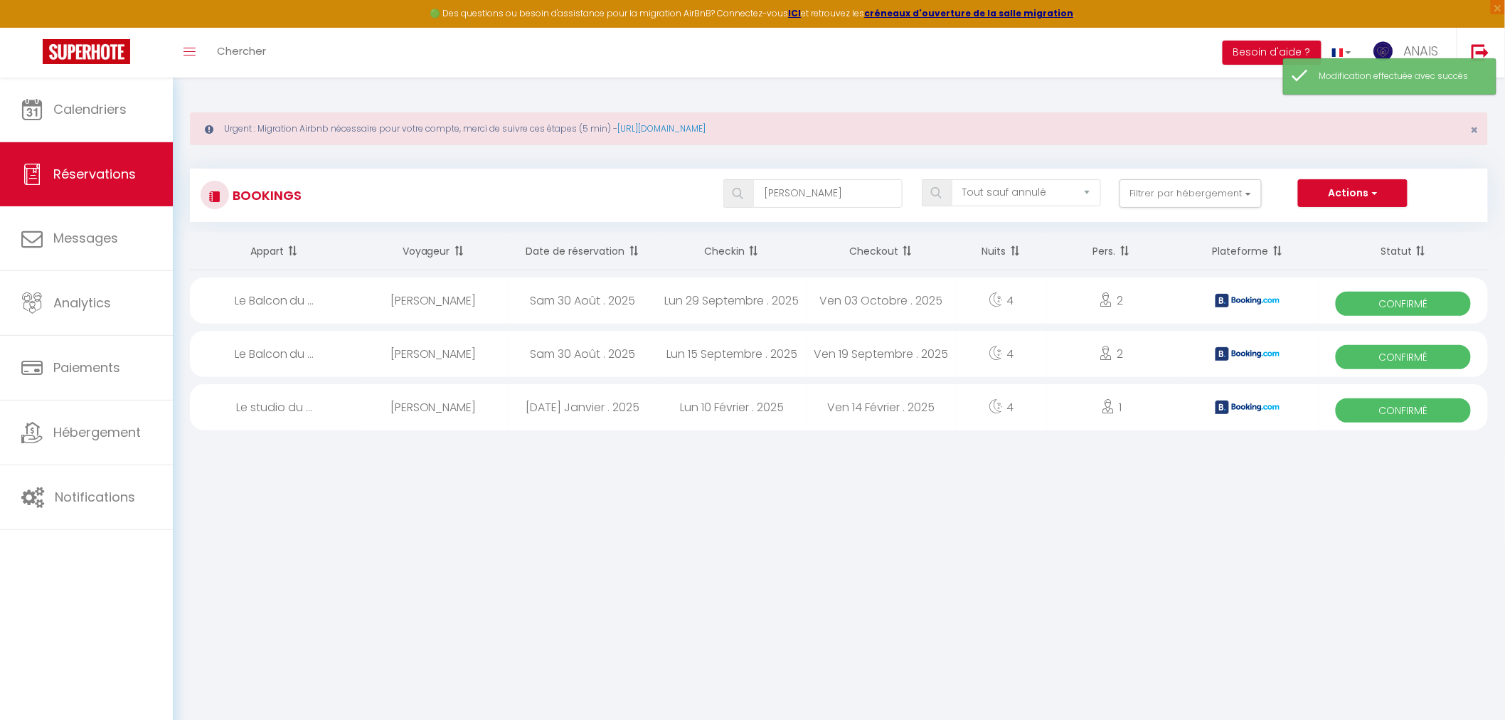
click at [916, 409] on div "Ven 14 Février . 2025" at bounding box center [881, 407] width 149 height 46
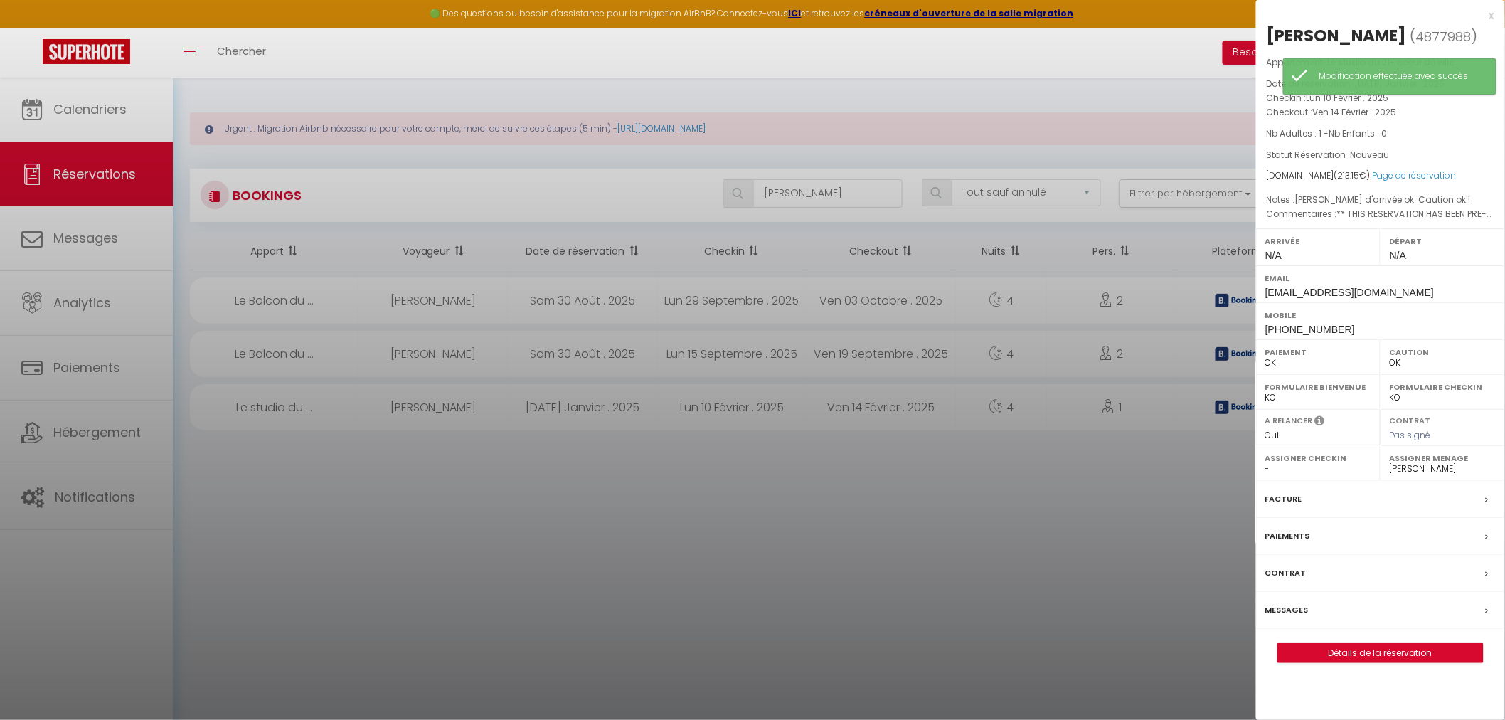
click at [916, 409] on div at bounding box center [752, 360] width 1505 height 720
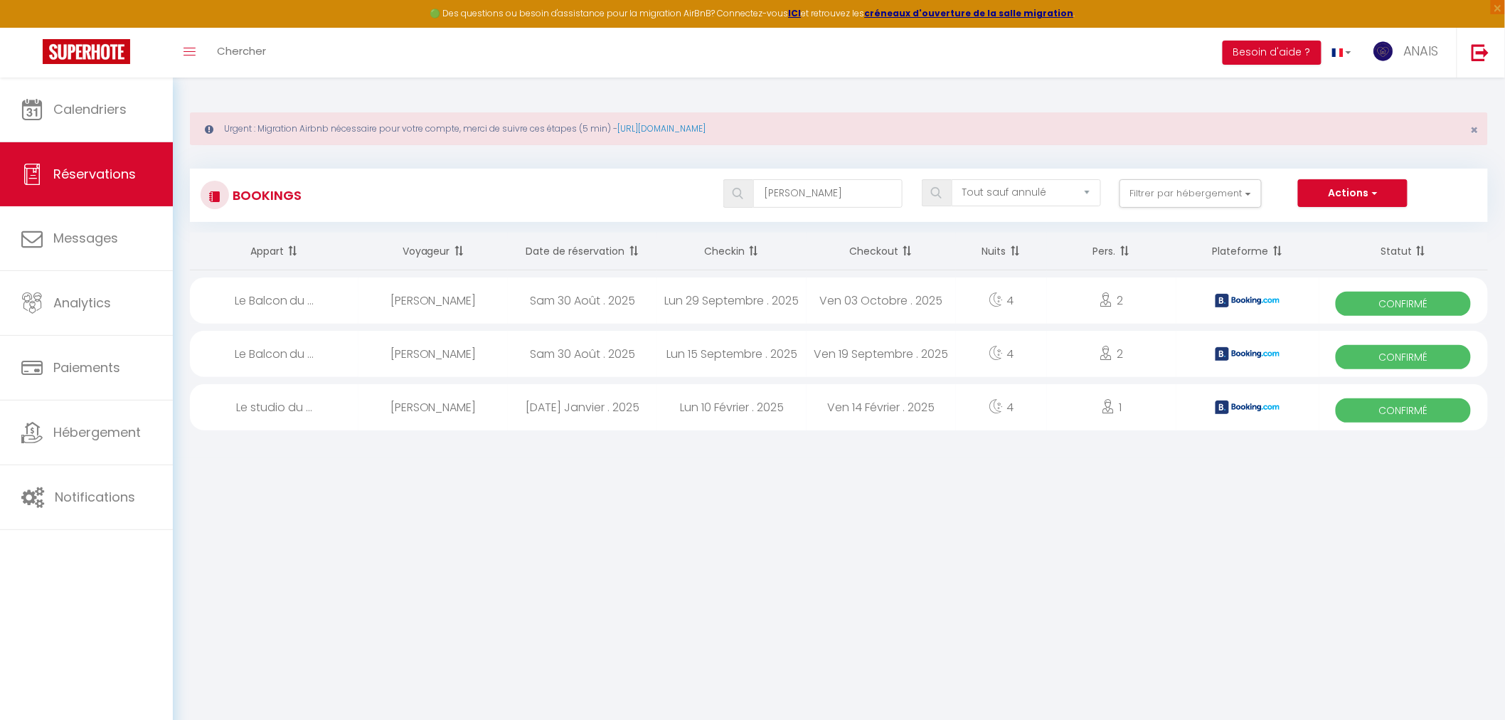
click at [830, 350] on div "Ven 19 Septembre . 2025" at bounding box center [881, 354] width 149 height 46
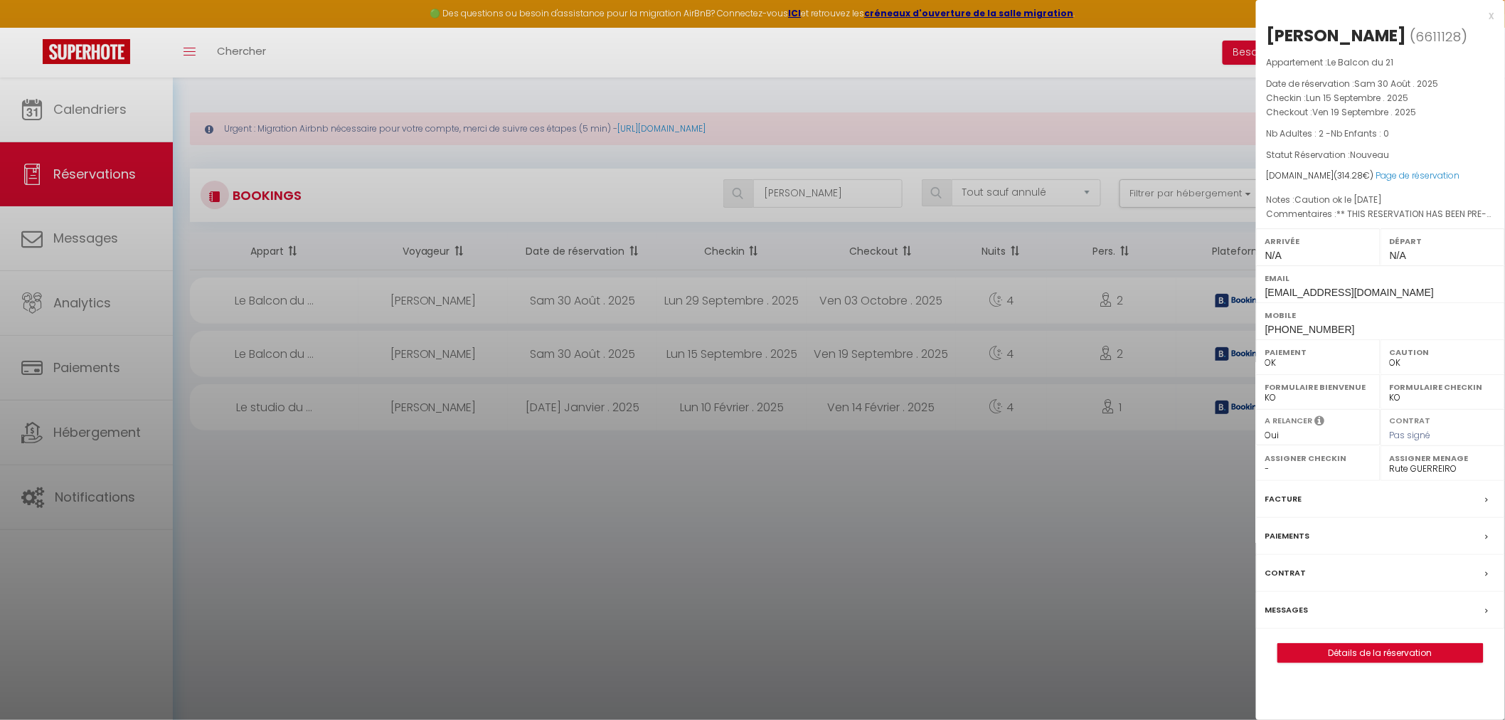
click at [1309, 494] on div "Facture" at bounding box center [1380, 499] width 249 height 37
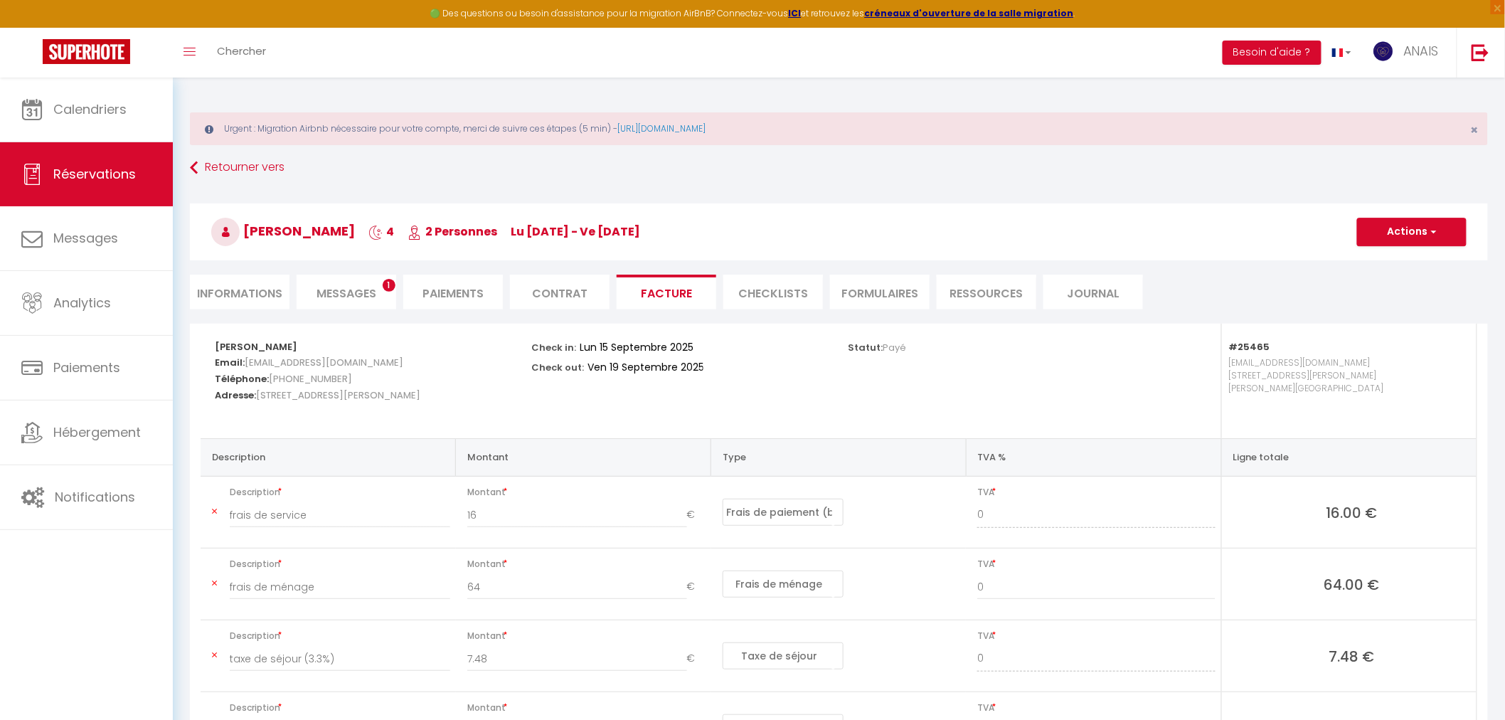
click at [269, 289] on li "Informations" at bounding box center [240, 292] width 100 height 35
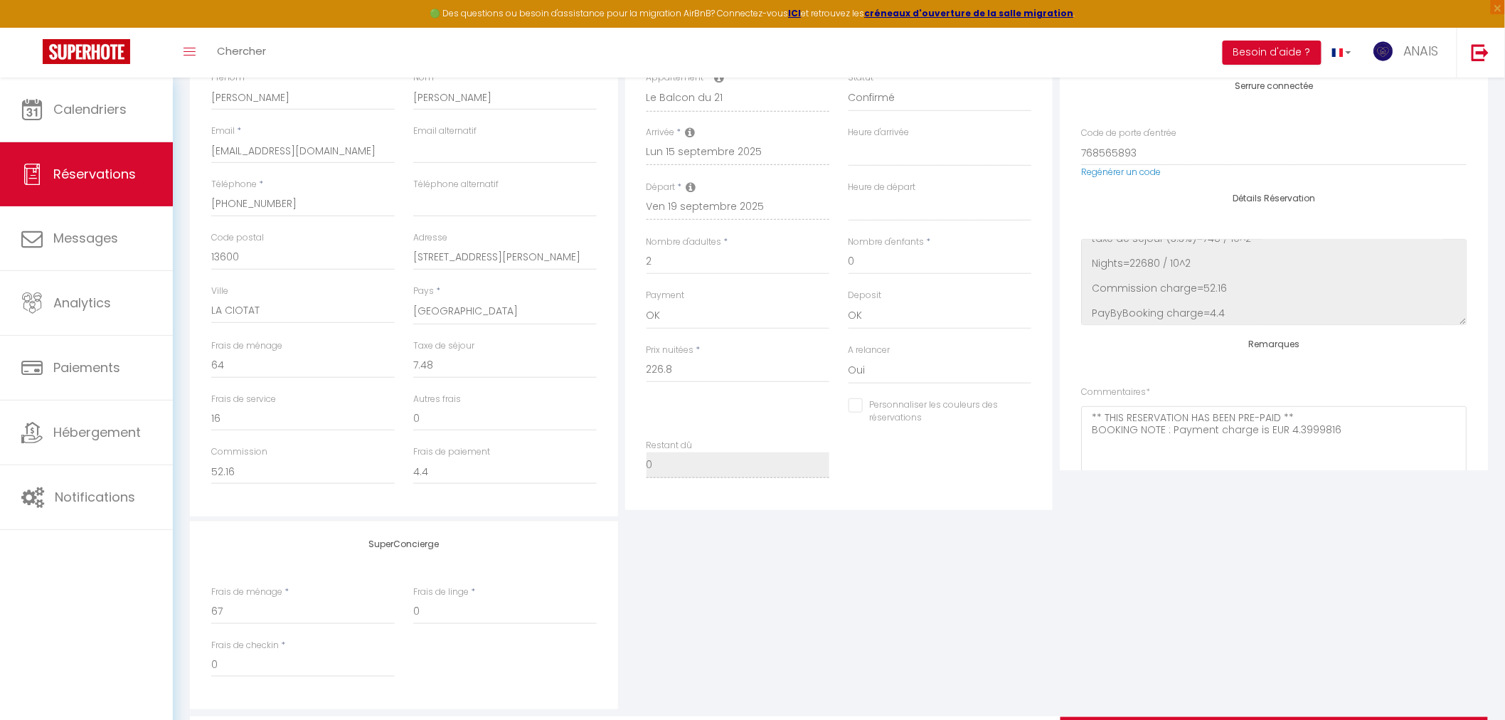
scroll to position [237, 0]
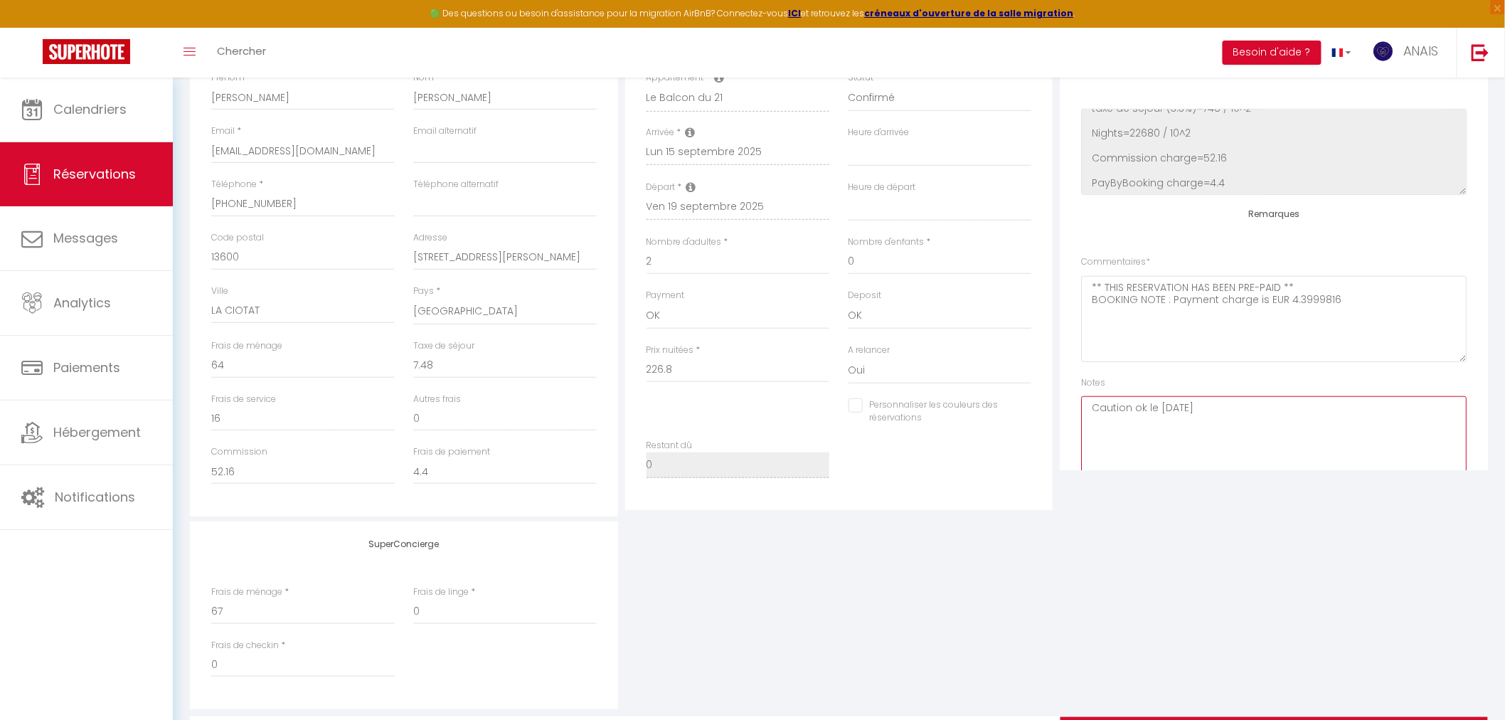
click at [1251, 408] on textarea "Caution ok le 09/09/25" at bounding box center [1274, 439] width 386 height 86
click at [1337, 474] on div "Plateformes Source Direct Airbnb.com Booking.com Chalet montagne Expedia Gite d…" at bounding box center [1273, 262] width 435 height 509
click at [1373, 403] on textarea "Caution ok le 09/09/25 - la garder pour séjour du 29/09/" at bounding box center [1274, 439] width 386 height 86
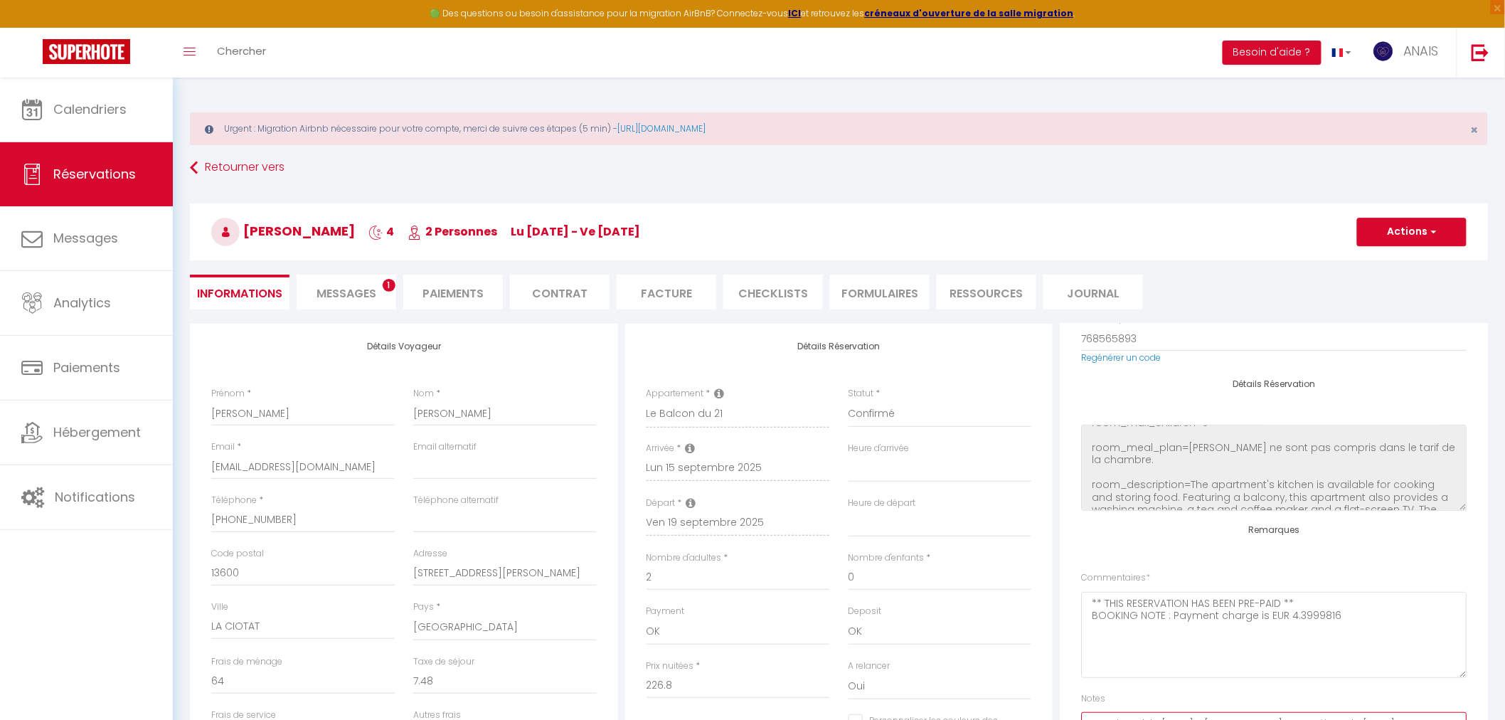
scroll to position [15, 0]
click at [1424, 228] on button "Actions" at bounding box center [1412, 232] width 110 height 28
click at [1404, 256] on link "Enregistrer" at bounding box center [1398, 263] width 112 height 18
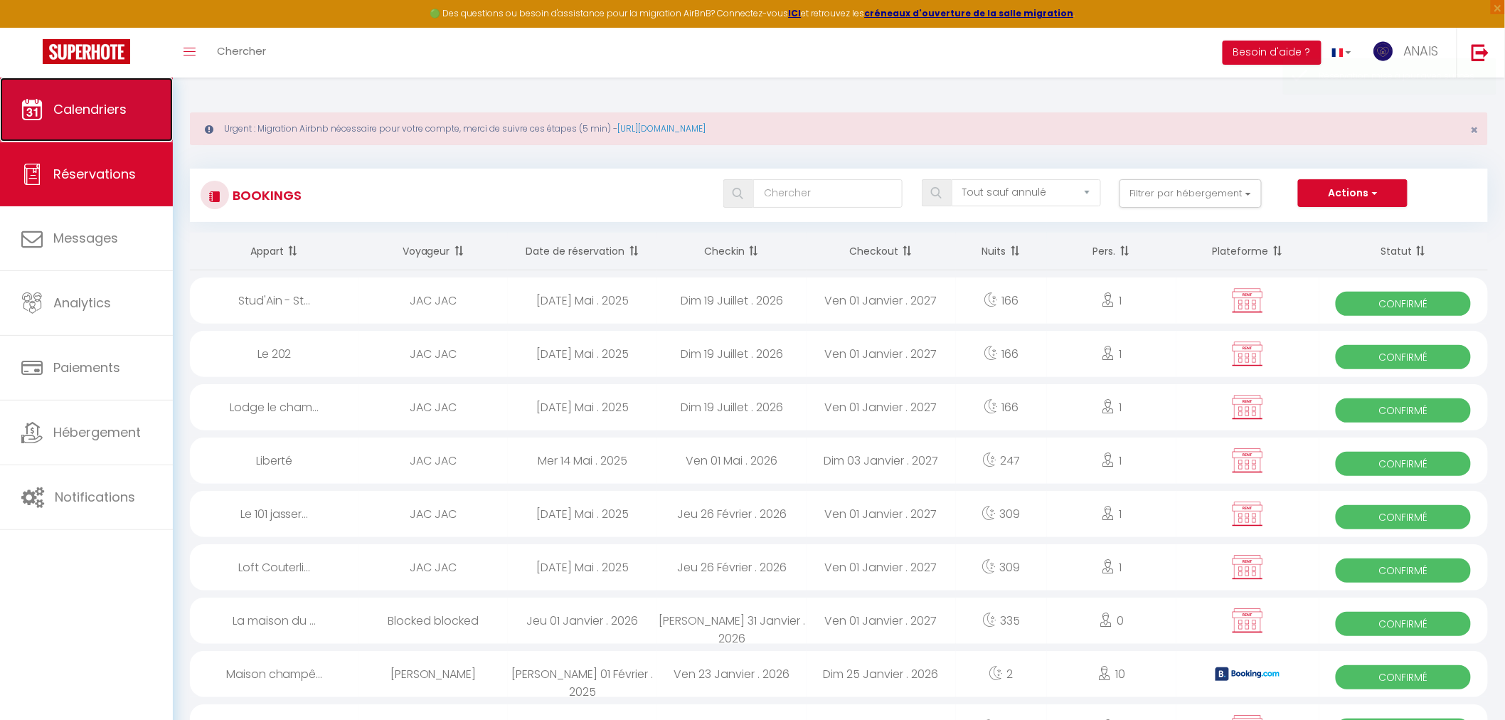
click at [54, 91] on link "Calendriers" at bounding box center [86, 110] width 173 height 64
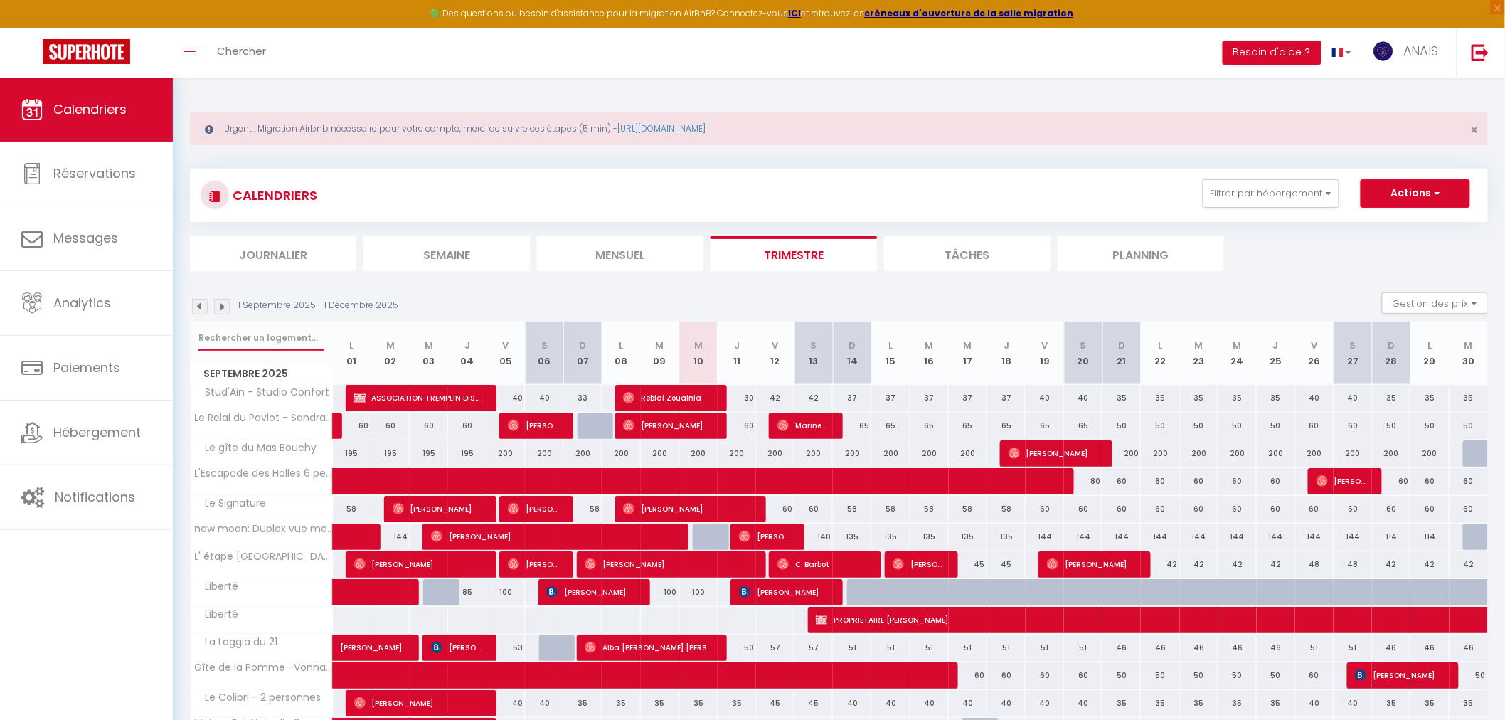
click at [289, 344] on input "text" at bounding box center [261, 338] width 126 height 26
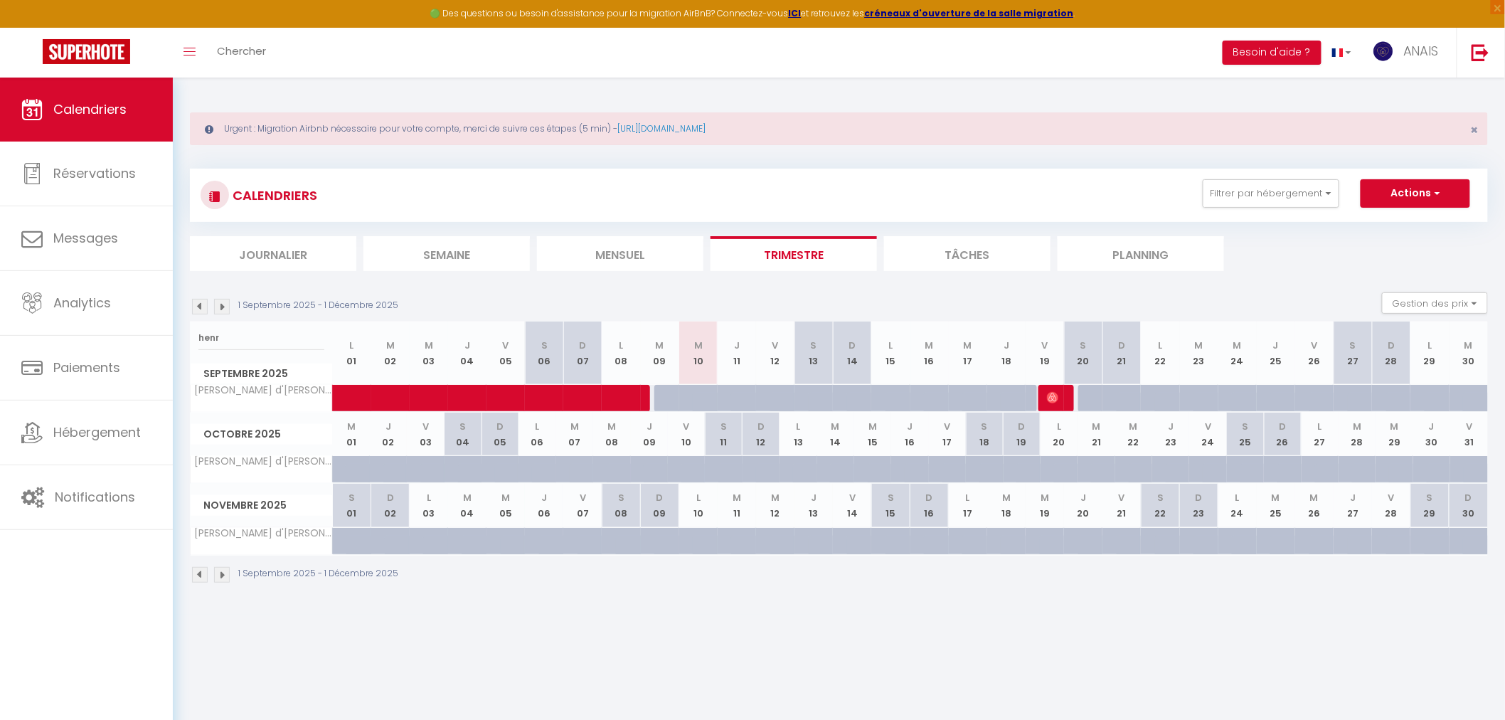
click at [1082, 394] on div at bounding box center [1098, 398] width 38 height 27
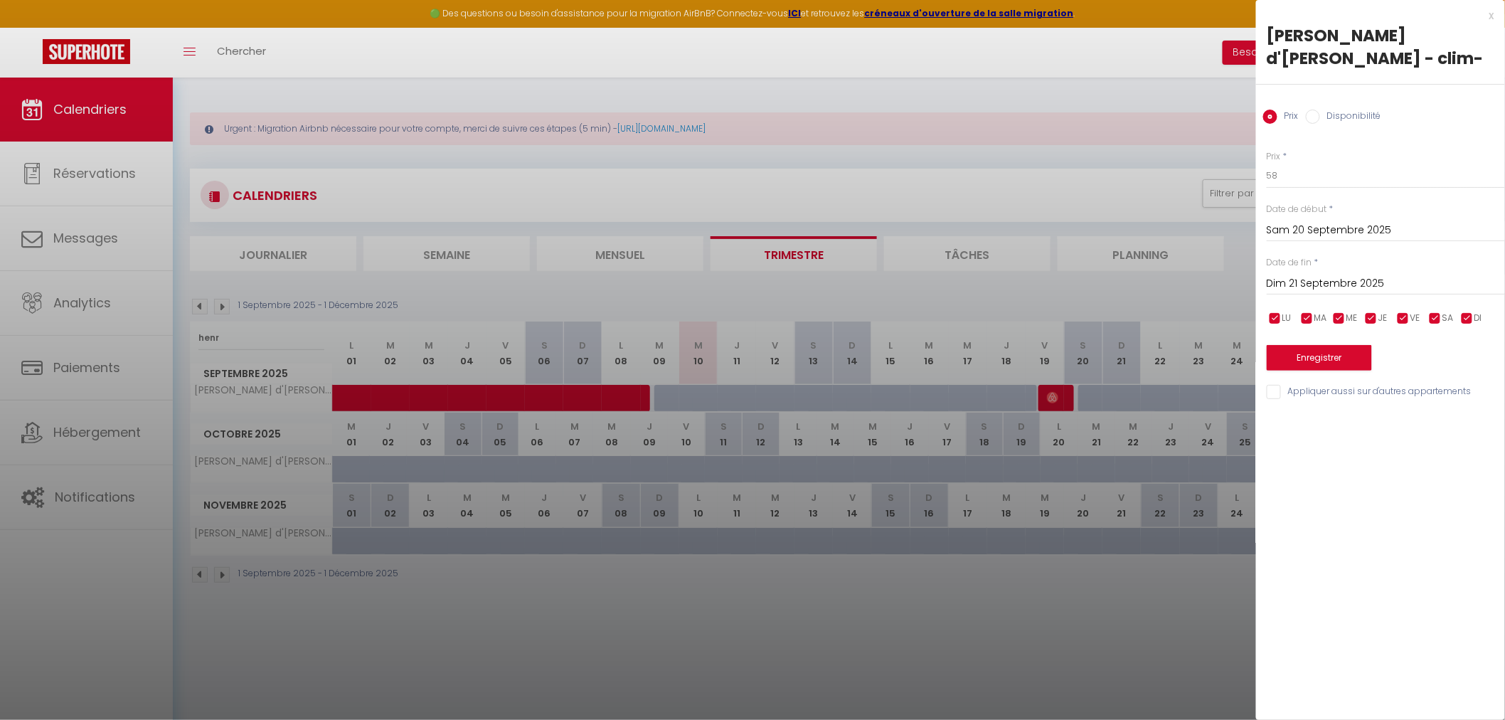
click at [1313, 110] on input "Disponibilité" at bounding box center [1313, 117] width 14 height 14
click at [1293, 276] on input "Dim 21 Septembre 2025" at bounding box center [1386, 285] width 238 height 18
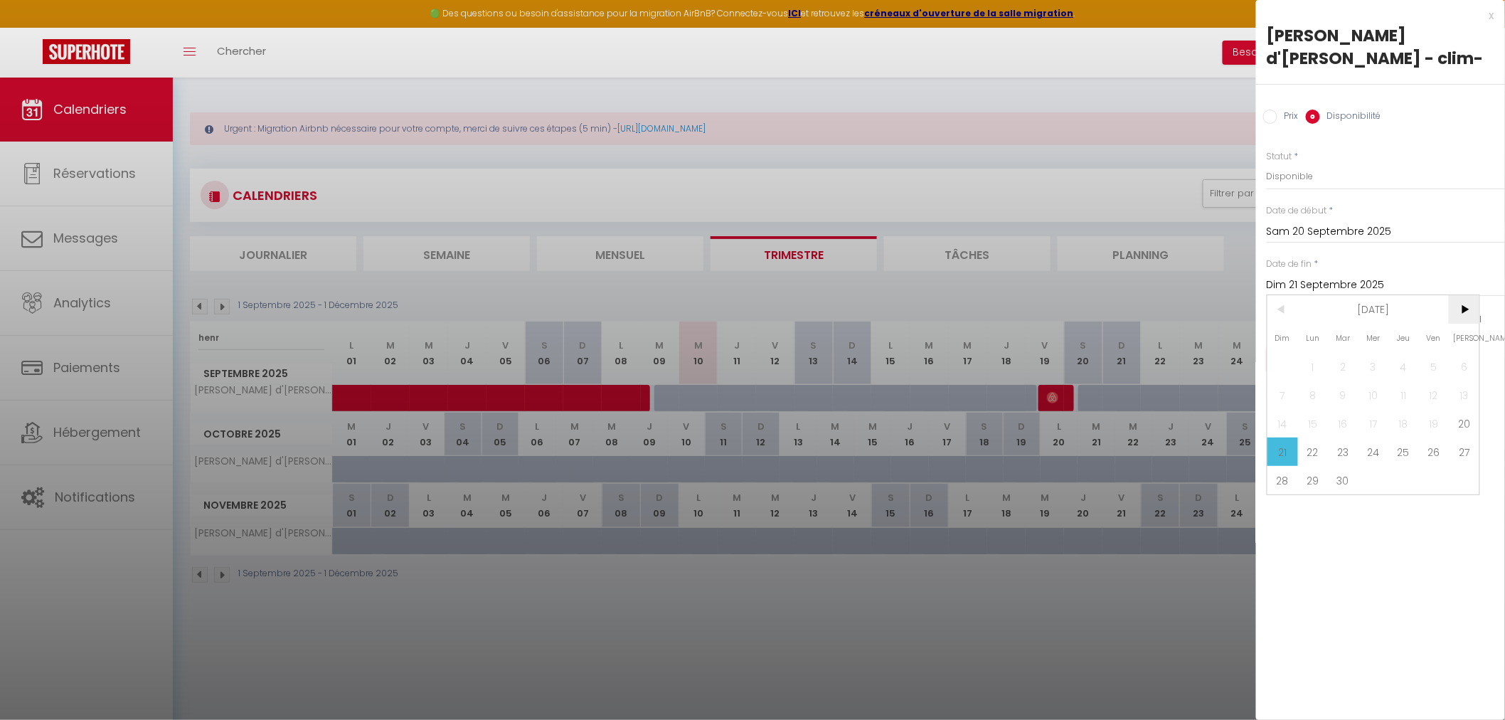
click at [1464, 295] on span ">" at bounding box center [1464, 309] width 31 height 28
click at [1461, 295] on span ">" at bounding box center [1464, 309] width 31 height 28
click at [1470, 295] on span ">" at bounding box center [1464, 309] width 31 height 28
click at [1457, 381] on span "10" at bounding box center [1464, 395] width 31 height 28
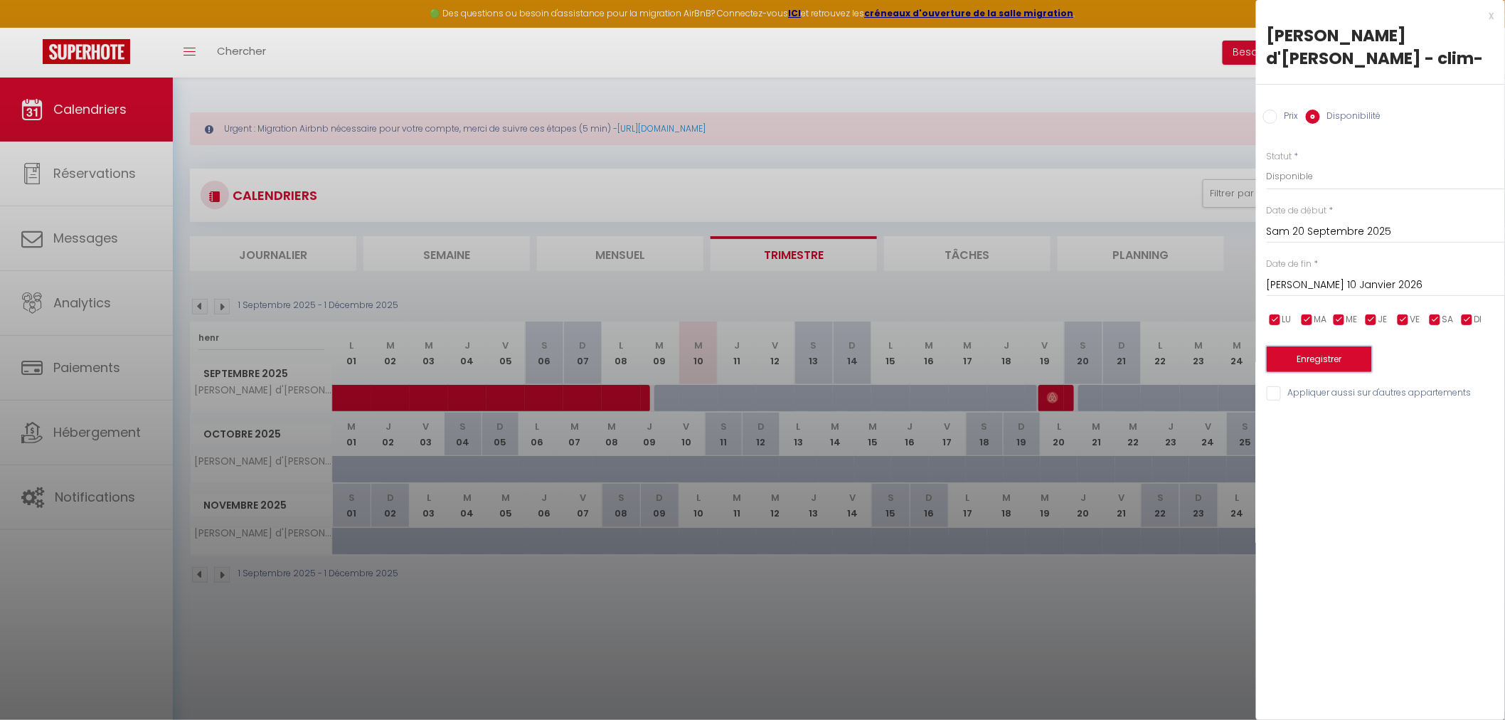
click at [1347, 346] on button "Enregistrer" at bounding box center [1319, 359] width 105 height 26
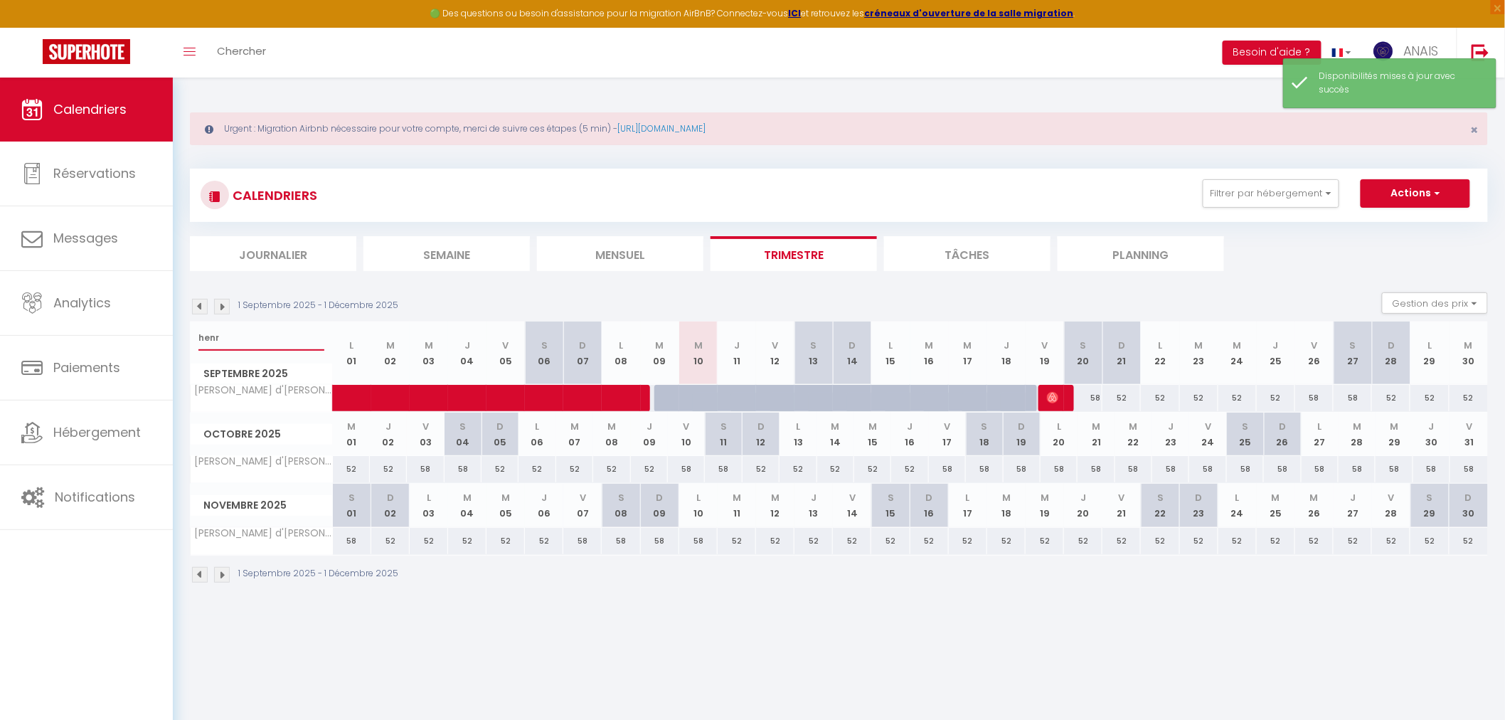
drag, startPoint x: 260, startPoint y: 336, endPoint x: 194, endPoint y: 336, distance: 66.2
click at [194, 336] on div "henr" at bounding box center [262, 338] width 142 height 33
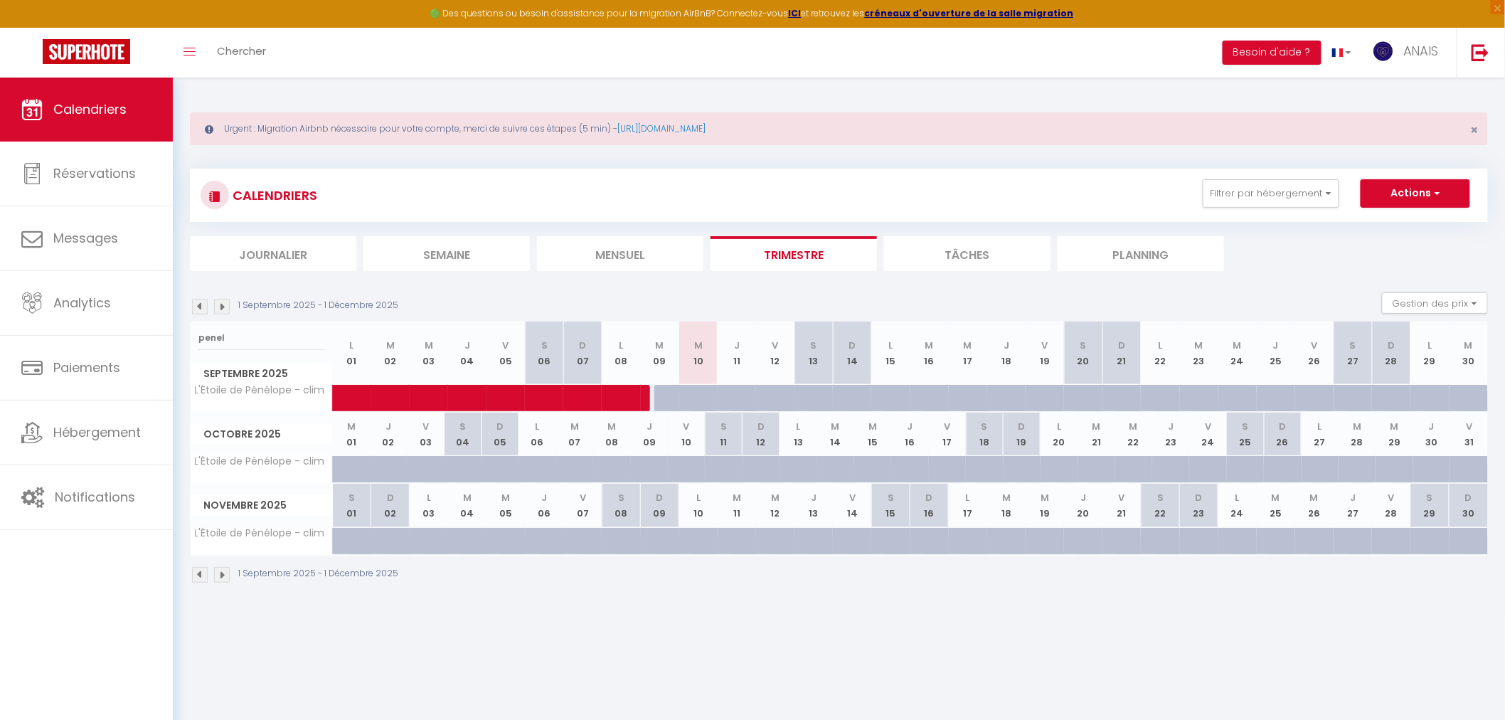
click at [977, 394] on div at bounding box center [982, 406] width 38 height 27
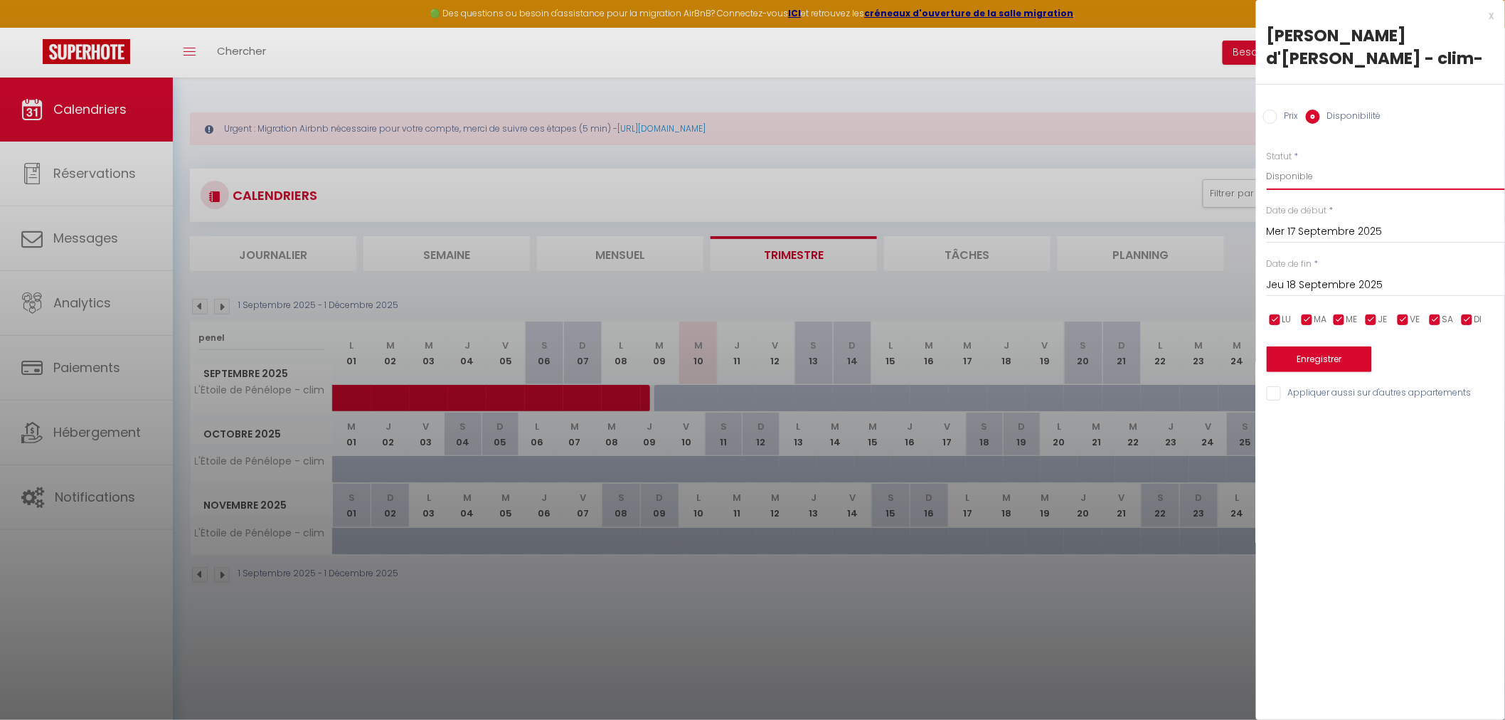
click at [1305, 163] on select "Disponible Indisponible" at bounding box center [1386, 176] width 238 height 27
click at [1267, 163] on select "Disponible Indisponible" at bounding box center [1386, 176] width 238 height 27
click at [1353, 276] on input "Jeu 18 Septembre 2025" at bounding box center [1386, 285] width 238 height 18
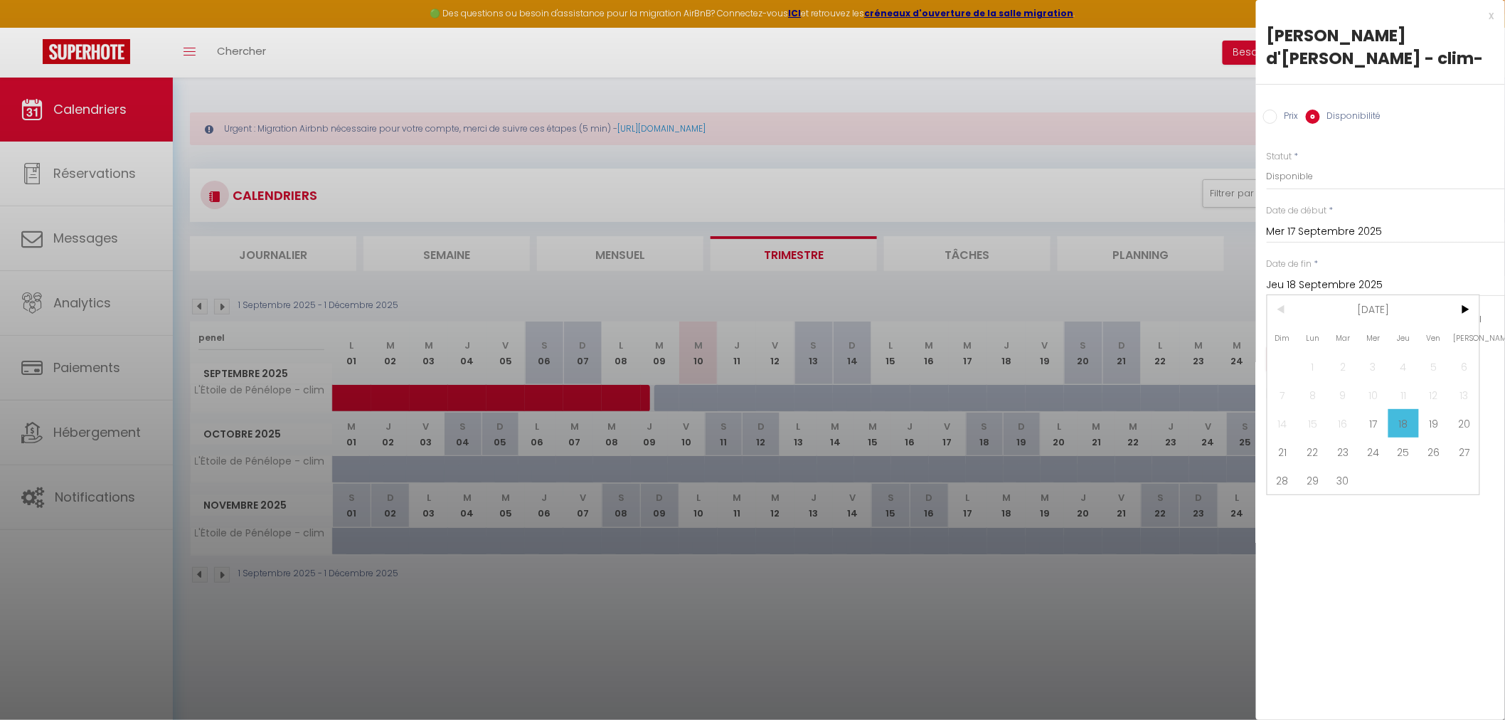
click at [1482, 287] on div "Prix * Statut * Disponible Indisponible Date de début * Mer 17 Septembre 2025 <…" at bounding box center [1380, 267] width 249 height 270
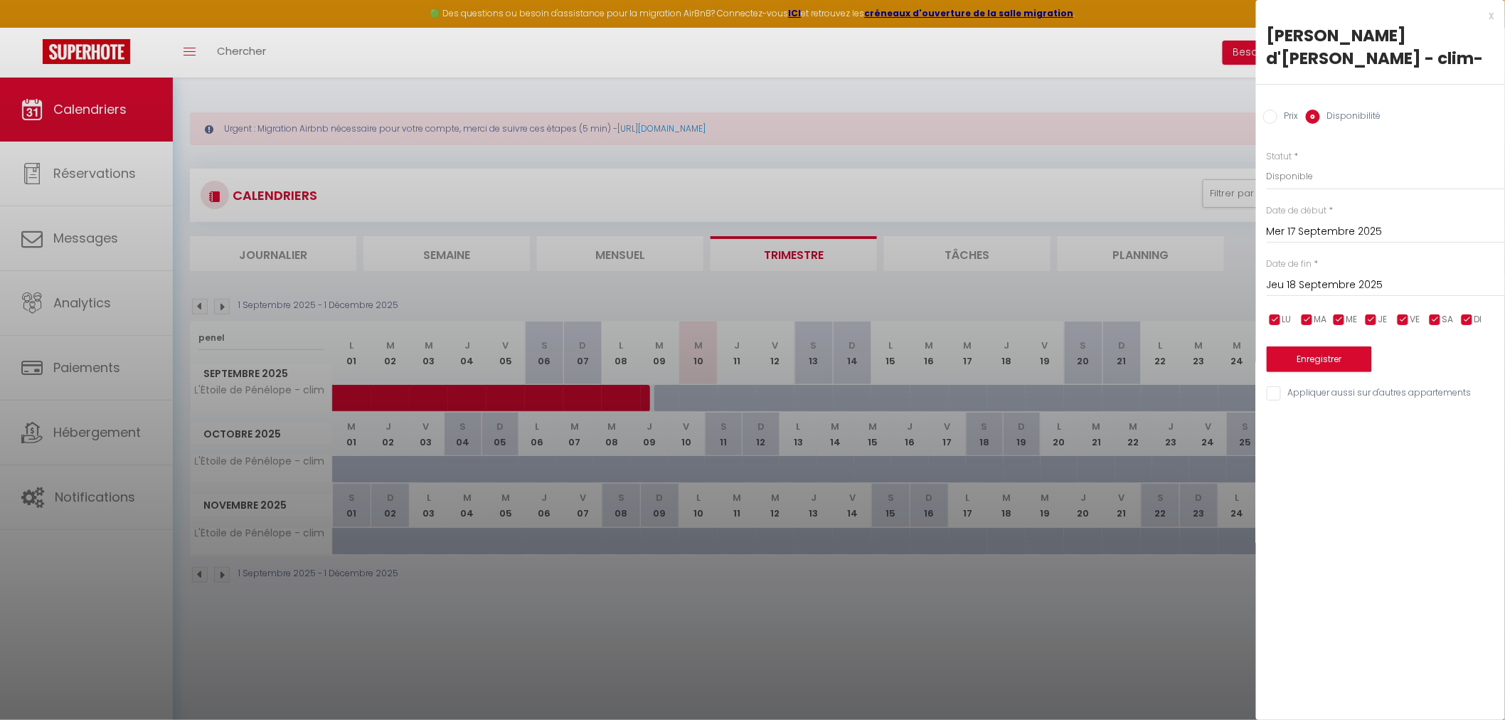
click at [1364, 276] on input "Jeu 18 Septembre 2025" at bounding box center [1386, 285] width 238 height 18
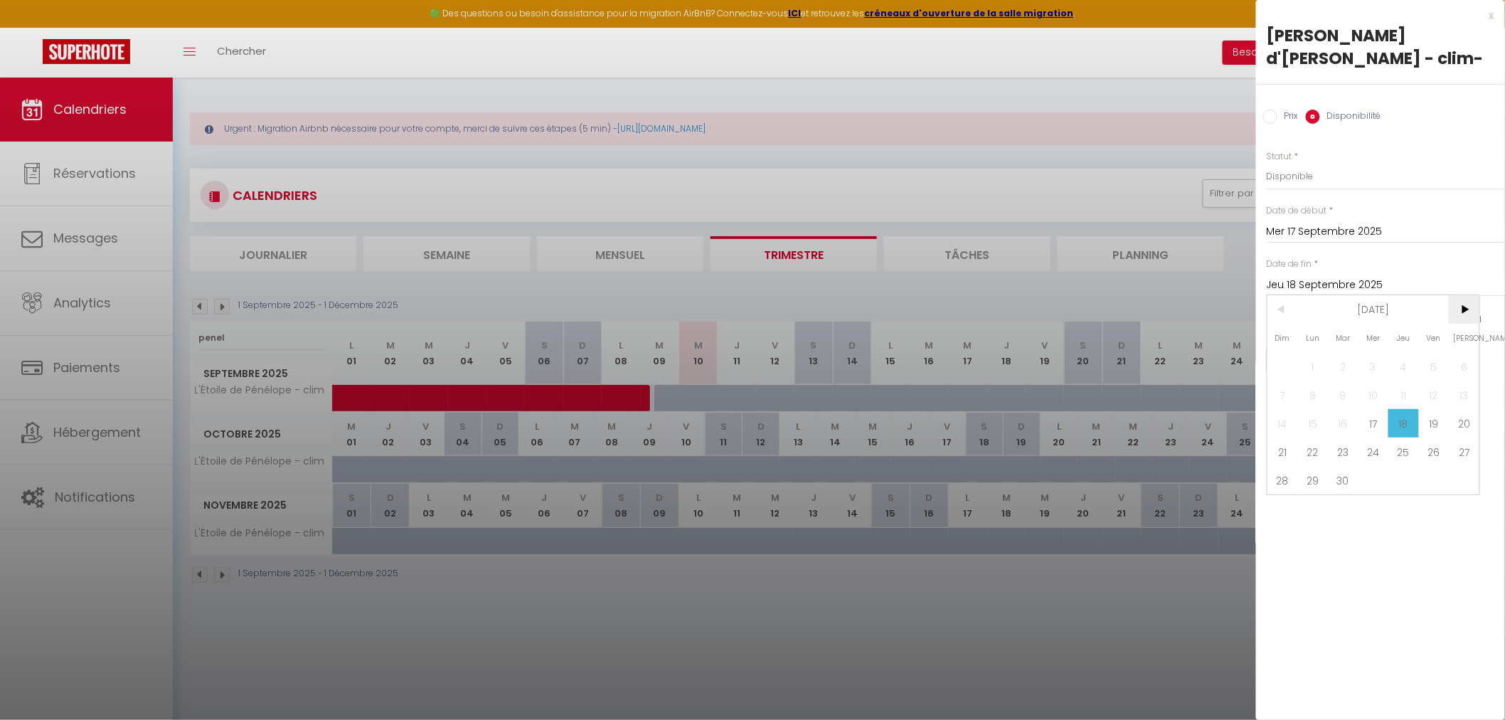
click at [1468, 295] on span ">" at bounding box center [1464, 309] width 31 height 28
click at [1453, 381] on span "10" at bounding box center [1464, 395] width 31 height 28
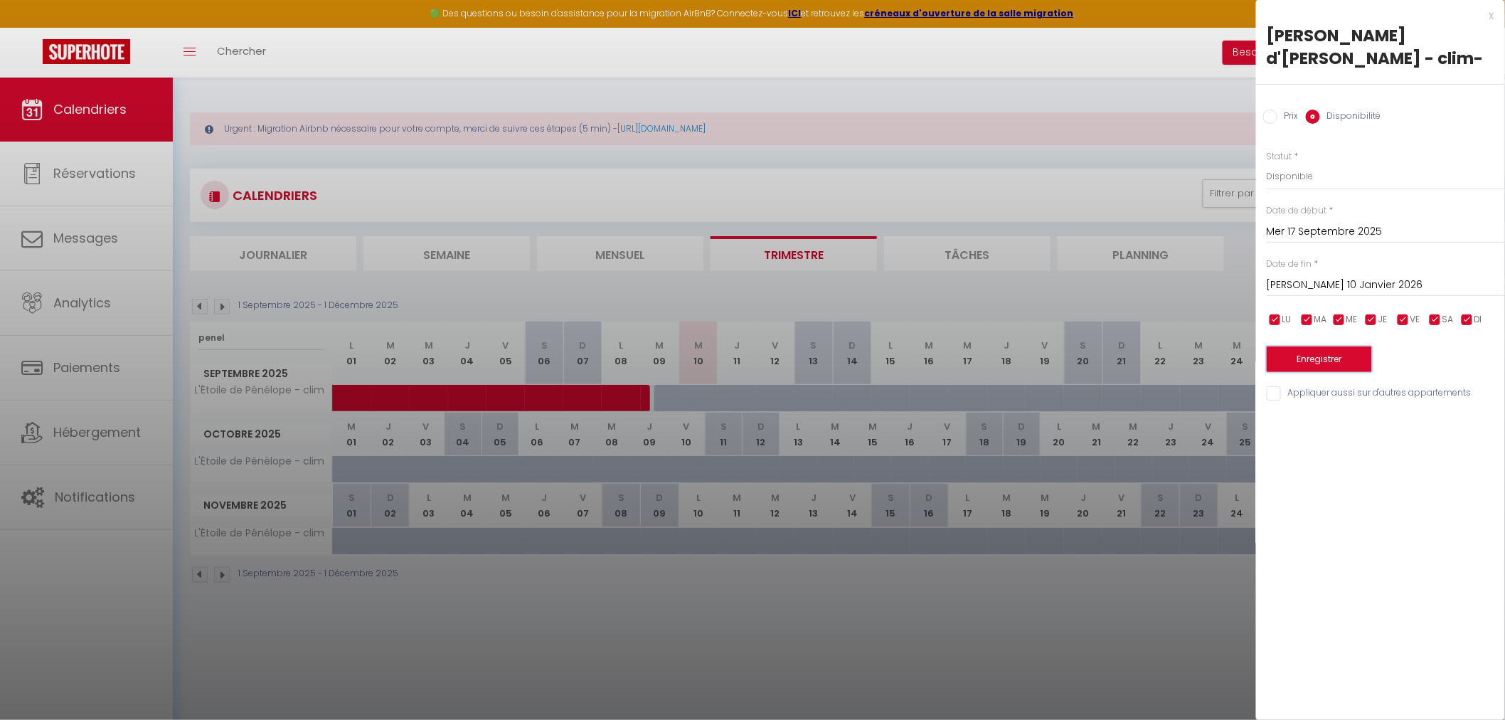
click at [1345, 346] on button "Enregistrer" at bounding box center [1319, 359] width 105 height 26
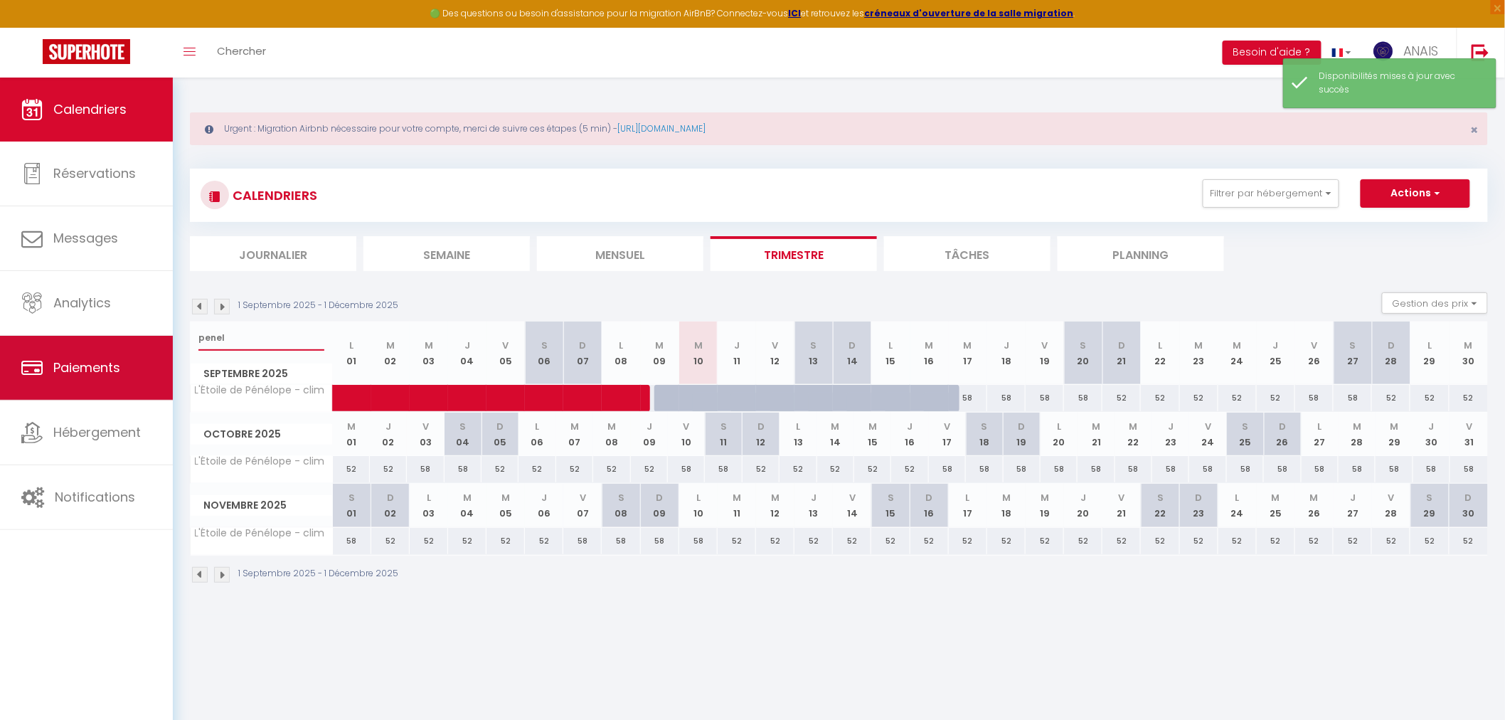
drag, startPoint x: 274, startPoint y: 339, endPoint x: 171, endPoint y: 337, distance: 103.2
click at [171, 337] on div "🟢 Des questions ou besoin d'assistance pour la migration AirBnB? Connectez-vous…" at bounding box center [752, 346] width 1505 height 537
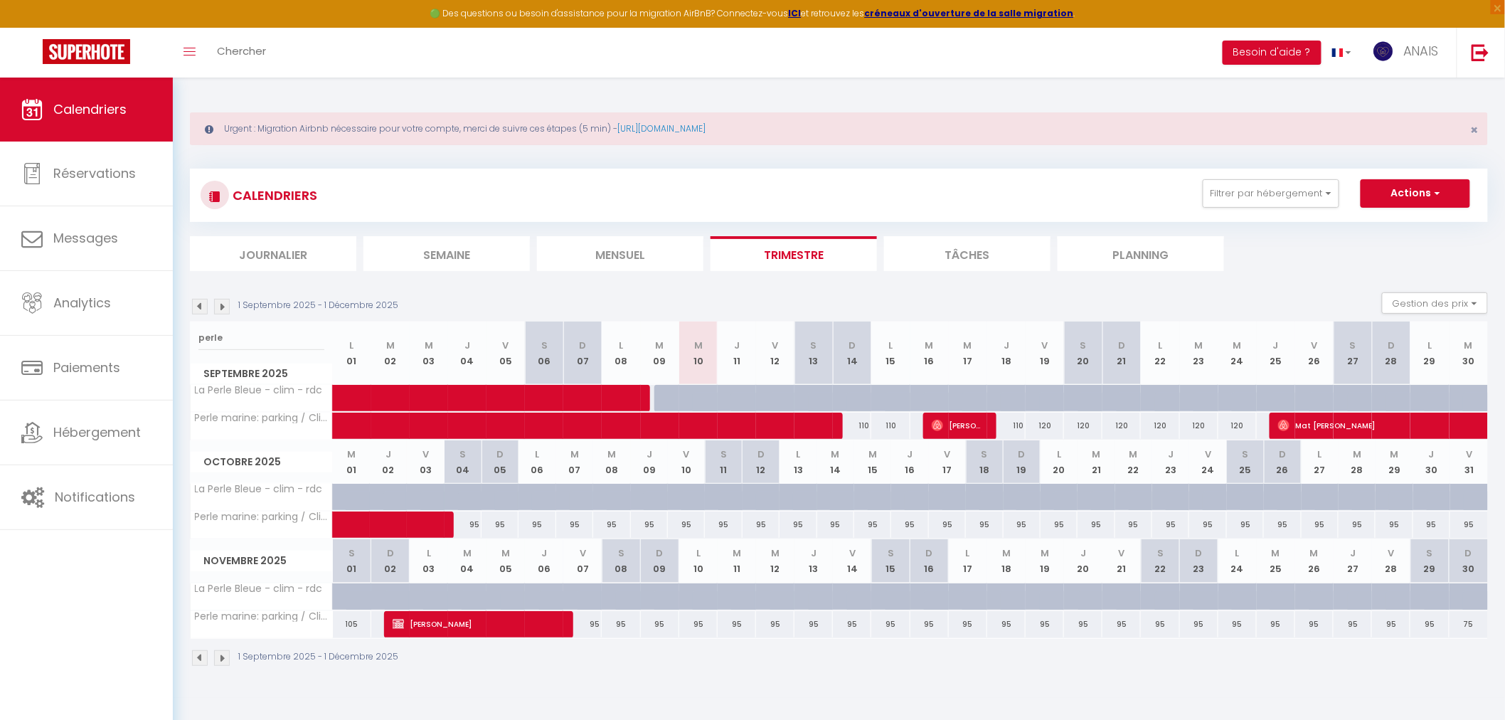
click at [976, 393] on div at bounding box center [982, 406] width 38 height 27
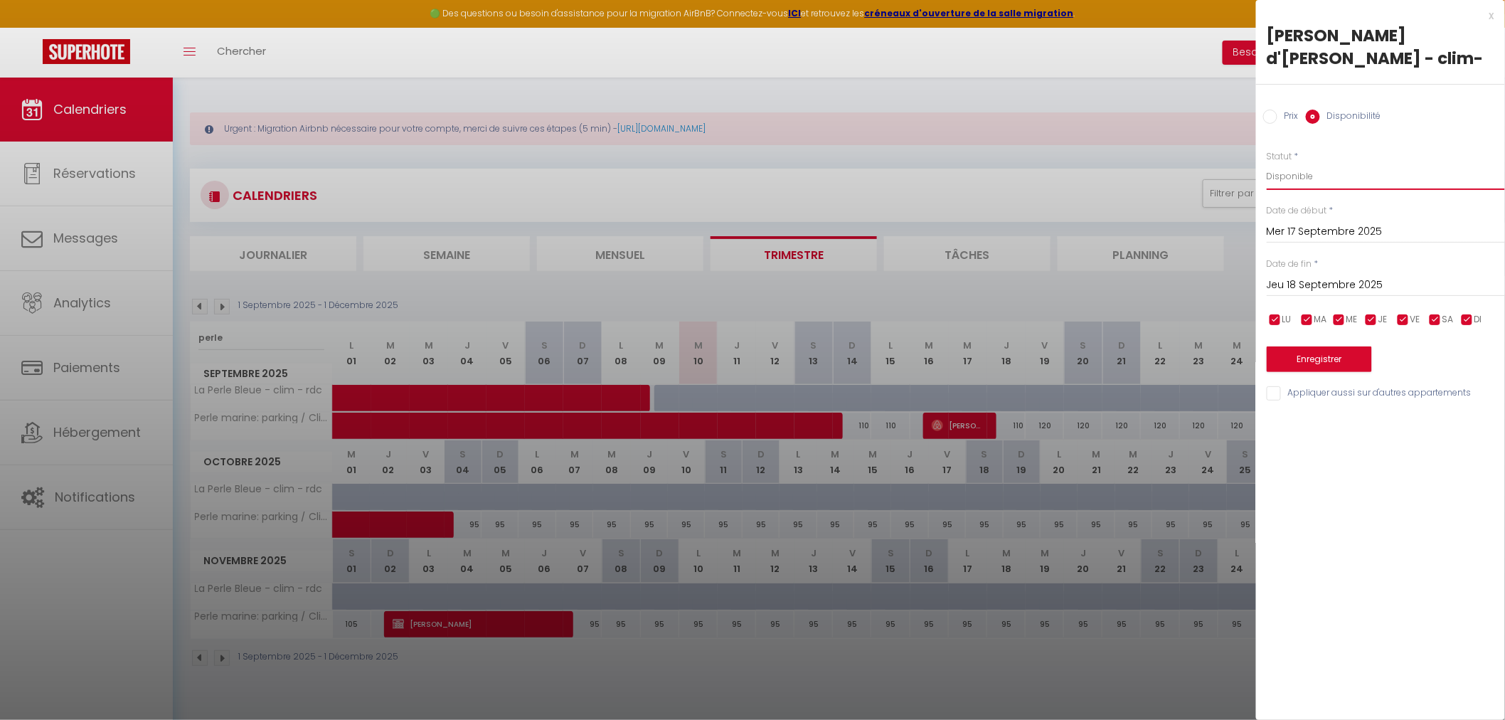
click at [1303, 163] on select "Disponible Indisponible" at bounding box center [1386, 176] width 238 height 27
click at [1326, 276] on input "Jeu 18 Septembre 2025" at bounding box center [1386, 285] width 238 height 18
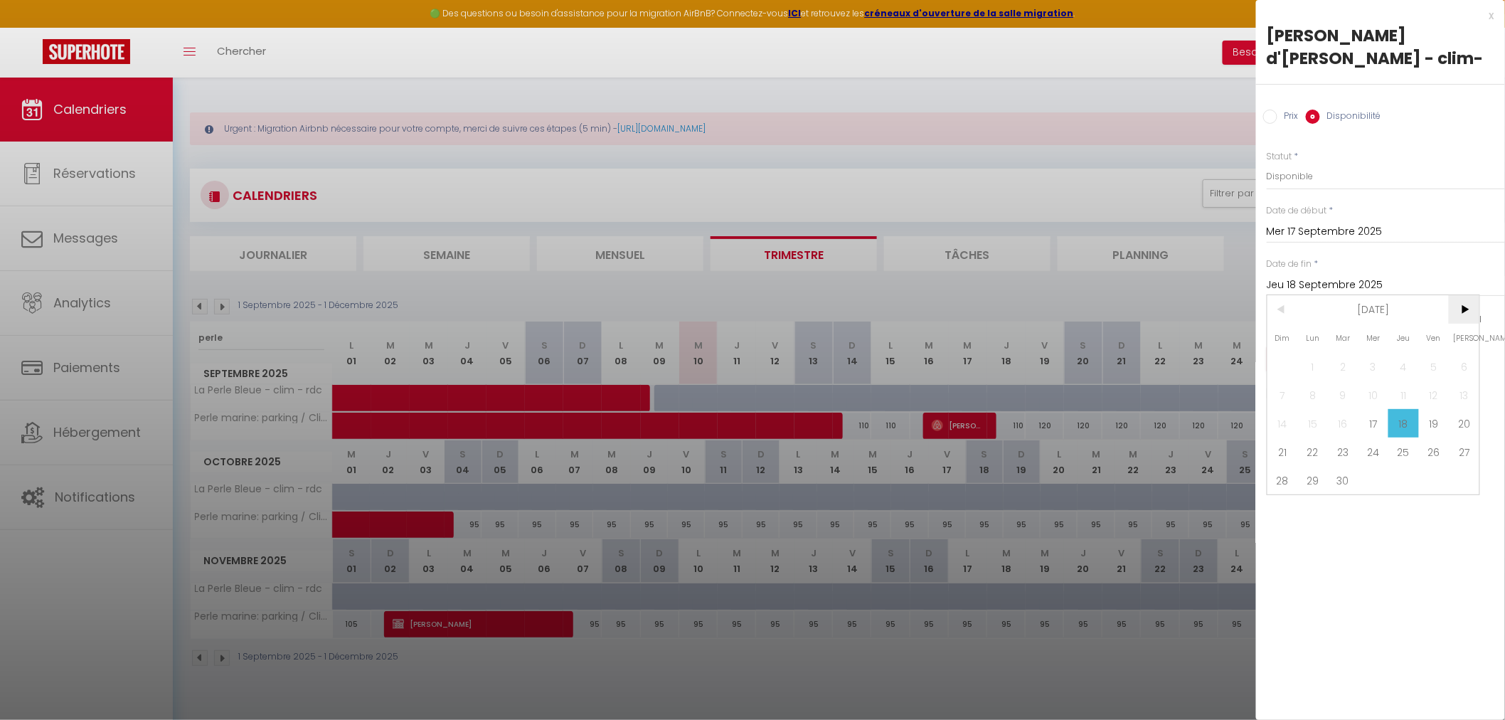
click at [1464, 295] on span ">" at bounding box center [1464, 309] width 31 height 28
click at [1462, 381] on span "10" at bounding box center [1464, 395] width 31 height 28
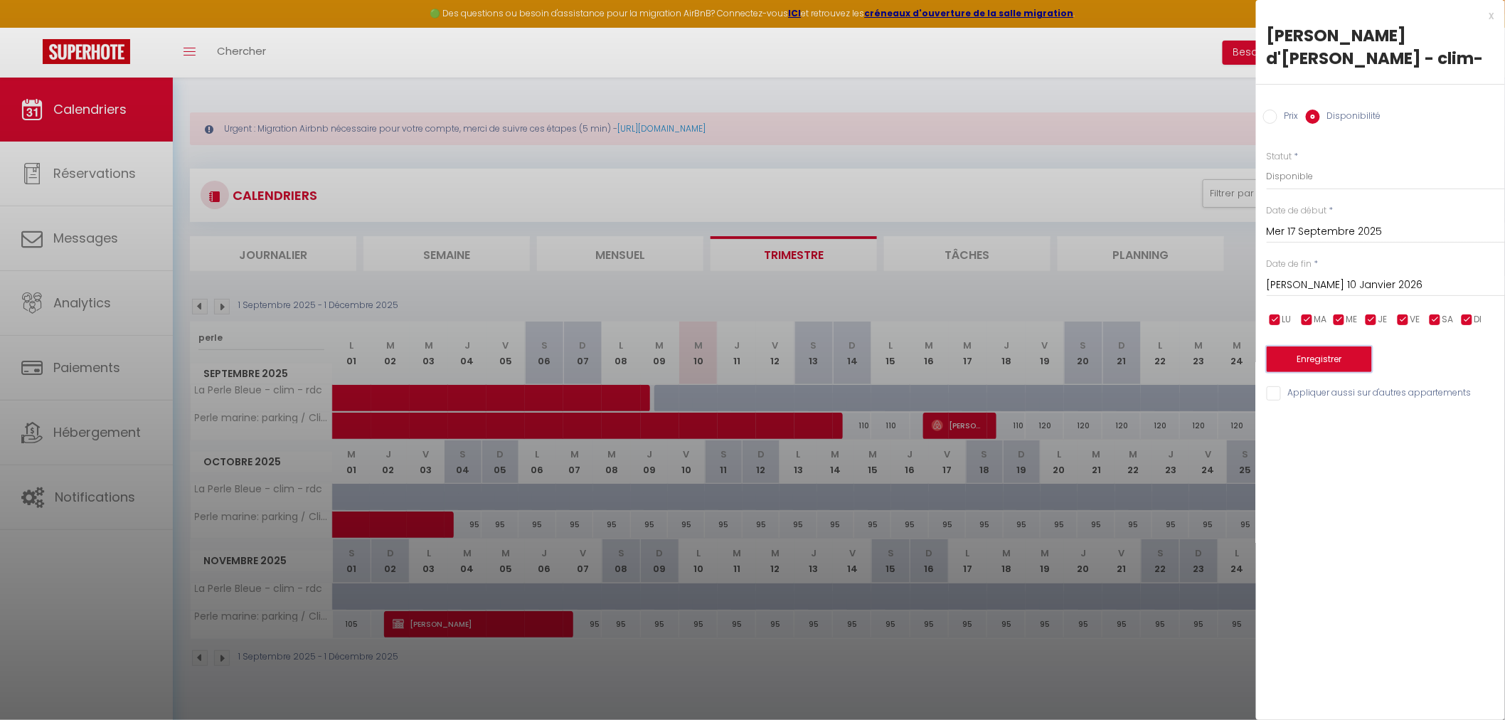
click at [1327, 346] on button "Enregistrer" at bounding box center [1319, 359] width 105 height 26
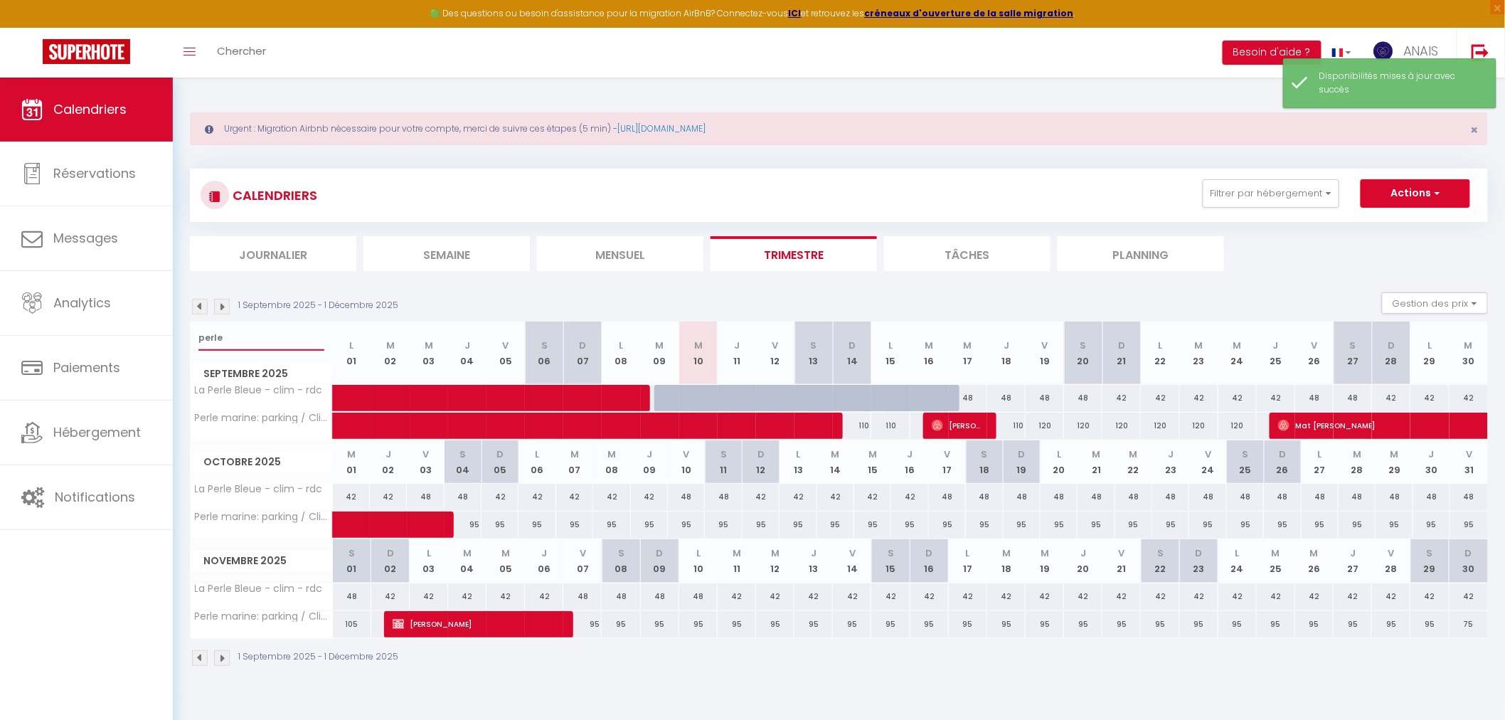
drag, startPoint x: 245, startPoint y: 342, endPoint x: 195, endPoint y: 346, distance: 49.9
click at [195, 346] on div "perle" at bounding box center [262, 338] width 142 height 33
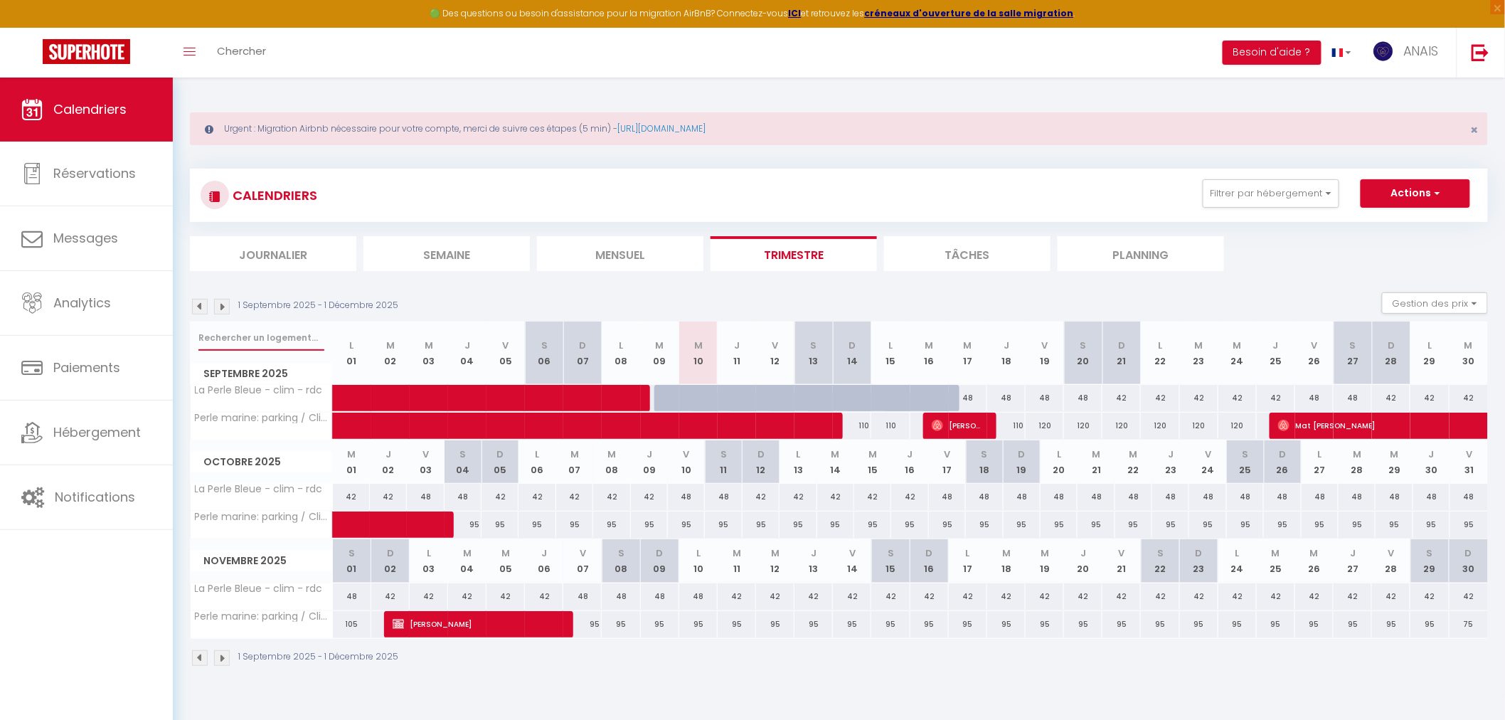
click at [229, 333] on input "text" at bounding box center [261, 338] width 126 height 26
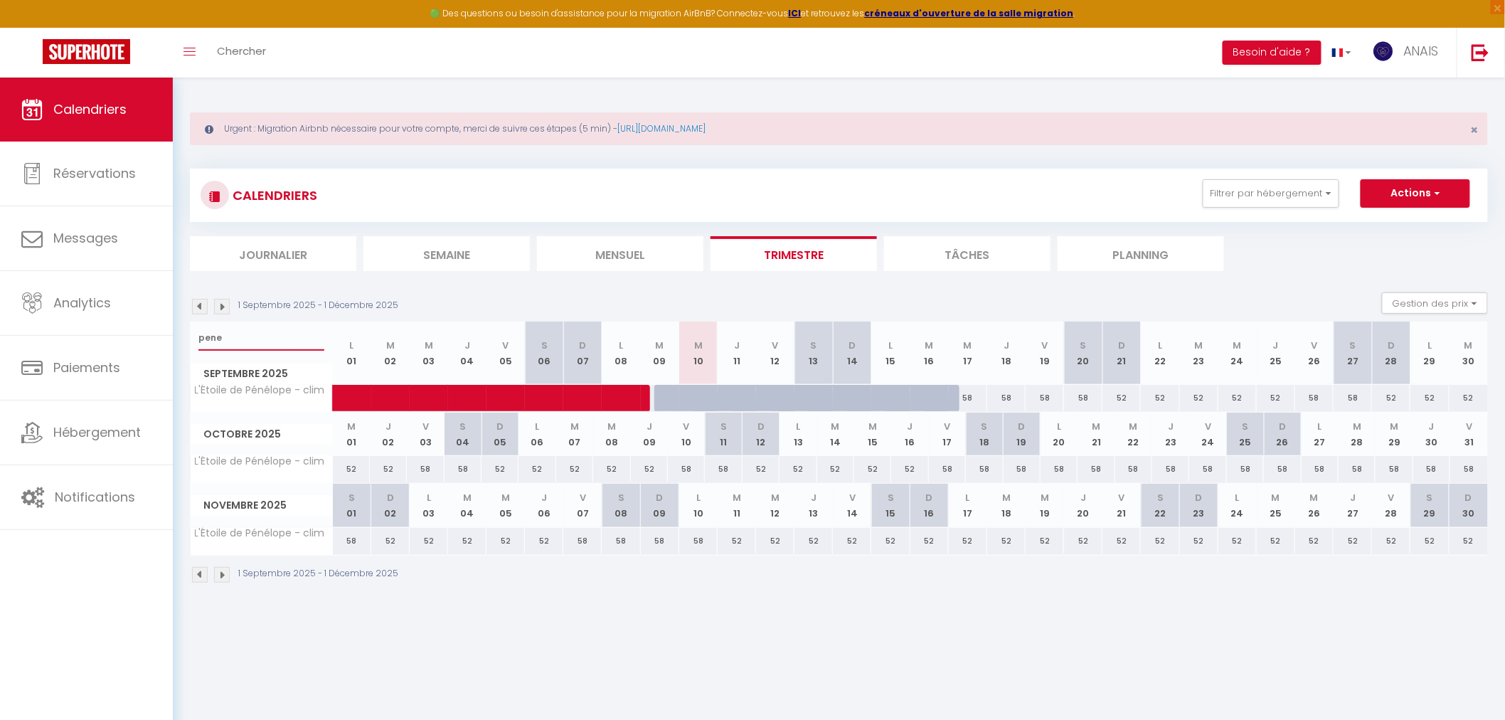
drag, startPoint x: 235, startPoint y: 336, endPoint x: 179, endPoint y: 336, distance: 56.2
click at [179, 336] on div "Urgent : Migration Airbnb nécessaire pour votre compte, merci de suivre ces éta…" at bounding box center [839, 346] width 1332 height 537
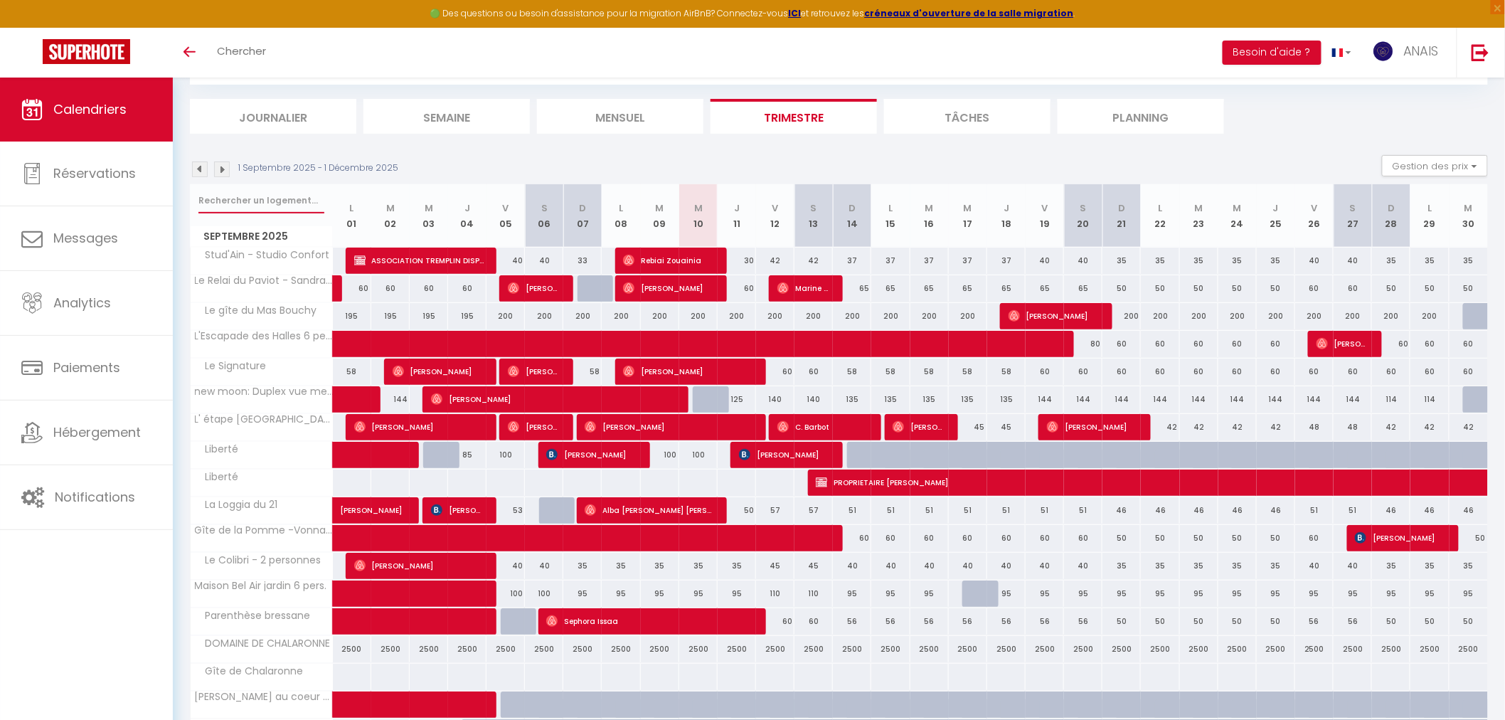
click at [230, 194] on input "text" at bounding box center [261, 201] width 126 height 26
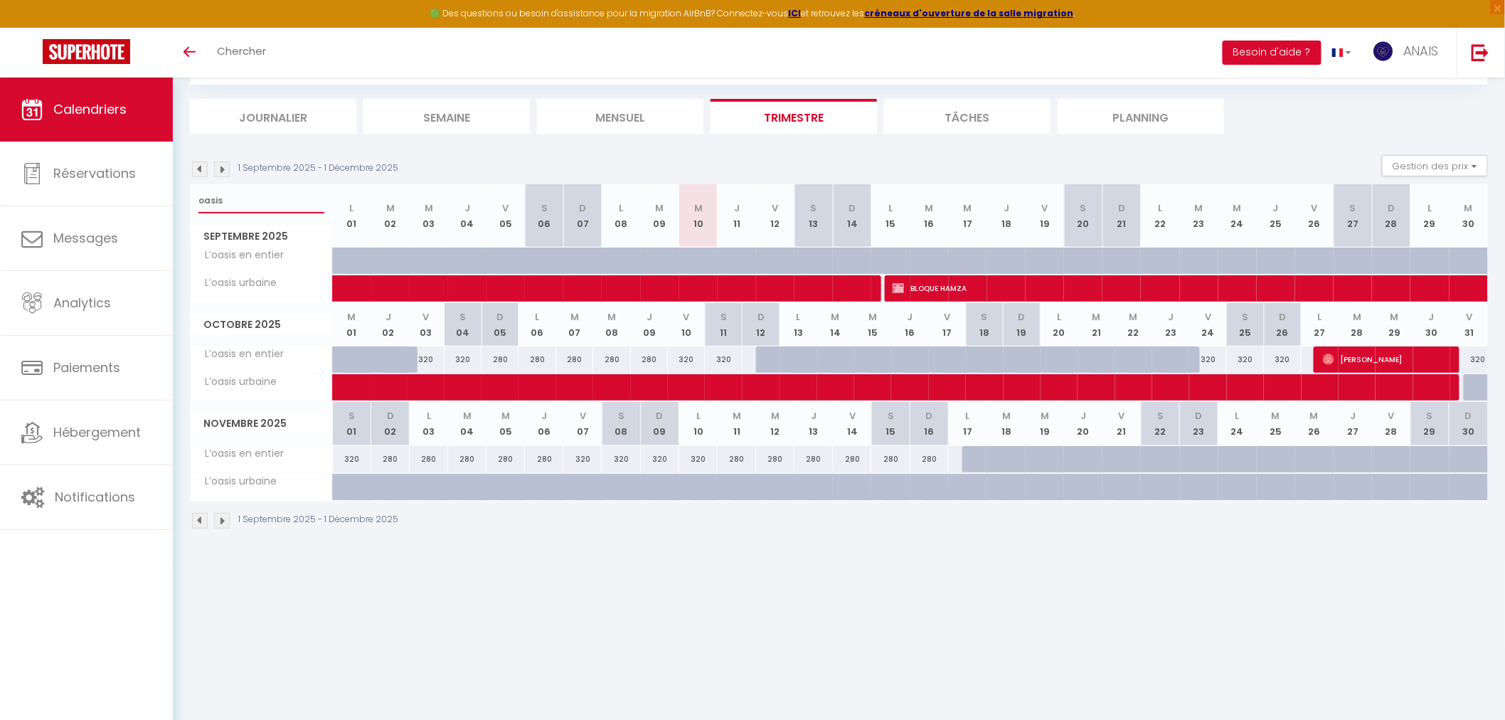
type input "oasis"
select select "OK"
select select "KO"
select select "0"
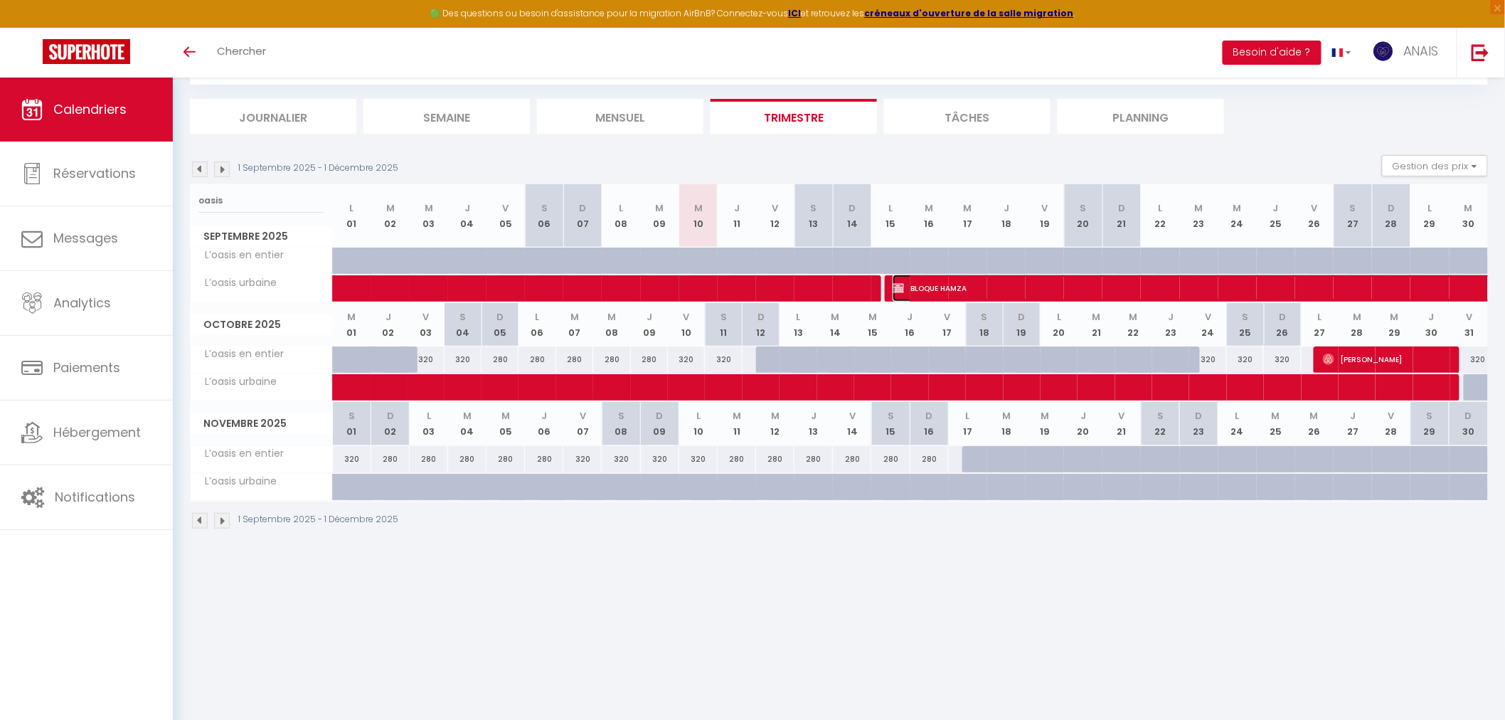
select select "0"
select select "1"
select select
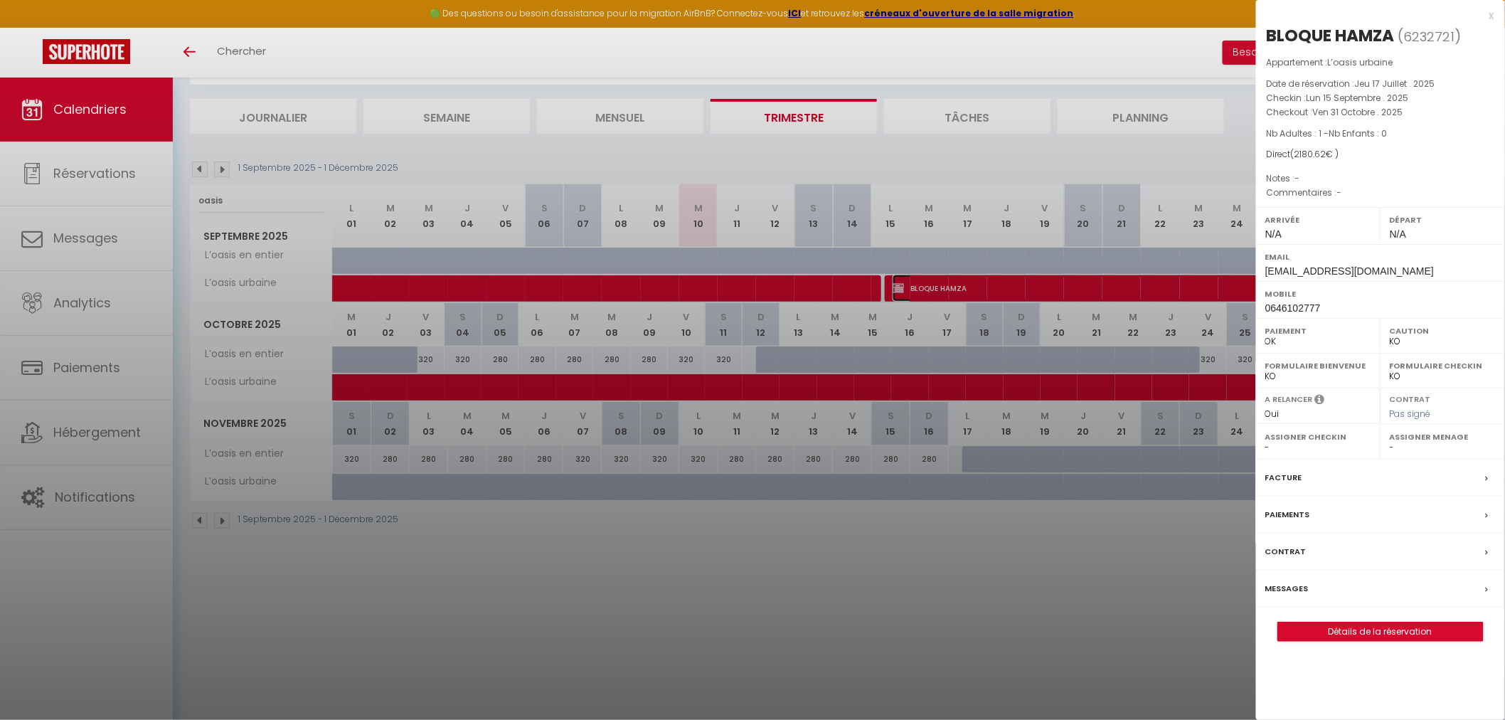
select select "21336"
click at [1371, 484] on div "Facture" at bounding box center [1380, 478] width 249 height 37
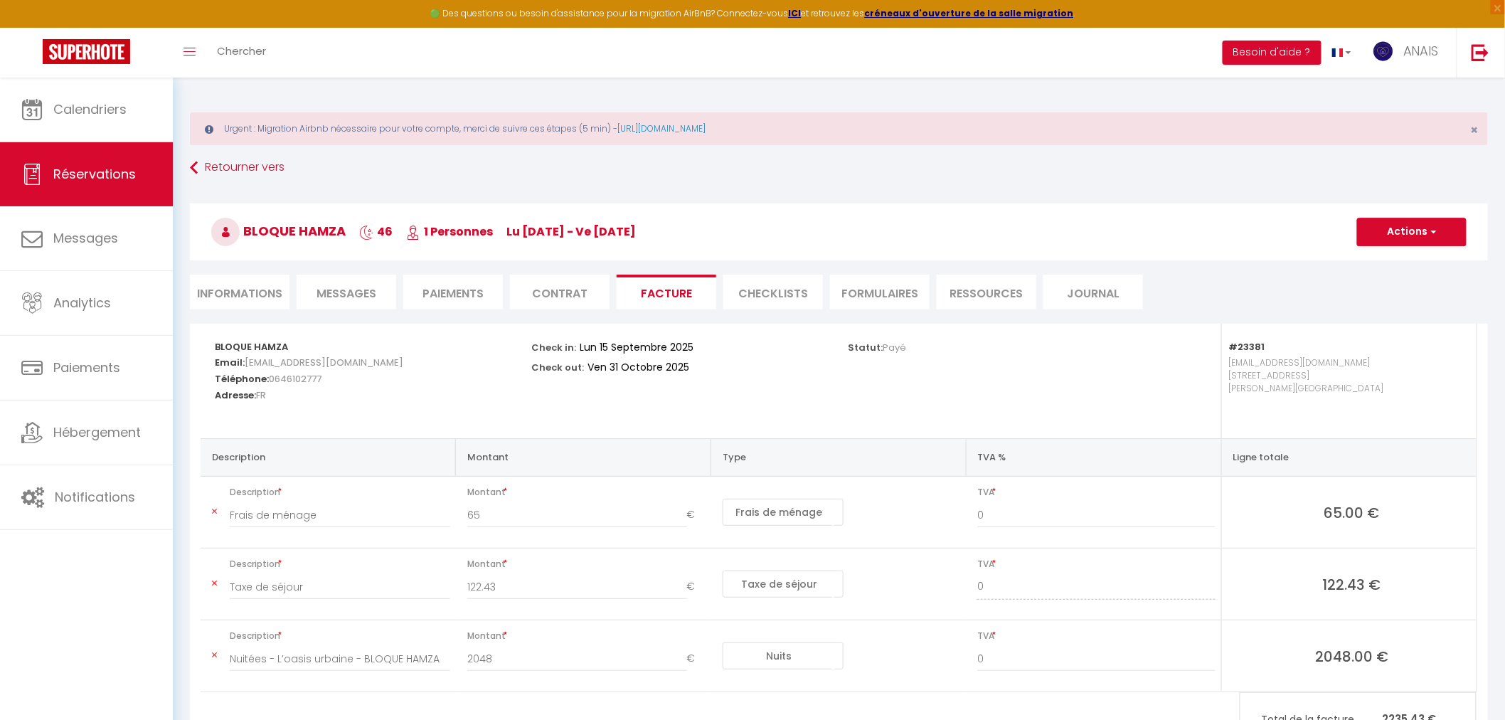
click at [265, 299] on li "Informations" at bounding box center [240, 292] width 100 height 35
select select
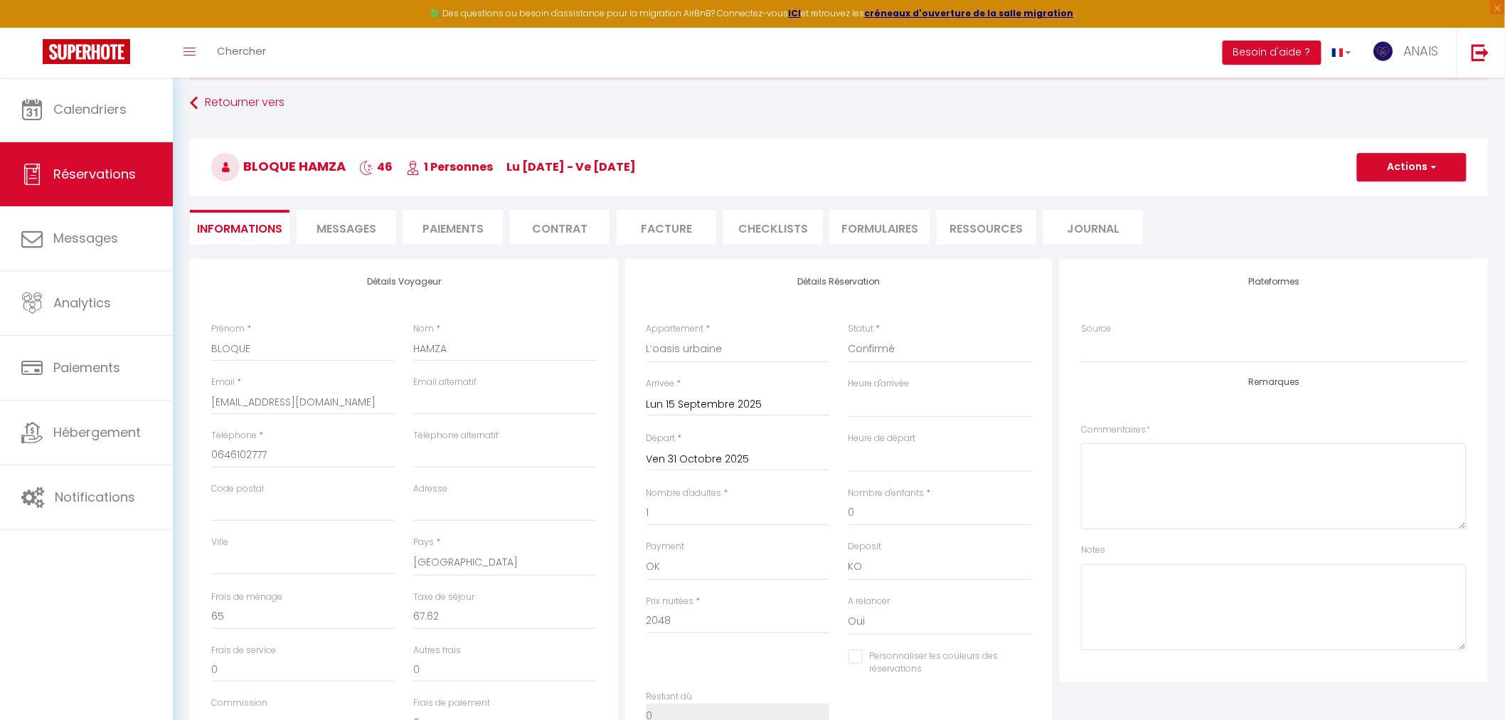
scroll to position [158, 0]
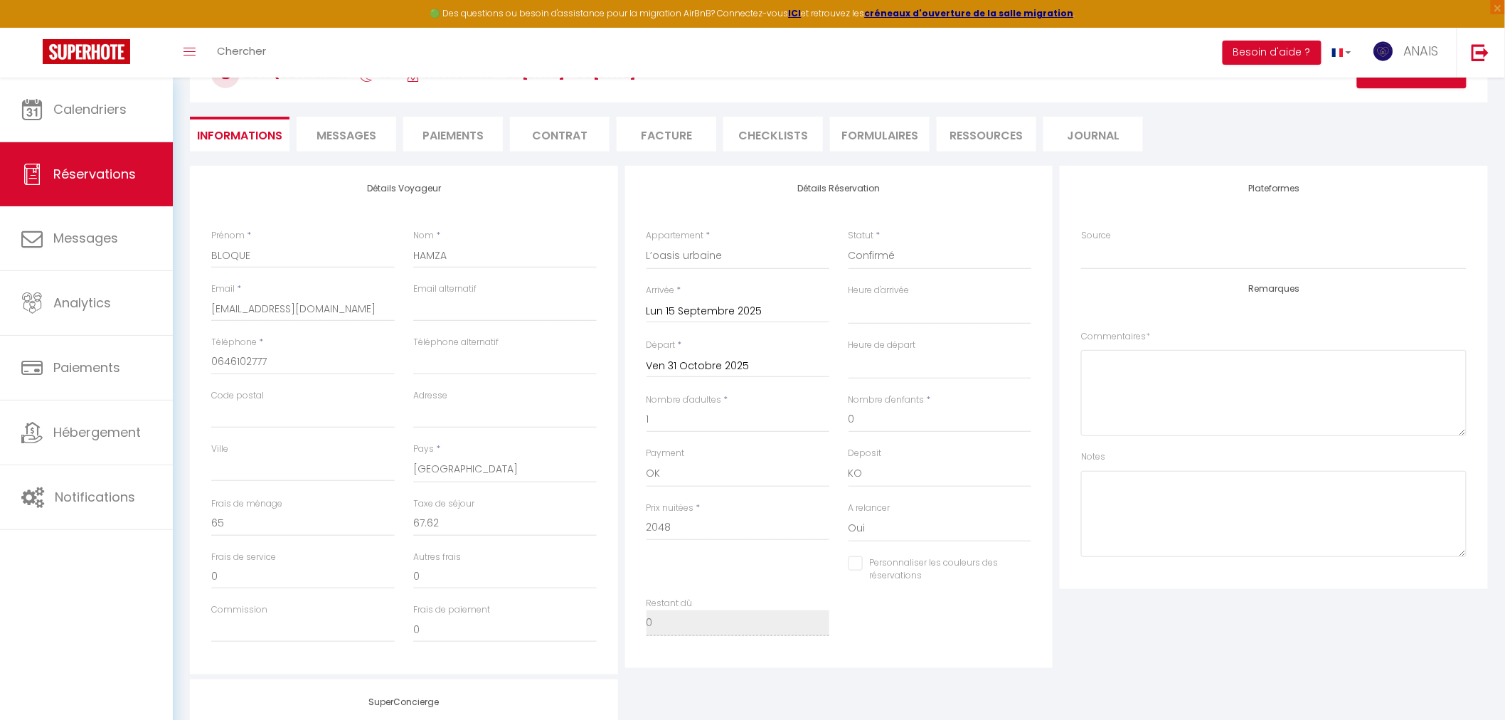
click at [691, 371] on input "Ven 31 Octobre 2025" at bounding box center [739, 366] width 184 height 18
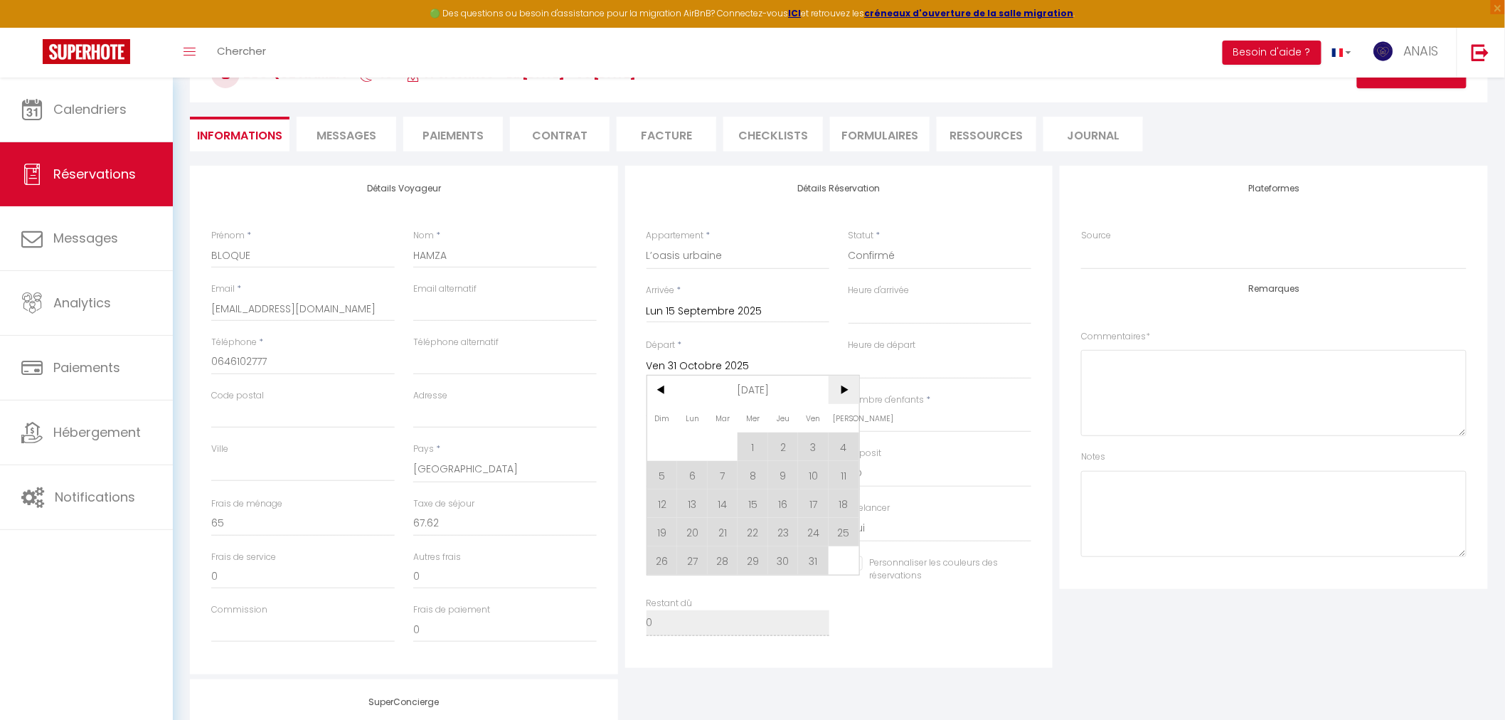
click at [845, 393] on span ">" at bounding box center [844, 390] width 31 height 28
click at [830, 503] on span "15" at bounding box center [844, 503] width 31 height 28
select select
type input "Sam 15 Novembre 2025"
select select
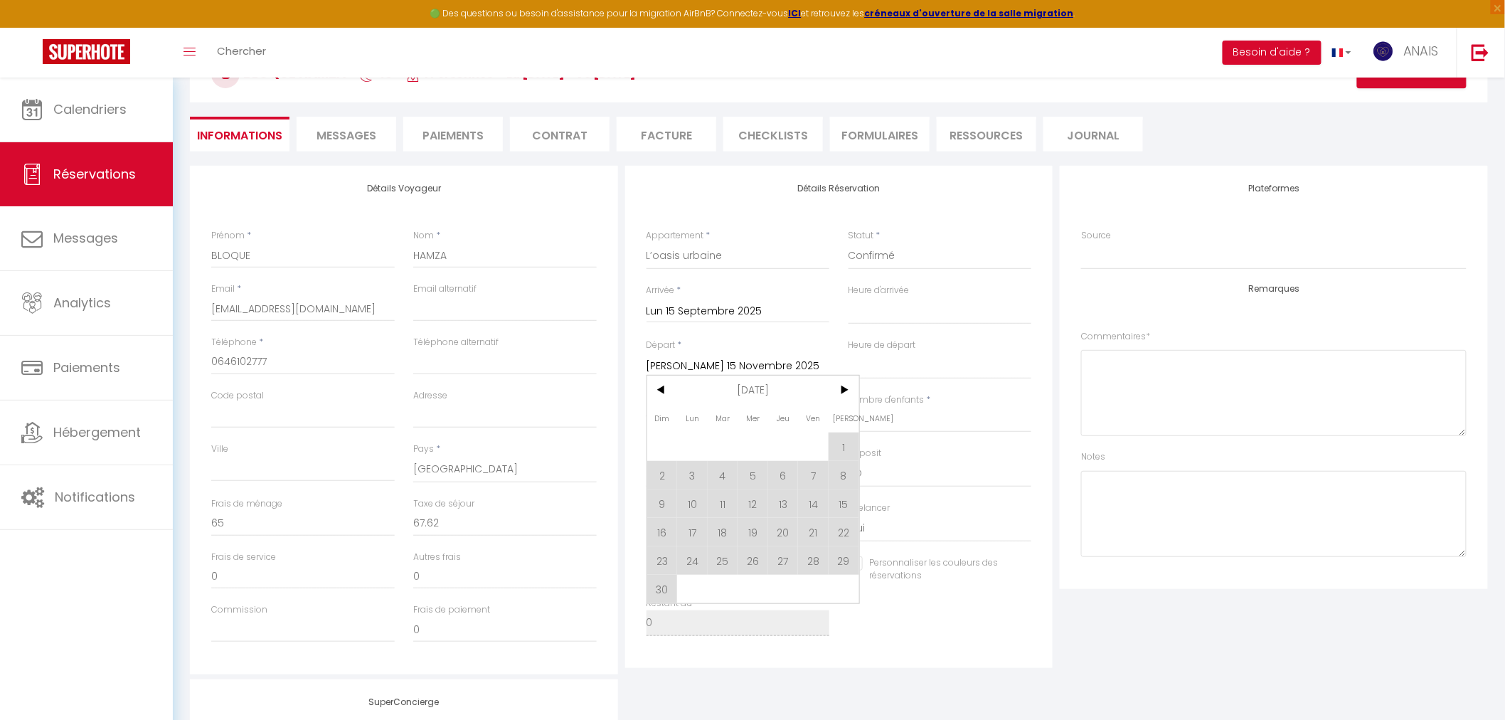
checkbox input "false"
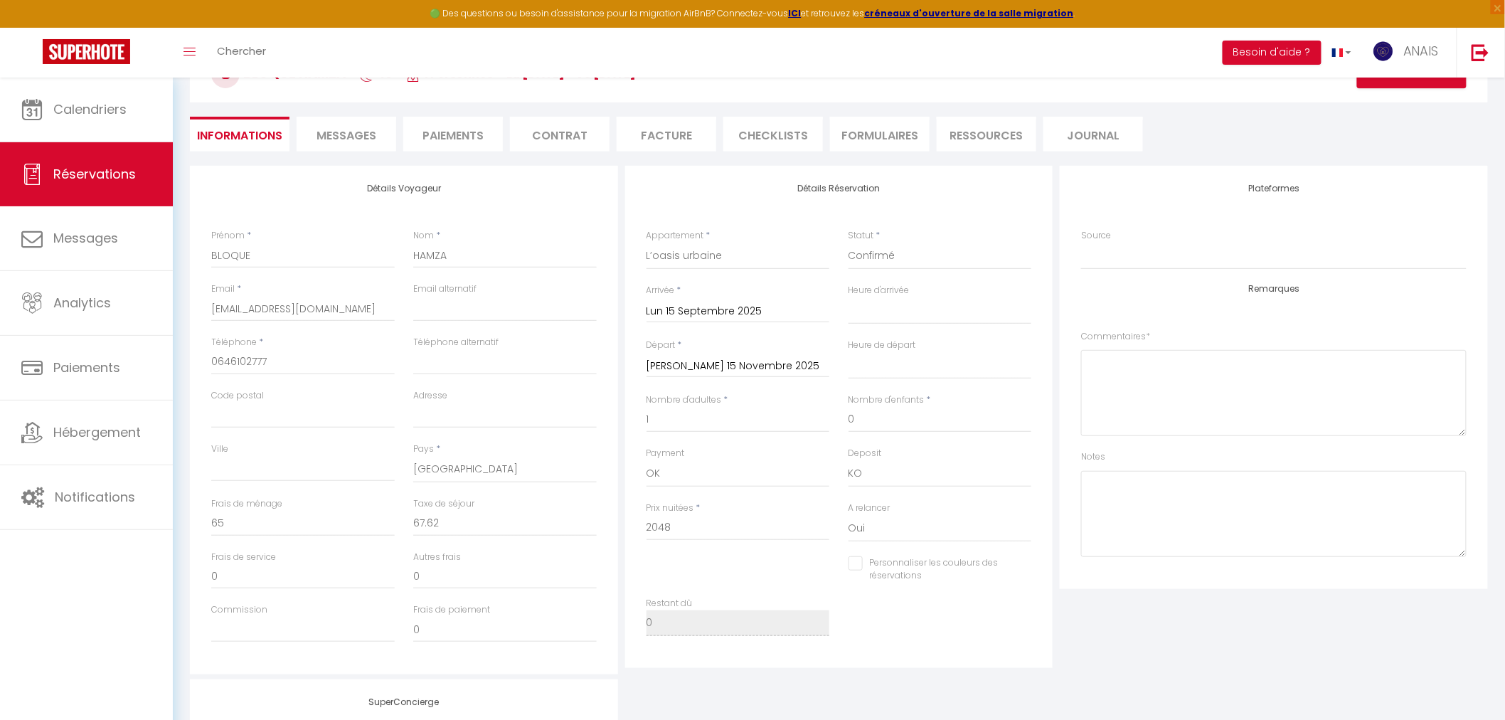
type input "82"
type input "67.71"
select select
checkbox input "false"
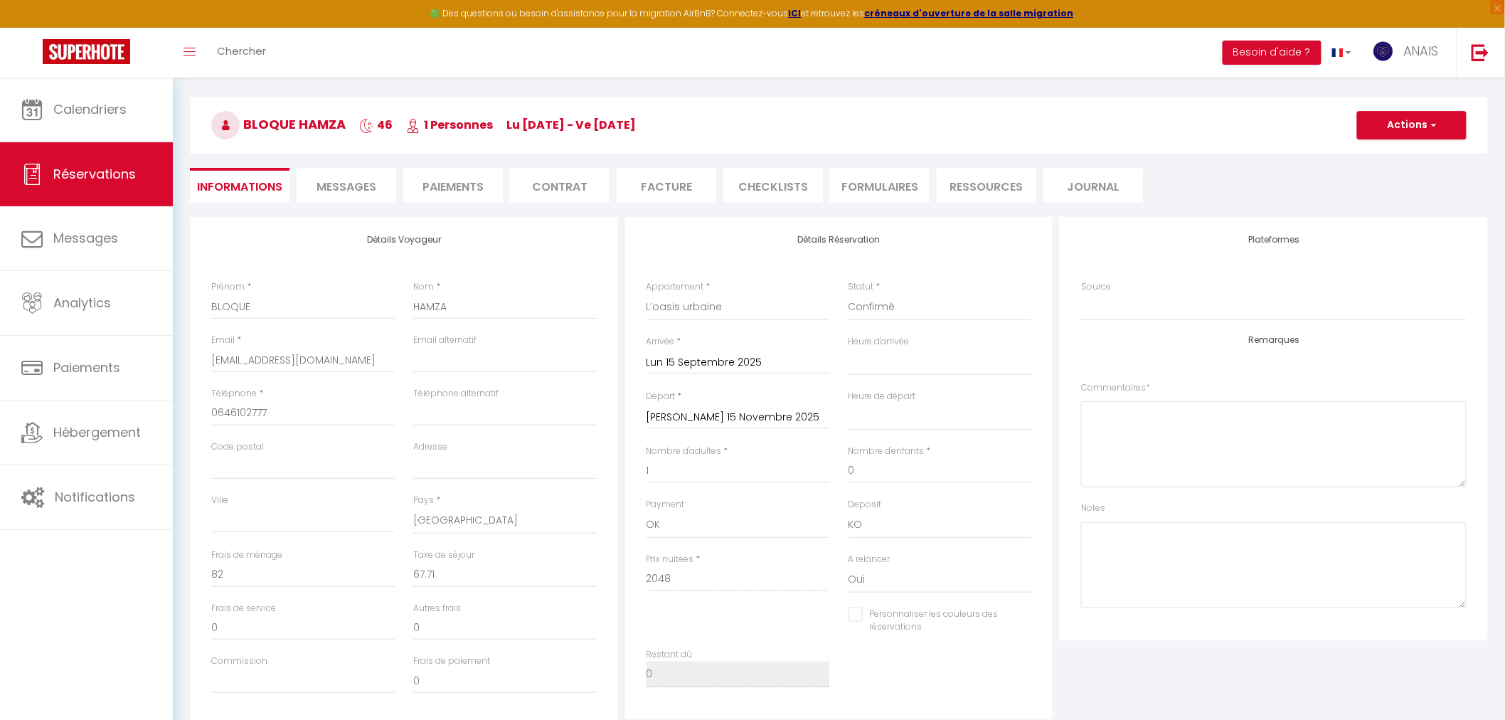
scroll to position [79, 0]
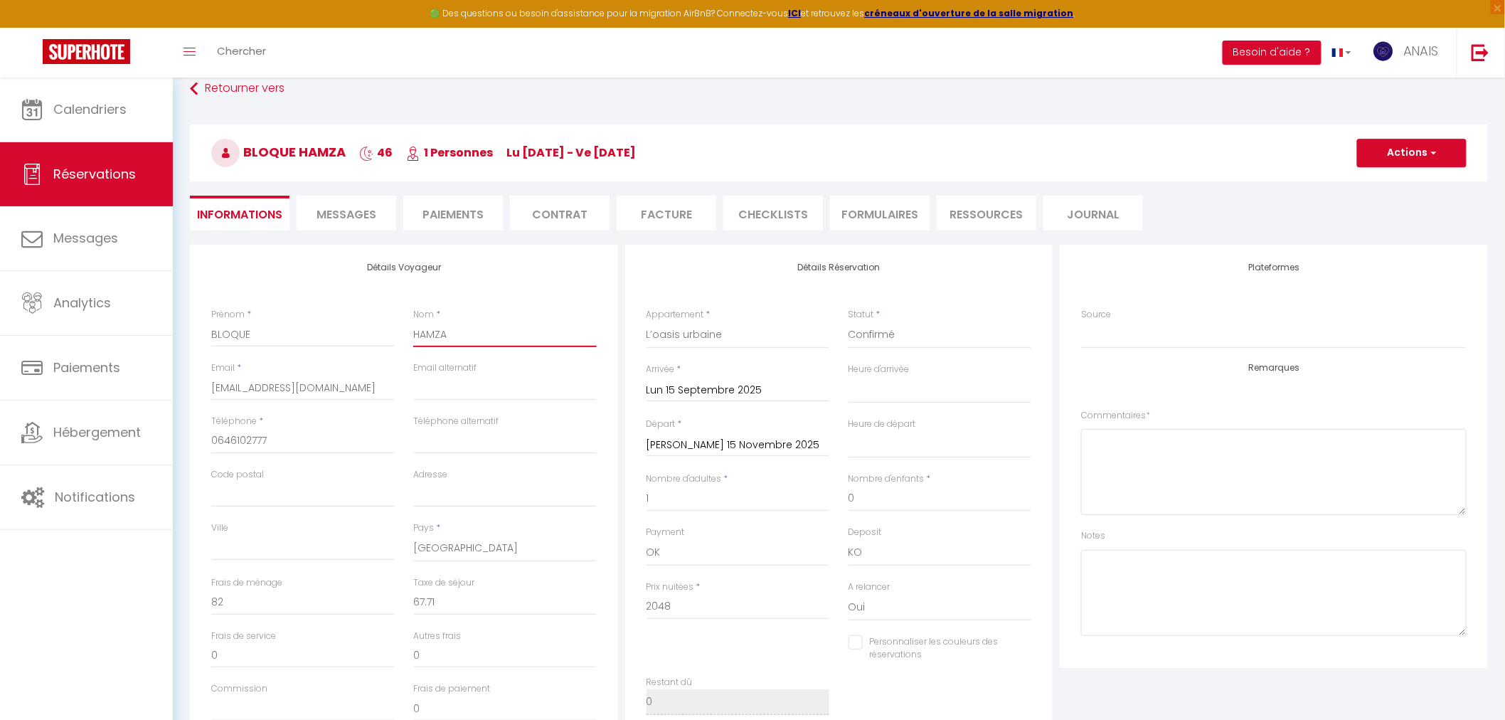
drag, startPoint x: 467, startPoint y: 336, endPoint x: 375, endPoint y: 336, distance: 92.5
click at [375, 336] on div "Prénom * BLOQUE Nom * HAMZA" at bounding box center [404, 334] width 404 height 53
select select
checkbox input "false"
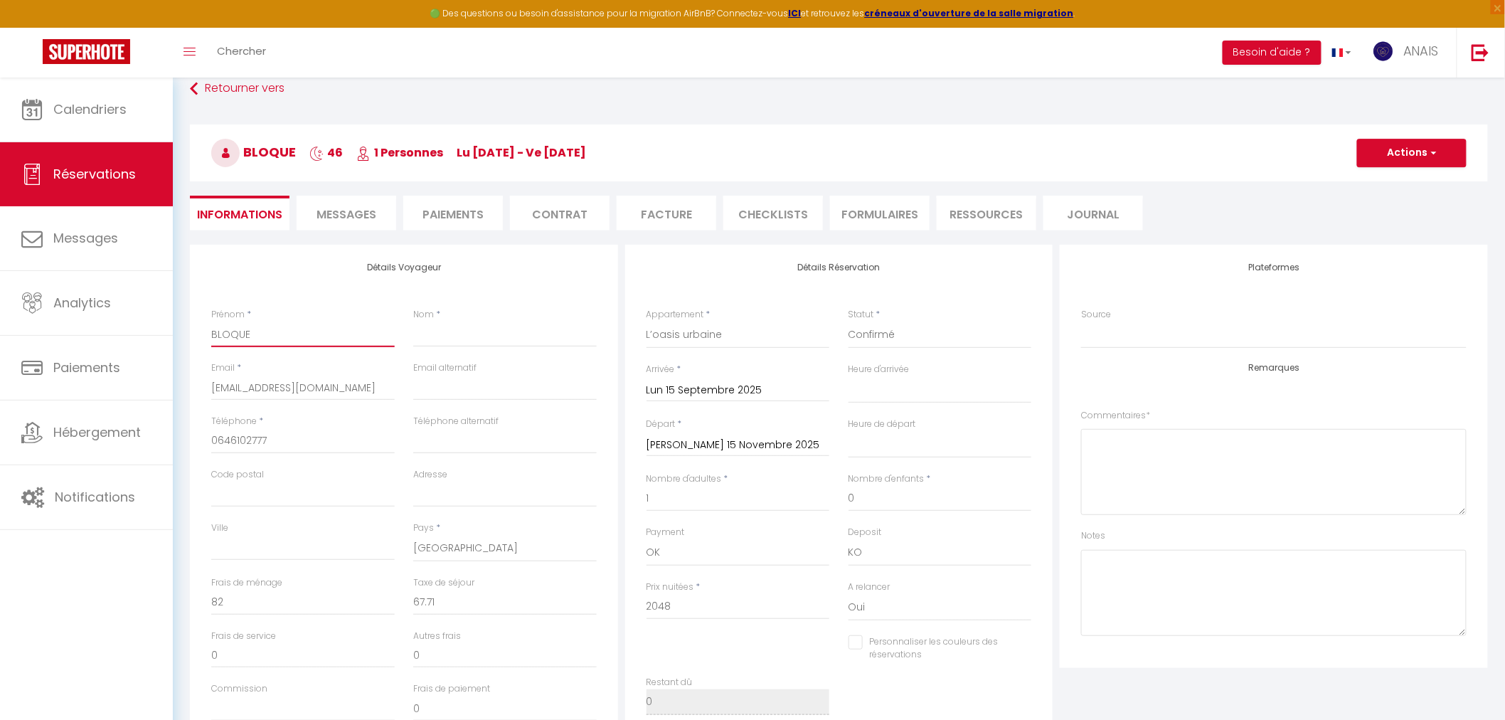
drag, startPoint x: 221, startPoint y: 329, endPoint x: 208, endPoint y: 329, distance: 12.8
click at [208, 329] on div "Prénom * BLOQUE" at bounding box center [303, 334] width 202 height 53
select select
checkbox input "false"
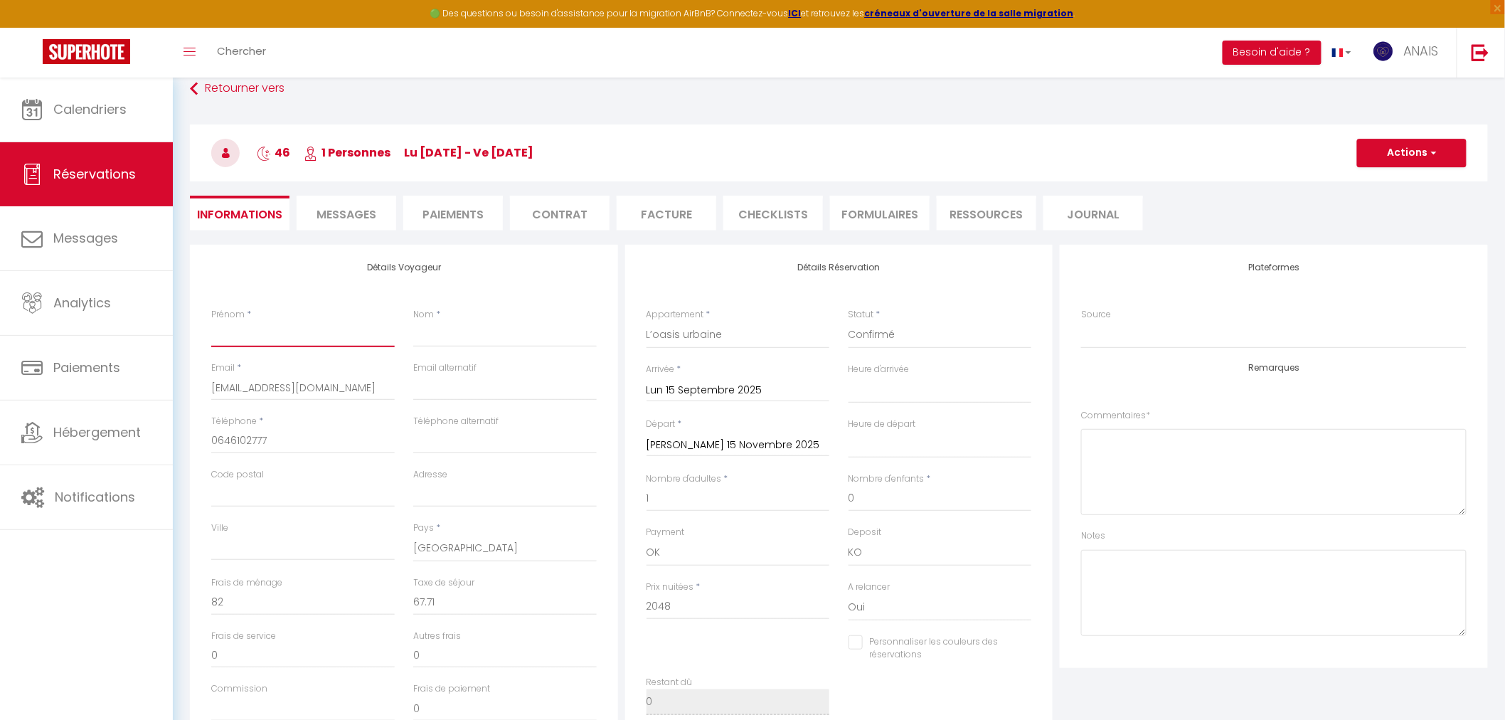
type input "H"
select select
checkbox input "false"
type input "Ha"
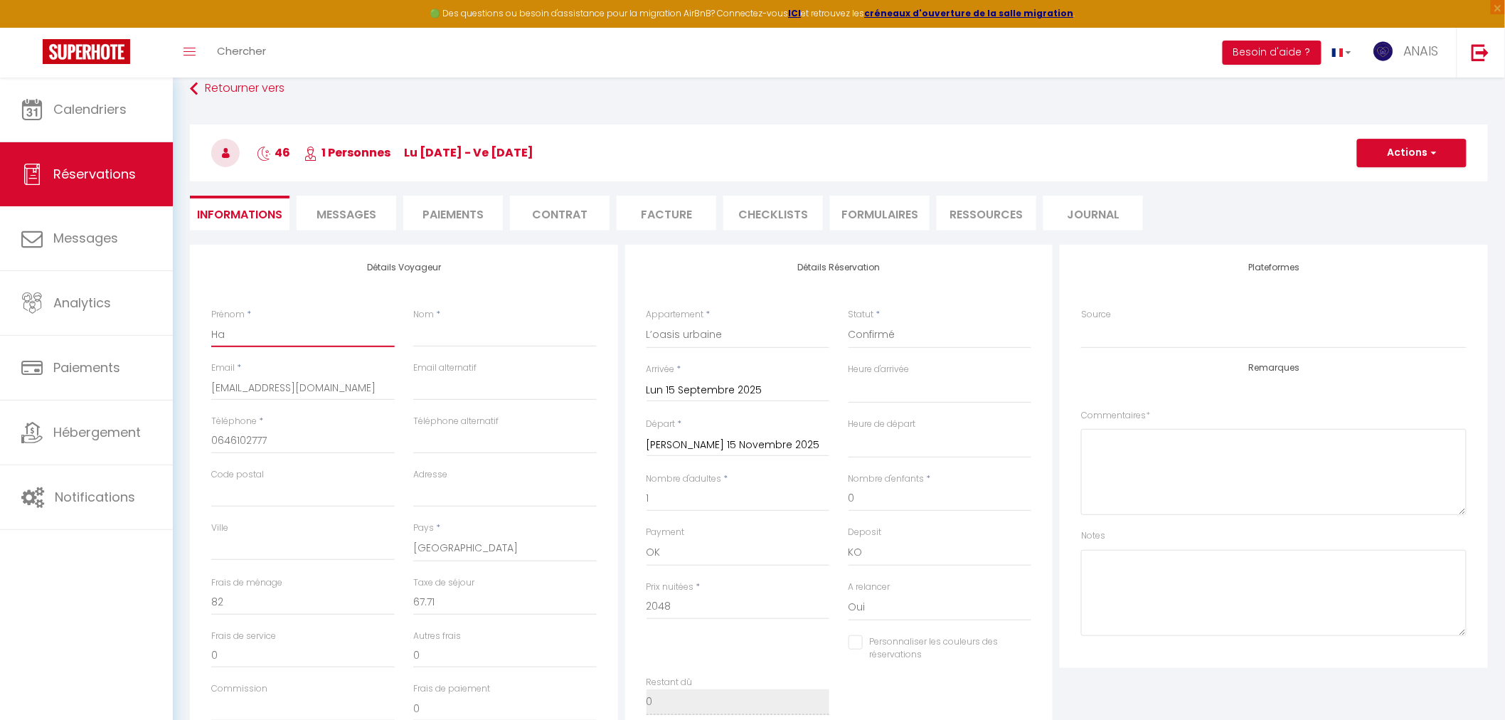
select select
checkbox input "false"
type input "Ham"
select select
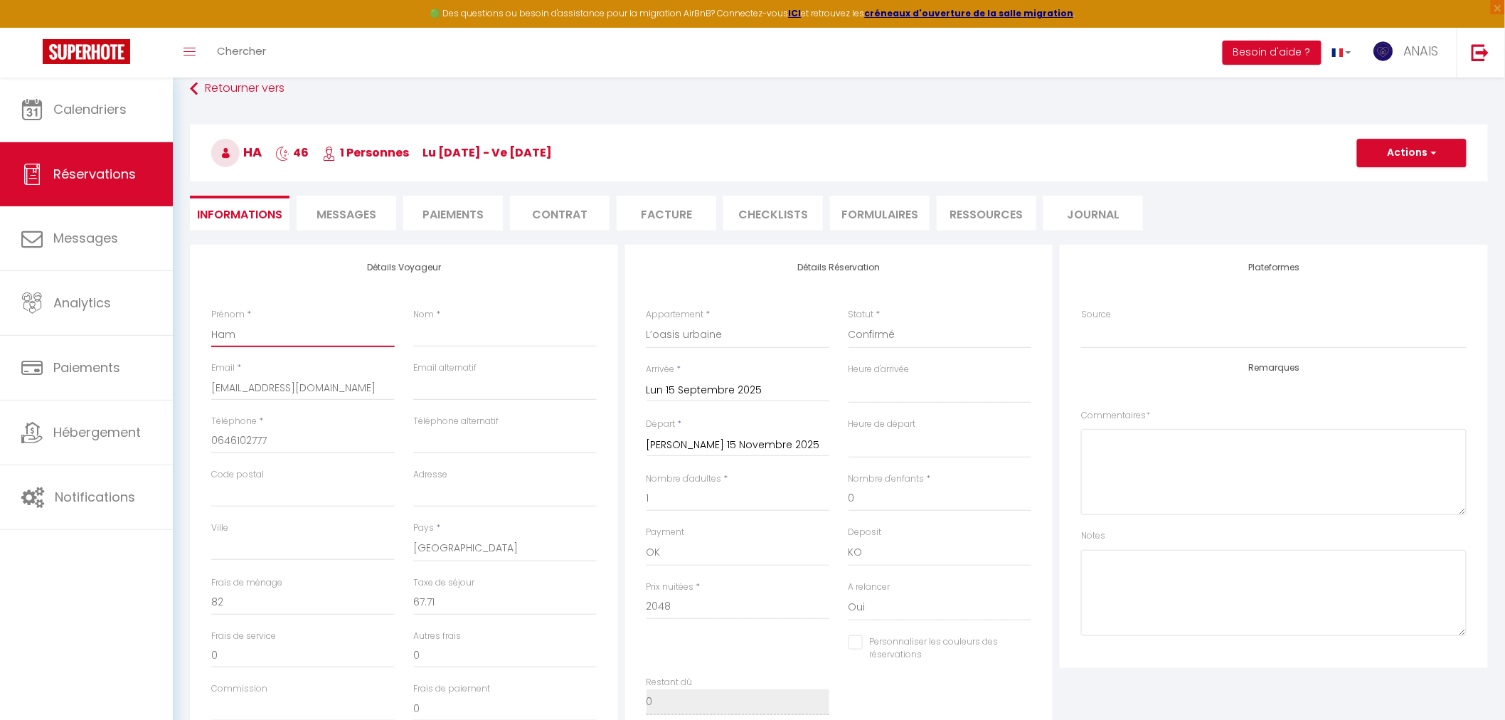
select select
checkbox input "false"
type input "Hamz"
select select
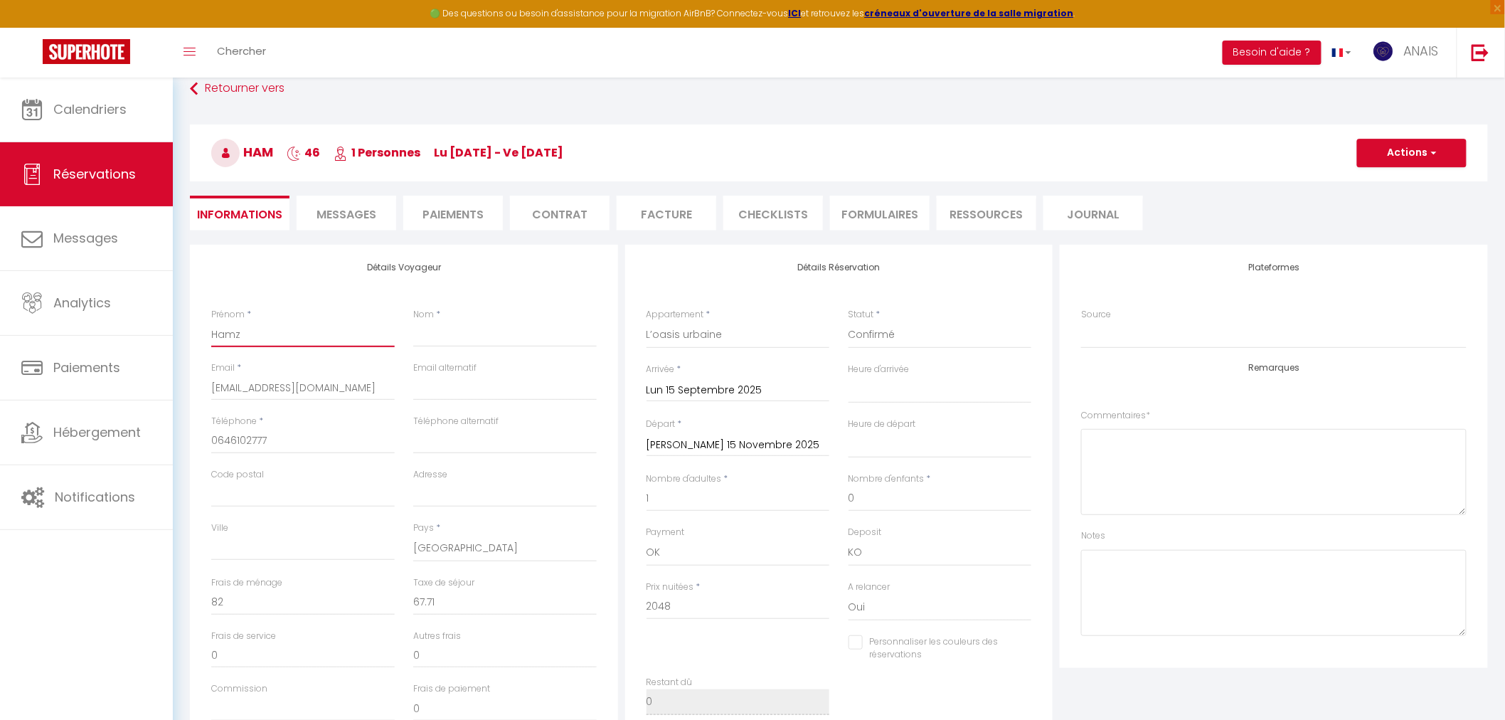
checkbox input "false"
type input "Hamza"
select select
checkbox input "false"
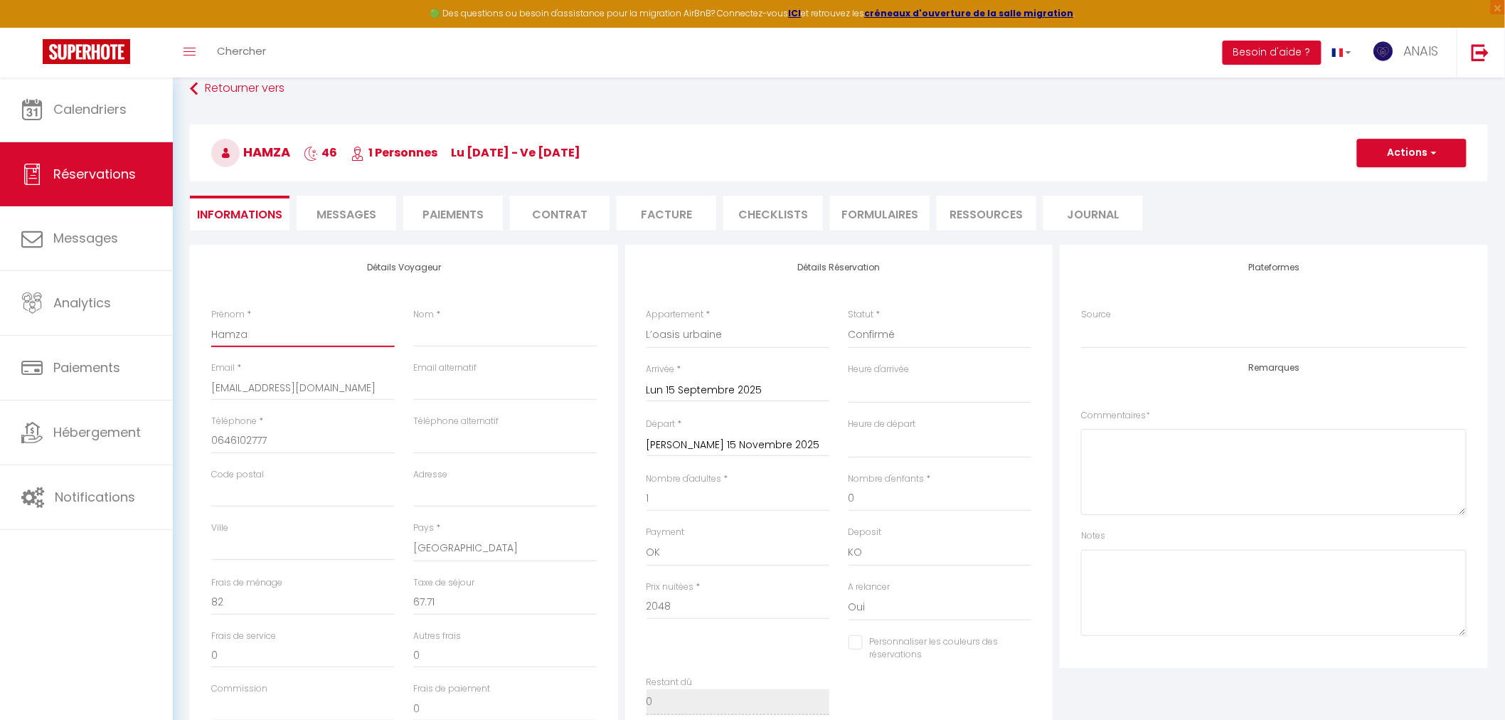
type input "Hamza"
click at [487, 332] on input "Nom" at bounding box center [505, 335] width 184 height 26
type input "D"
select select
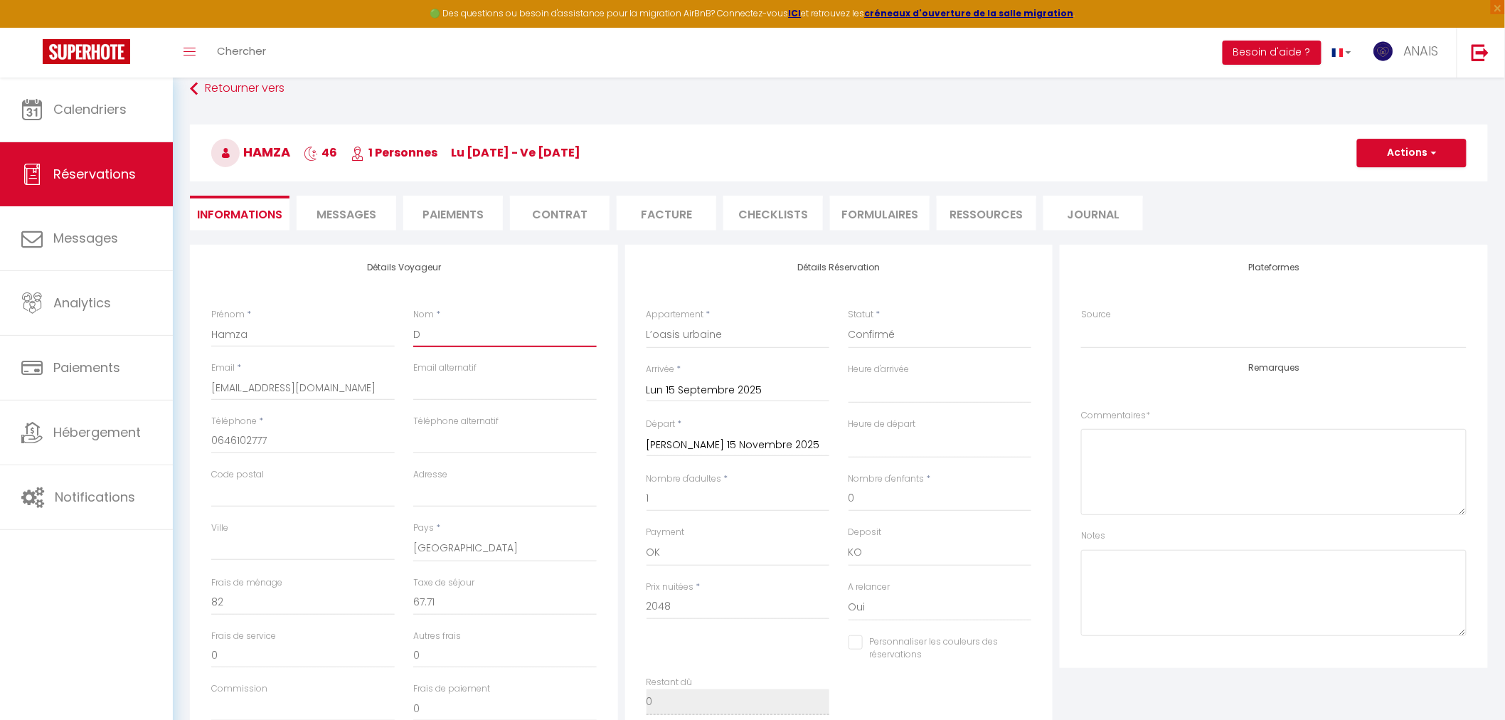
checkbox input "false"
type input "DA"
select select
checkbox input "false"
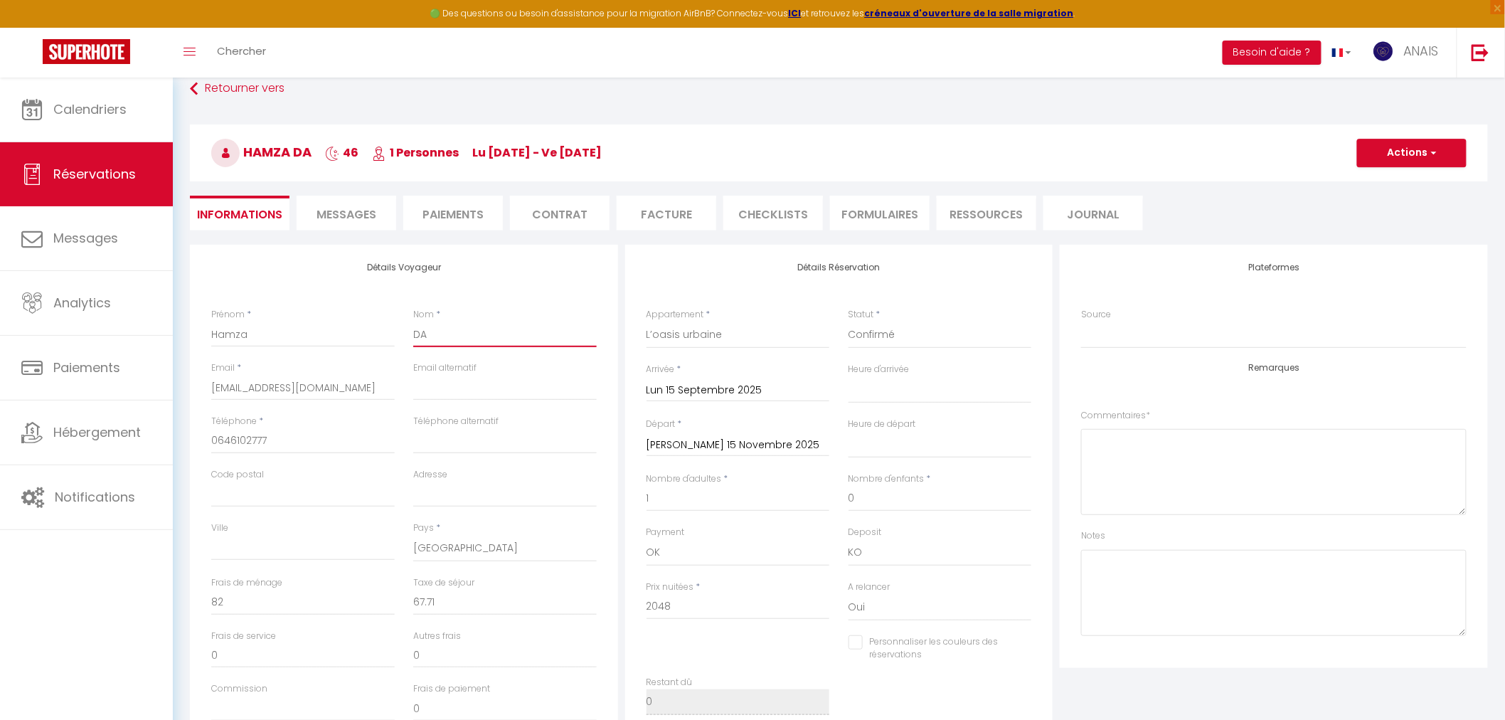
type input "DAO"
select select
checkbox input "false"
type input "DAOU"
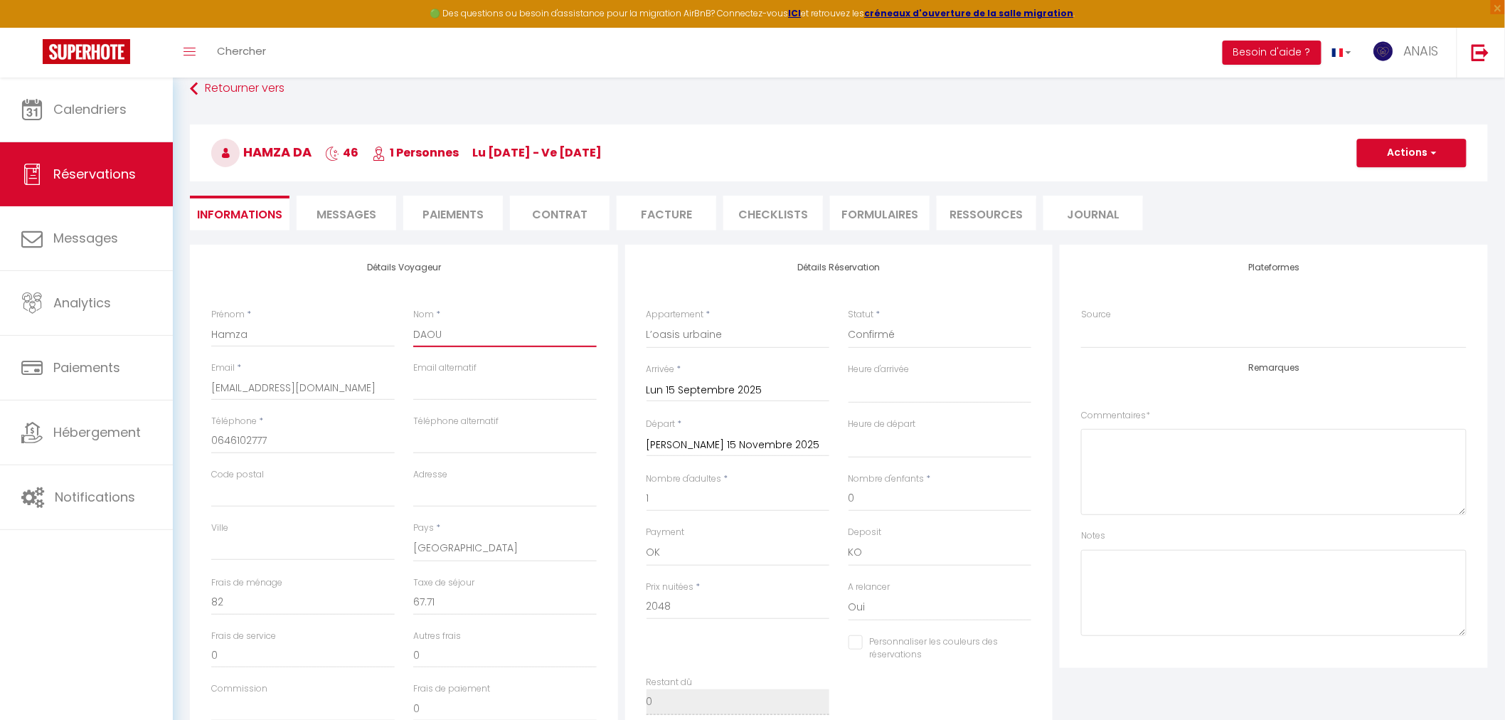
select select
checkbox input "false"
type input "DAOUD"
select select
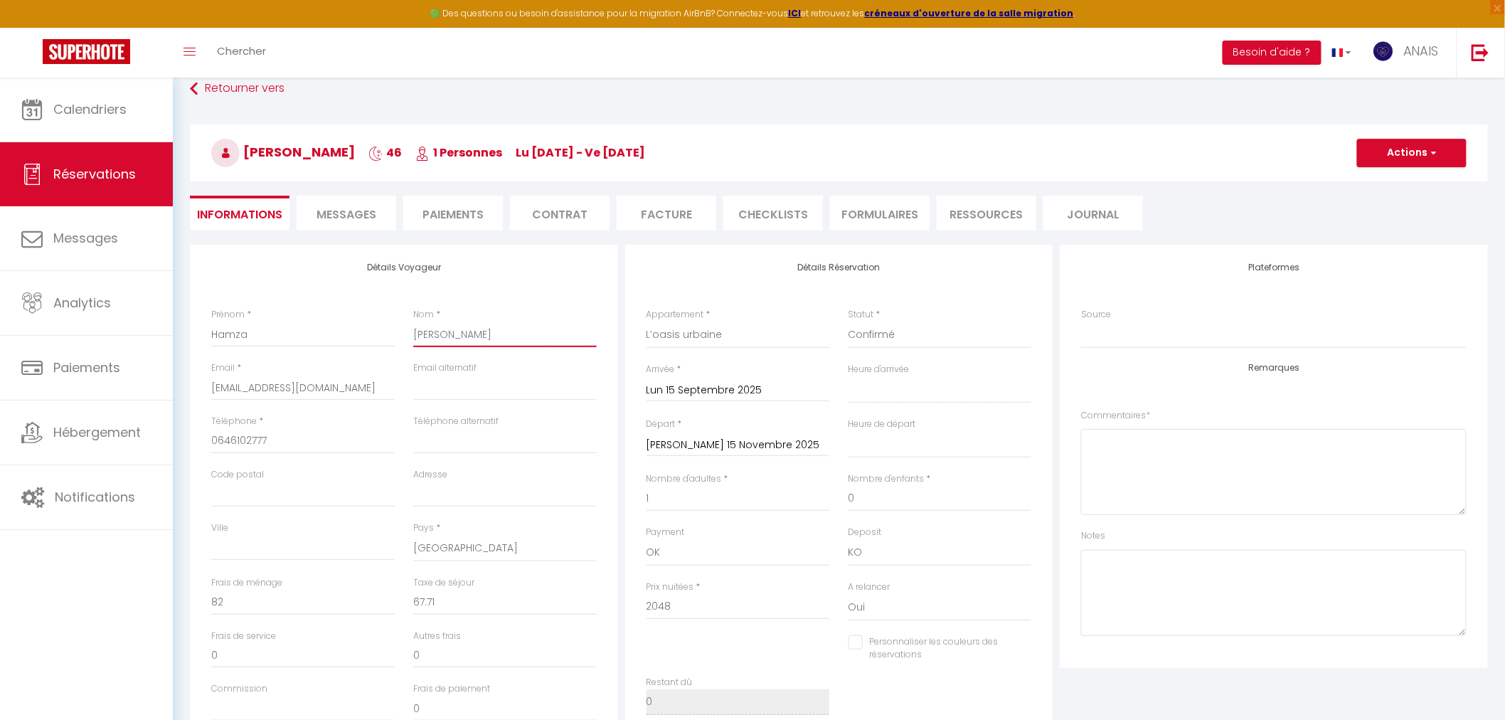
select select
checkbox input "false"
type input "DAOUDI"
select select
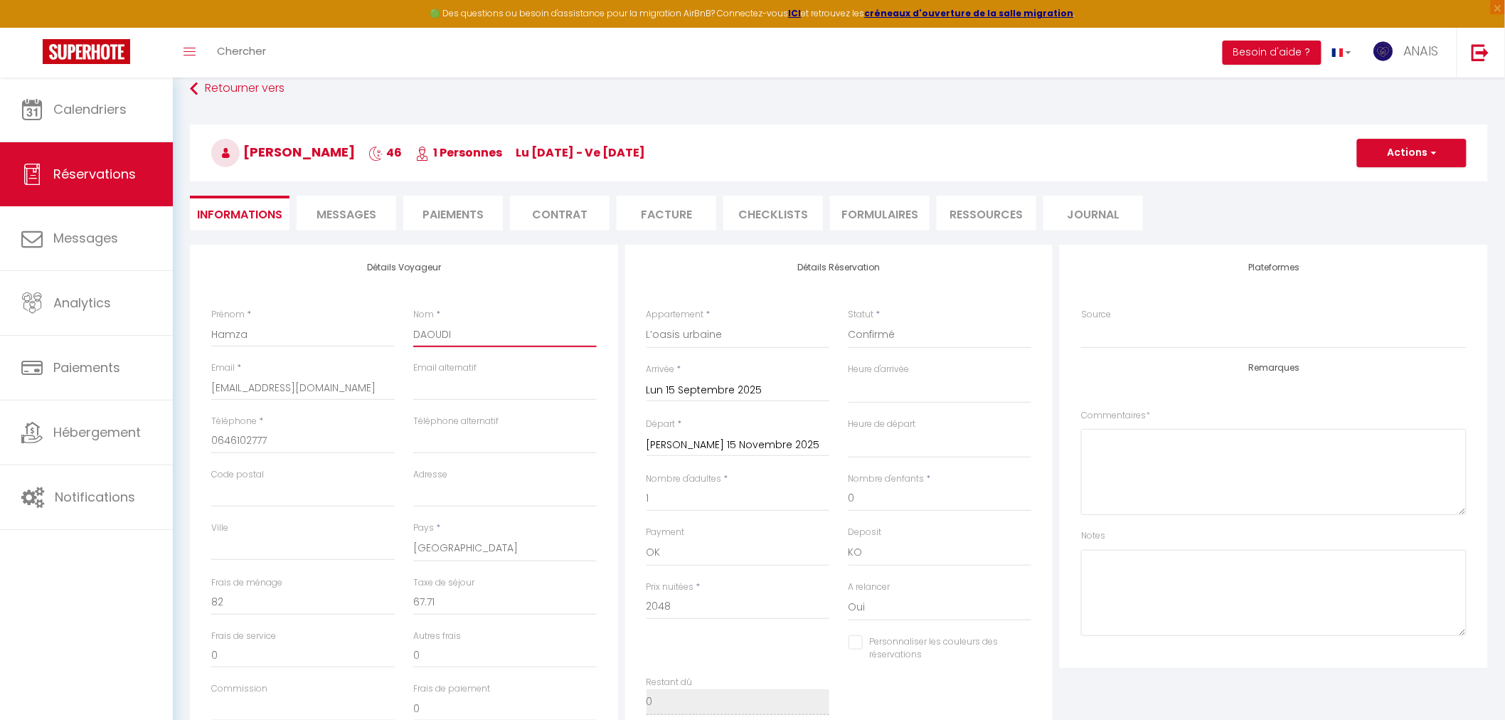
checkbox input "false"
type input "DAOUDI"
drag, startPoint x: 378, startPoint y: 388, endPoint x: 206, endPoint y: 381, distance: 172.3
click at [206, 381] on div "Email * contact@conciergerie-anais.fr" at bounding box center [303, 387] width 202 height 53
select select
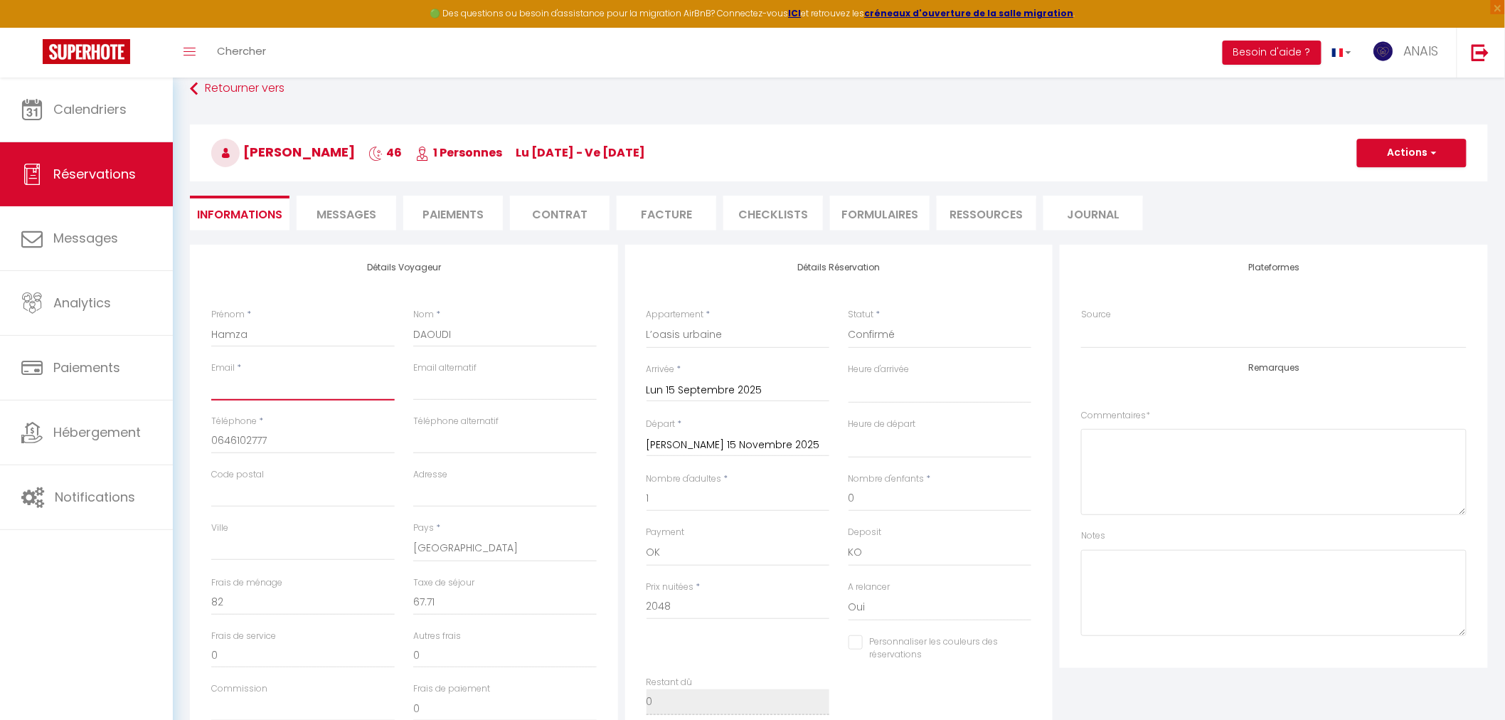
select select
checkbox input "false"
paste input "daoudihamza04@gmail.com"
type input "daoudihamza04@gmail.com"
select select
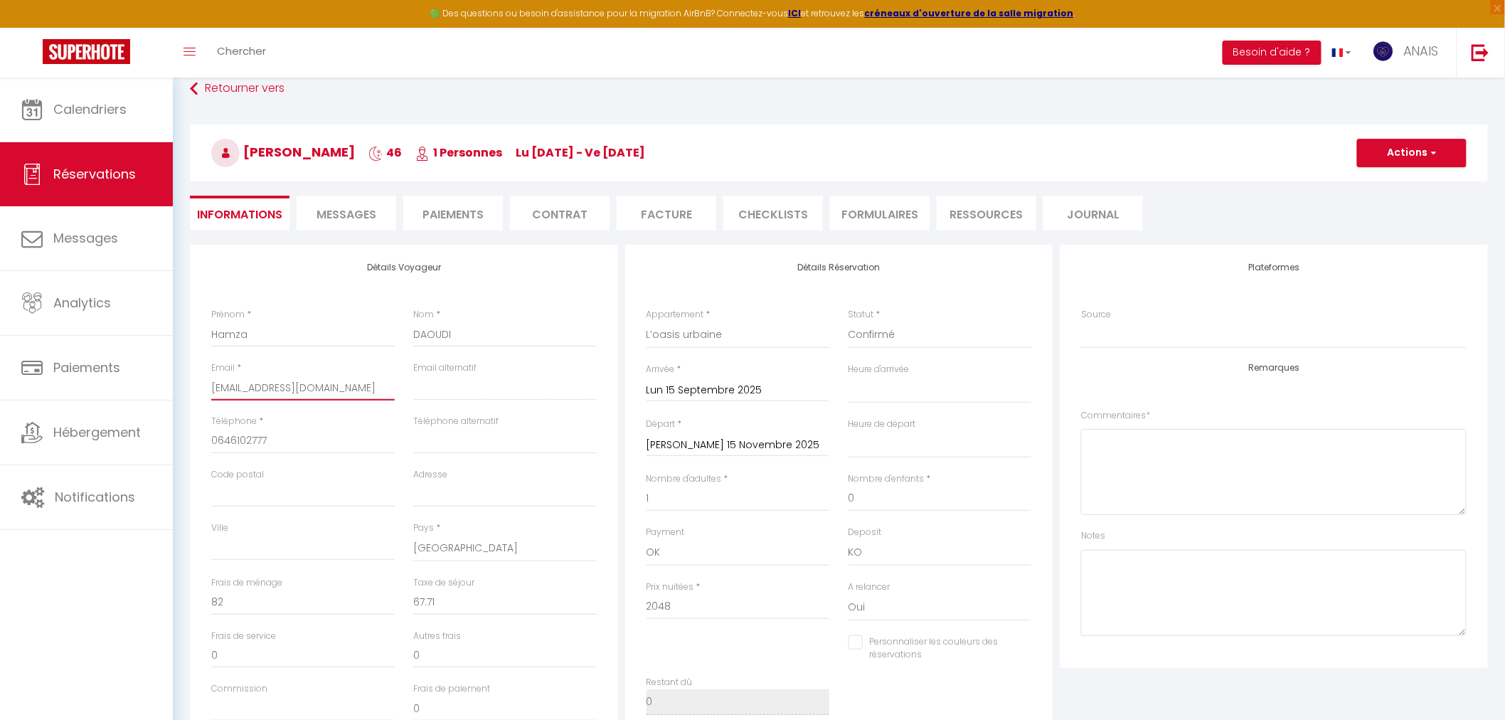
select select
checkbox input "false"
type input "daoudihamza04@gmail.com"
drag, startPoint x: 277, startPoint y: 444, endPoint x: 193, endPoint y: 433, distance: 85.4
click at [193, 433] on div "Détails Voyageur Prénom * Hamza Nom * DAOUDI Email * daoudihamza04@gmail.com Em…" at bounding box center [404, 499] width 428 height 509
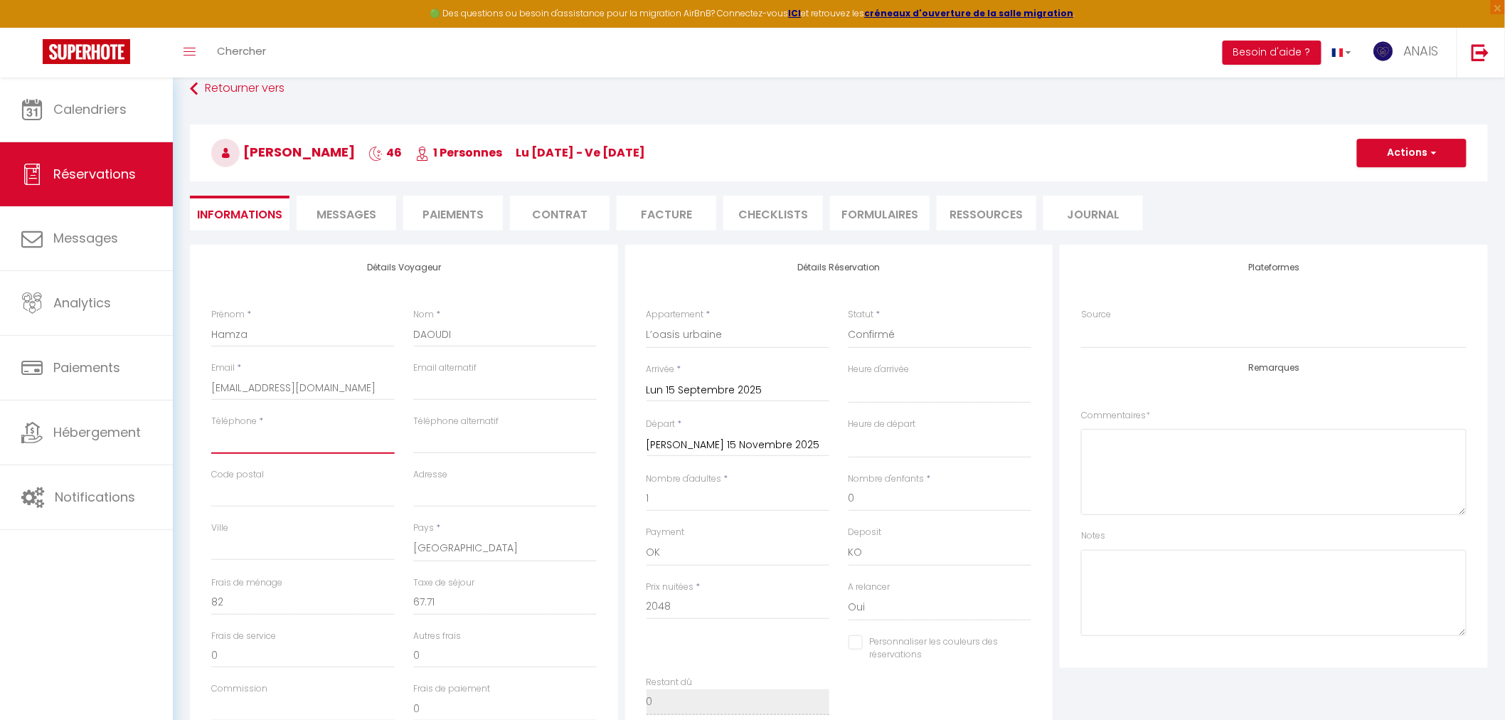
select select
checkbox input "false"
paste input "0781512076"
type input "0781512076"
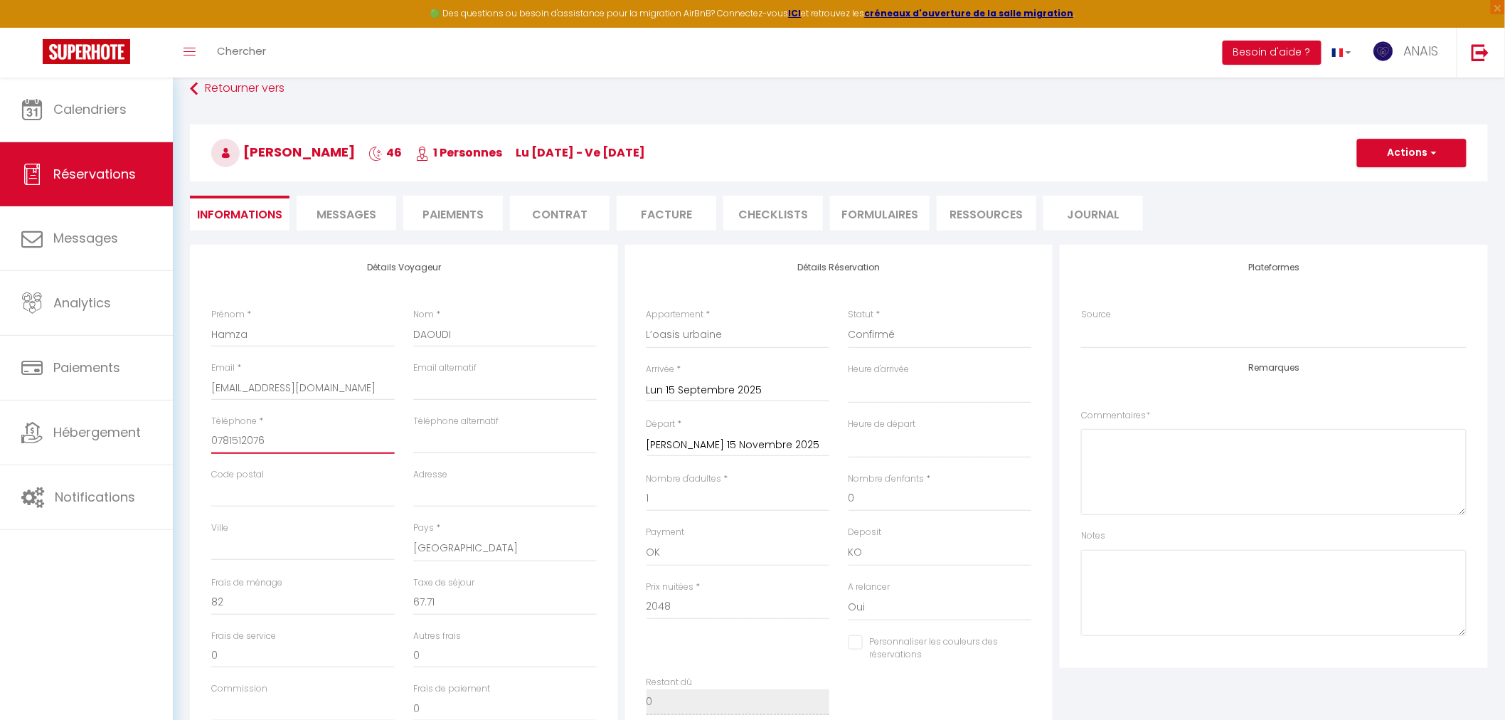
select select
checkbox input "false"
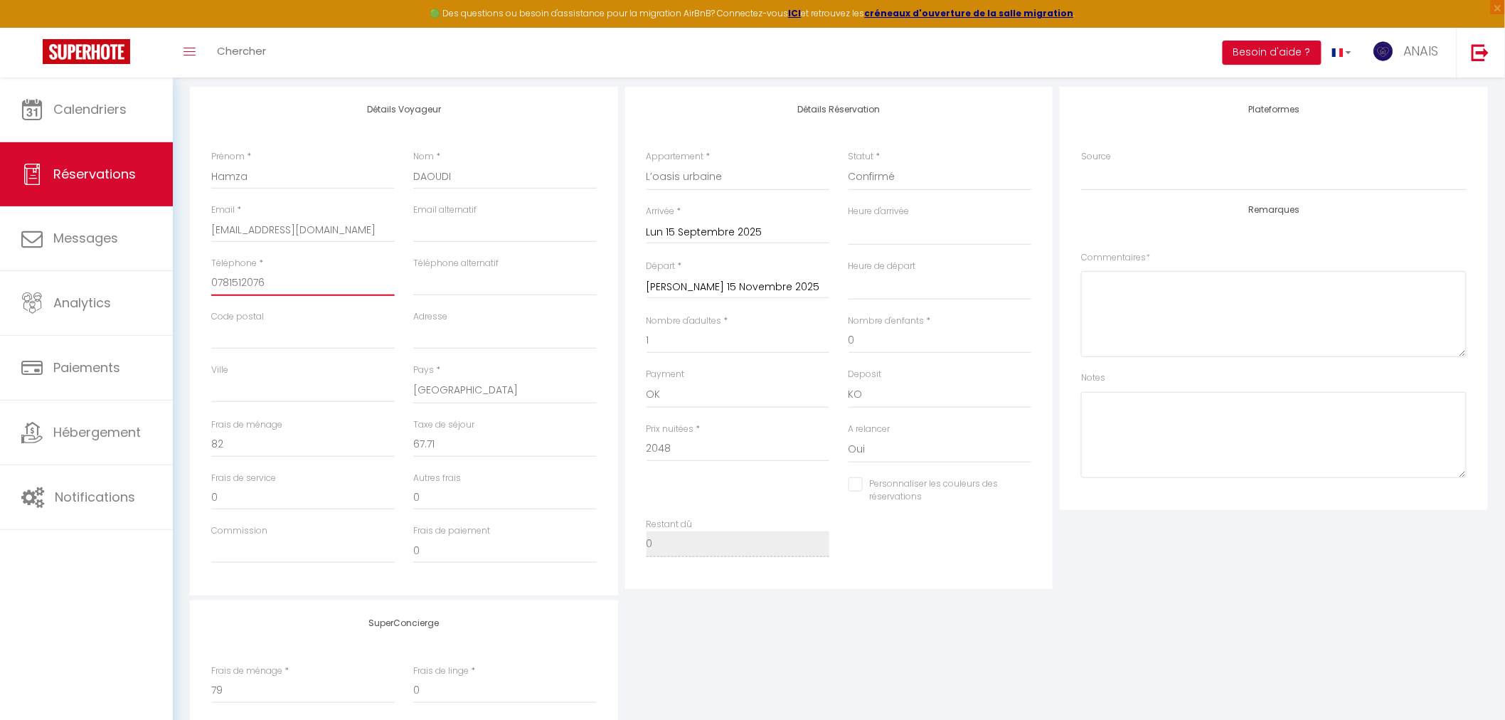
scroll to position [158, 0]
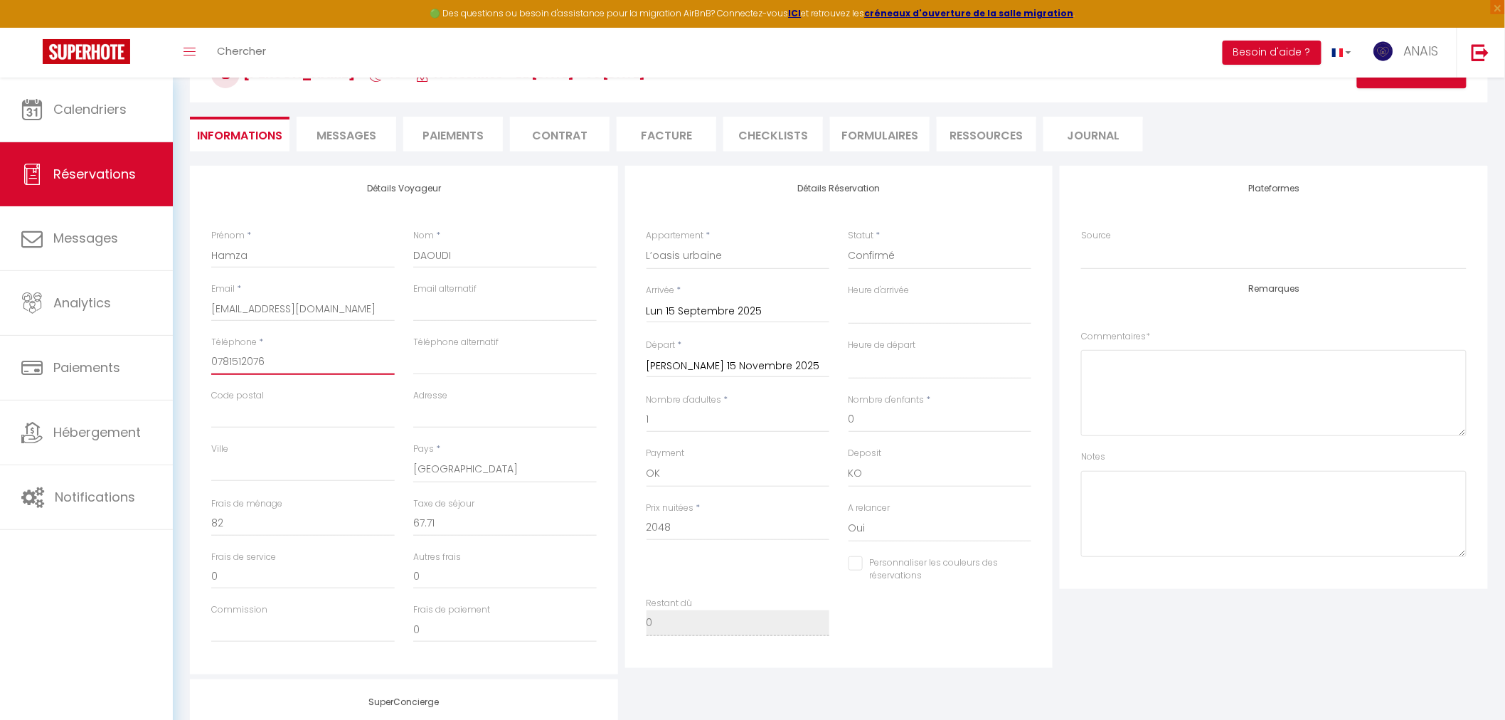
type input "0781512076"
click at [704, 421] on input "1" at bounding box center [739, 420] width 184 height 26
select select
type input "0"
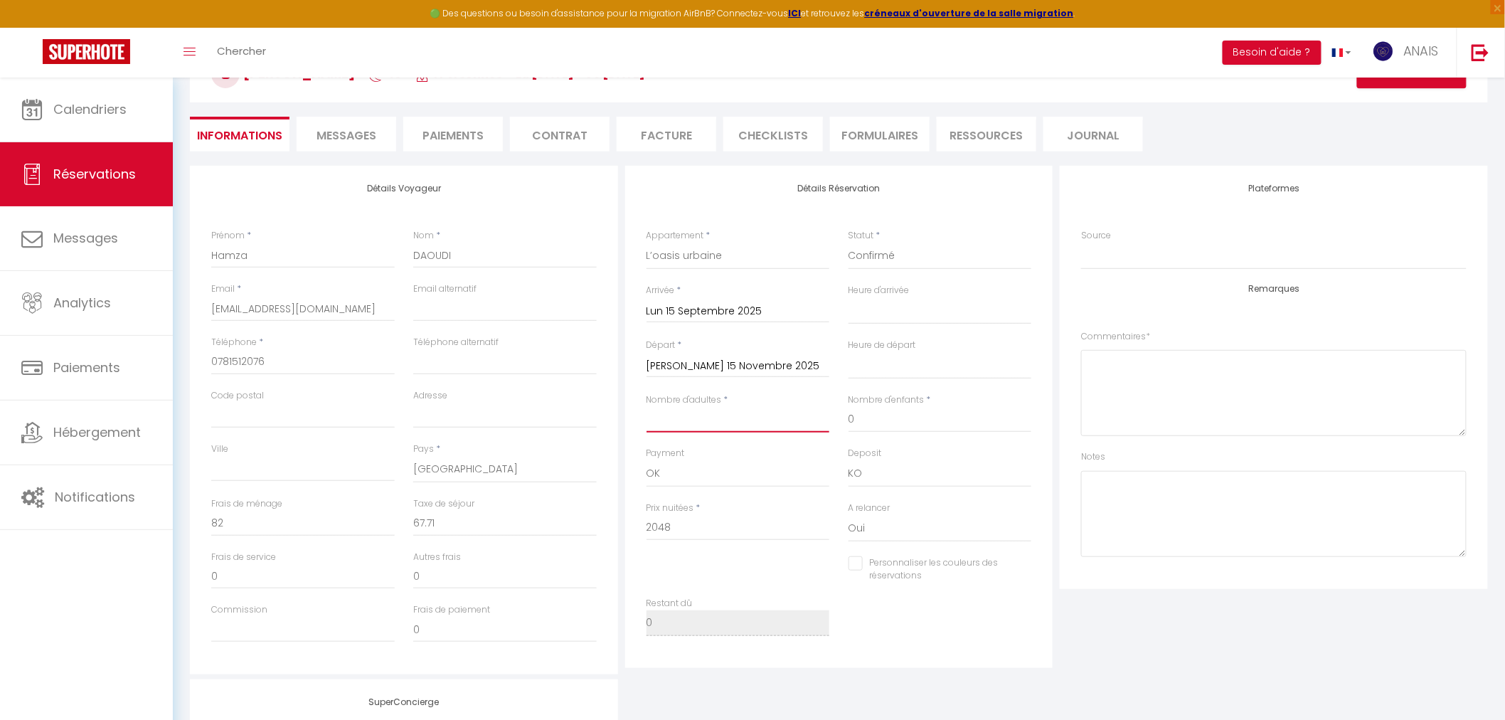
checkbox input "false"
type input "3"
select select
checkbox input "false"
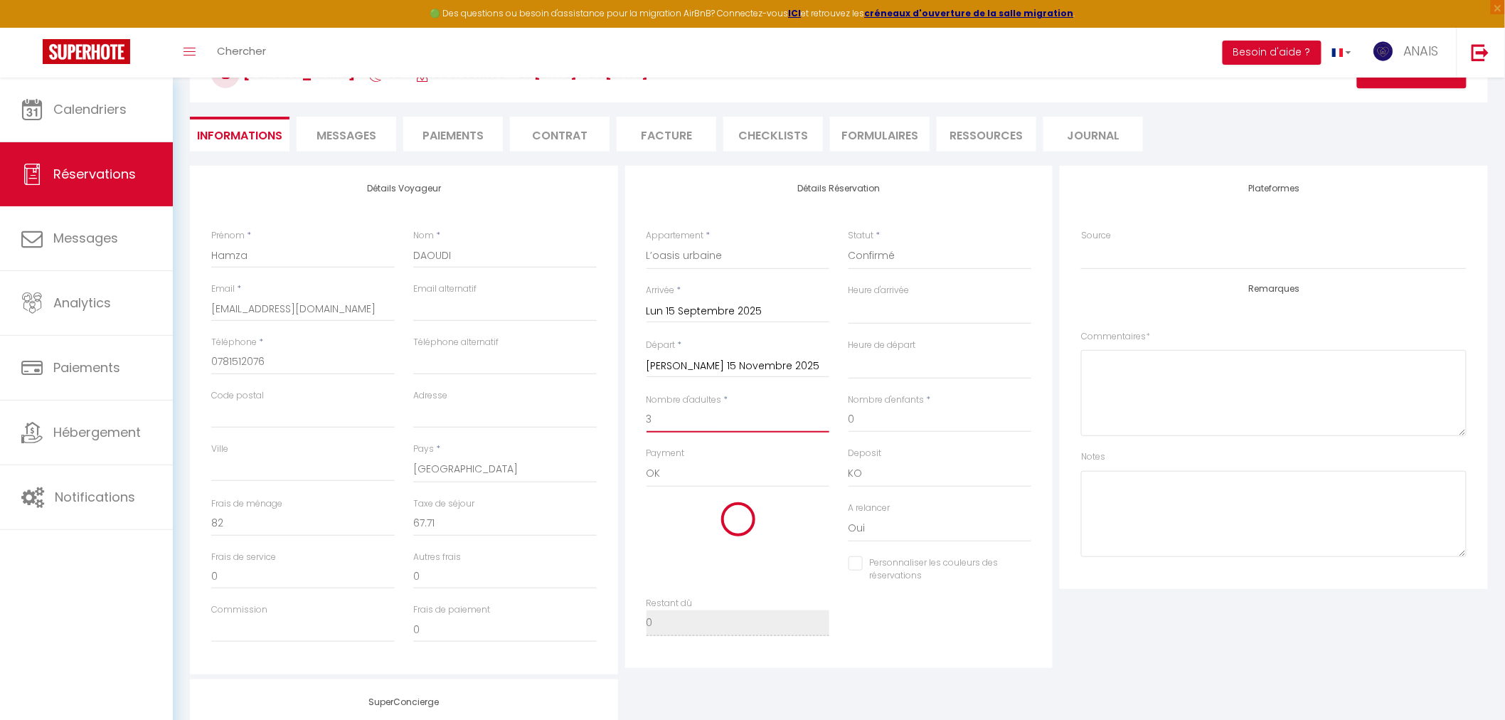
select select
type input "2048"
checkbox input "false"
type input "3"
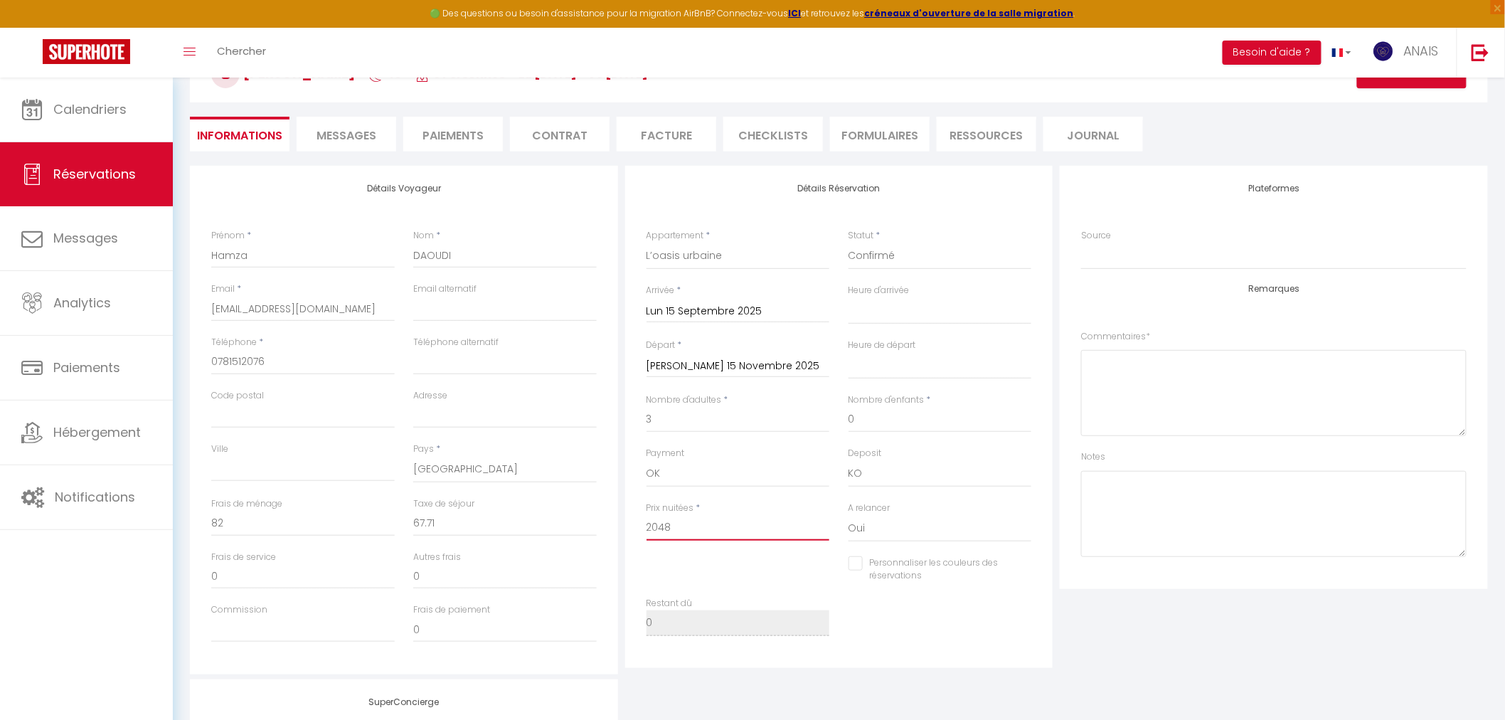
click at [708, 539] on input "2048" at bounding box center [739, 528] width 184 height 26
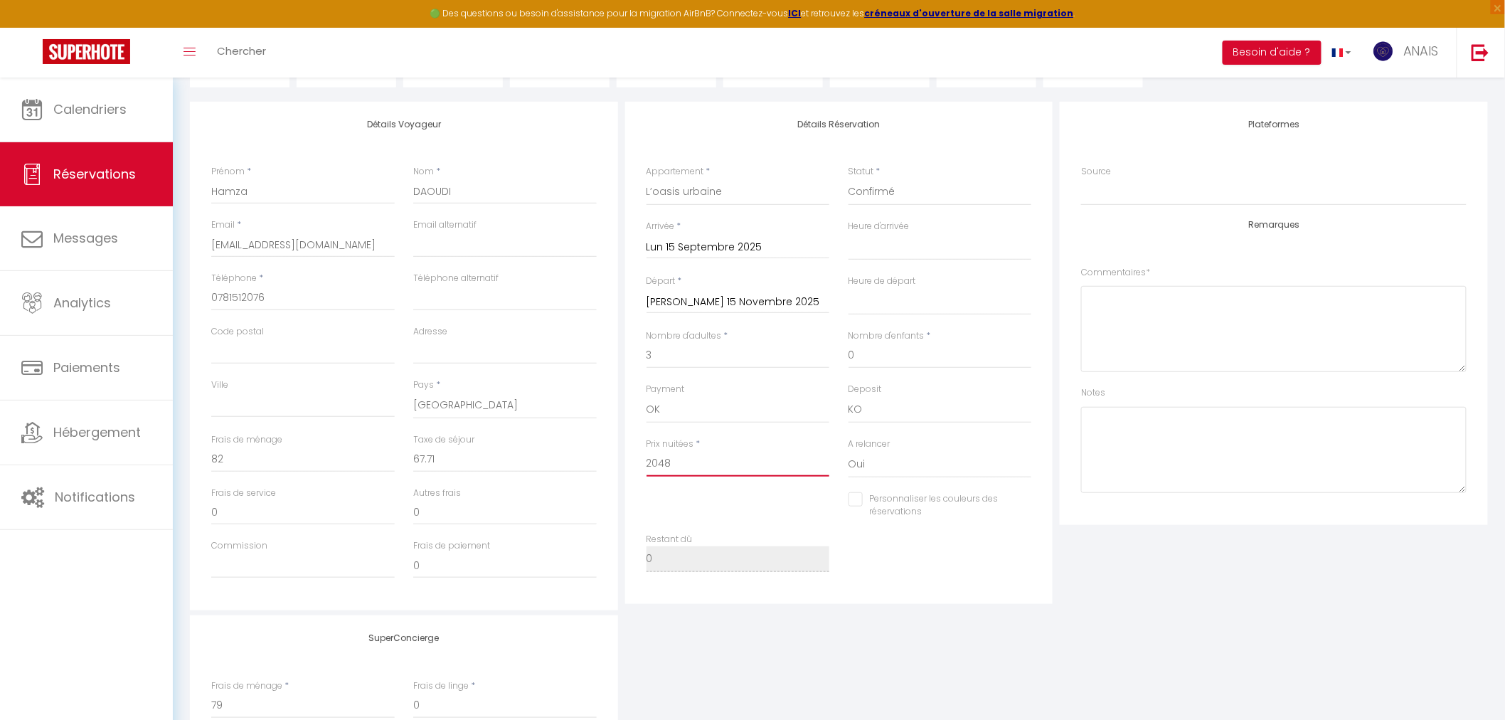
scroll to position [245, 0]
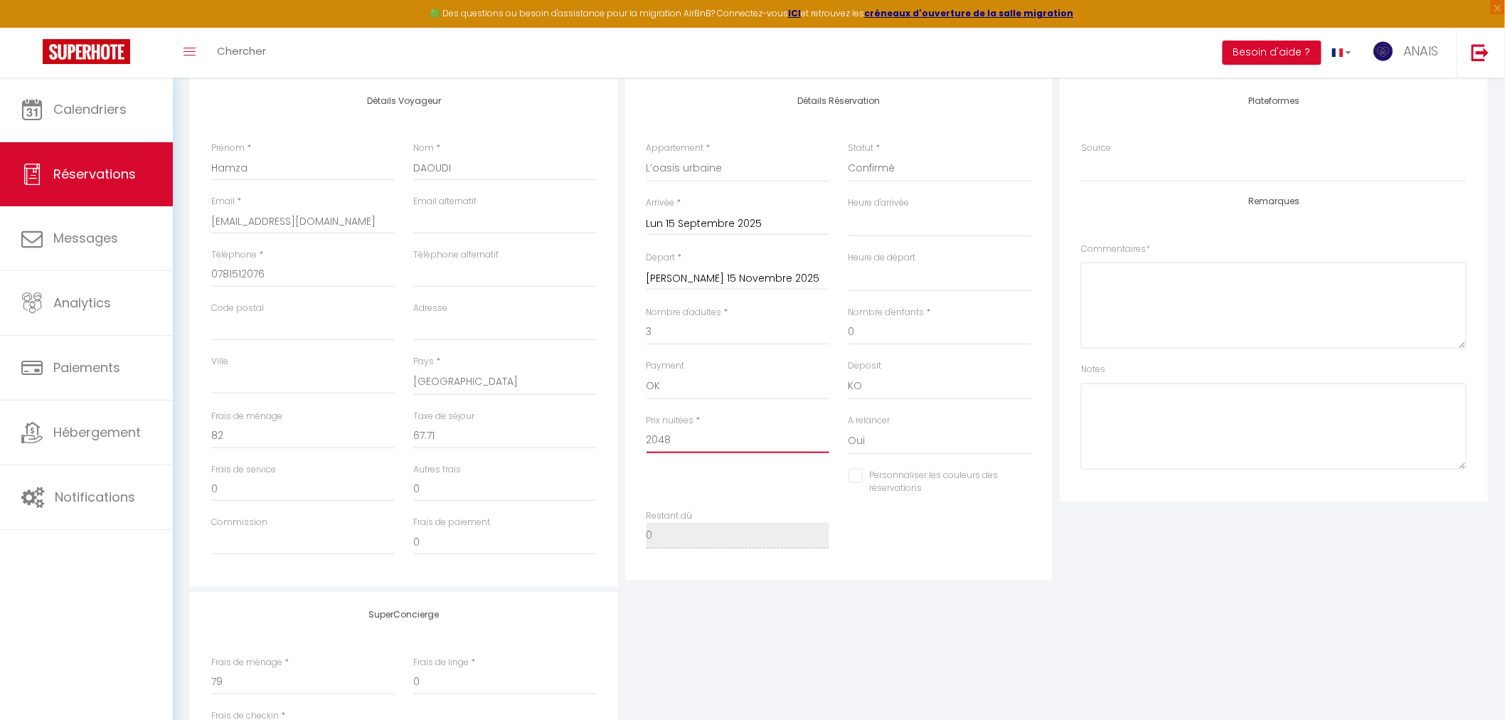
drag, startPoint x: 716, startPoint y: 441, endPoint x: 620, endPoint y: 438, distance: 95.4
click at [620, 438] on div "Détails Voyageur Prénom * Hamza Nom * DAOUDI Email * daoudihamza04@gmail.com Em…" at bounding box center [838, 332] width 1305 height 509
select select
checkbox input "false"
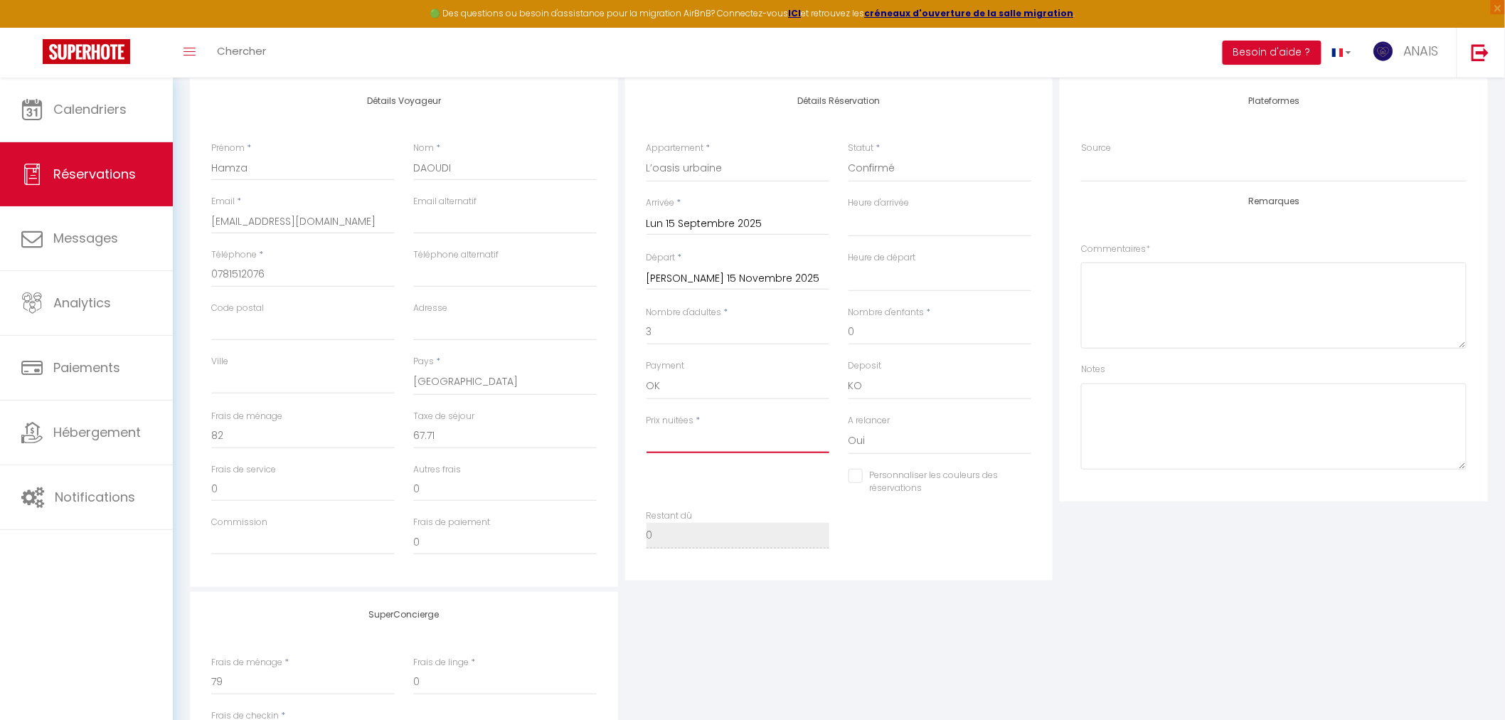
type input "1"
select select
checkbox input "false"
type input "13"
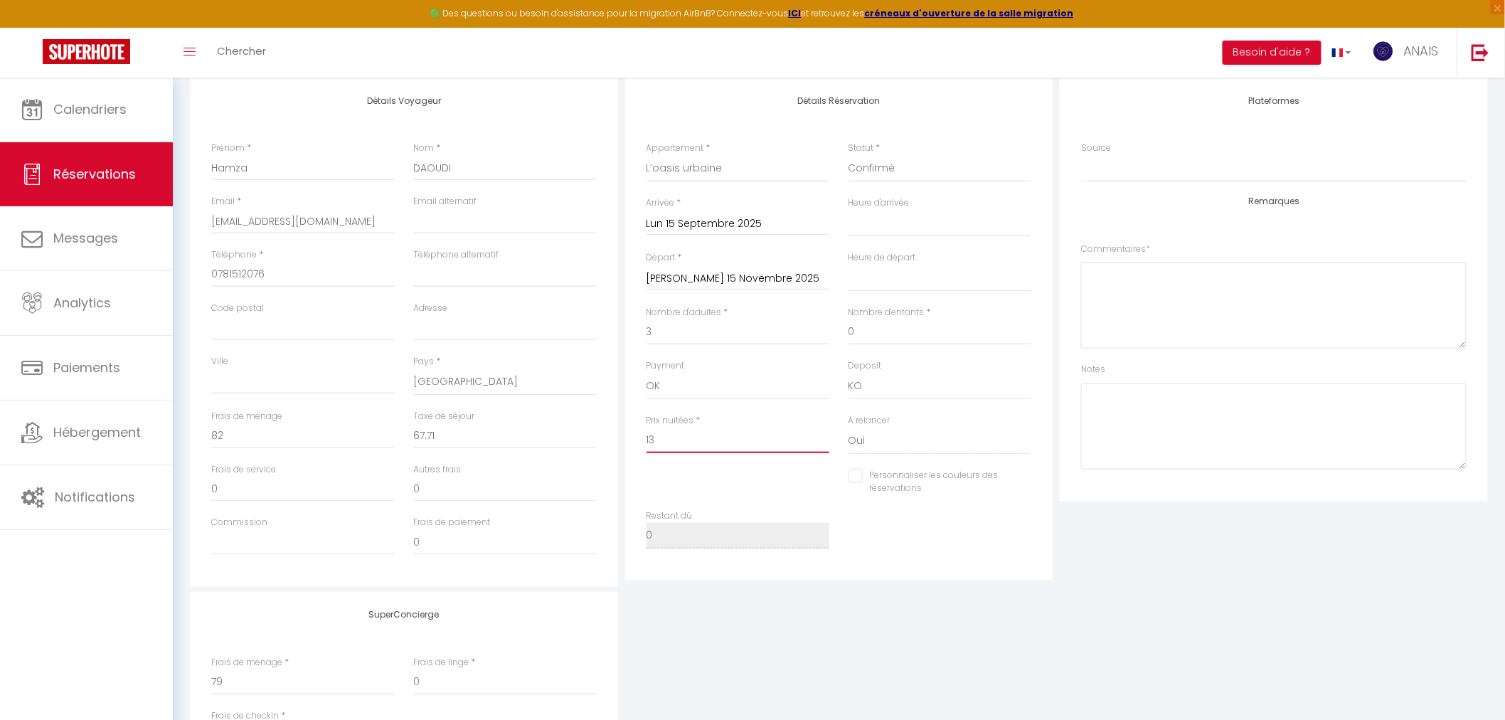
select select
checkbox input "false"
type input "130"
select select
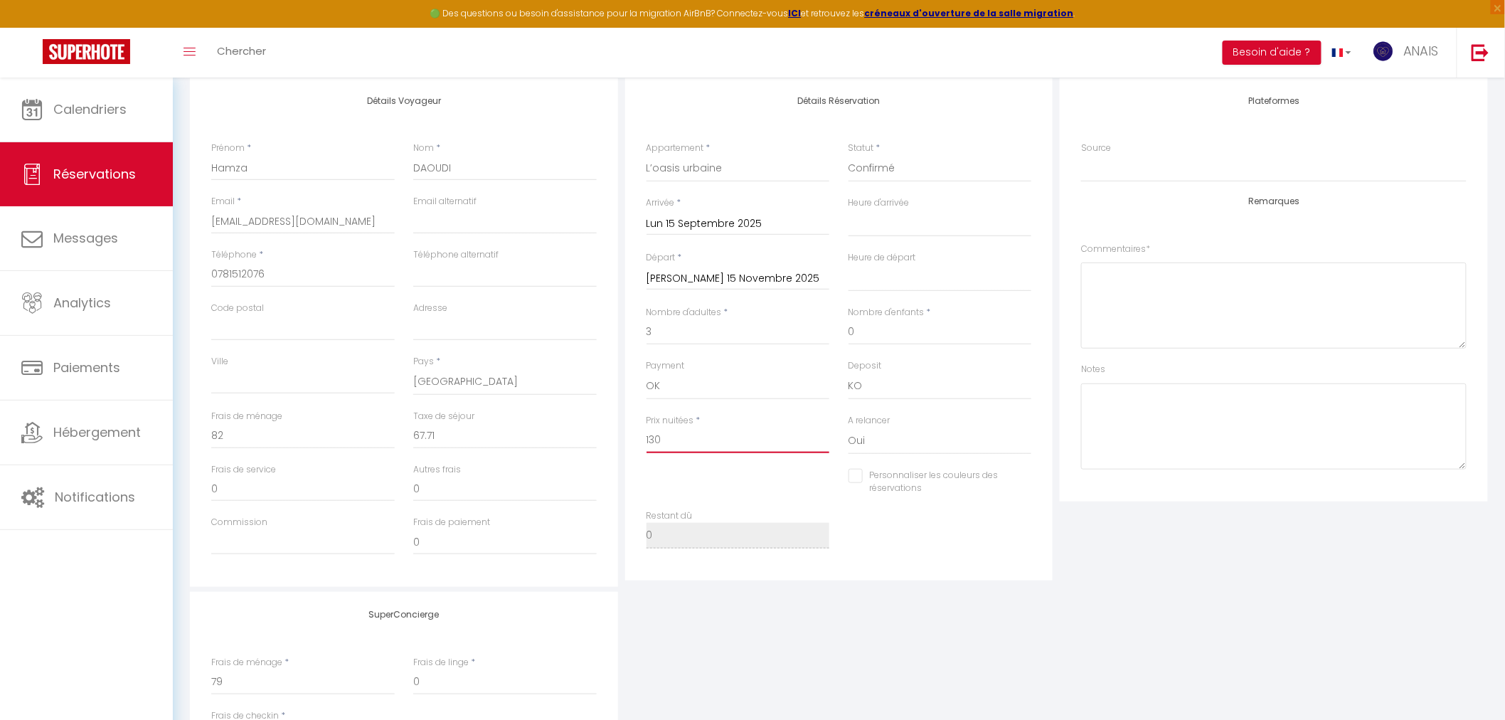
select select
checkbox input "false"
type input "1300"
select select
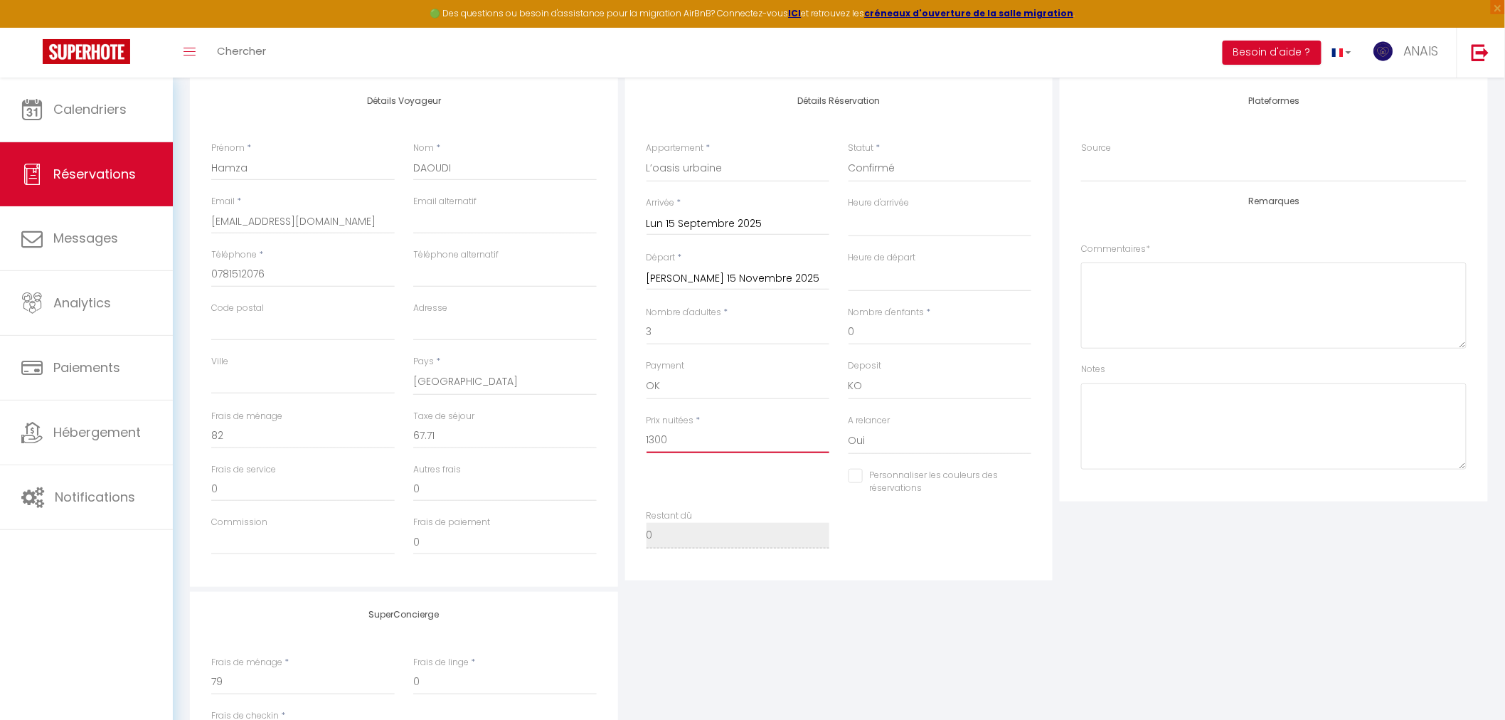
checkbox input "false"
type input "1300"
type input "0"
select select
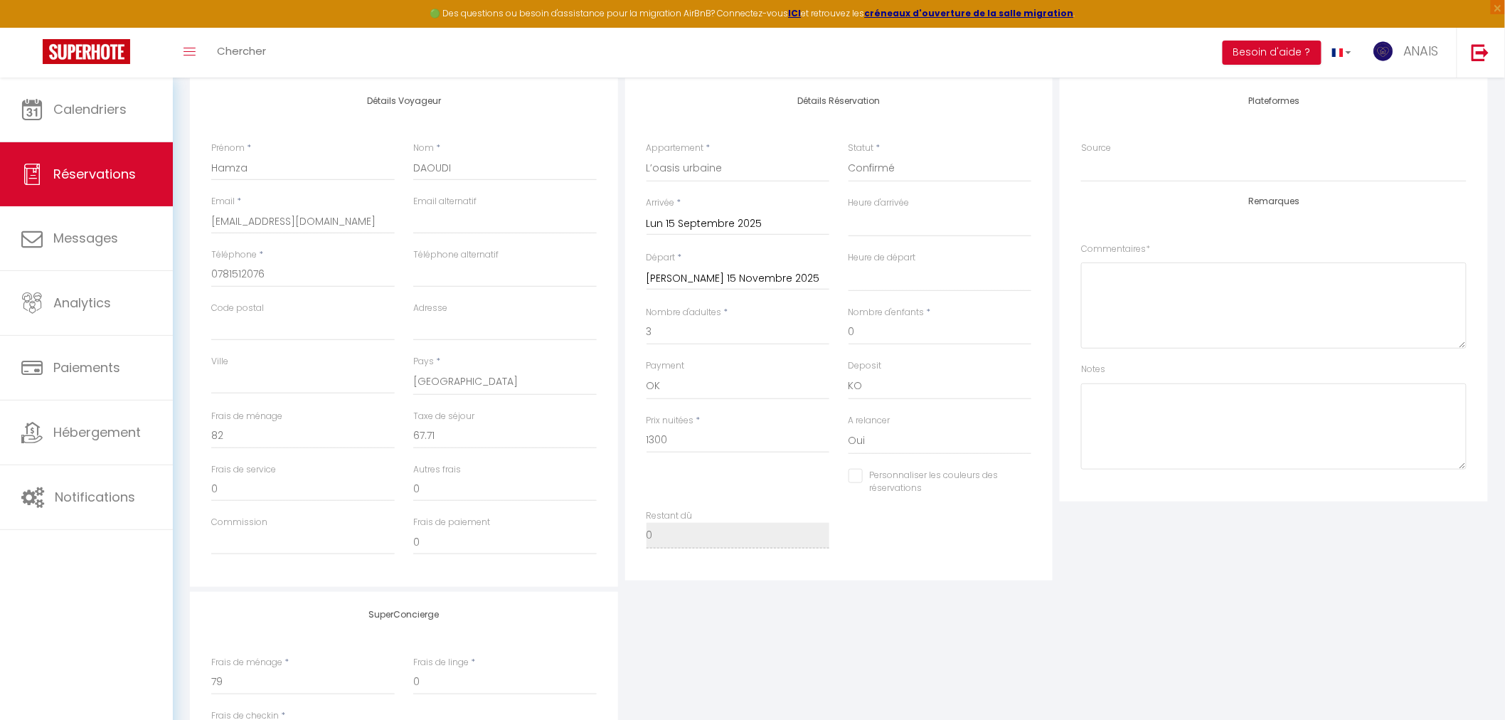
select select
checkbox input "false"
click at [1219, 559] on div "Plateformes Source Direct Airbnb.com Booking.com Chalet montagne Expedia Gite d…" at bounding box center [1273, 332] width 435 height 509
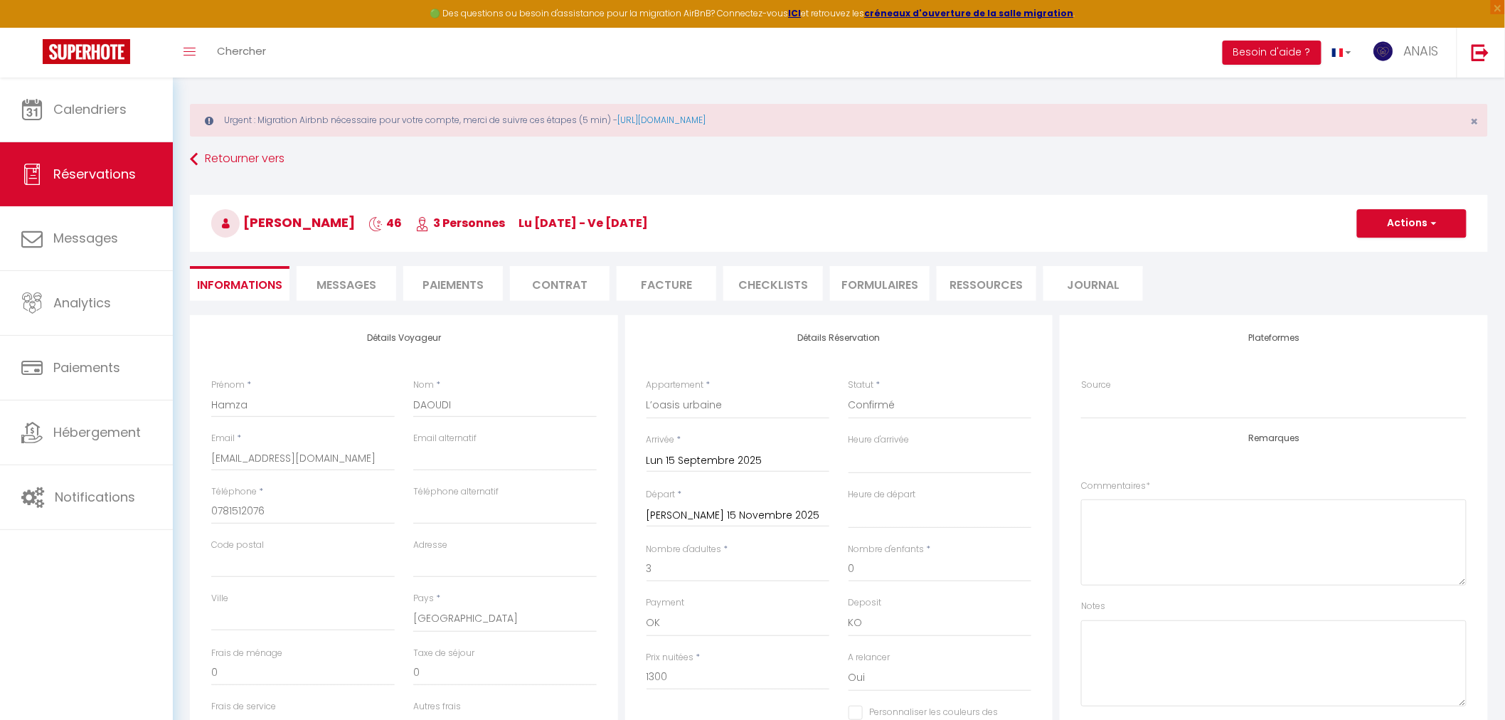
scroll to position [0, 0]
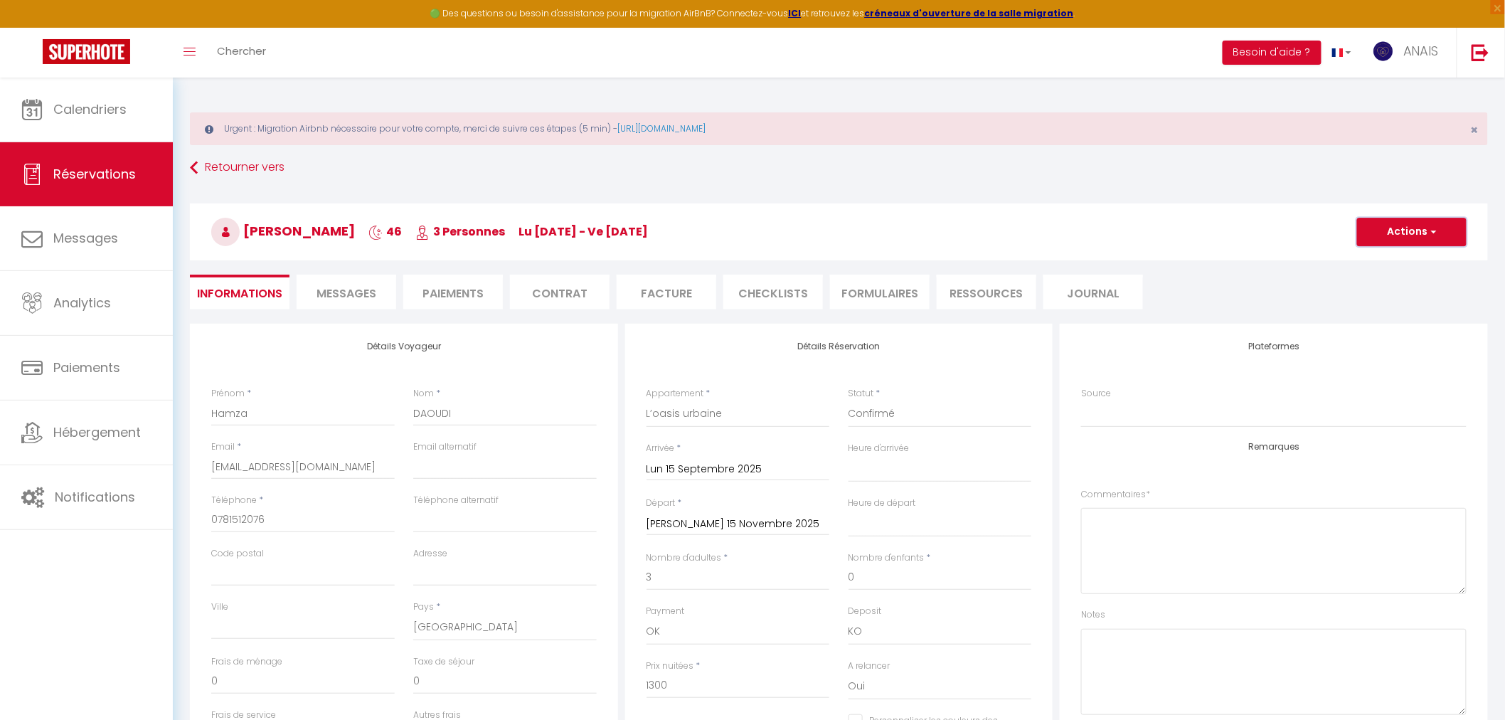
click at [1414, 229] on button "Actions" at bounding box center [1412, 232] width 110 height 28
click at [1369, 259] on link "Enregistrer" at bounding box center [1398, 263] width 112 height 18
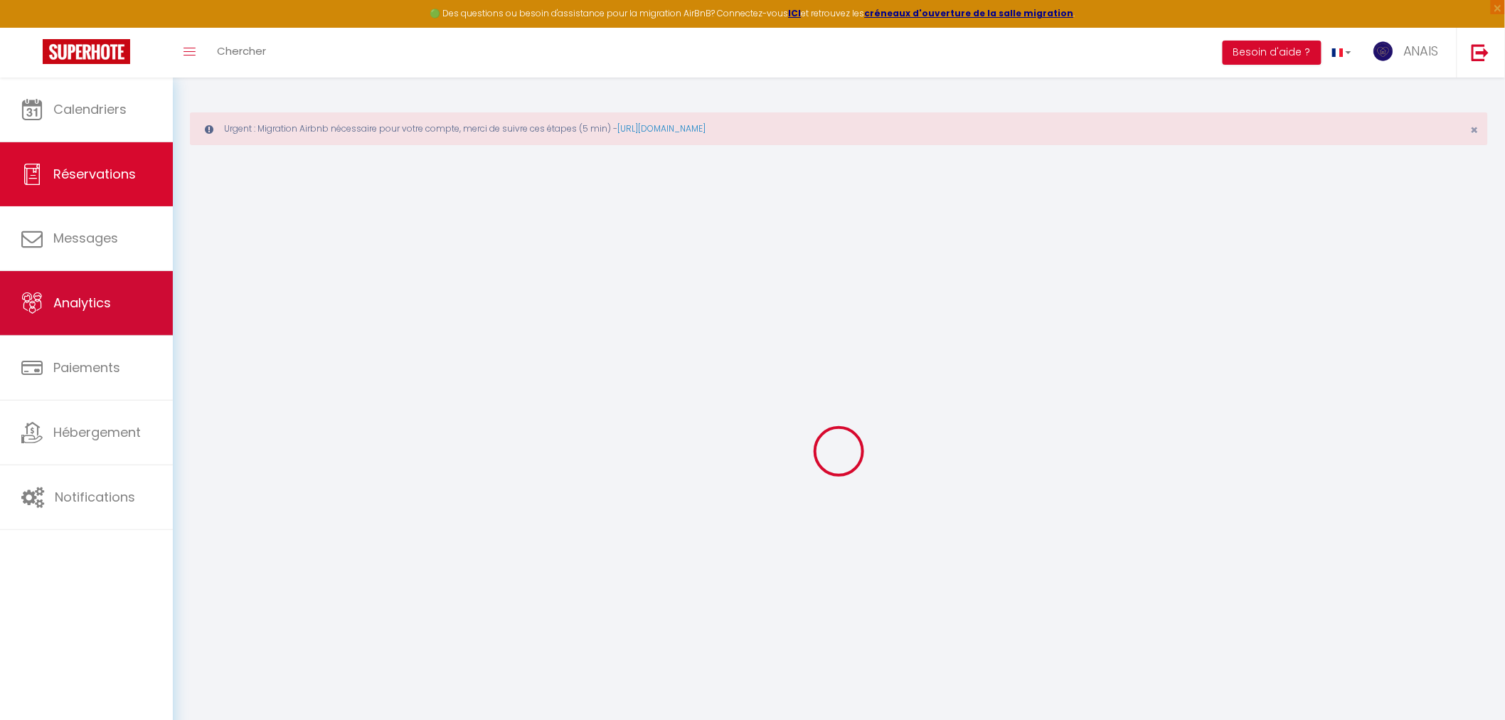
select select "not_cancelled"
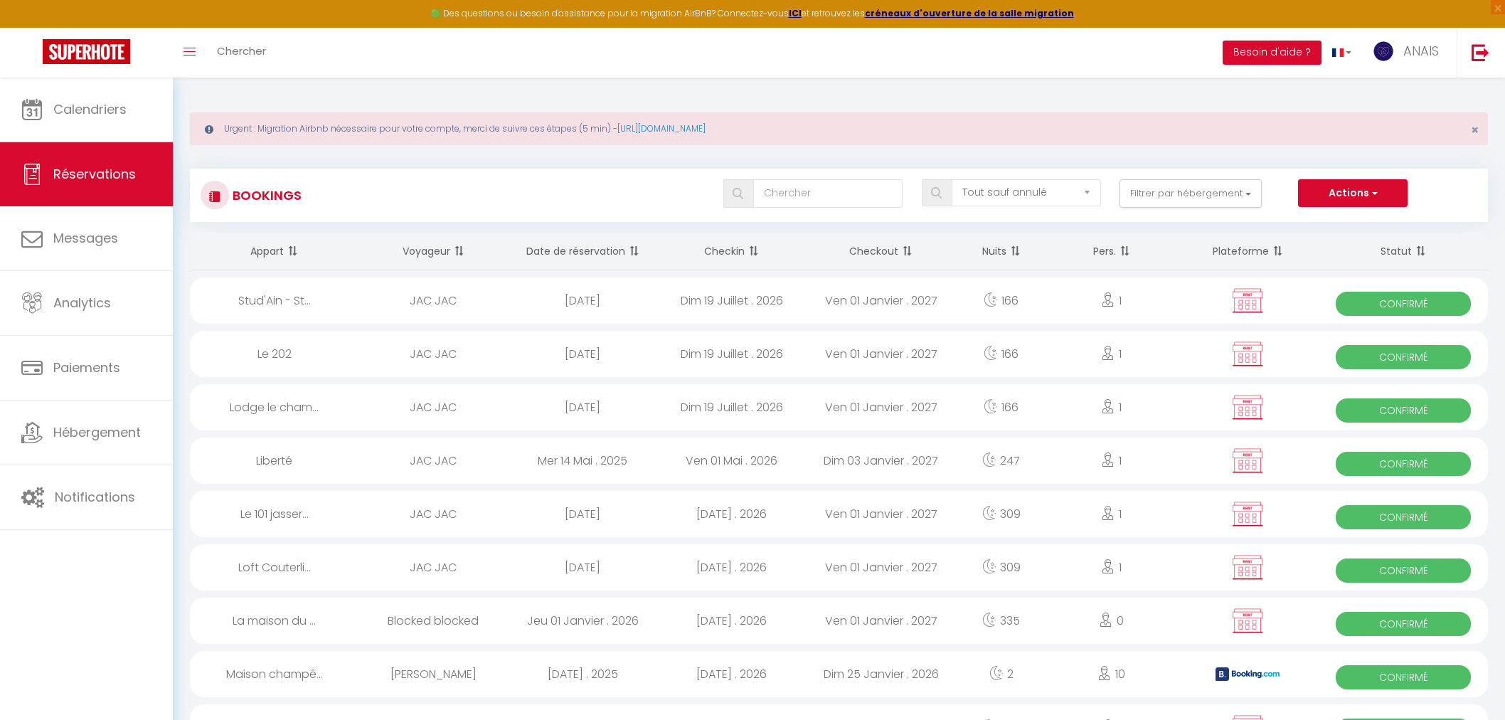
select select "not_cancelled"
